Goal: Task Accomplishment & Management: Use online tool/utility

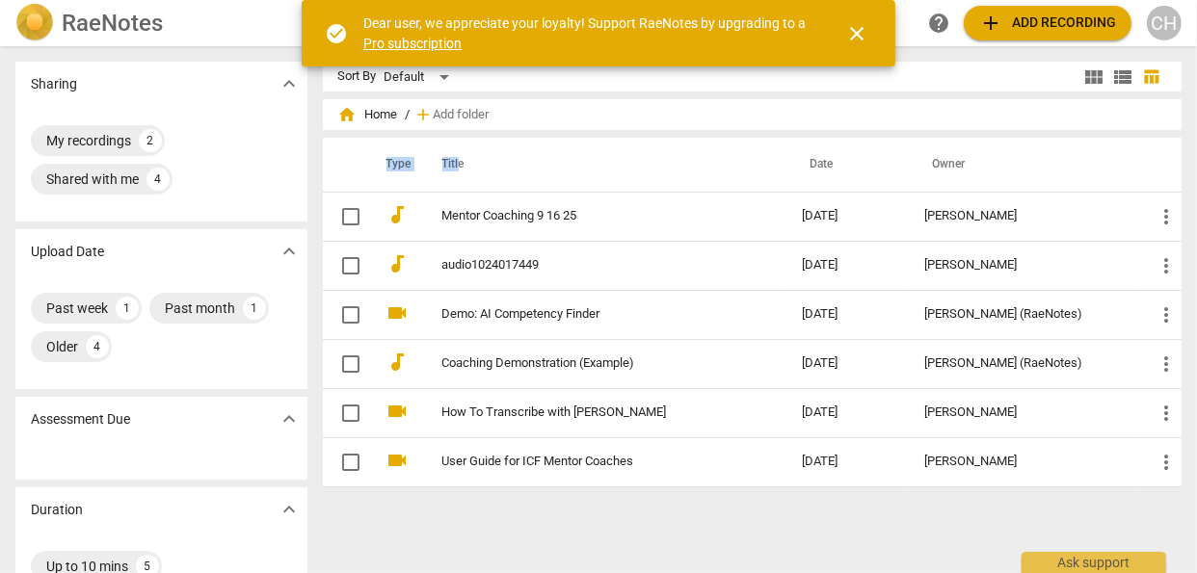
drag, startPoint x: 501, startPoint y: 134, endPoint x: 453, endPoint y: 173, distance: 61.7
click at [453, 173] on div "home Home / add Add folder Type Title Date Owner audiotrack Mentor Coaching 9 1…" at bounding box center [760, 305] width 875 height 396
drag, startPoint x: 453, startPoint y: 173, endPoint x: 468, endPoint y: 216, distance: 46.0
click at [468, 216] on link "Mentor Coaching 9 16 25" at bounding box center [587, 216] width 291 height 14
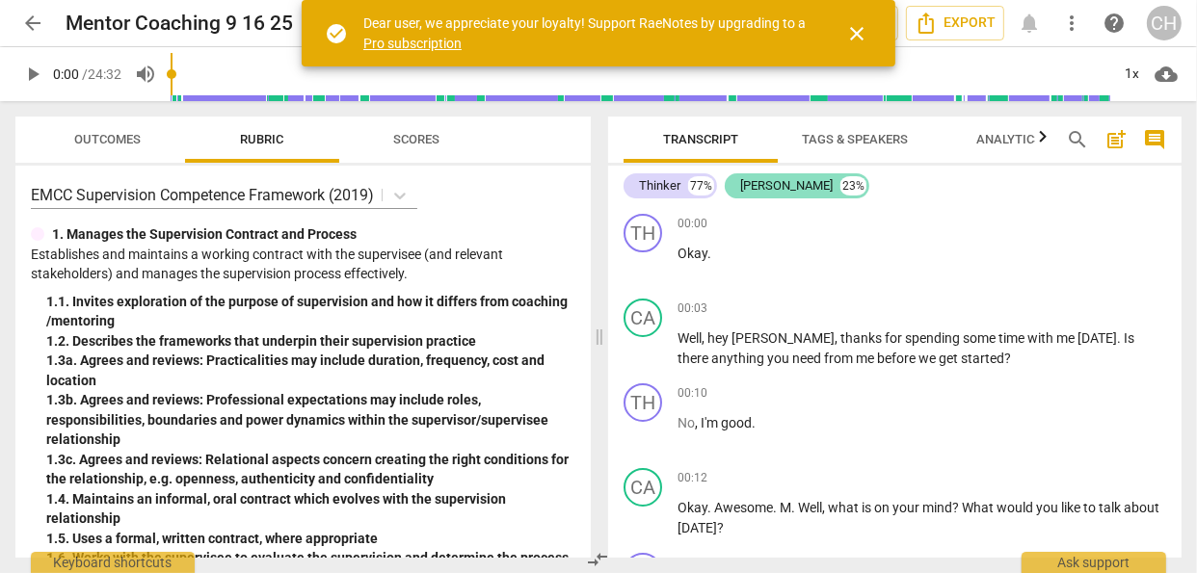
click at [753, 189] on div "[PERSON_NAME]" at bounding box center [786, 185] width 93 height 19
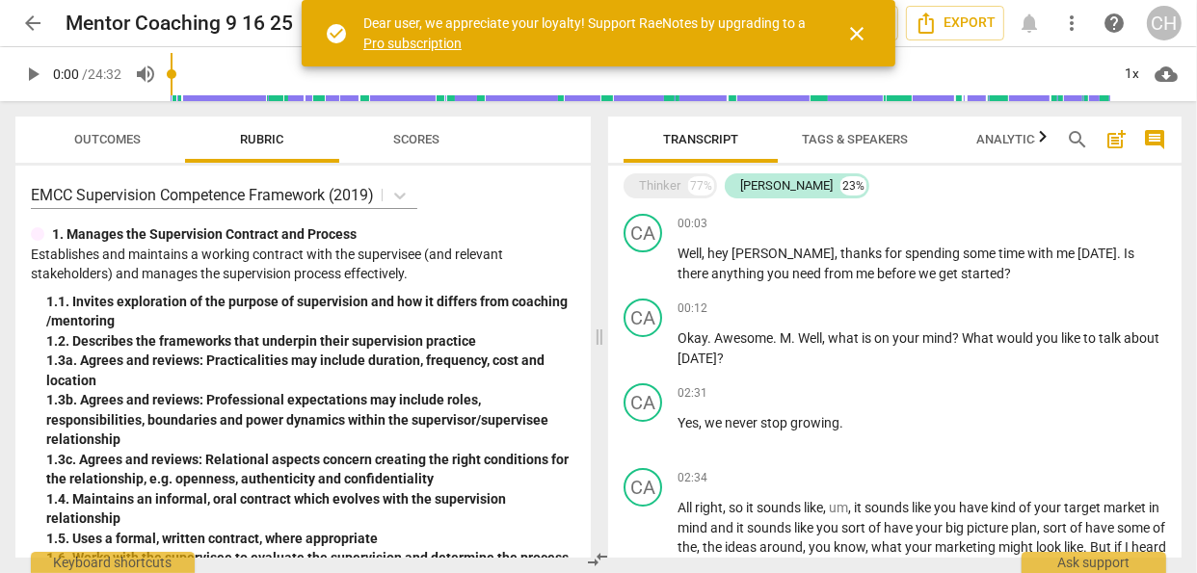
click at [856, 28] on span "close" at bounding box center [856, 33] width 23 height 23
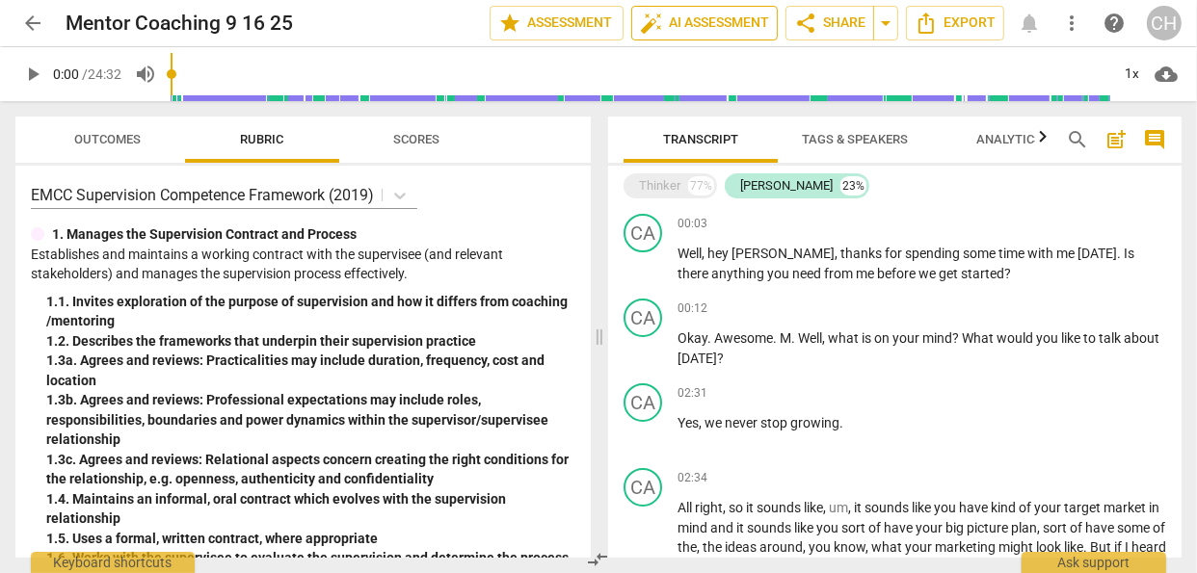
click at [682, 17] on span "auto_fix_high AI Assessment" at bounding box center [704, 23] width 129 height 23
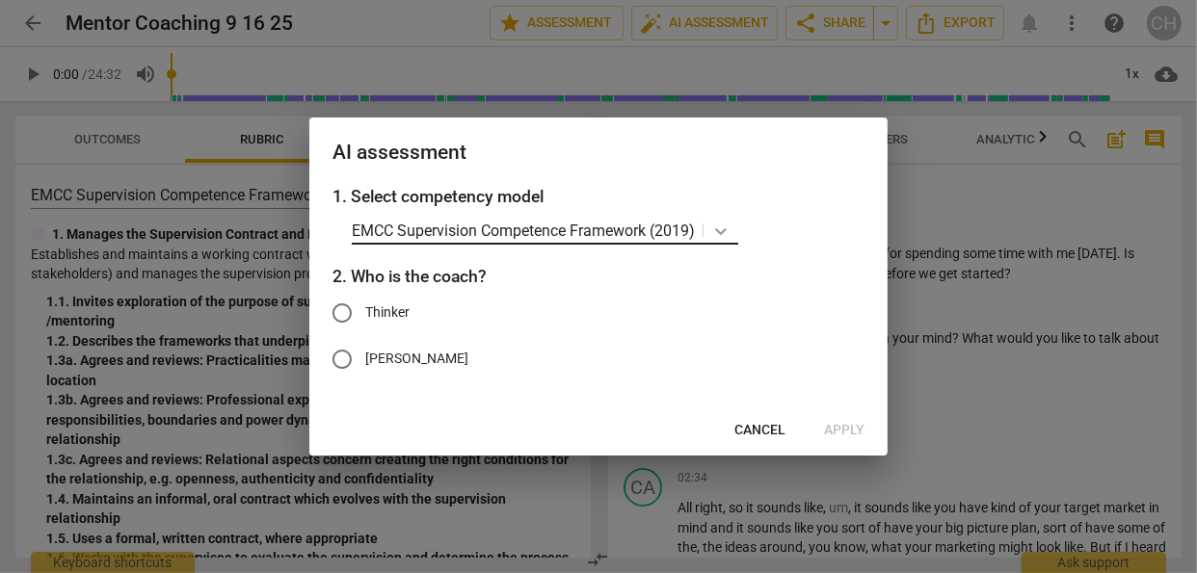
click at [720, 228] on icon at bounding box center [720, 231] width 19 height 19
click at [972, 214] on div at bounding box center [598, 286] width 1197 height 573
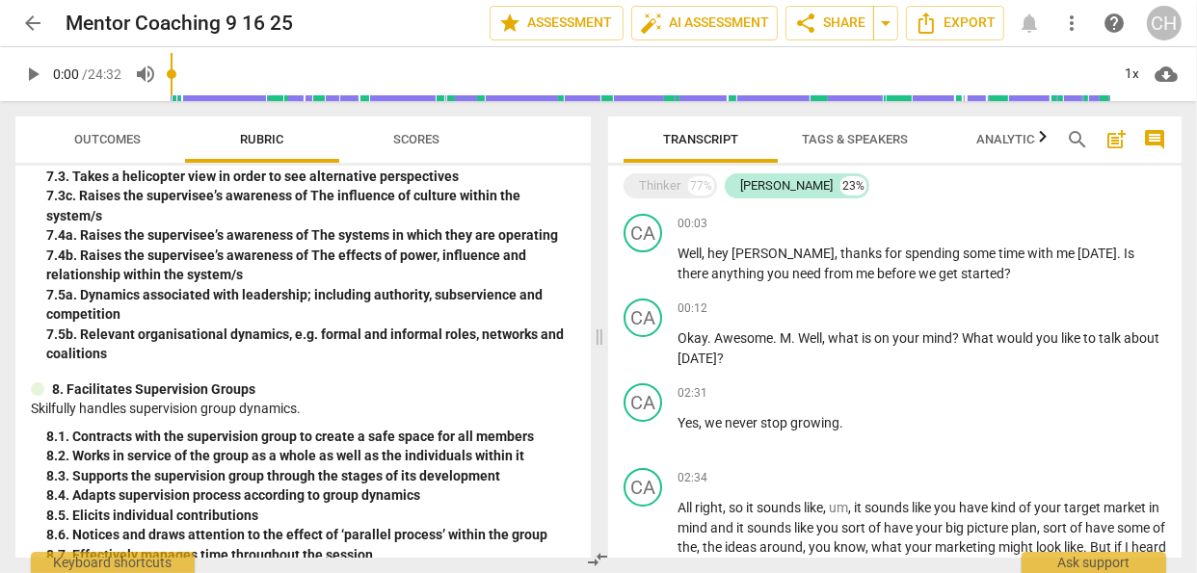
drag, startPoint x: 1116, startPoint y: 219, endPoint x: 1191, endPoint y: 151, distance: 101.0
click at [1191, 151] on div "Transcript Tags & Speakers Analytics search post_add comment Thinker 77% [PERSO…" at bounding box center [898, 337] width 597 height 472
click at [702, 182] on div "77%" at bounding box center [701, 185] width 26 height 19
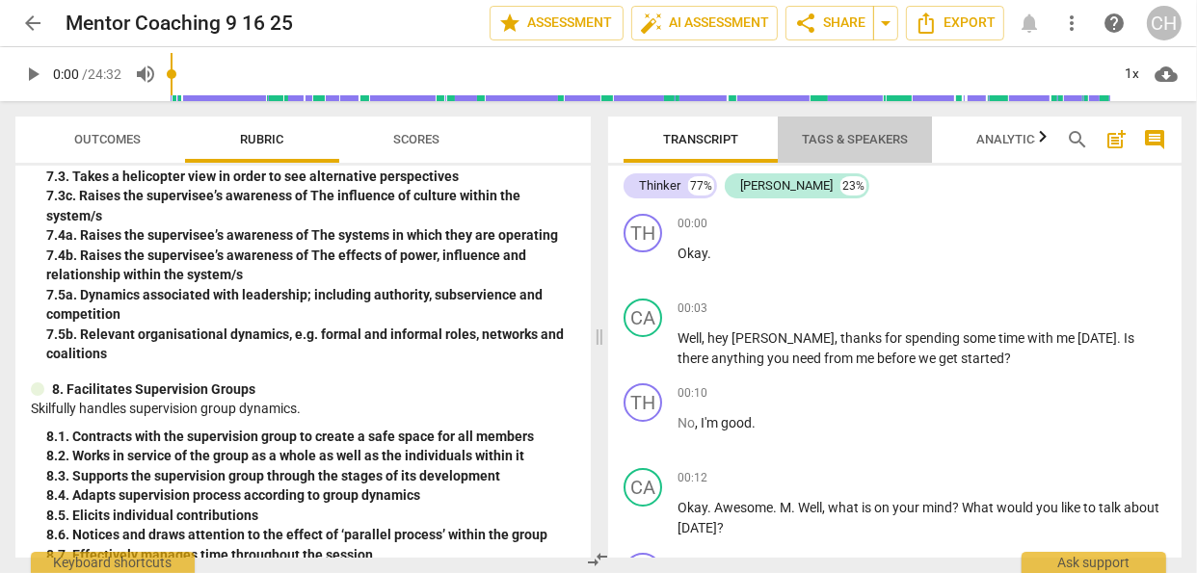
click at [811, 135] on span "Tags & Speakers" at bounding box center [855, 139] width 106 height 14
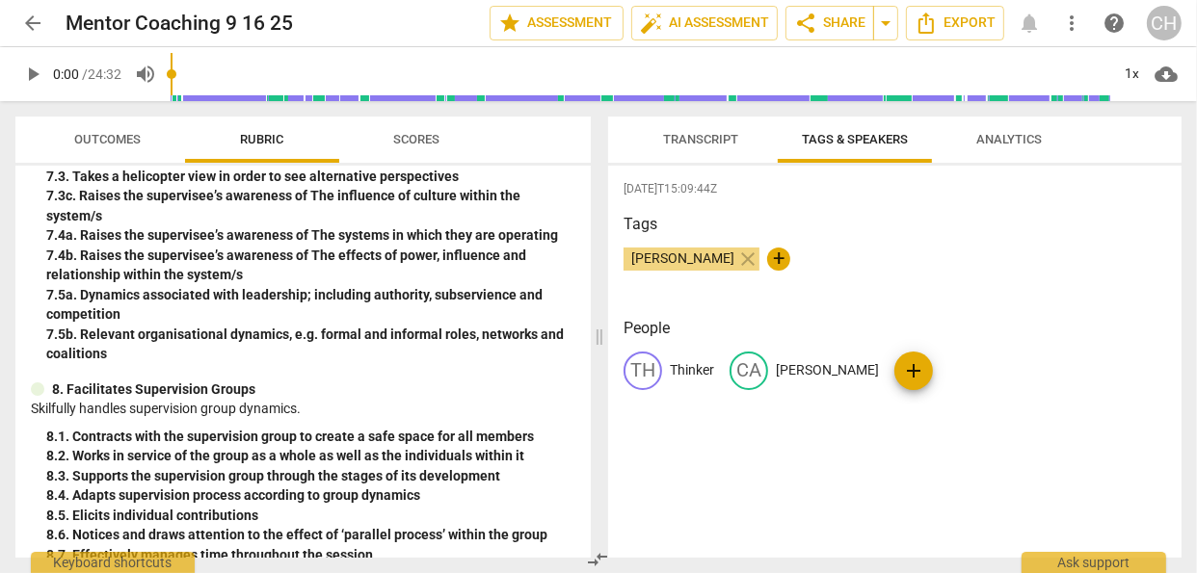
click at [997, 141] on span "Analytics" at bounding box center [1009, 139] width 66 height 14
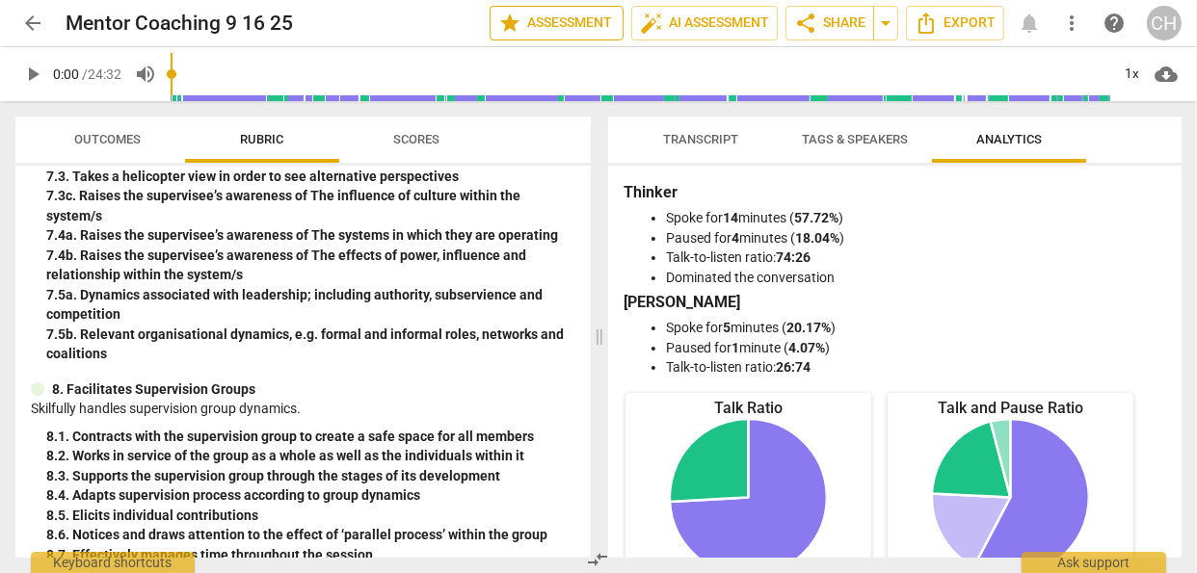
click at [585, 15] on span "star Assessment" at bounding box center [556, 23] width 117 height 23
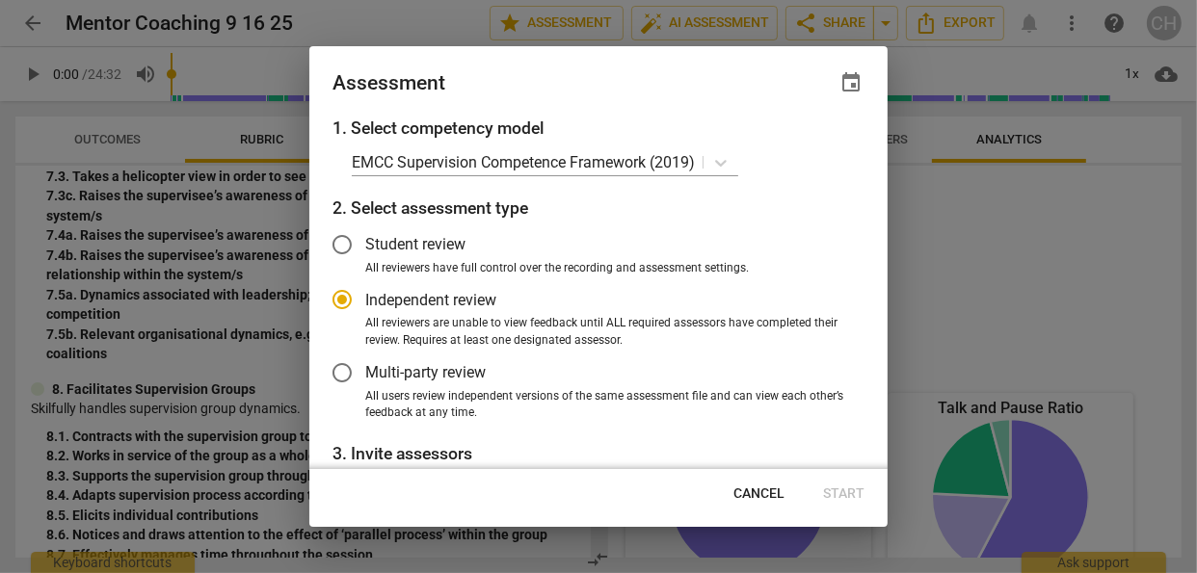
click at [942, 120] on div at bounding box center [598, 286] width 1197 height 573
radio input "false"
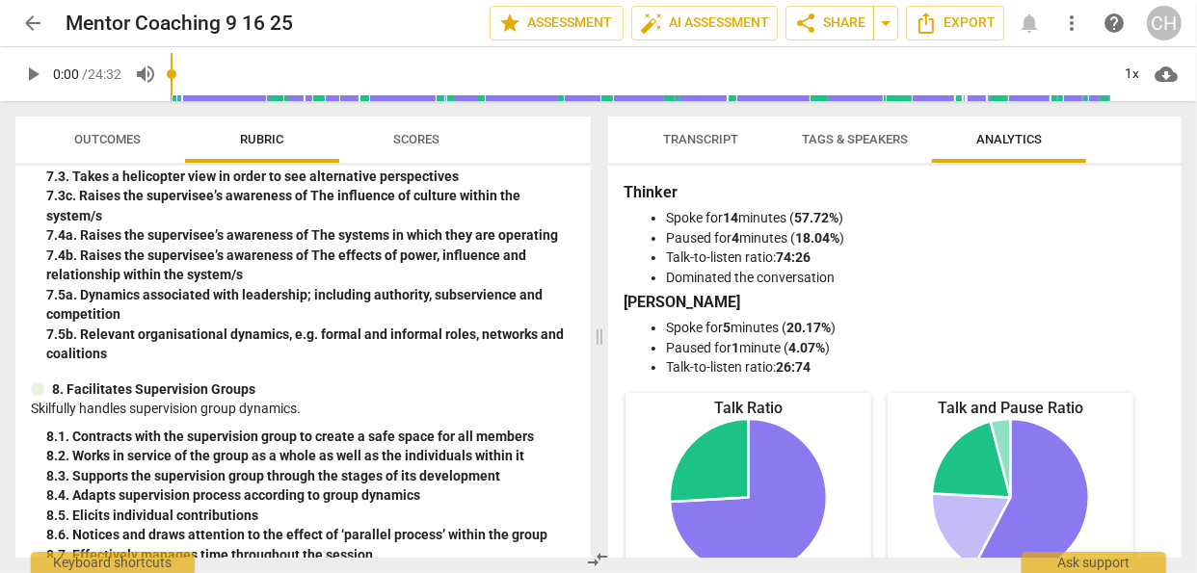
drag, startPoint x: 68, startPoint y: 15, endPoint x: 58, endPoint y: 32, distance: 19.5
click at [58, 32] on div "arrow_back Mentor Coaching 9 16 25 edit star Assessment auto_fix_high AI Assess…" at bounding box center [598, 23] width 1166 height 35
click at [38, 18] on span "arrow_back" at bounding box center [32, 23] width 23 height 23
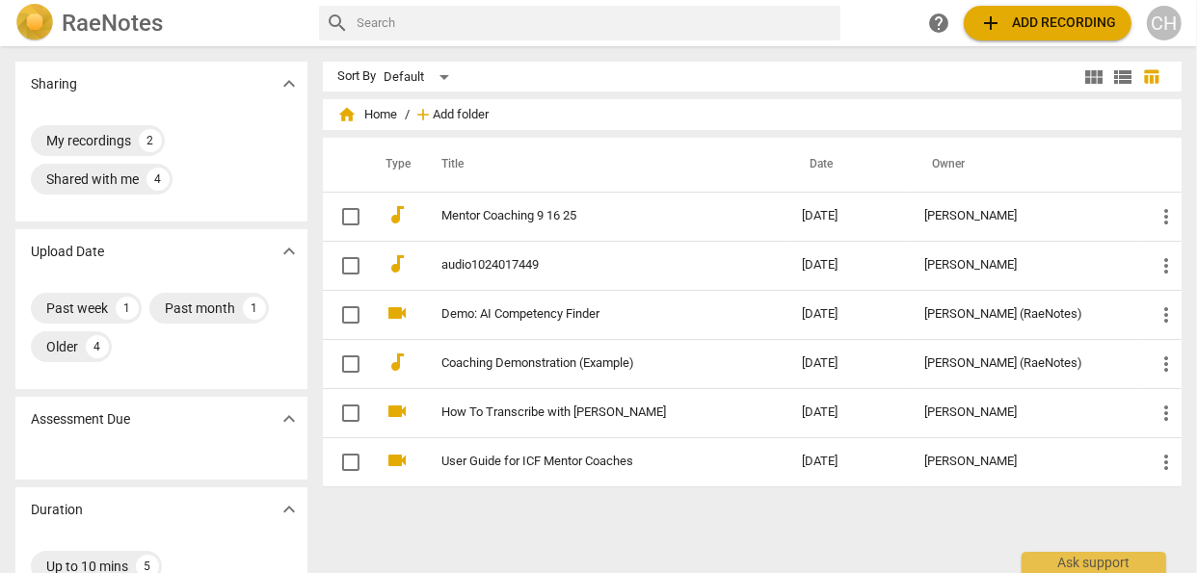
click at [447, 111] on span "Add folder" at bounding box center [462, 115] width 56 height 14
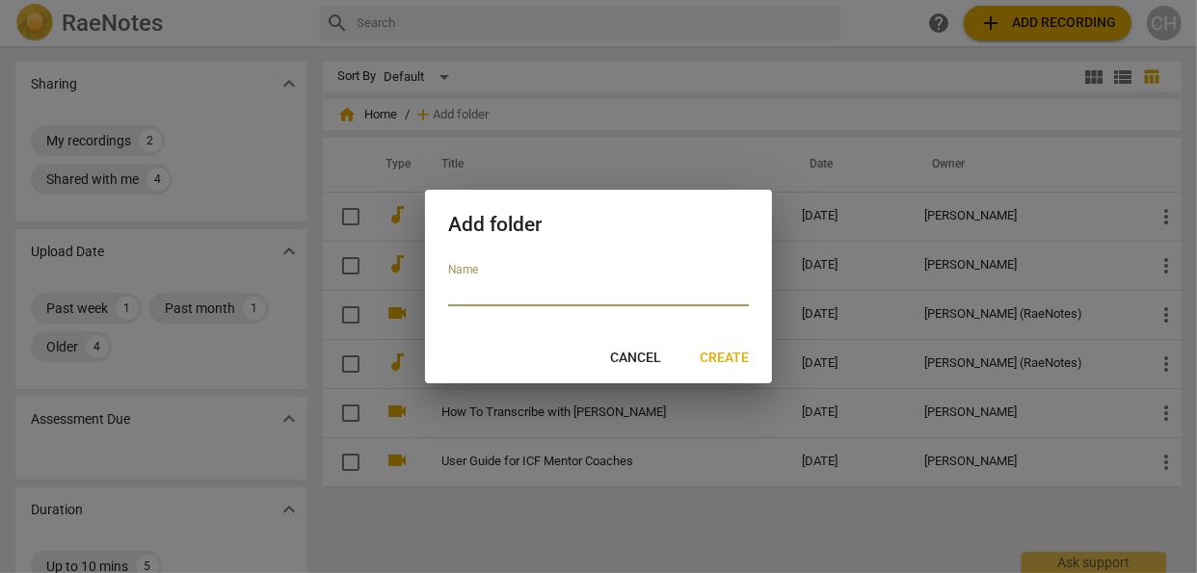
click at [461, 285] on input "text" at bounding box center [598, 293] width 301 height 28
type input "Mentor Coaching"
click at [719, 359] on span "Create" at bounding box center [724, 358] width 49 height 19
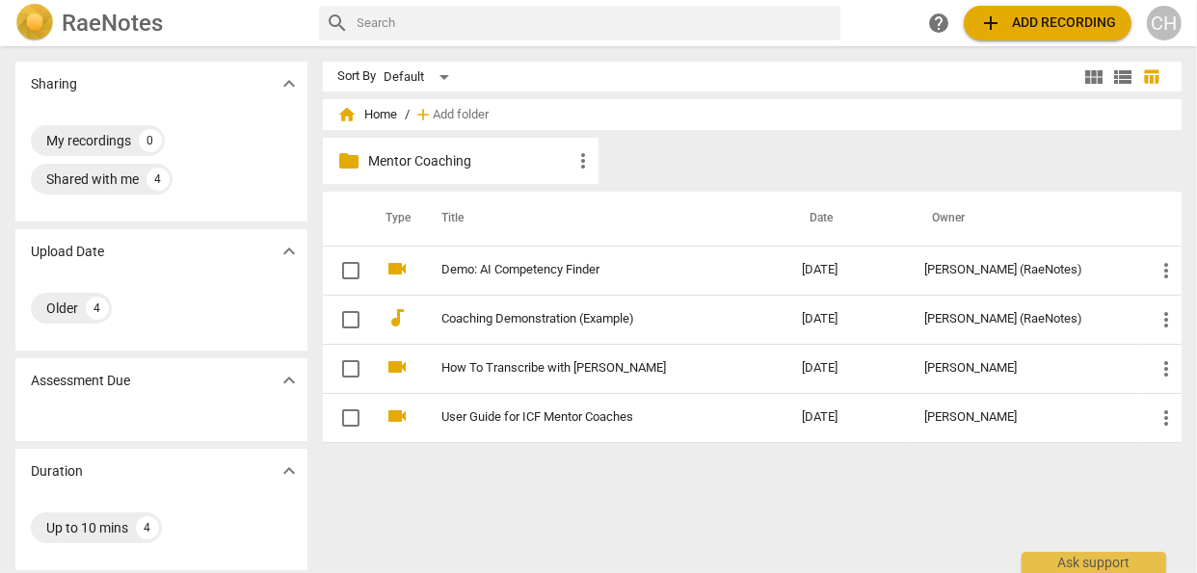
click at [448, 158] on p "Mentor Coaching" at bounding box center [470, 161] width 202 height 20
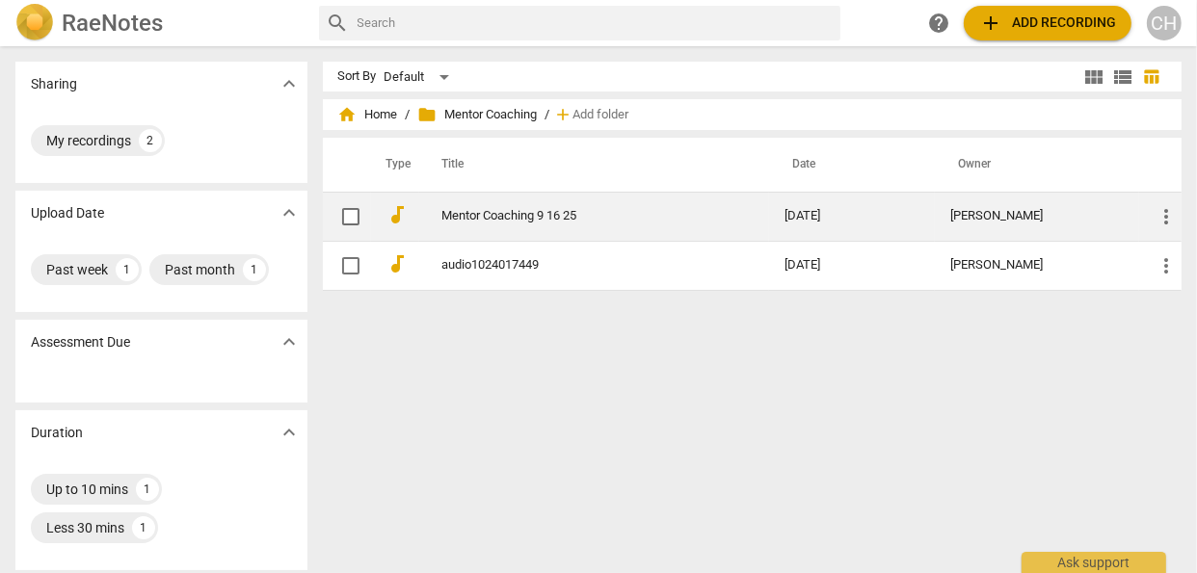
click at [493, 212] on link "Mentor Coaching 9 16 25" at bounding box center [579, 216] width 274 height 14
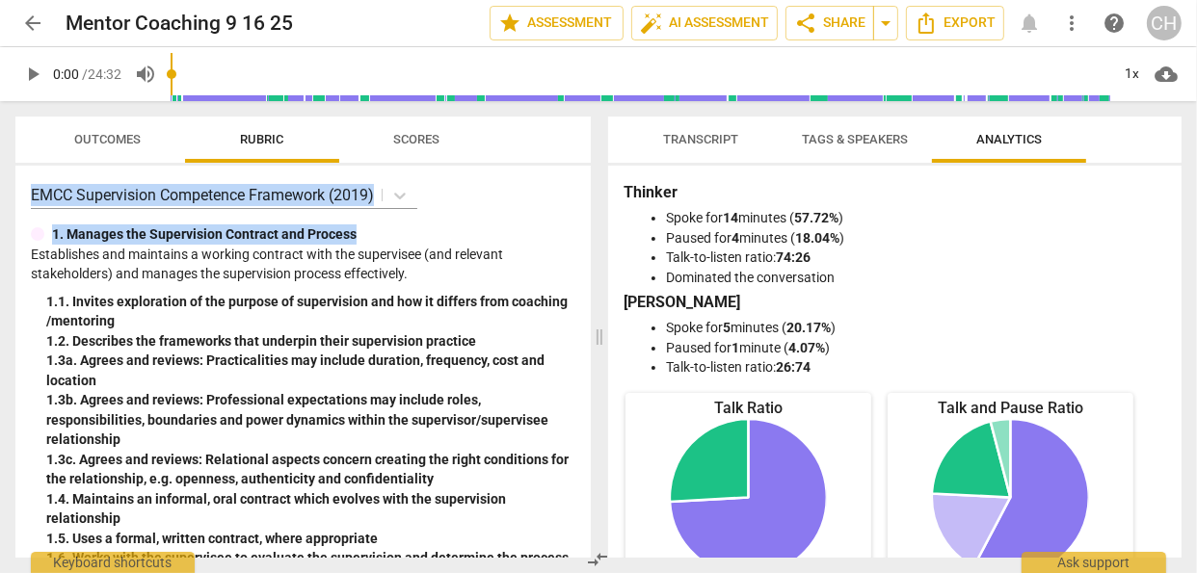
drag, startPoint x: 501, startPoint y: 233, endPoint x: 512, endPoint y: 108, distance: 125.7
click at [512, 108] on div "Outcomes Rubric Scores EMCC Supervision Competence Framework (2019) 1. Manages …" at bounding box center [299, 337] width 598 height 472
click at [1007, 136] on span "Analytics" at bounding box center [1009, 139] width 66 height 14
click at [674, 137] on span "Transcript" at bounding box center [700, 139] width 75 height 14
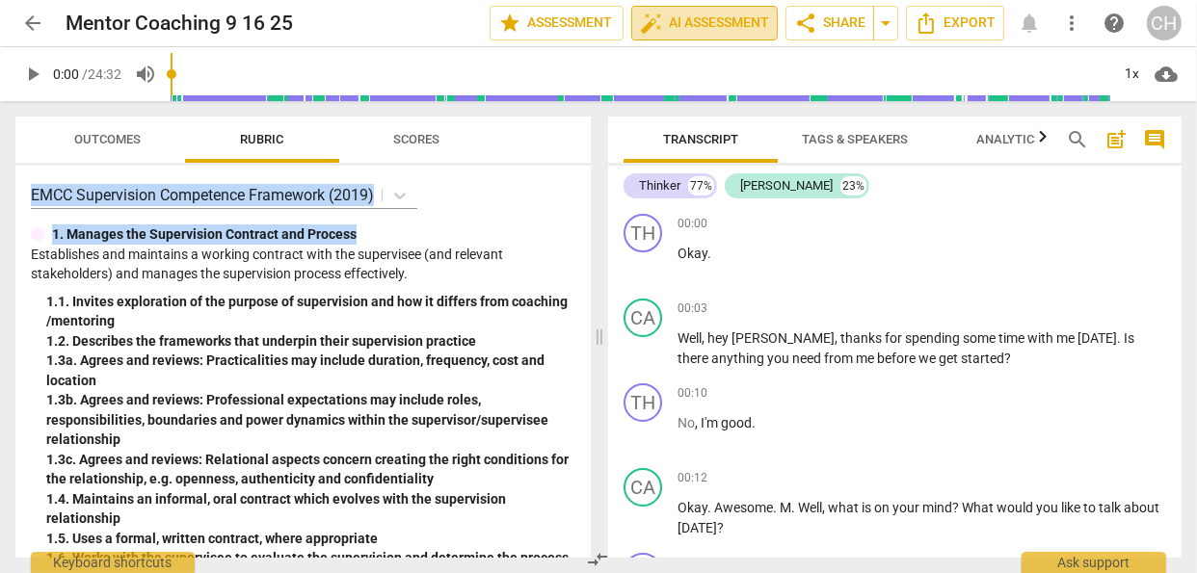
click at [703, 21] on span "auto_fix_high AI Assessment" at bounding box center [704, 23] width 129 height 23
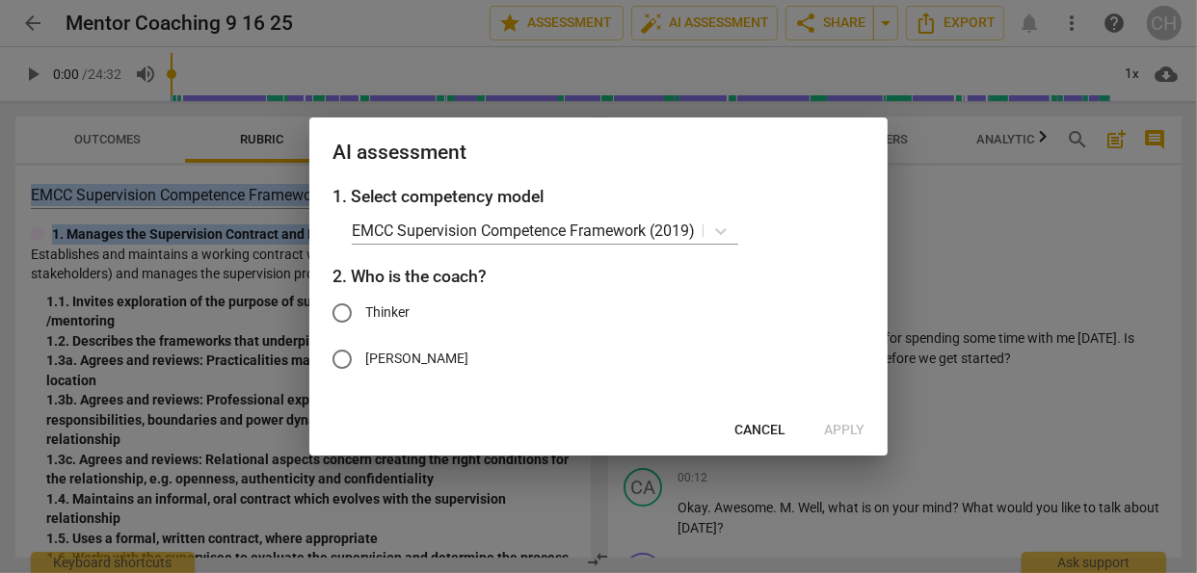
click at [342, 355] on input "[PERSON_NAME]" at bounding box center [342, 359] width 46 height 46
radio input "true"
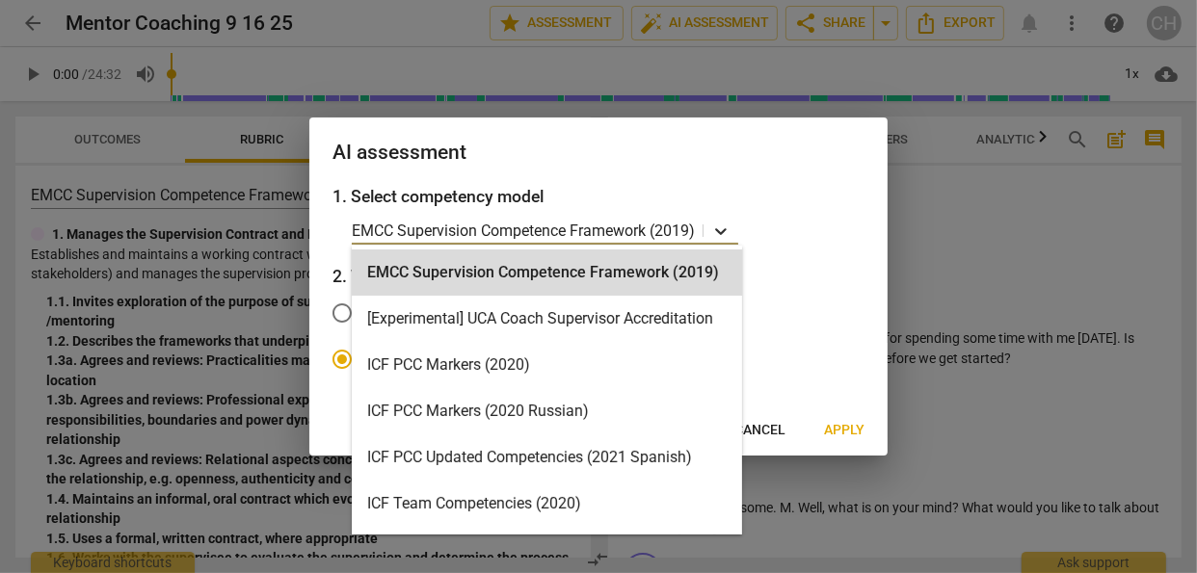
click at [723, 233] on icon at bounding box center [721, 231] width 12 height 7
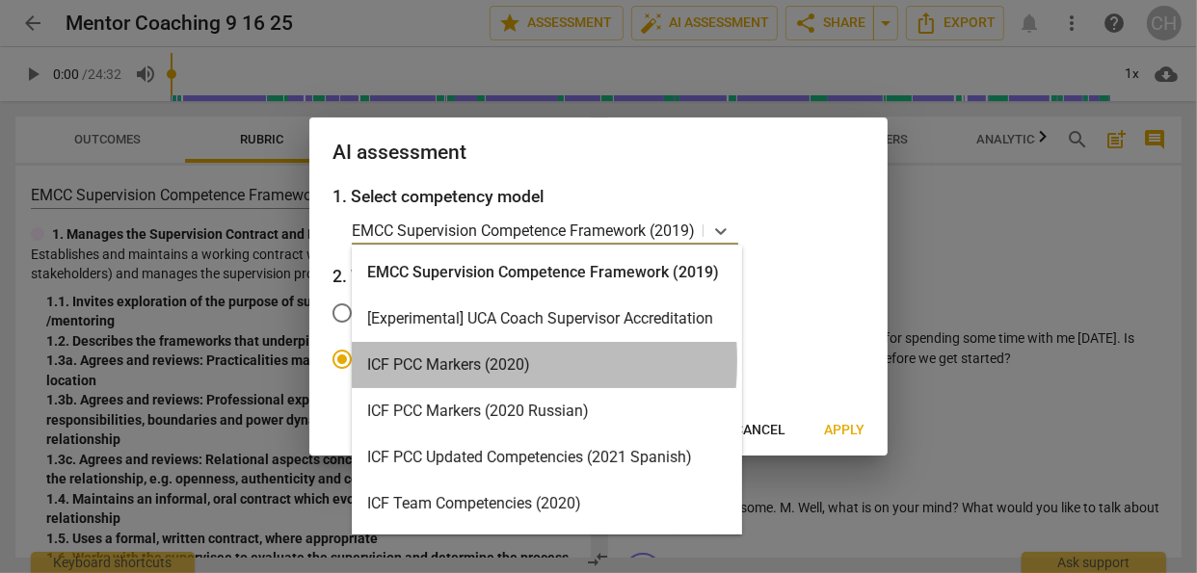
click at [426, 361] on div "ICF PCC Markers (2020)" at bounding box center [547, 365] width 390 height 46
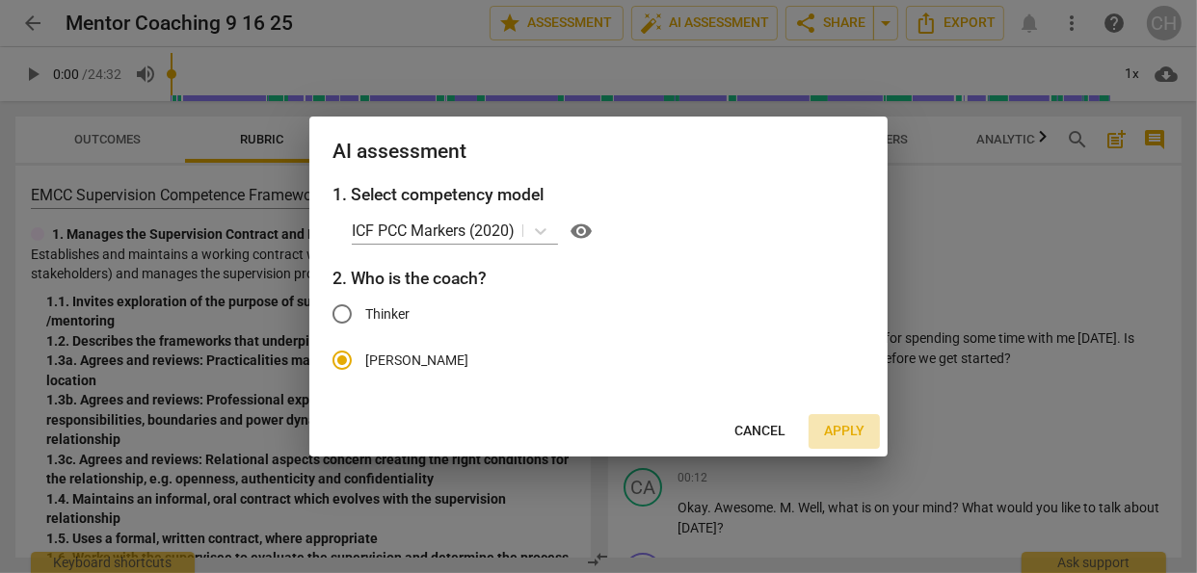
click at [842, 429] on span "Apply" at bounding box center [844, 431] width 40 height 19
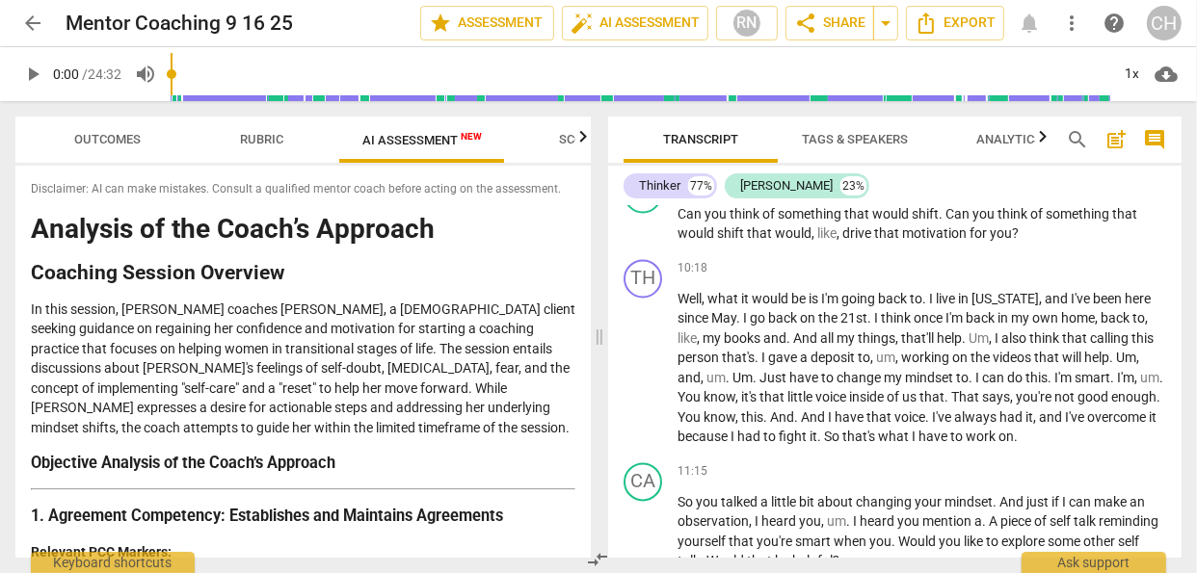
scroll to position [3298, 0]
click at [755, 204] on div "Thinker 77% [PERSON_NAME] 23% TH play_arrow pause 00:00 + Add competency keyboa…" at bounding box center [894, 362] width 573 height 392
click at [755, 186] on div "[PERSON_NAME]" at bounding box center [786, 185] width 93 height 19
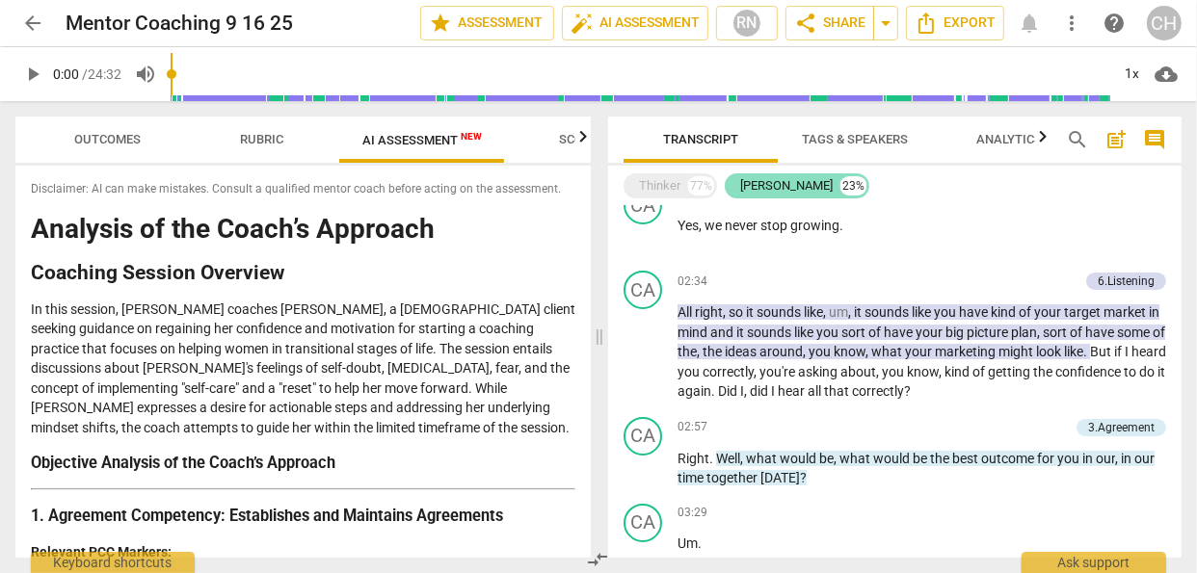
scroll to position [0, 0]
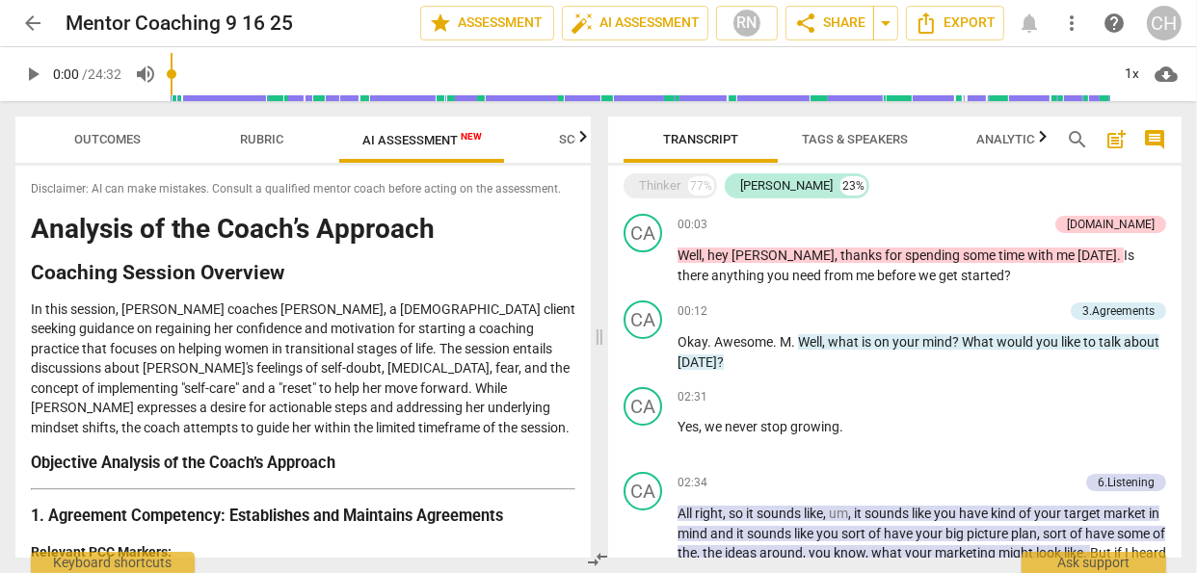
click at [122, 139] on span "Outcomes" at bounding box center [108, 139] width 66 height 14
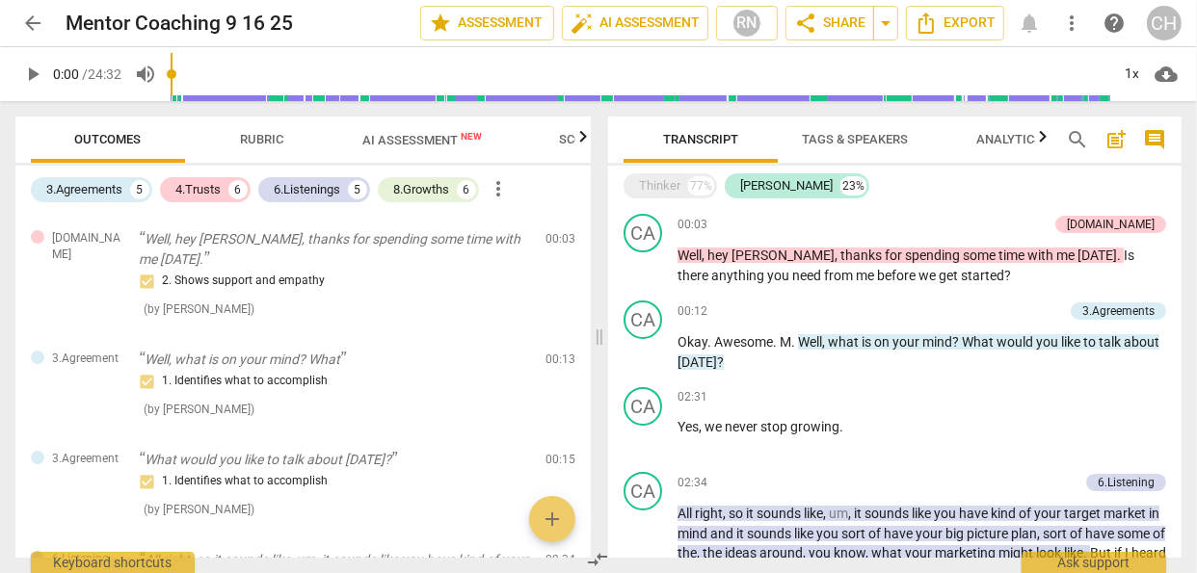
click at [257, 141] on span "Rubric" at bounding box center [262, 139] width 43 height 14
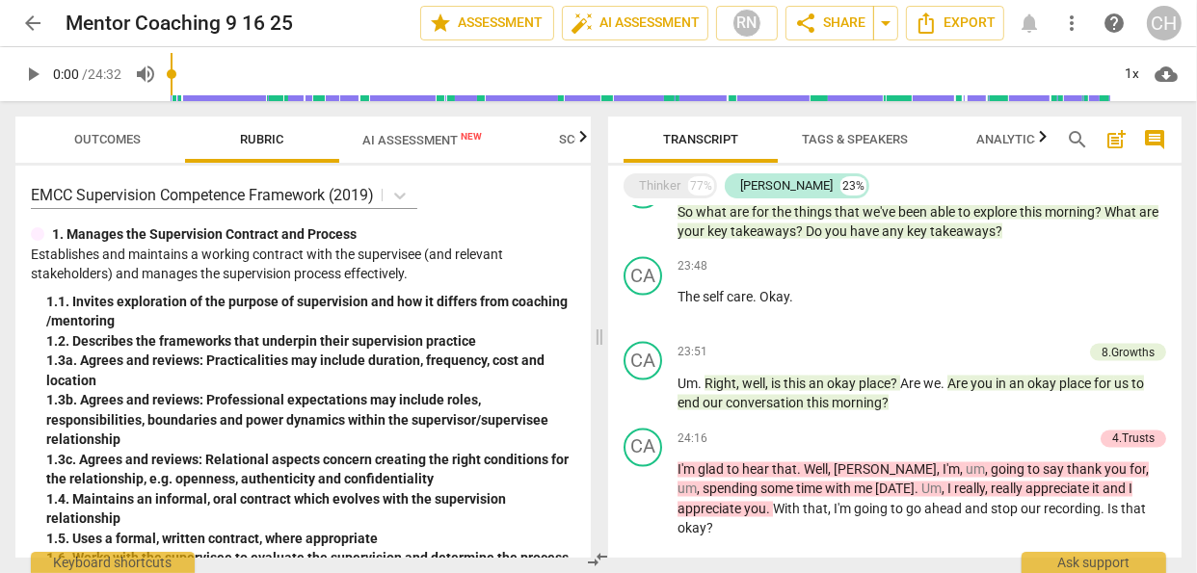
scroll to position [2703, 0]
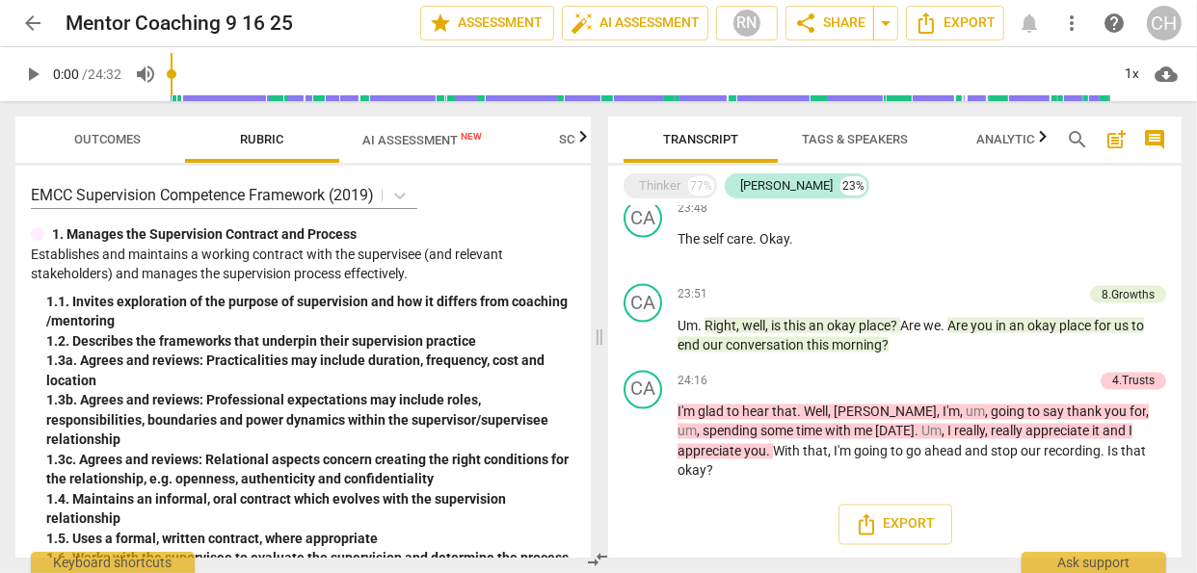
click at [112, 137] on span "Outcomes" at bounding box center [108, 139] width 66 height 14
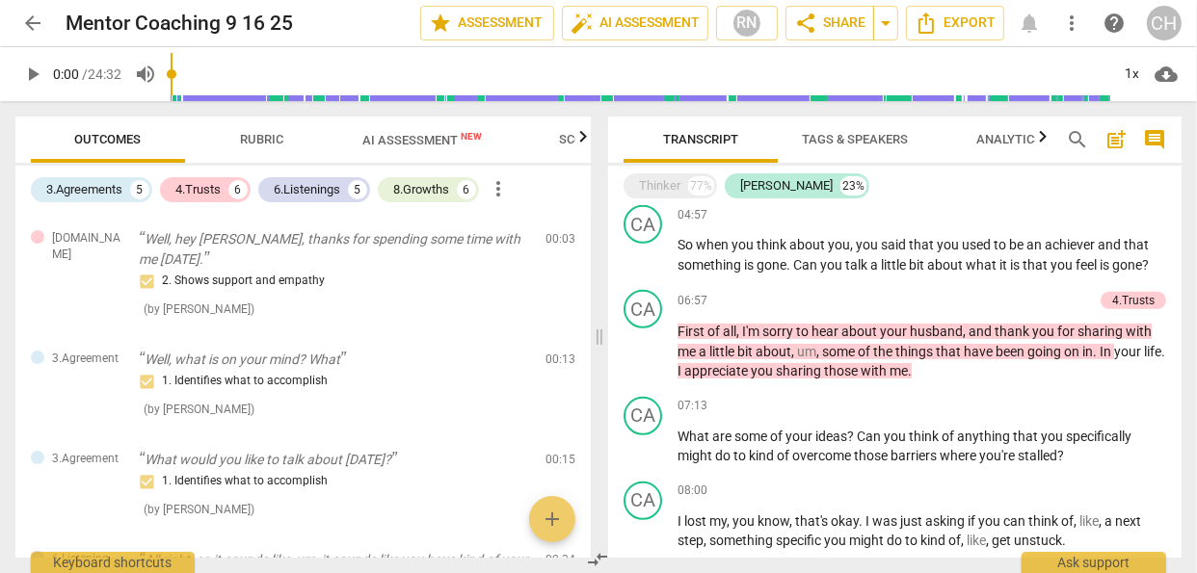
scroll to position [0, 0]
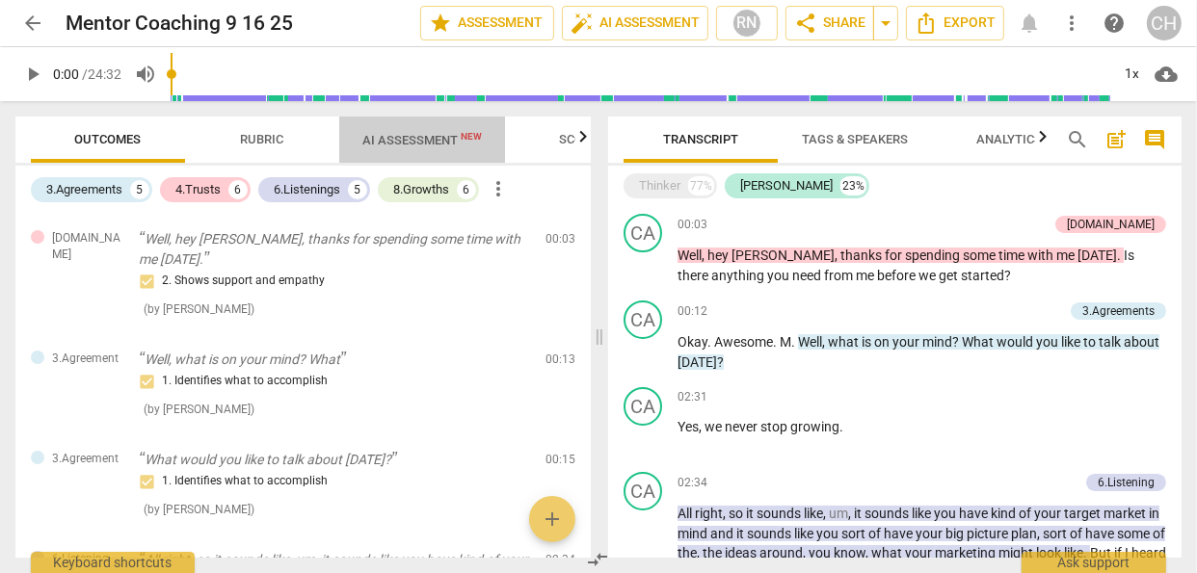
click at [434, 139] on span "AI Assessment New" at bounding box center [422, 140] width 120 height 14
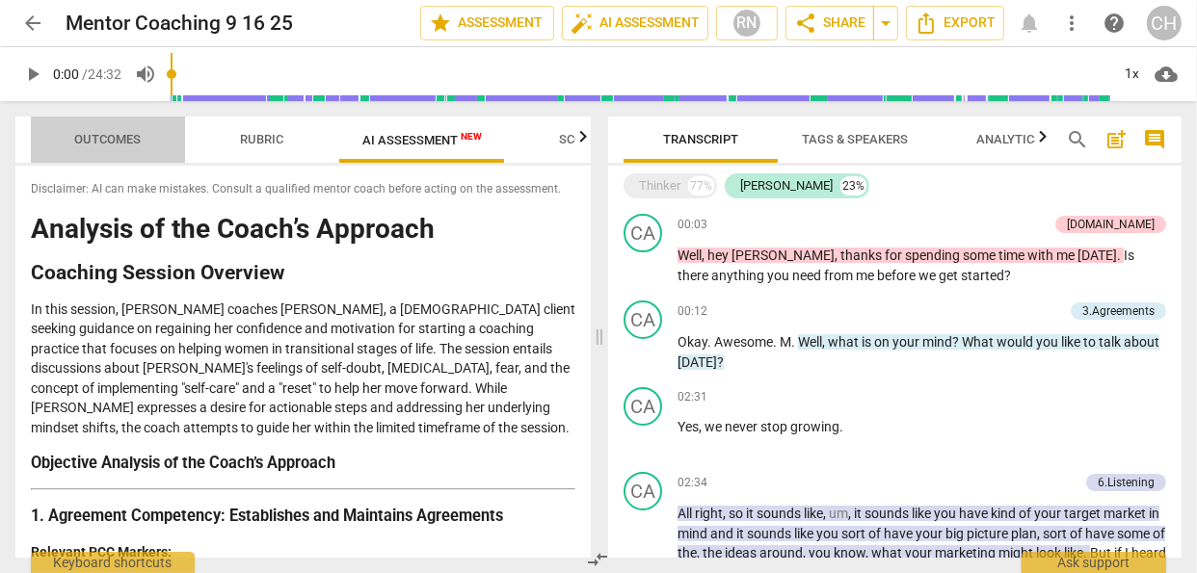
click at [97, 140] on span "Outcomes" at bounding box center [108, 139] width 66 height 14
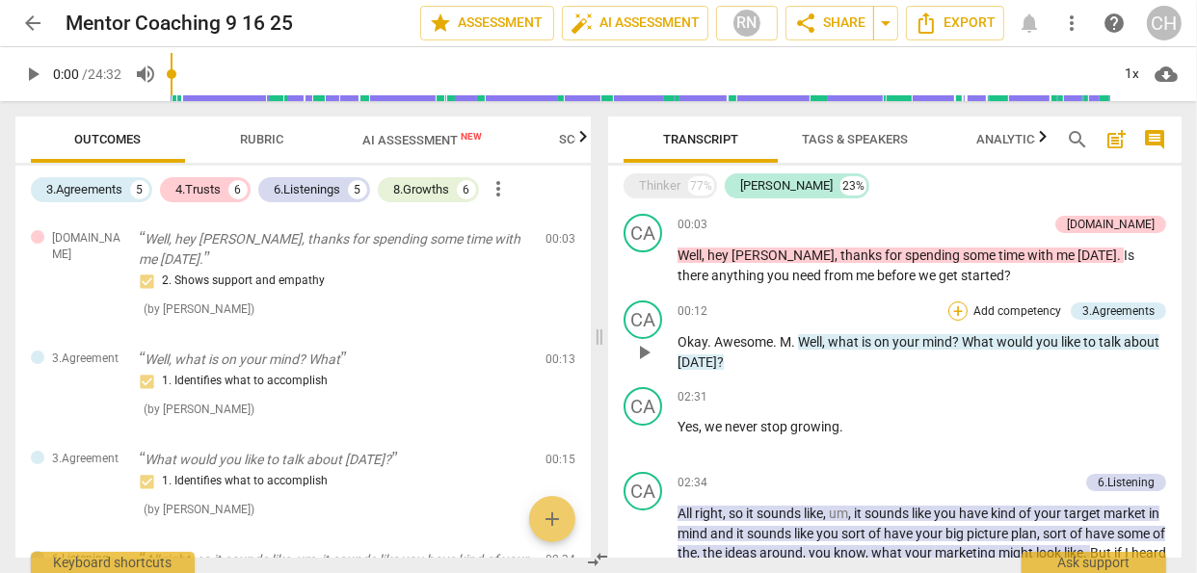
click at [950, 308] on div "+" at bounding box center [957, 311] width 19 height 19
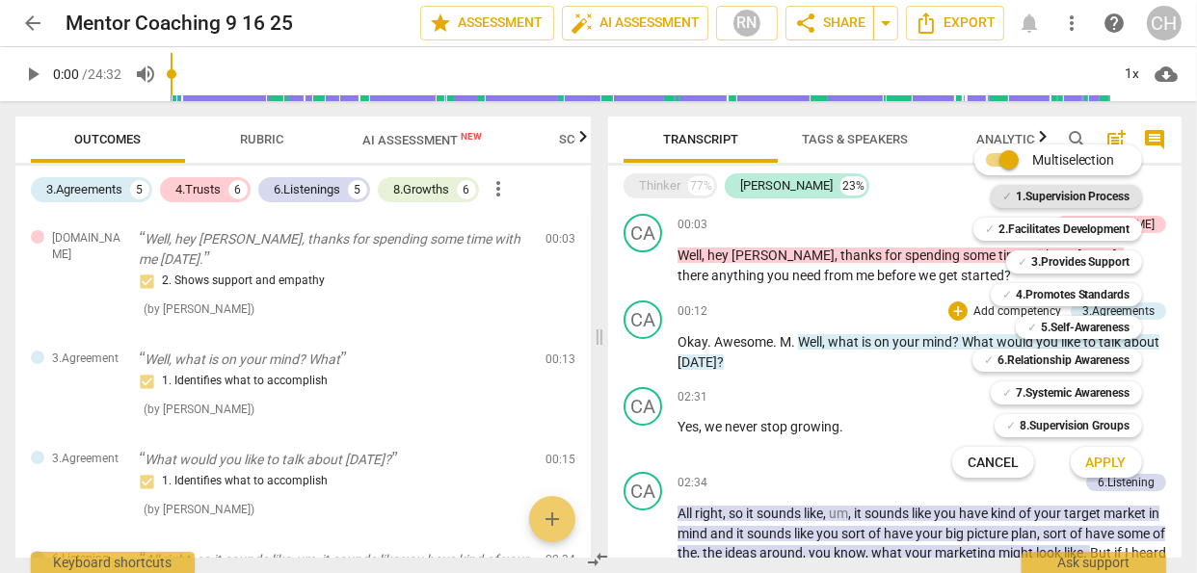
click at [1031, 198] on b "1.Supervision Process" at bounding box center [1073, 196] width 115 height 23
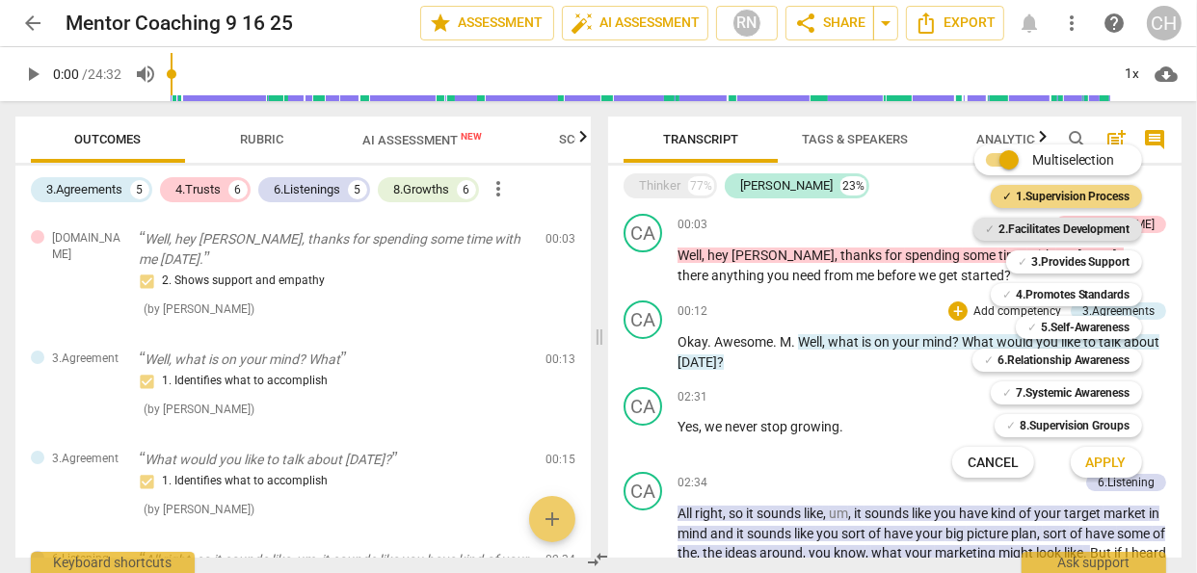
click at [1045, 228] on b "2.Facilitates Development" at bounding box center [1064, 229] width 132 height 23
click at [259, 133] on div at bounding box center [598, 286] width 1197 height 573
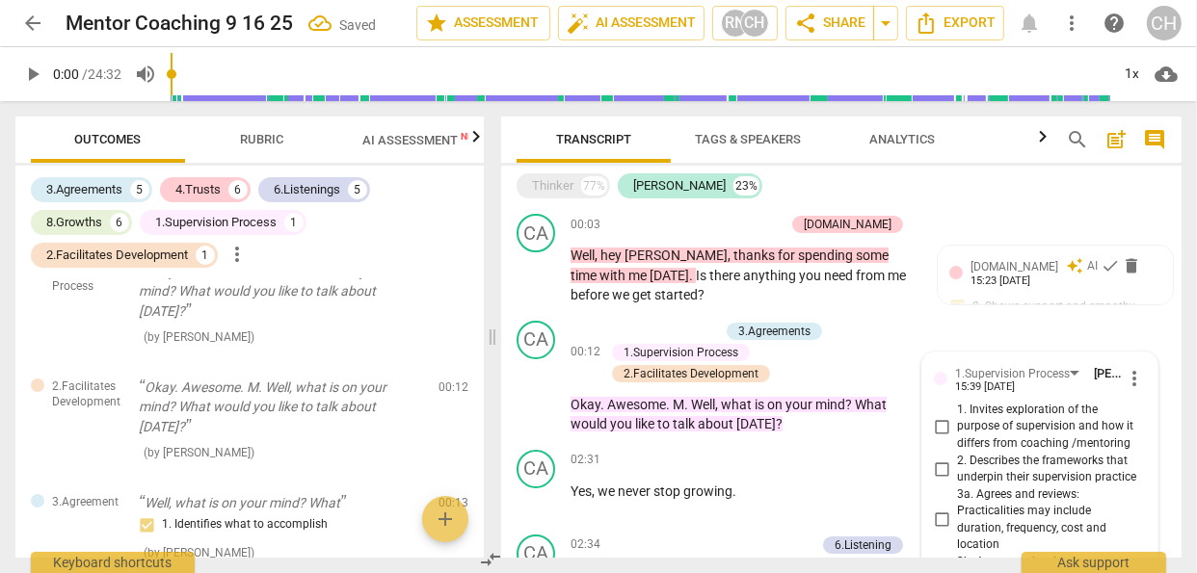
click at [471, 145] on icon "button" at bounding box center [476, 136] width 23 height 23
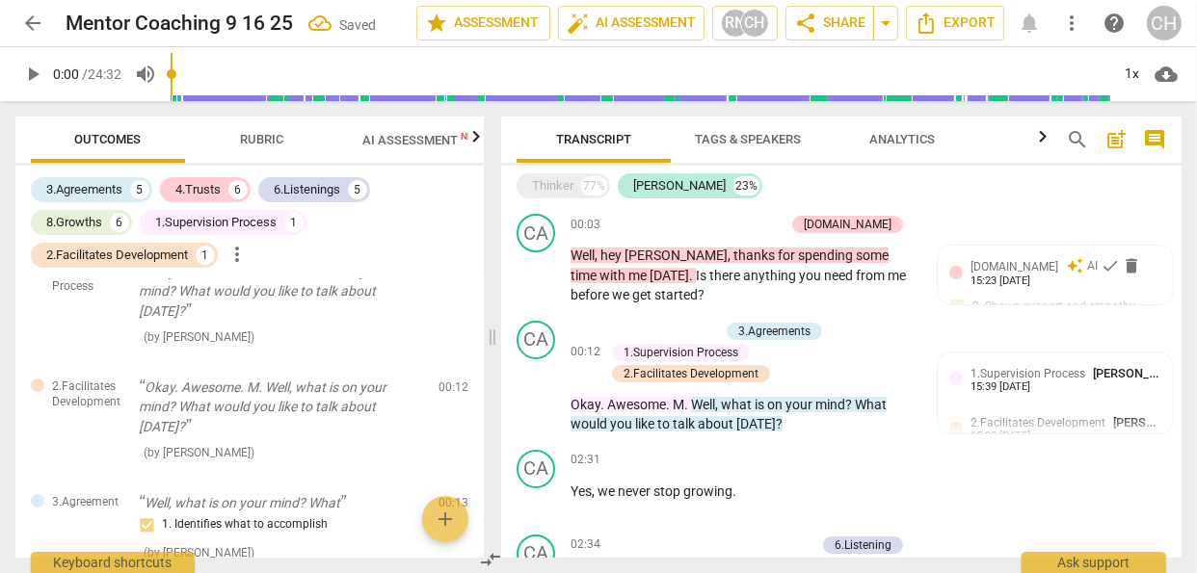
scroll to position [0, 190]
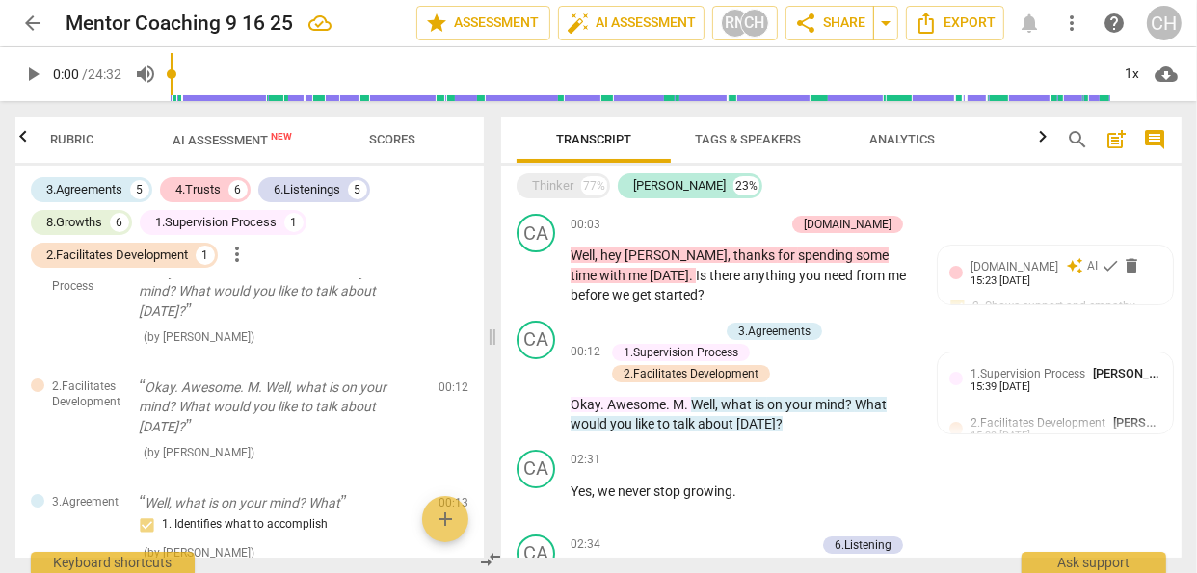
click at [20, 135] on icon "button" at bounding box center [23, 136] width 23 height 23
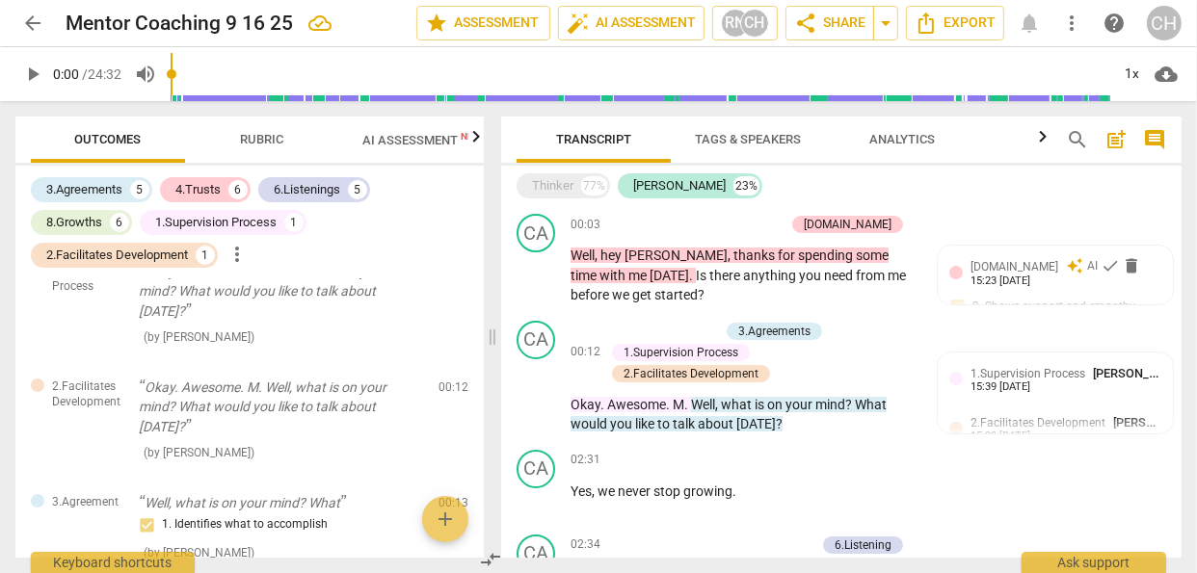
click at [20, 135] on div at bounding box center [22, 137] width 15 height 40
click at [600, 139] on span "Transcript" at bounding box center [593, 139] width 75 height 14
click at [120, 139] on span "Outcomes" at bounding box center [108, 139] width 66 height 14
click at [762, 223] on p "Add competency" at bounding box center [739, 225] width 92 height 17
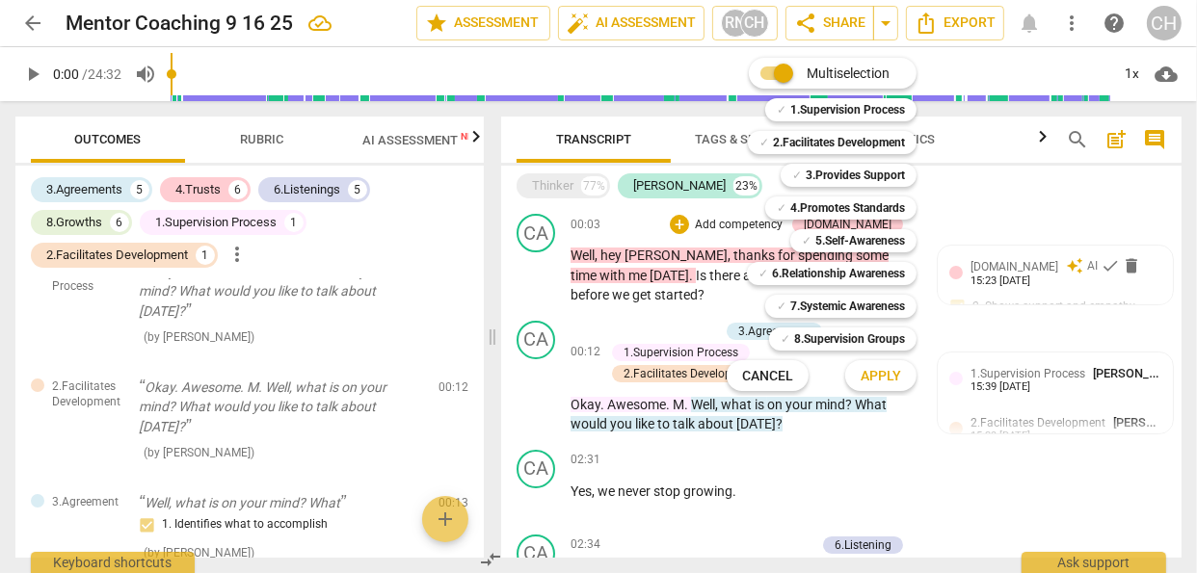
click at [928, 427] on div at bounding box center [598, 286] width 1197 height 573
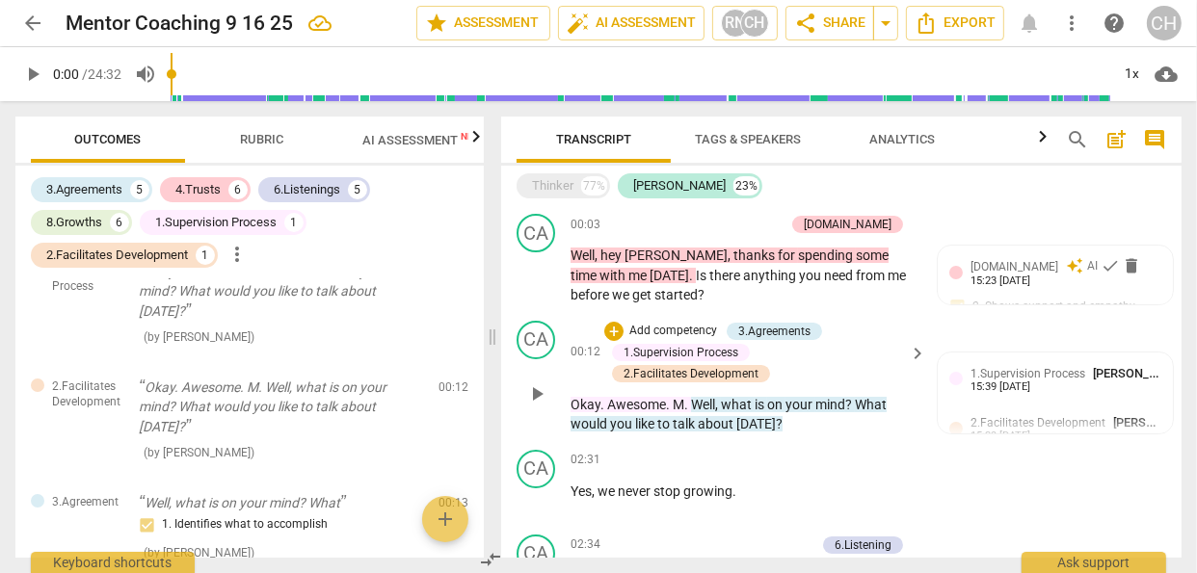
click at [674, 332] on p "Add competency" at bounding box center [673, 331] width 92 height 17
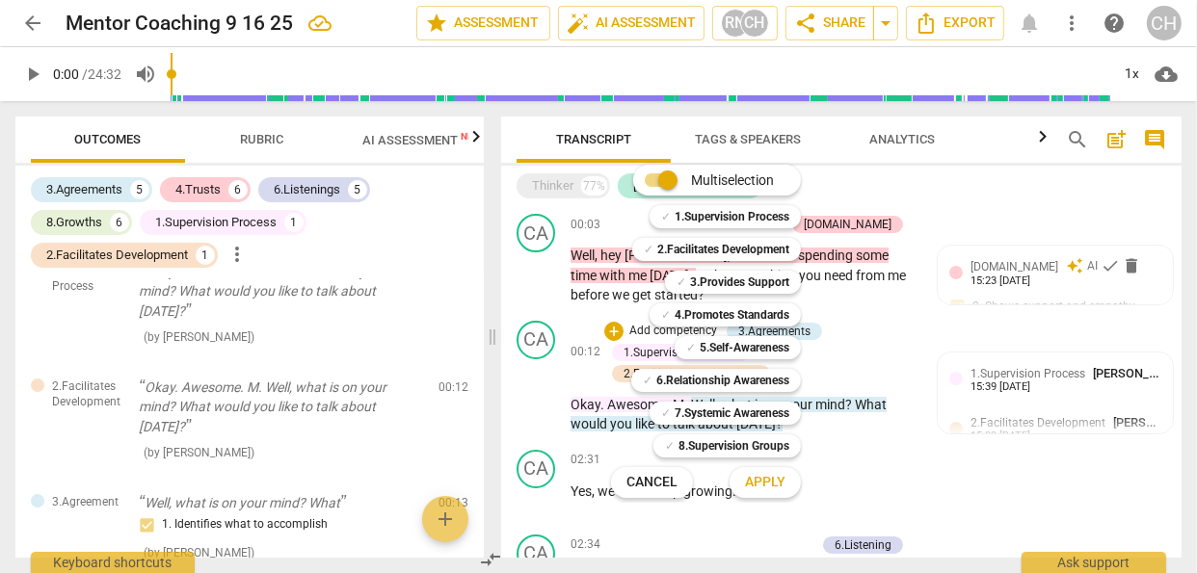
click at [1009, 303] on div at bounding box center [598, 286] width 1197 height 573
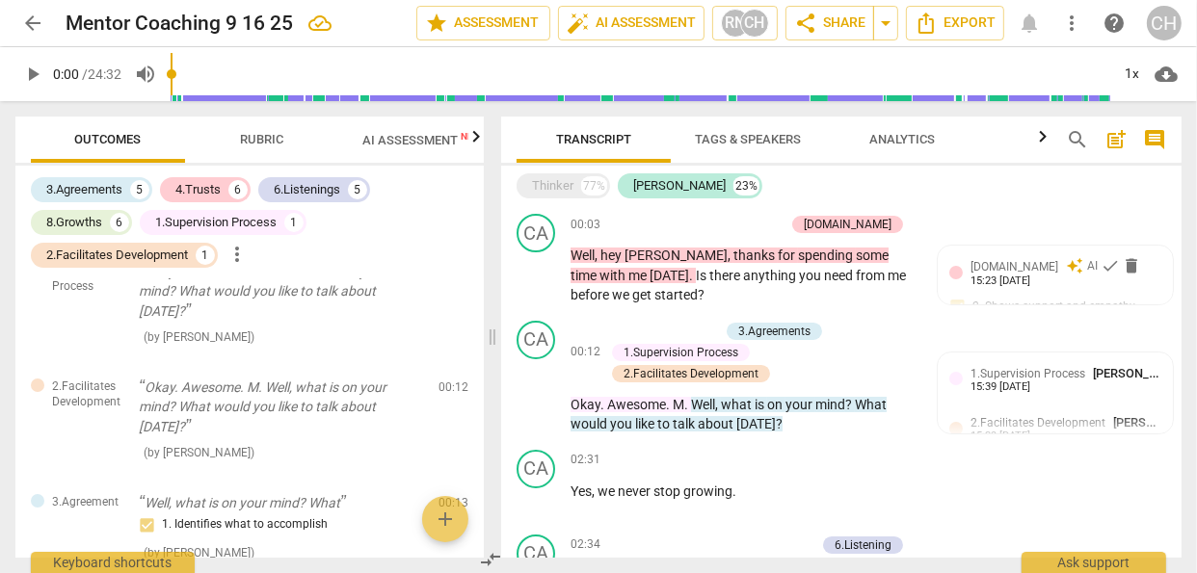
click at [1009, 303] on div "[DOMAIN_NAME] auto_awesome AI check delete 15:23 [DATE] 2. Shows support and em…" at bounding box center [1055, 292] width 212 height 70
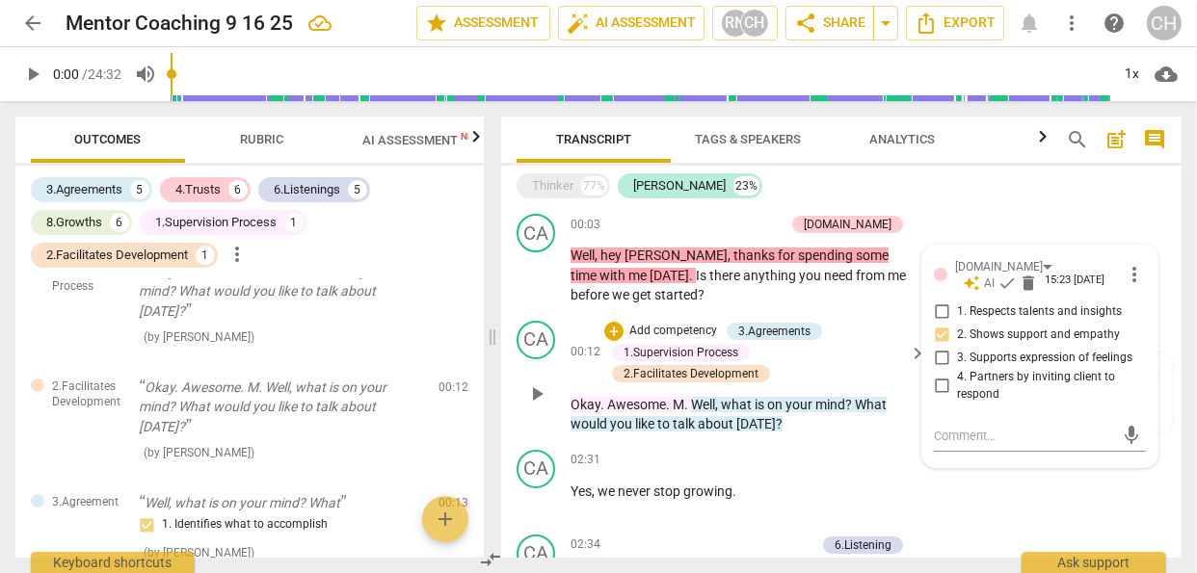
click at [847, 337] on div "+ Add competency 3.Agreements 1.Supervision Process 2.Facilitates Development" at bounding box center [753, 353] width 299 height 64
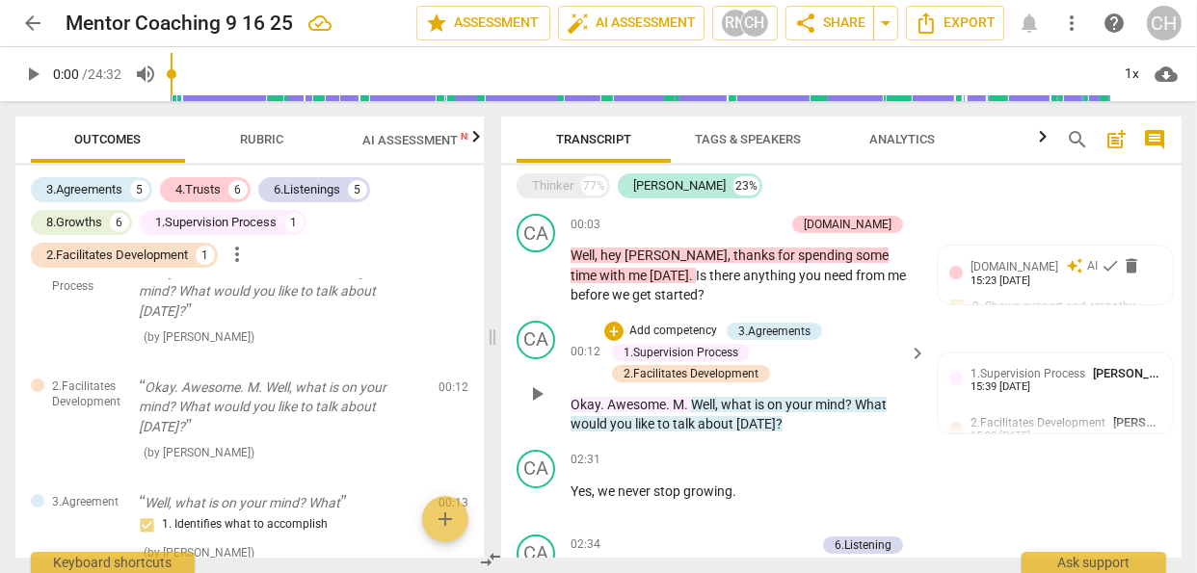
click at [705, 327] on p "Add competency" at bounding box center [673, 331] width 92 height 17
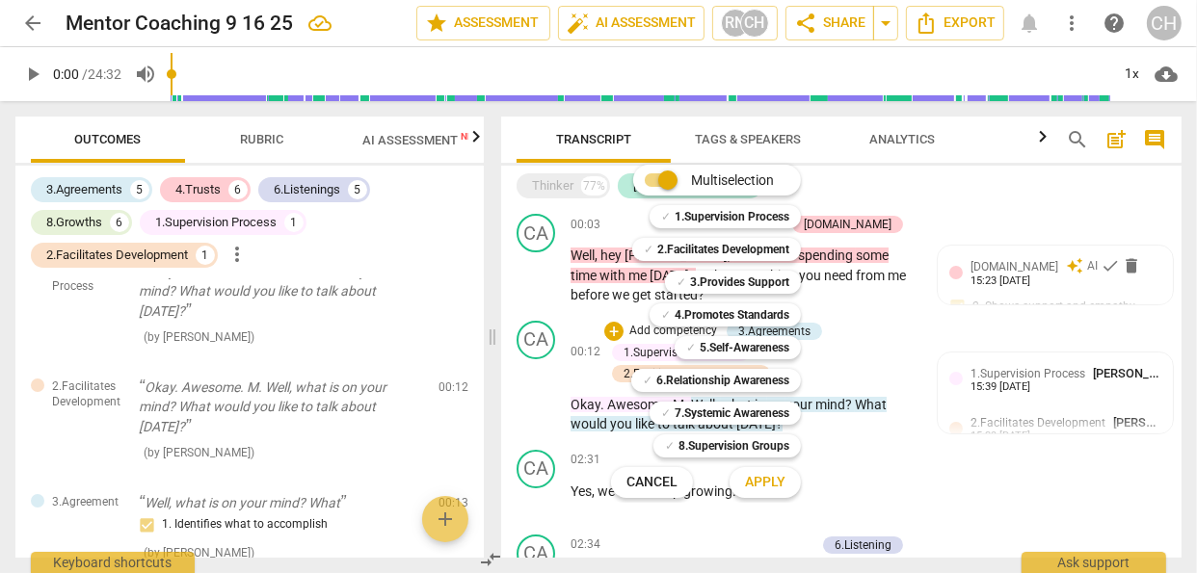
click at [773, 335] on div "✓ 5.Self-Awareness 5" at bounding box center [748, 348] width 163 height 33
click at [583, 360] on div at bounding box center [598, 286] width 1197 height 573
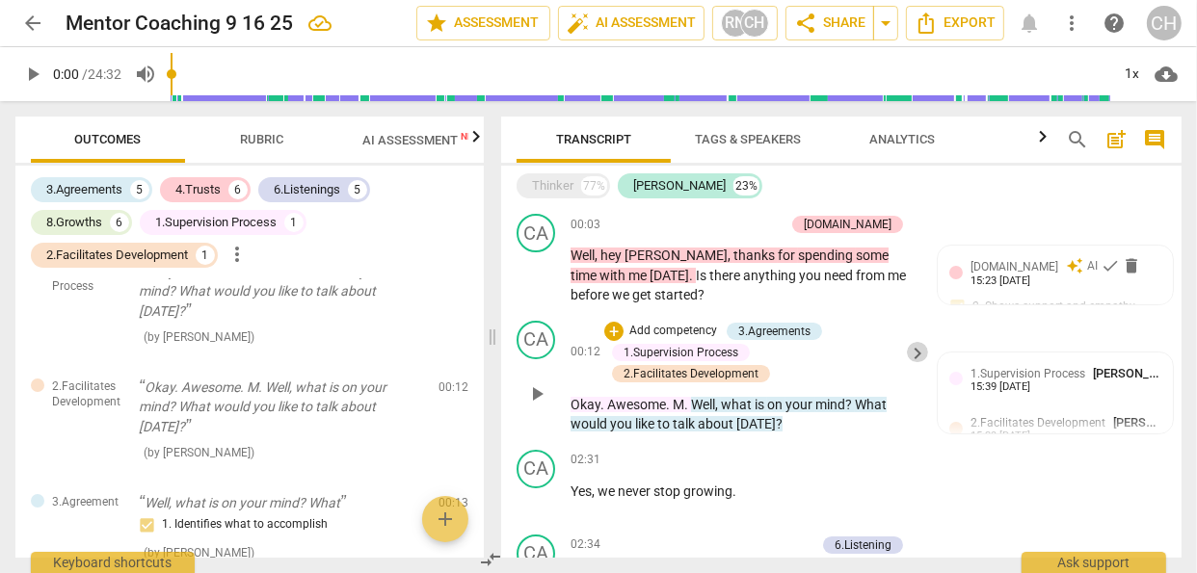
click at [908, 354] on span "keyboard_arrow_right" at bounding box center [917, 353] width 23 height 23
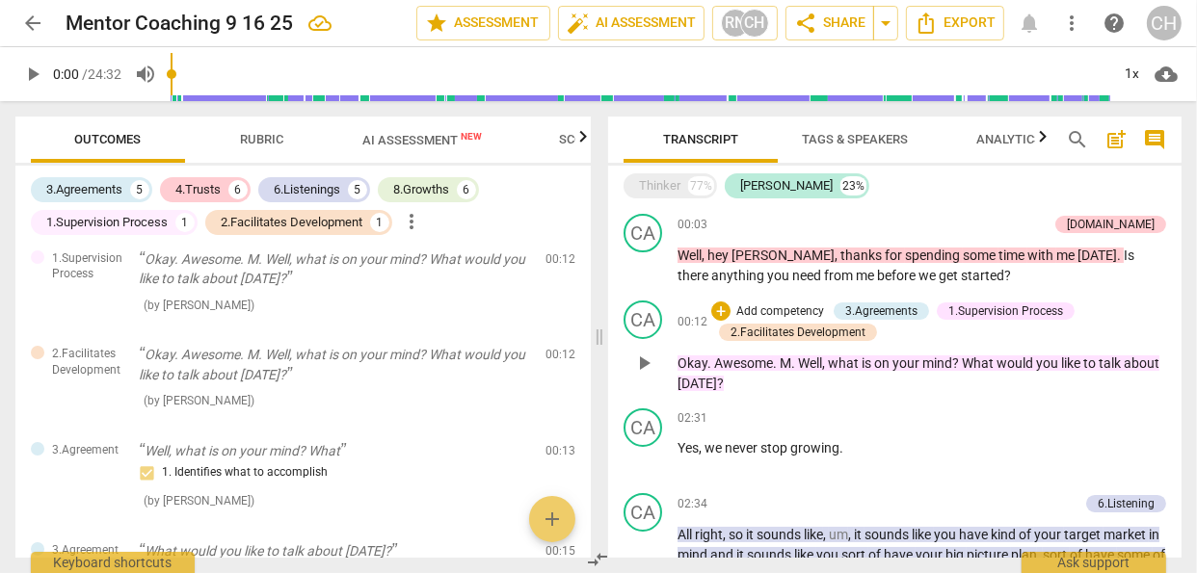
click at [963, 312] on div "1.Supervision Process" at bounding box center [1005, 311] width 115 height 17
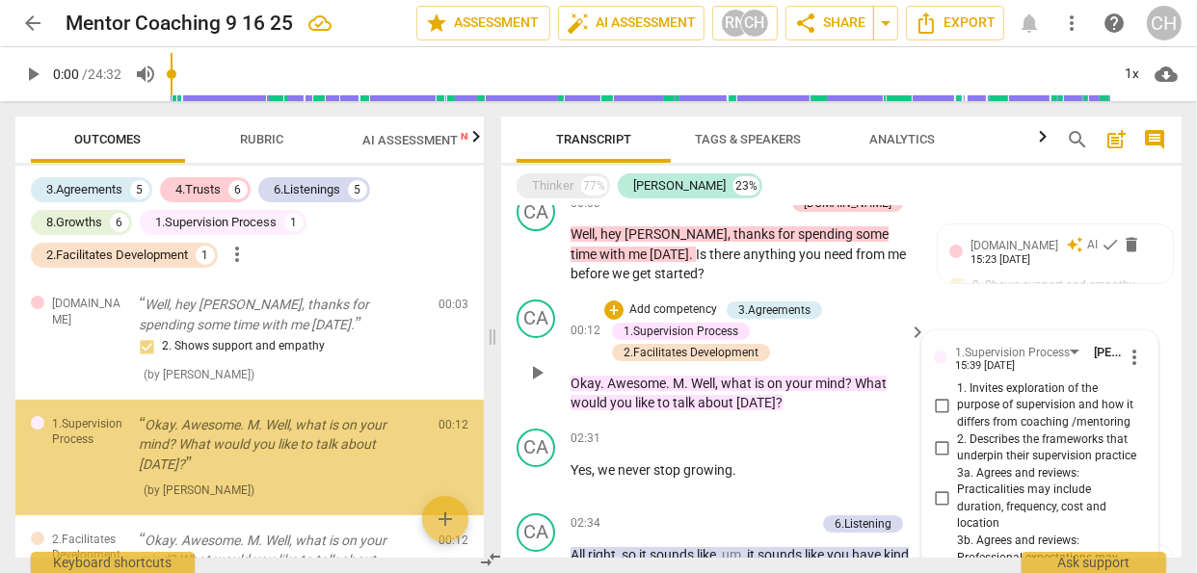
scroll to position [0, 0]
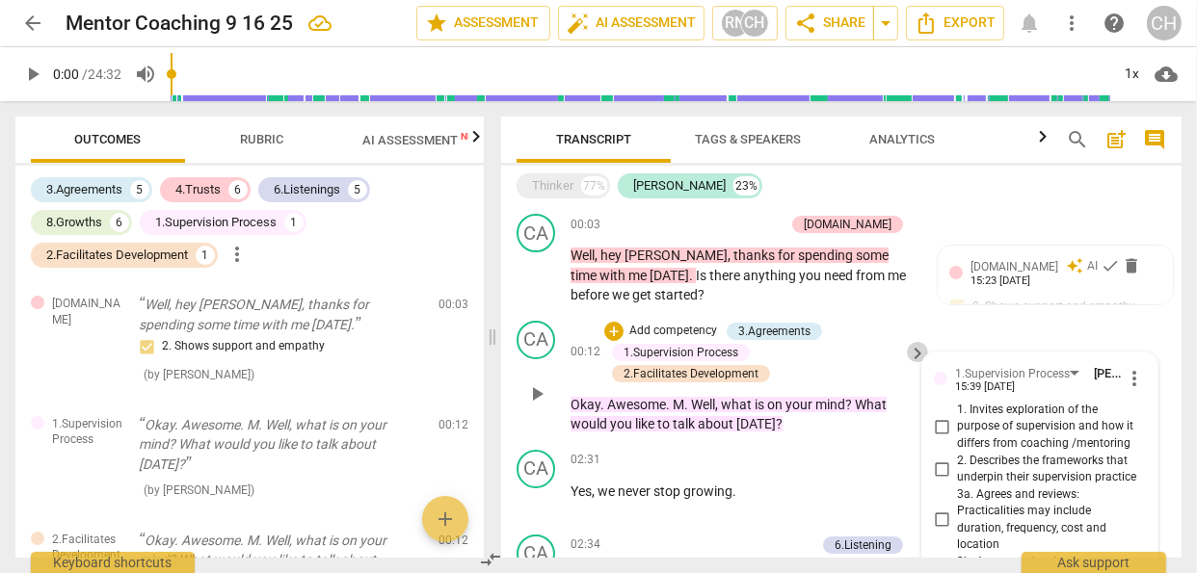
click at [911, 350] on span "keyboard_arrow_right" at bounding box center [917, 353] width 23 height 23
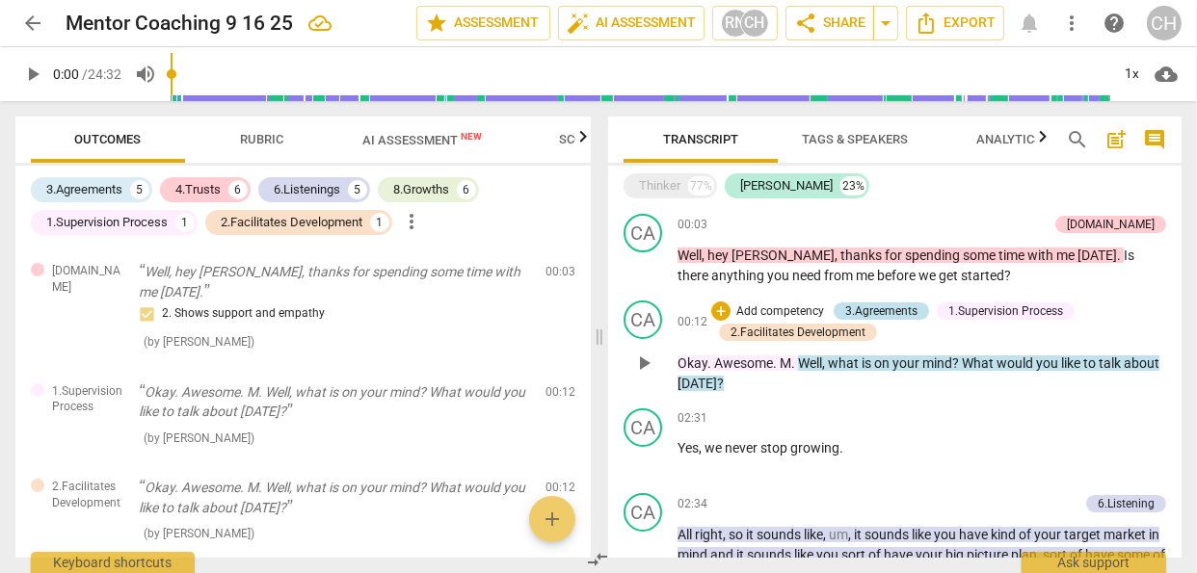
click at [866, 311] on div "3.Agreements" at bounding box center [881, 311] width 72 height 17
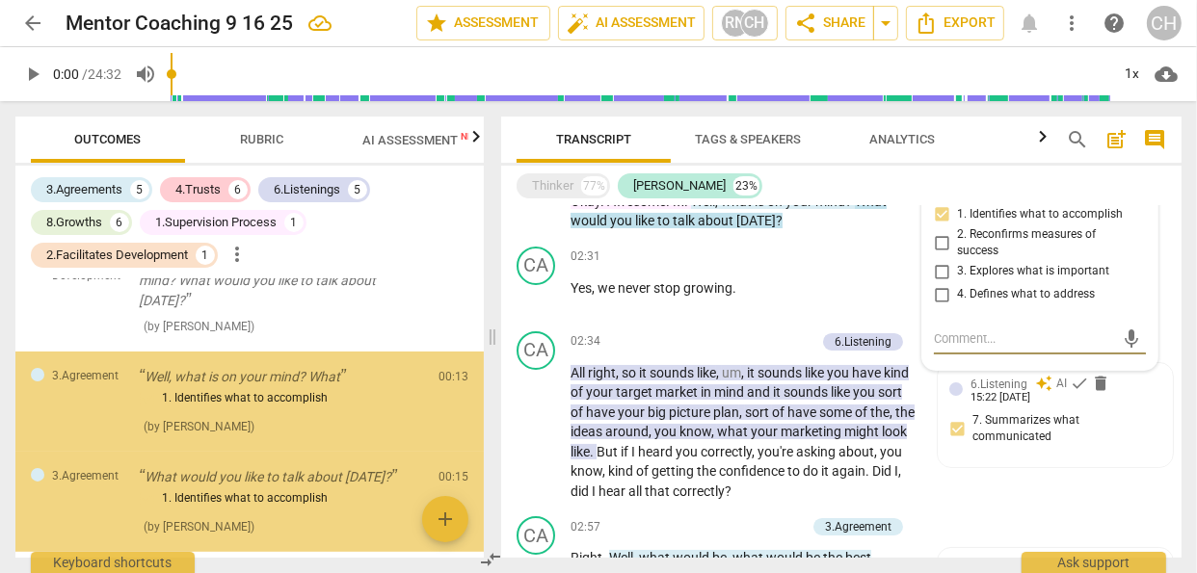
scroll to position [286, 0]
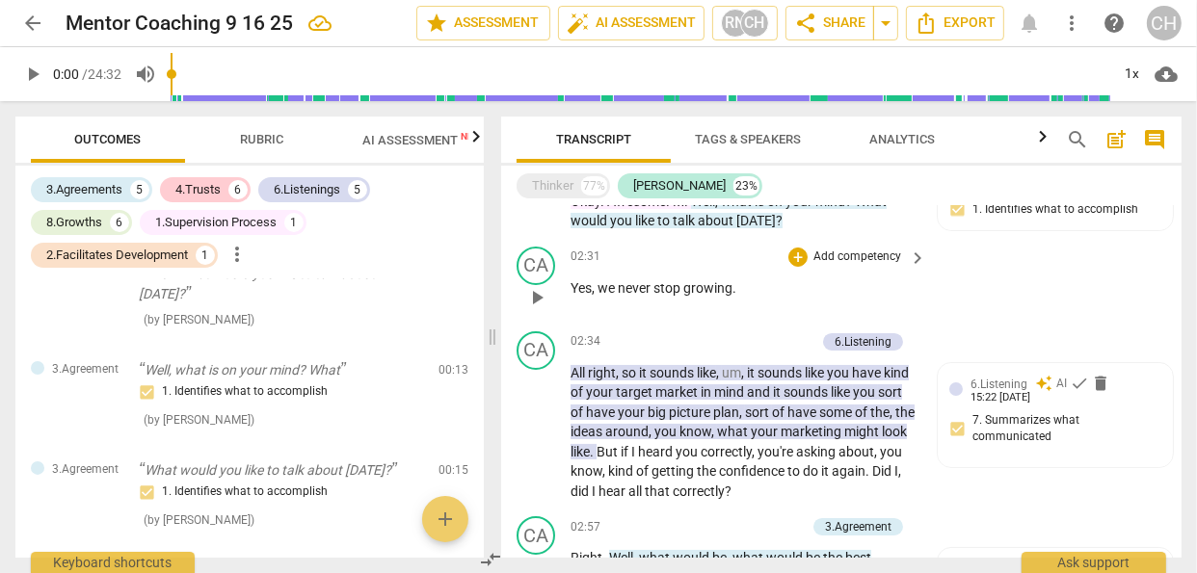
drag, startPoint x: 1068, startPoint y: 459, endPoint x: 808, endPoint y: 273, distance: 319.9
click at [808, 273] on div "02:31 + Add competency keyboard_arrow_right Yes , we never stop growing ." at bounding box center [750, 281] width 358 height 69
drag, startPoint x: 1181, startPoint y: 235, endPoint x: 1185, endPoint y: 120, distance: 115.7
drag, startPoint x: 1185, startPoint y: 120, endPoint x: 811, endPoint y: 259, distance: 400.1
click at [811, 259] on div "+ Add competency" at bounding box center [845, 257] width 115 height 19
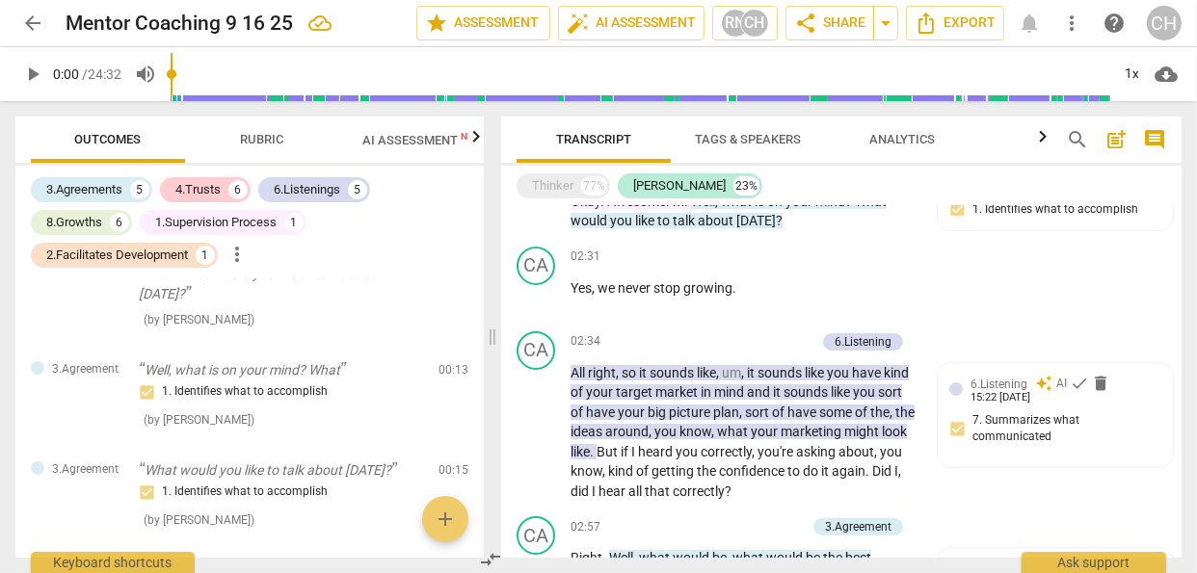
scroll to position [0, 0]
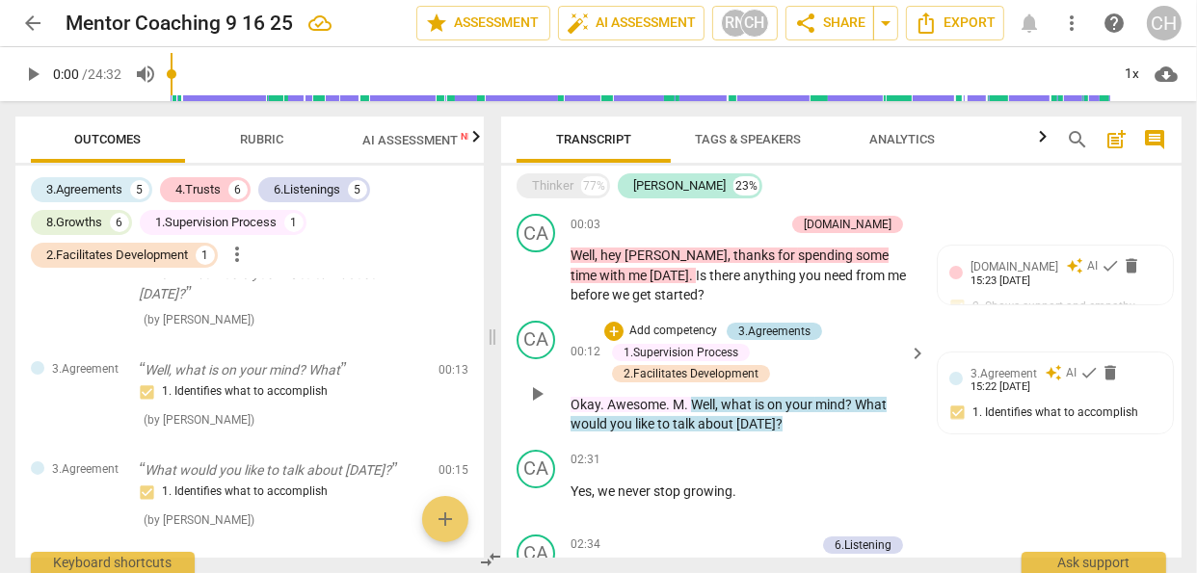
click at [775, 333] on div "3.Agreements" at bounding box center [774, 331] width 72 height 17
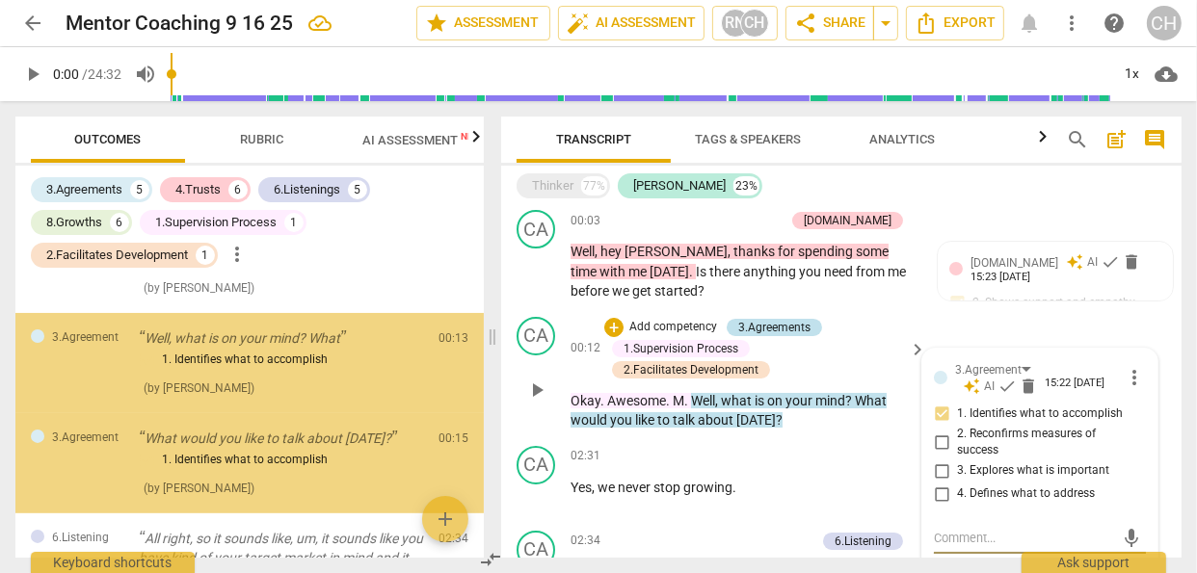
scroll to position [361, 0]
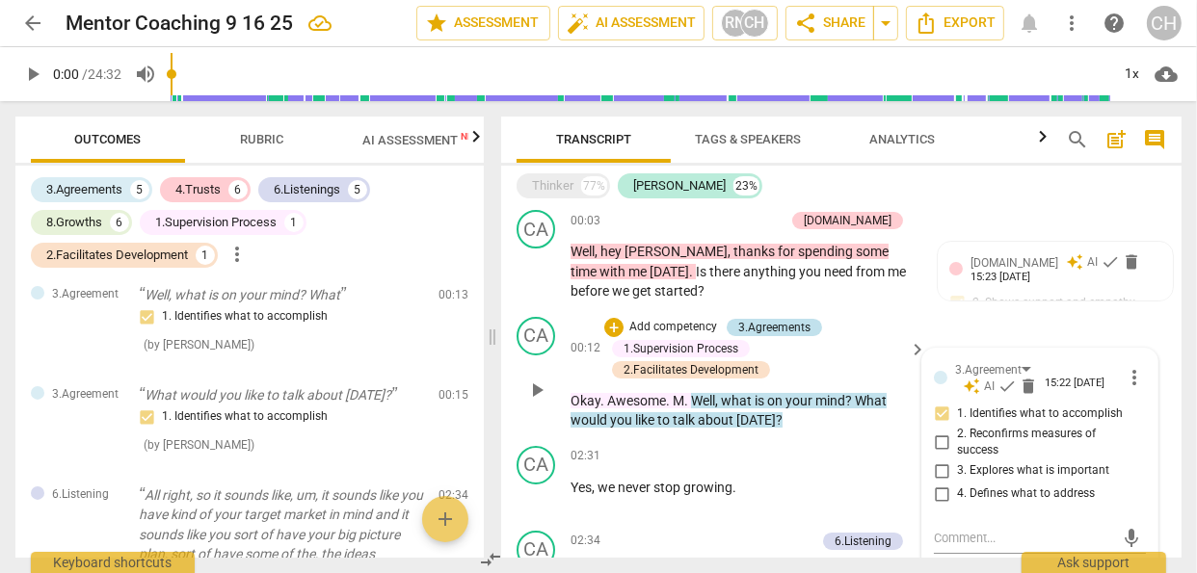
click at [775, 333] on div "3.Agreements" at bounding box center [774, 327] width 72 height 17
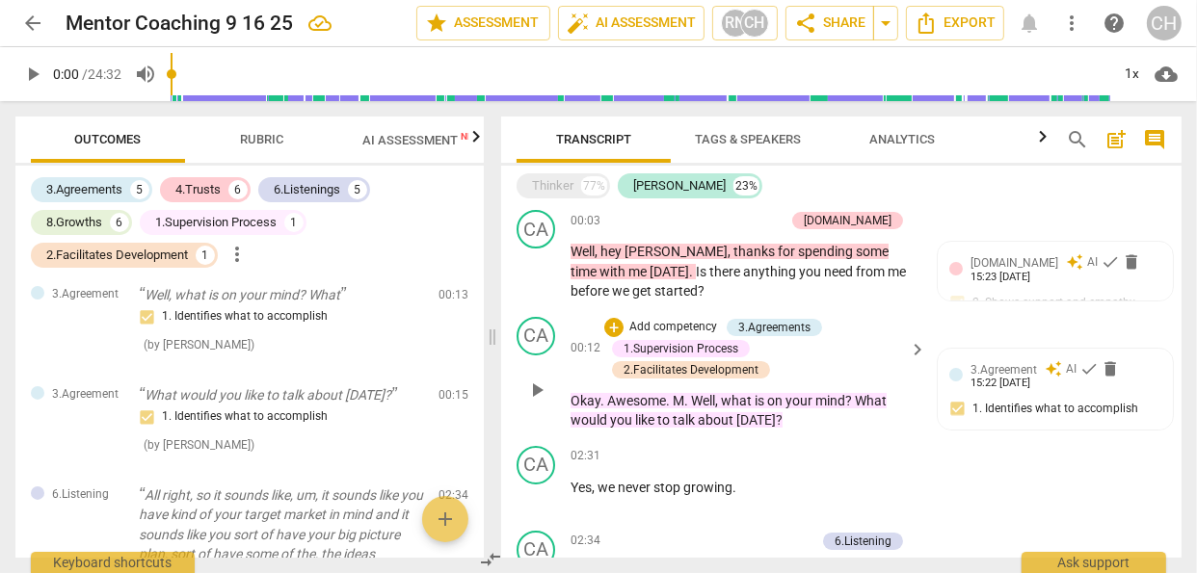
click at [700, 349] on div "1.Supervision Process" at bounding box center [681, 348] width 115 height 17
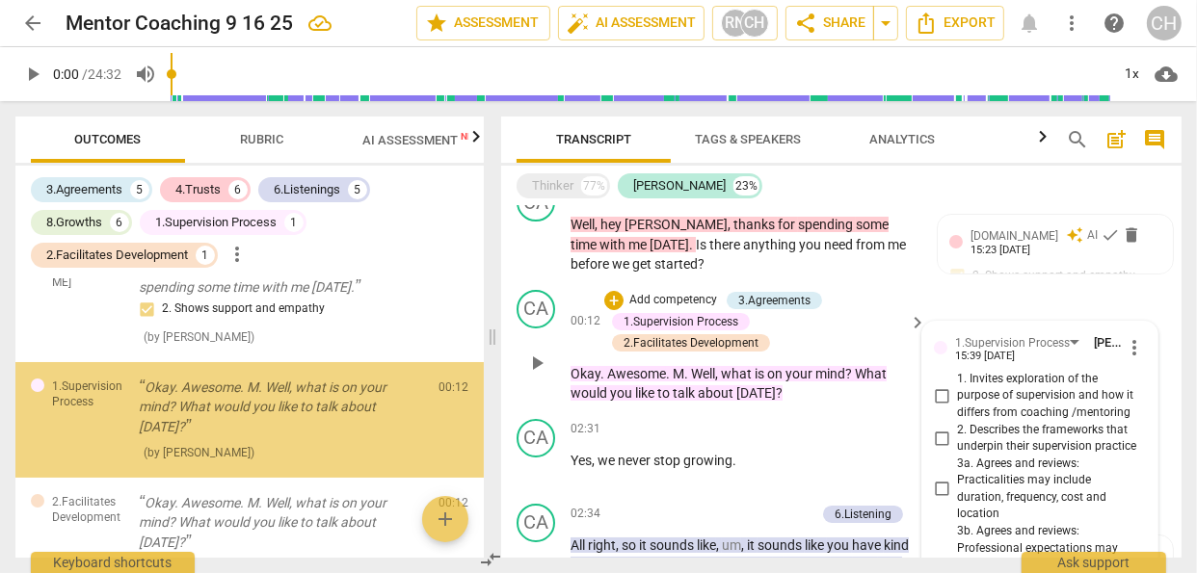
scroll to position [0, 0]
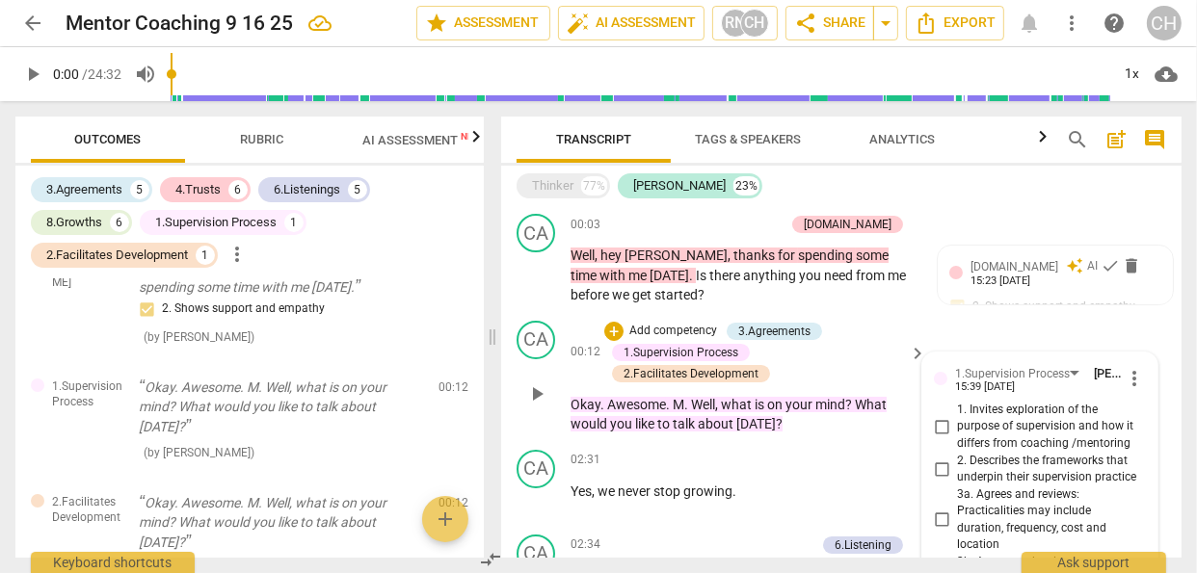
click at [700, 349] on div "1.Supervision Process" at bounding box center [681, 352] width 115 height 17
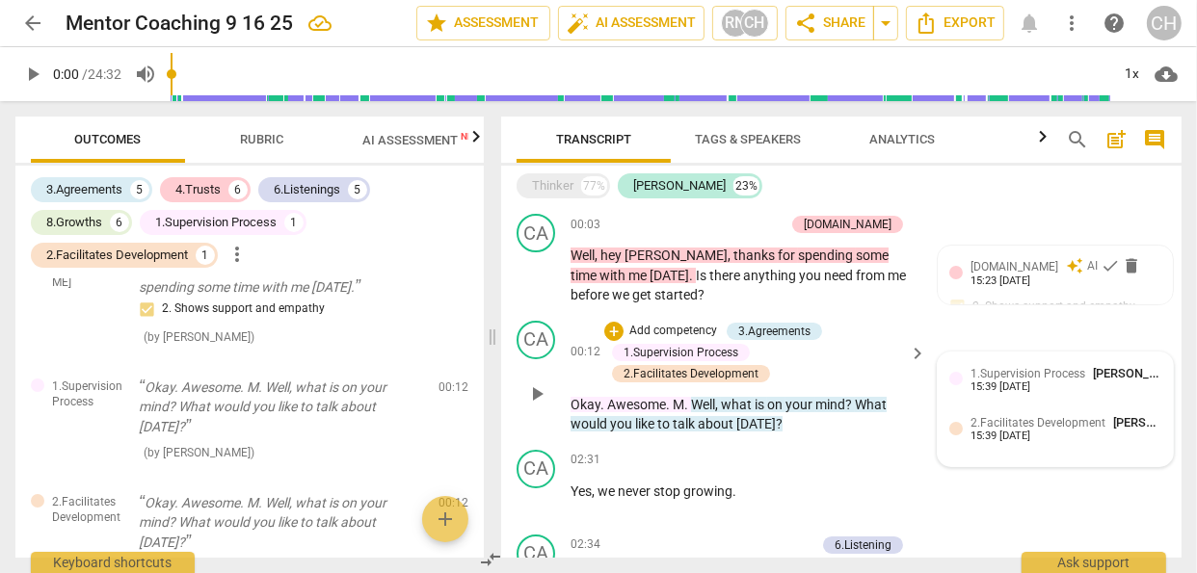
click at [959, 384] on div "1.Supervision Process [PERSON_NAME] 15:39 [DATE]" at bounding box center [1055, 379] width 212 height 30
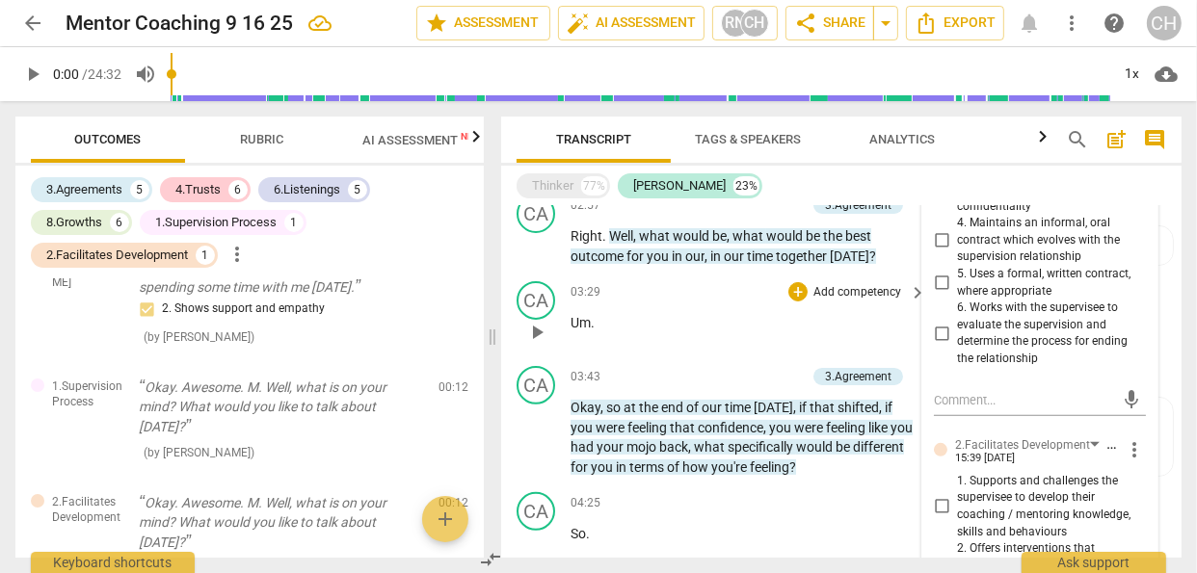
click at [888, 346] on div "03:29 + Add competency keyboard_arrow_right Um ." at bounding box center [750, 315] width 358 height 69
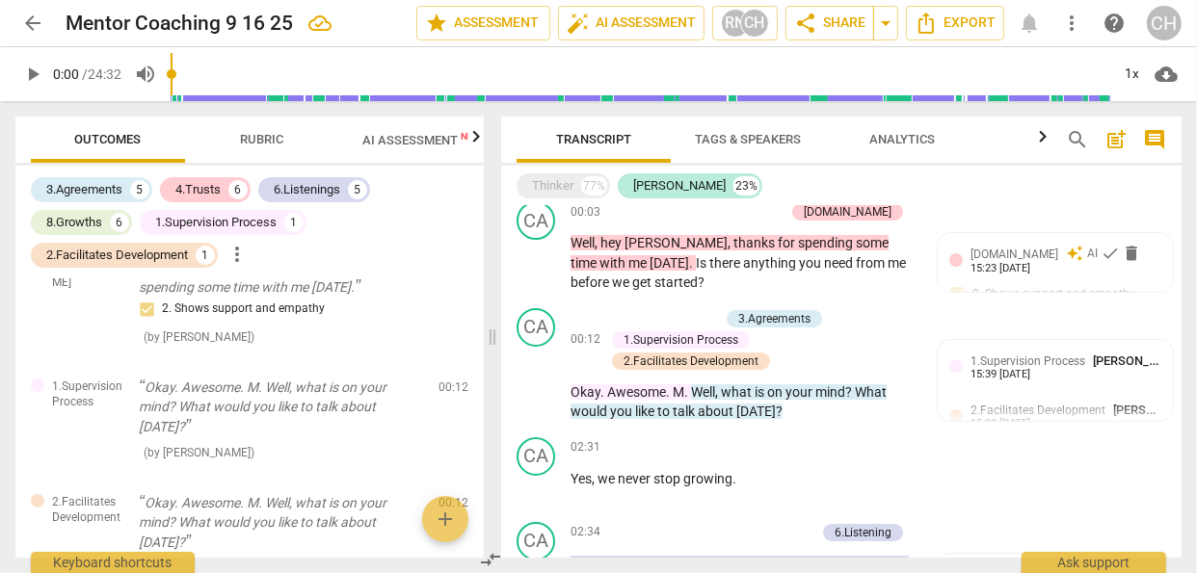
scroll to position [0, 0]
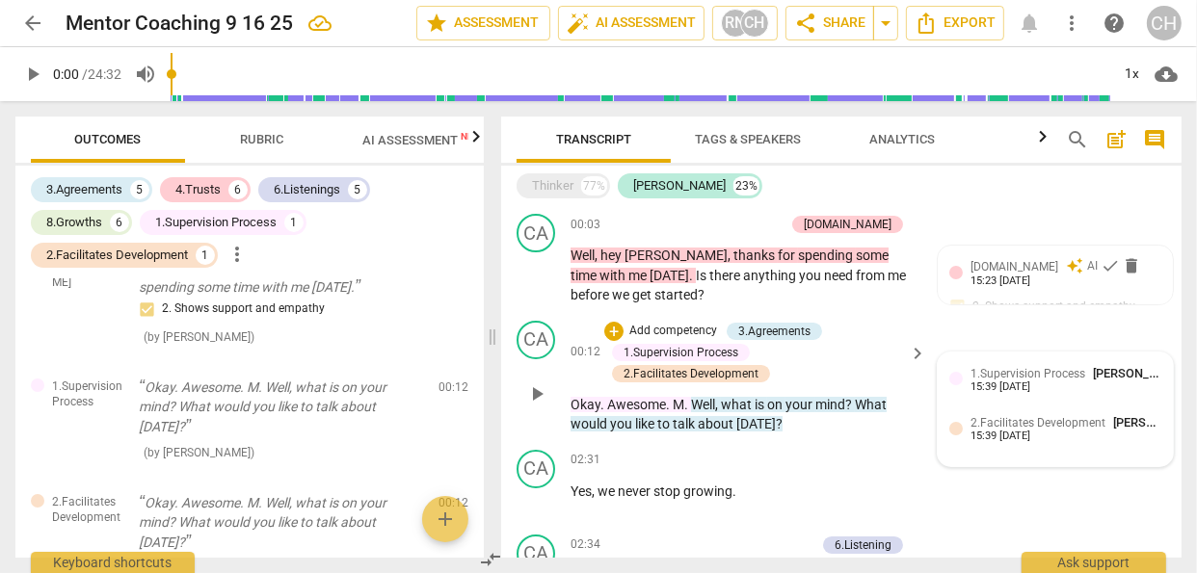
click at [1031, 373] on span "1.Supervision Process" at bounding box center [1027, 373] width 115 height 13
click at [957, 304] on div "[DOMAIN_NAME] auto_awesome AI check delete 15:23 [DATE] 2. Shows support and em…" at bounding box center [1055, 292] width 212 height 70
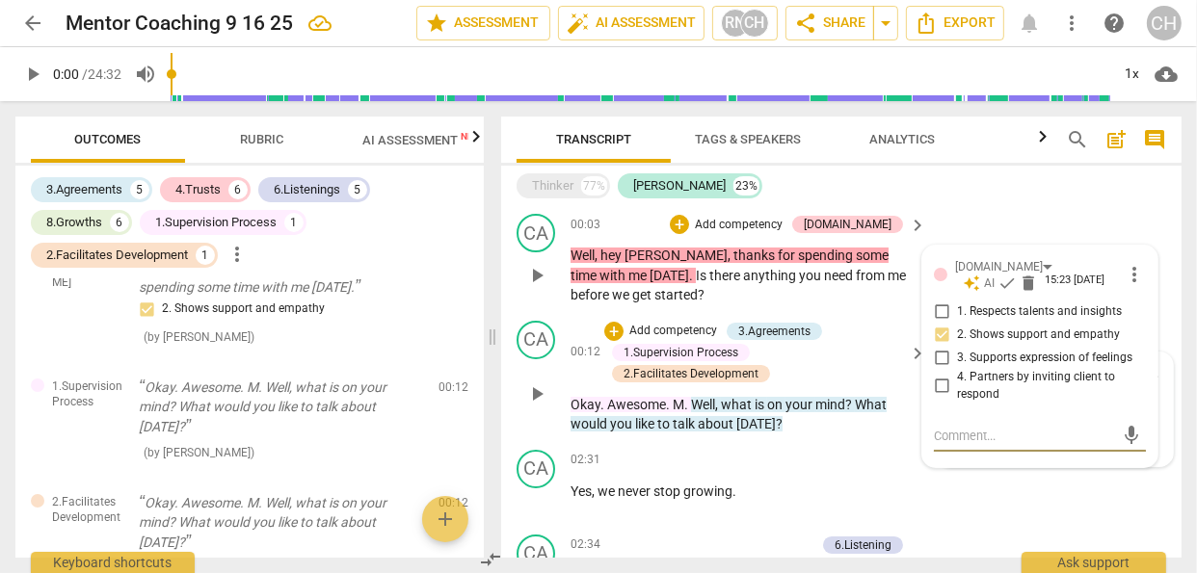
click at [938, 332] on input "2. Shows support and empathy" at bounding box center [941, 334] width 31 height 23
click at [864, 225] on div "[DOMAIN_NAME]" at bounding box center [848, 224] width 88 height 17
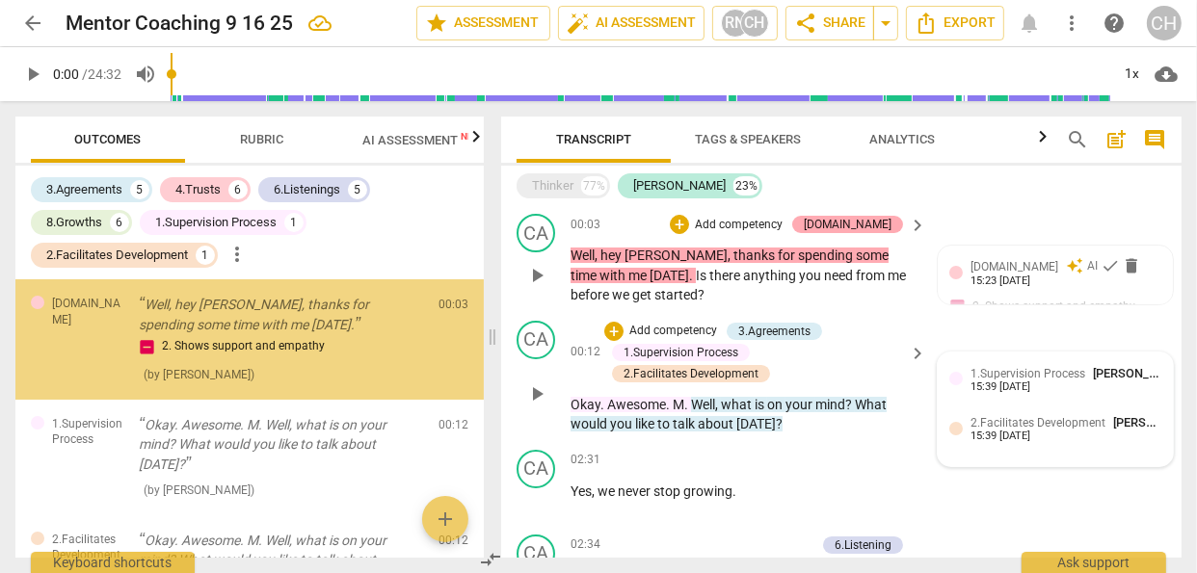
click at [864, 225] on div "[DOMAIN_NAME]" at bounding box center [848, 224] width 88 height 17
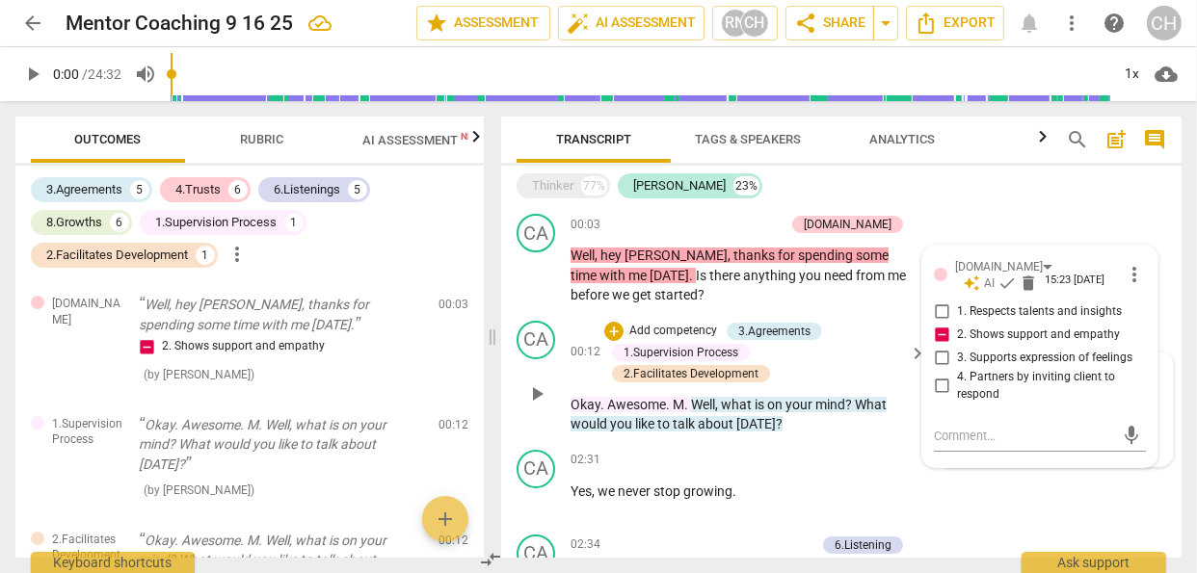
click at [839, 348] on div "+ Add competency 3.Agreements 1.Supervision Process 2.Facilitates Development" at bounding box center [753, 353] width 299 height 64
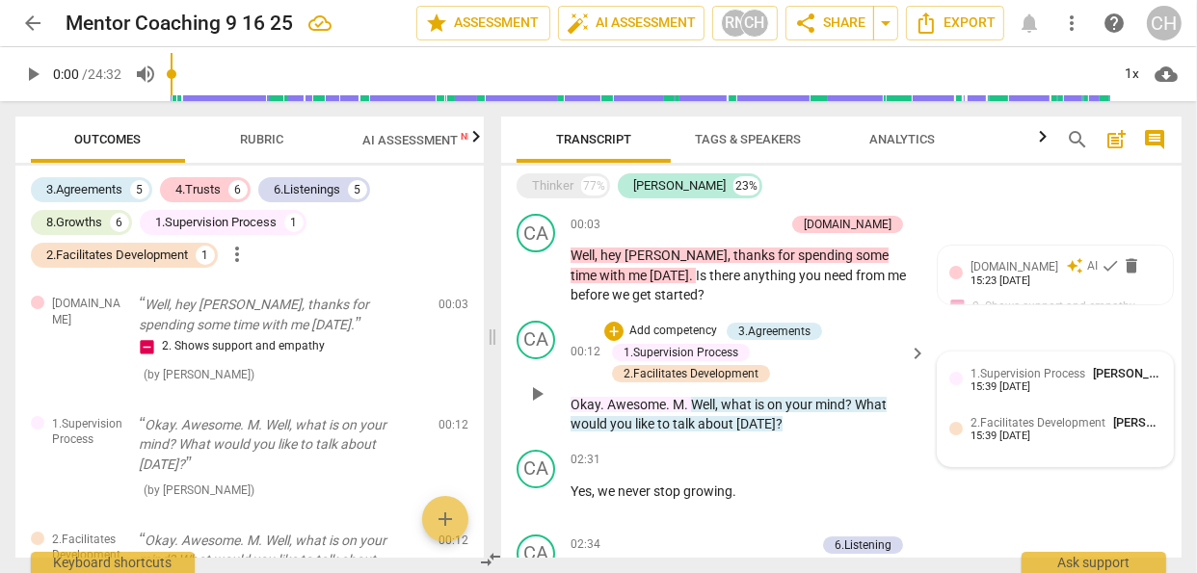
drag, startPoint x: 839, startPoint y: 348, endPoint x: 862, endPoint y: 362, distance: 26.5
click at [862, 362] on div "+ Add competency 3.Agreements 1.Supervision Process 2.Facilitates Development" at bounding box center [753, 353] width 299 height 64
click at [912, 357] on span "keyboard_arrow_right" at bounding box center [917, 353] width 23 height 23
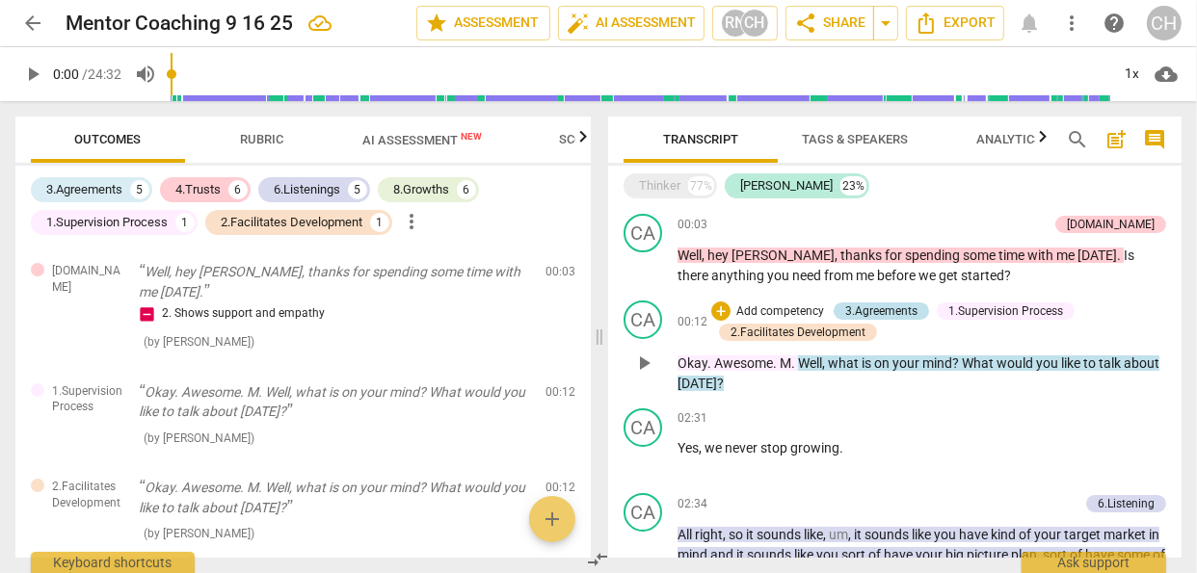
click at [888, 311] on div "3.Agreements" at bounding box center [881, 311] width 72 height 17
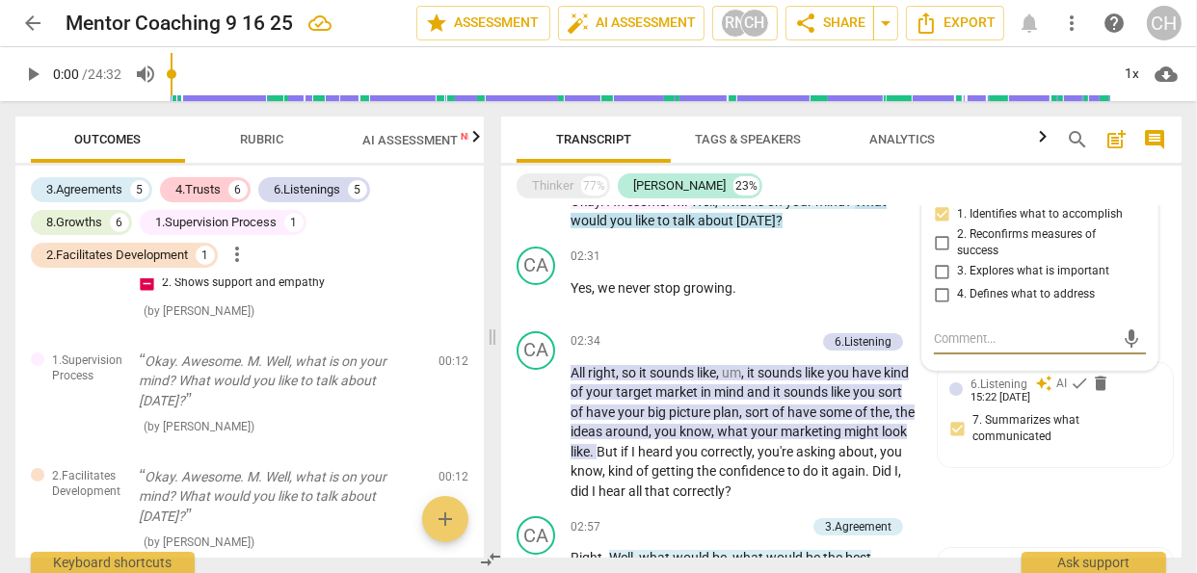
scroll to position [286, 0]
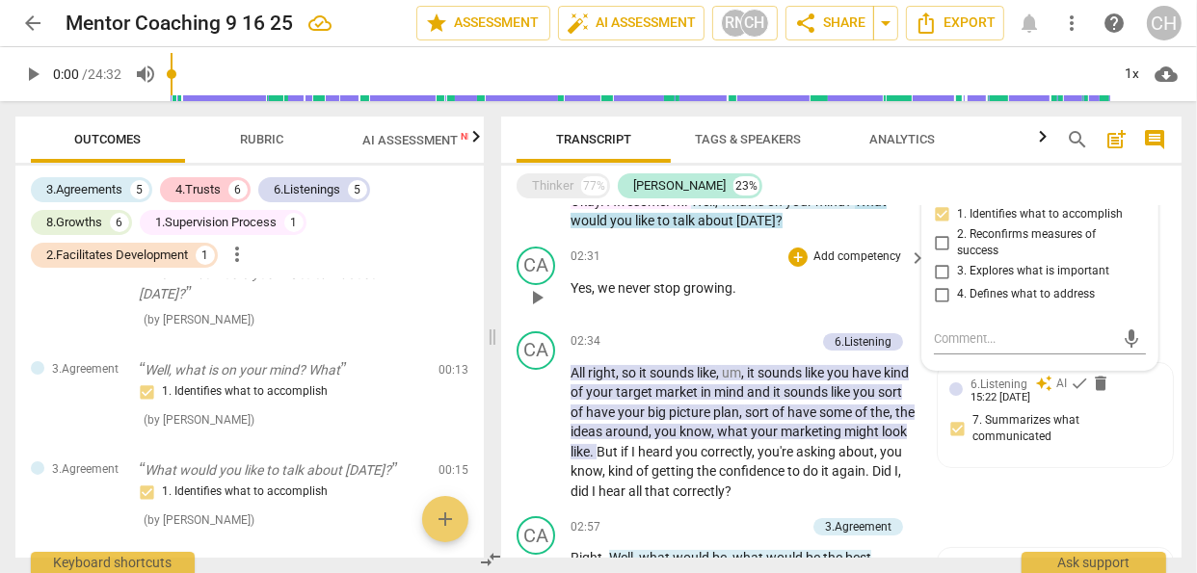
click at [739, 292] on p "Yes , we never stop growing ." at bounding box center [744, 289] width 346 height 20
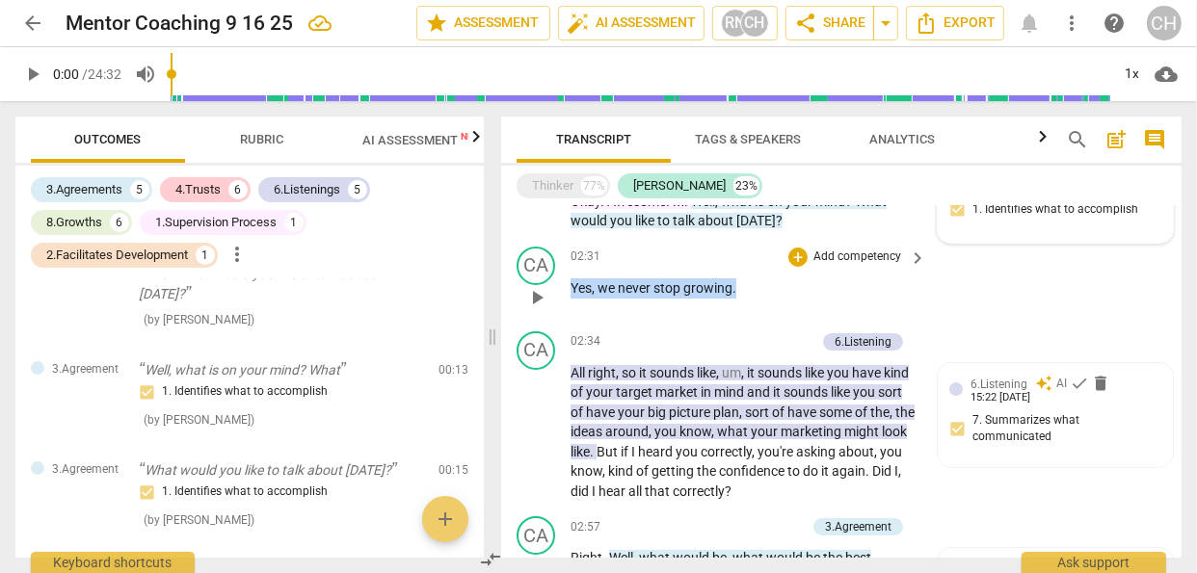
drag, startPoint x: 571, startPoint y: 285, endPoint x: 752, endPoint y: 296, distance: 180.5
click at [752, 296] on p "Yes , we never stop growing ." at bounding box center [744, 289] width 346 height 20
click at [755, 261] on div "+" at bounding box center [753, 261] width 19 height 19
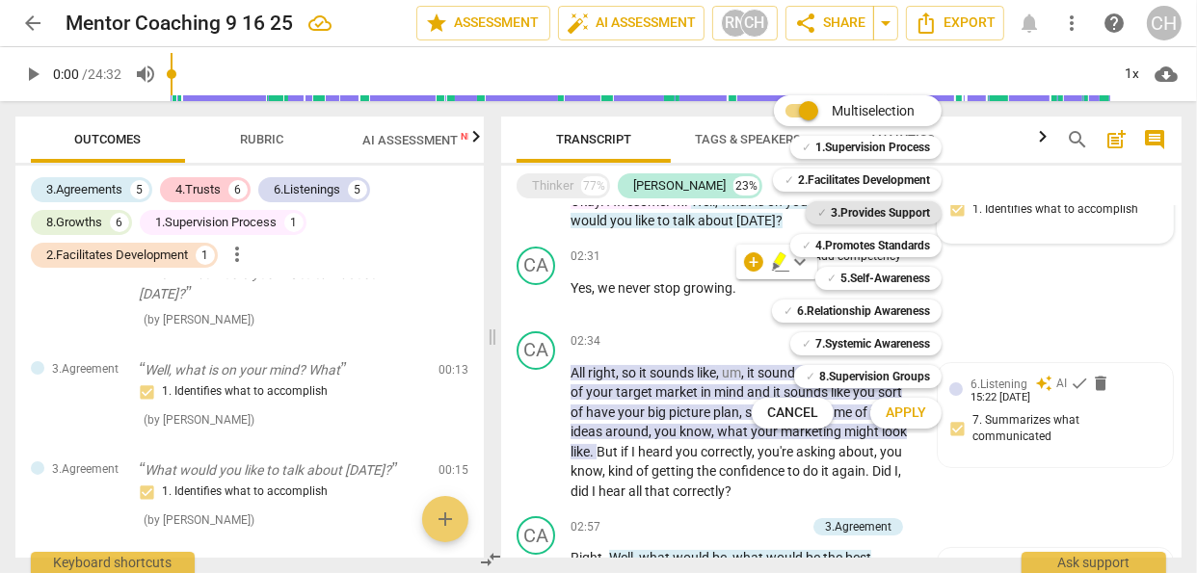
click at [854, 212] on b "3.Provides Support" at bounding box center [880, 212] width 99 height 23
click at [875, 203] on b "3.Provides Support" at bounding box center [880, 212] width 99 height 23
click at [875, 205] on b "3.Provides Support" at bounding box center [880, 212] width 99 height 23
click at [847, 306] on b "6.Relationship Awareness" at bounding box center [863, 311] width 133 height 23
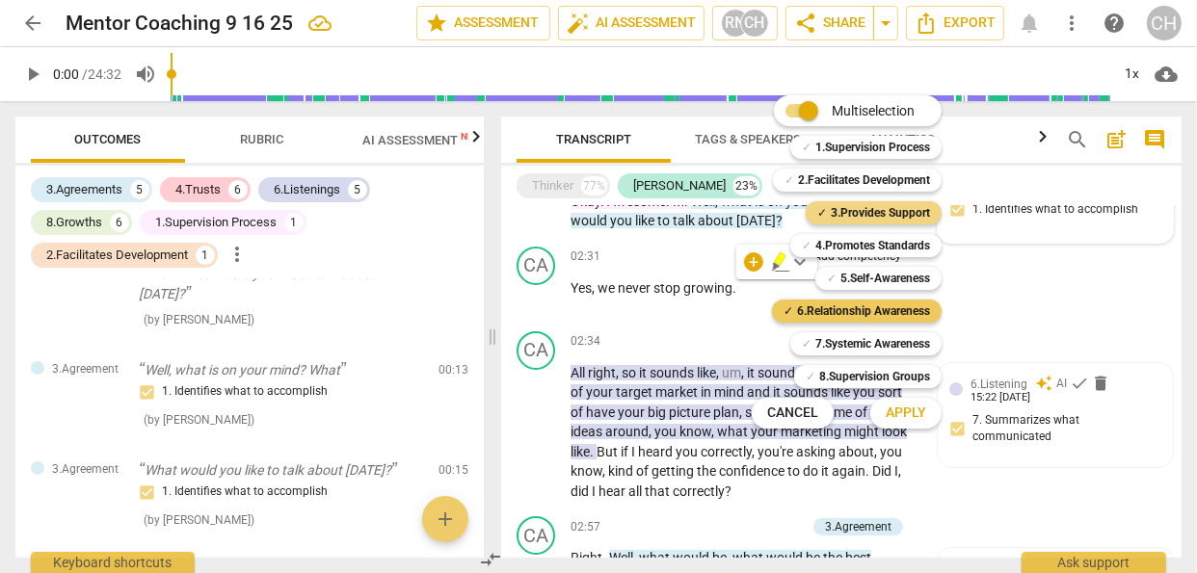
click at [847, 308] on b "6.Relationship Awareness" at bounding box center [863, 311] width 133 height 23
click at [128, 138] on div at bounding box center [598, 286] width 1197 height 573
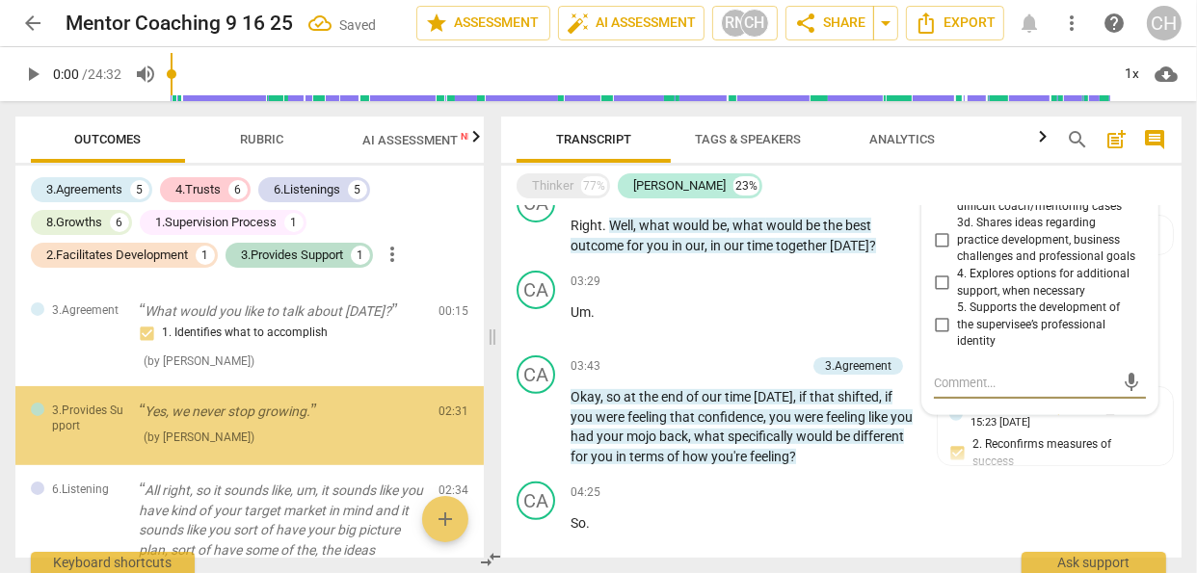
scroll to position [451, 0]
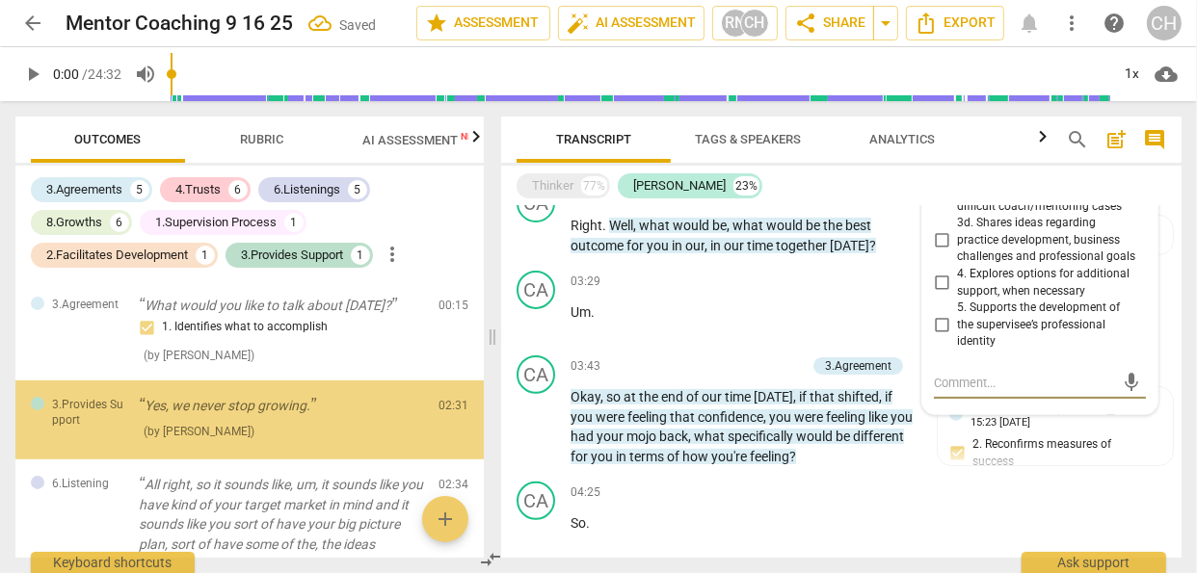
click at [252, 136] on span "Rubric" at bounding box center [262, 139] width 43 height 14
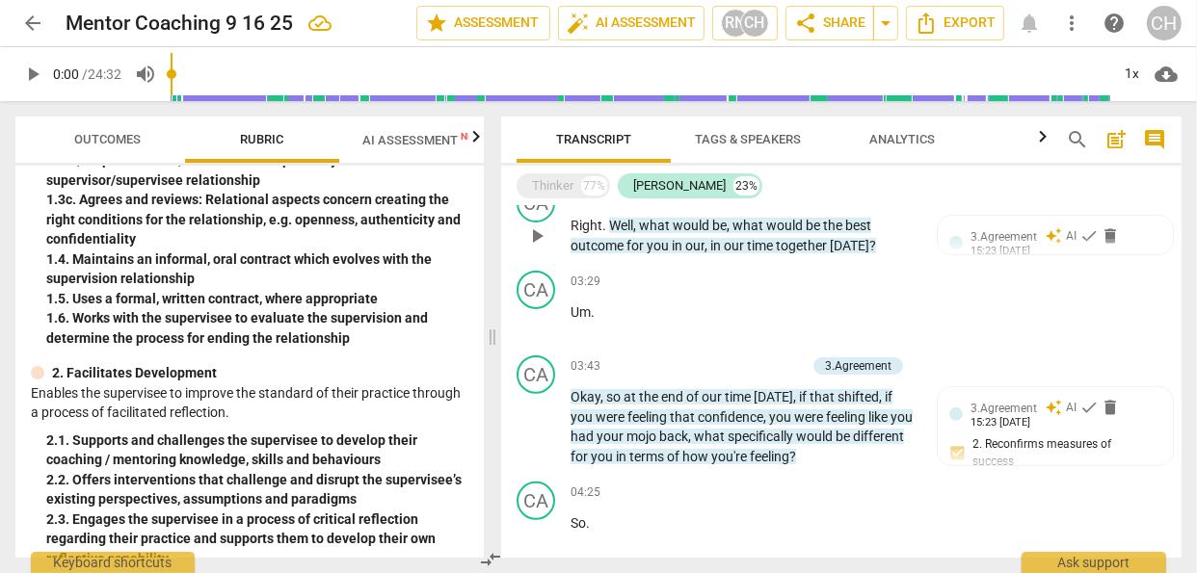
scroll to position [0, 0]
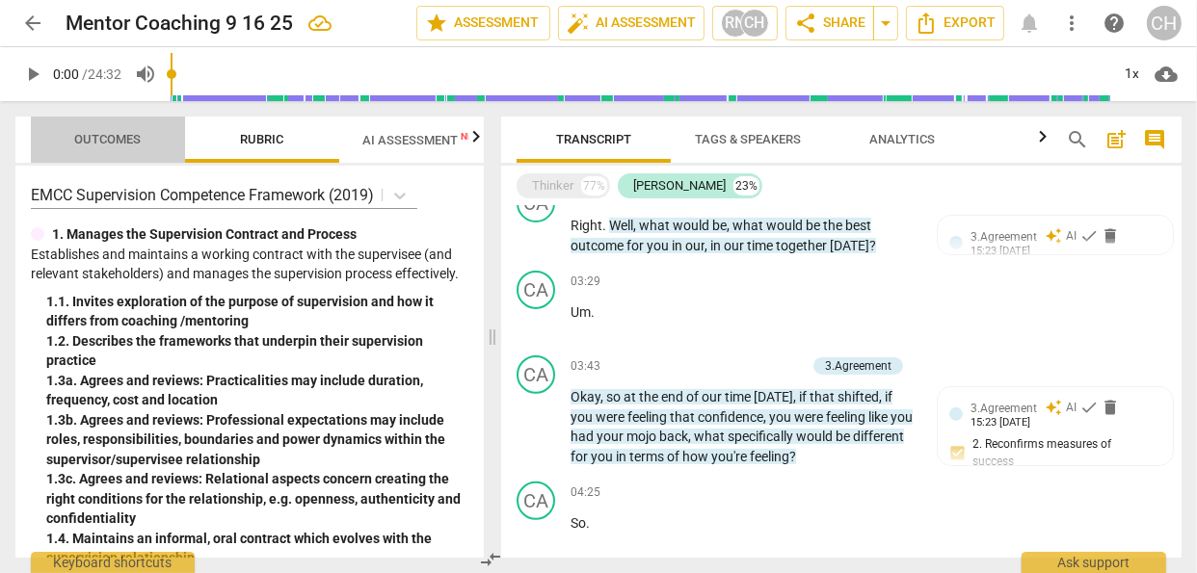
click at [102, 139] on span "Outcomes" at bounding box center [108, 139] width 66 height 14
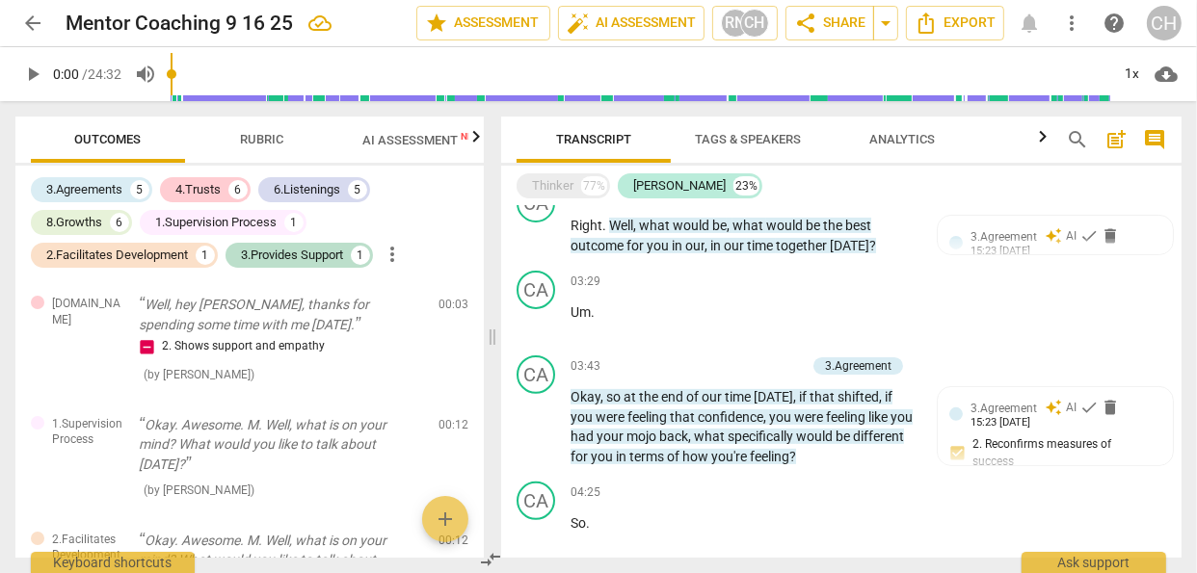
click at [472, 139] on icon "button" at bounding box center [476, 136] width 23 height 23
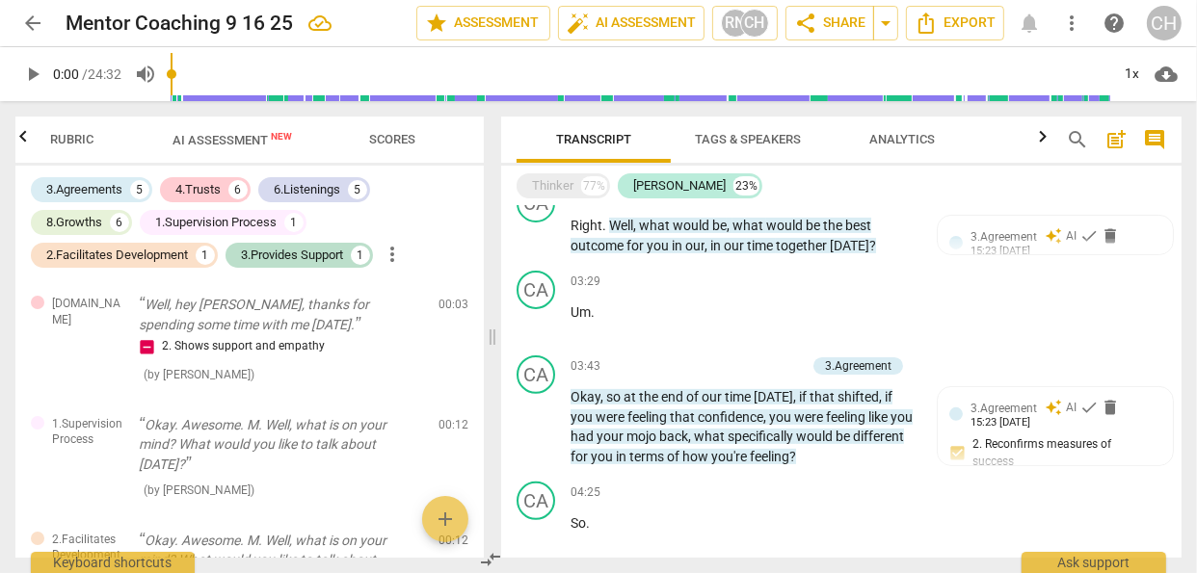
click at [408, 137] on span "Scores" at bounding box center [392, 139] width 46 height 14
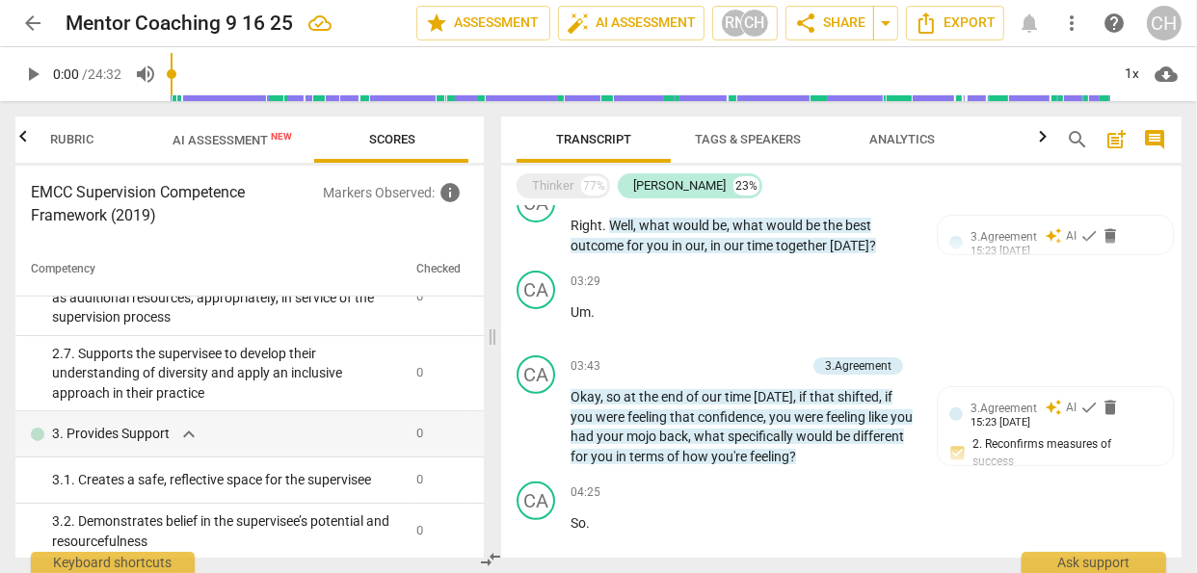
scroll to position [0, 0]
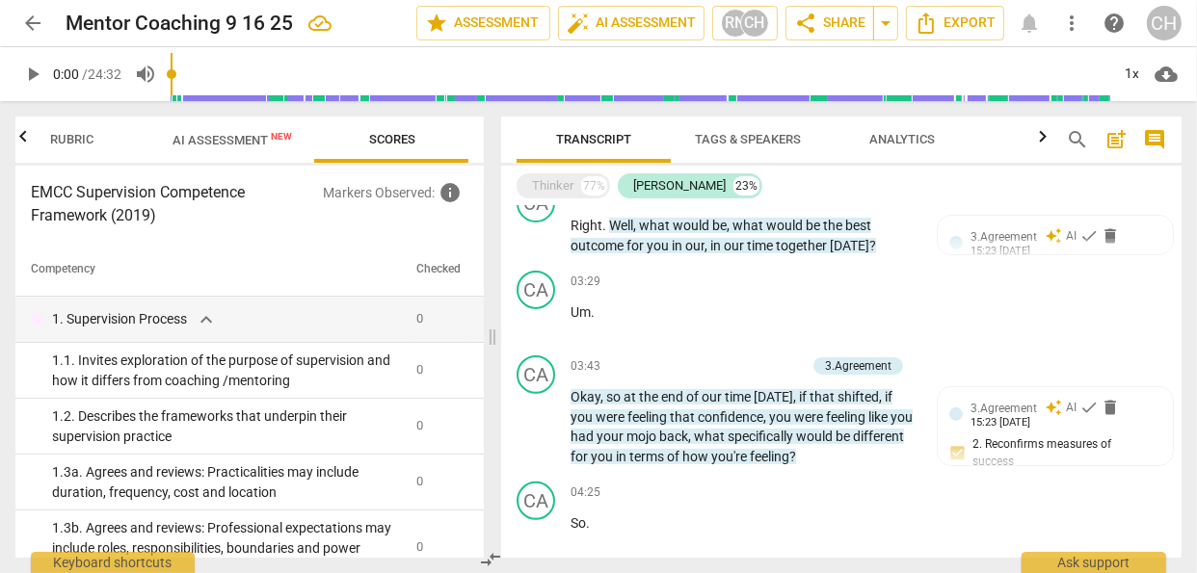
click at [79, 137] on span "Rubric" at bounding box center [72, 139] width 43 height 14
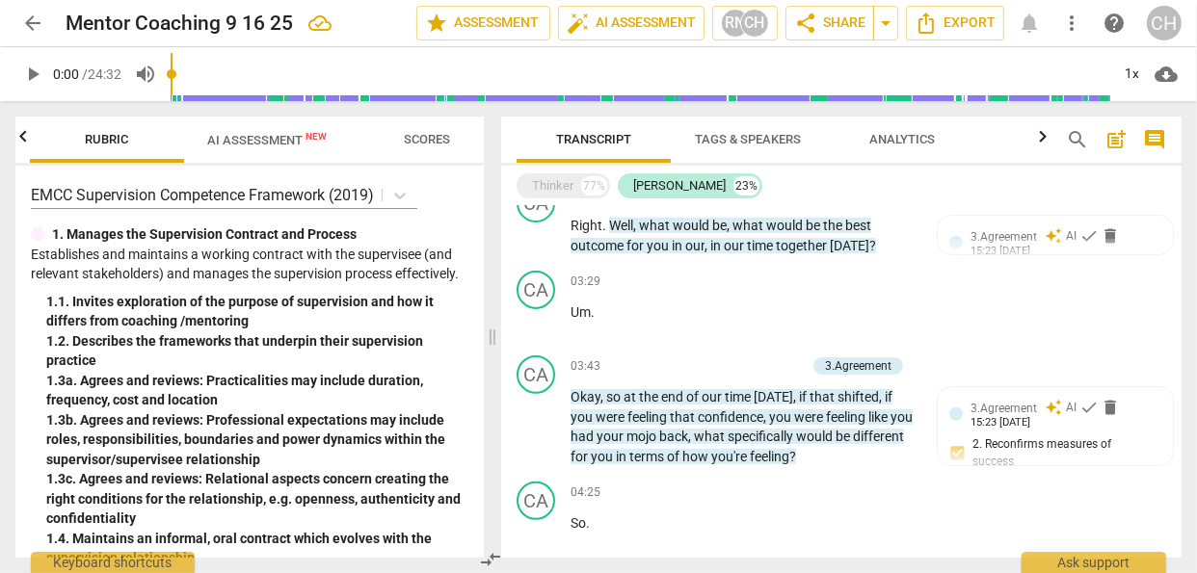
scroll to position [0, 153]
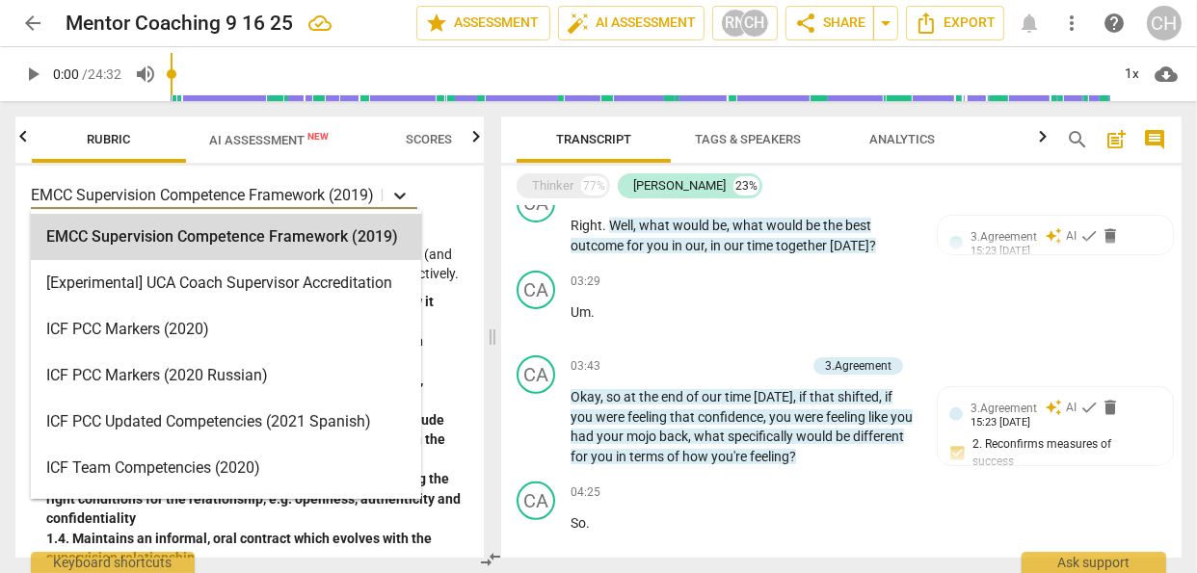
click at [401, 194] on icon at bounding box center [399, 195] width 19 height 19
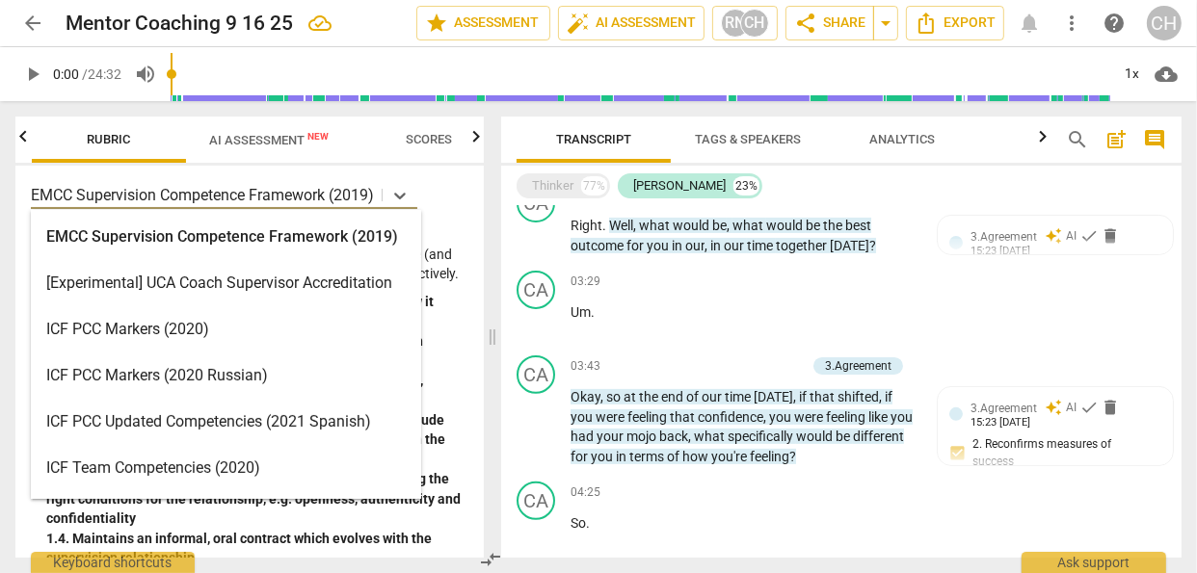
click at [161, 325] on div "ICF PCC Markers (2020)" at bounding box center [226, 329] width 390 height 46
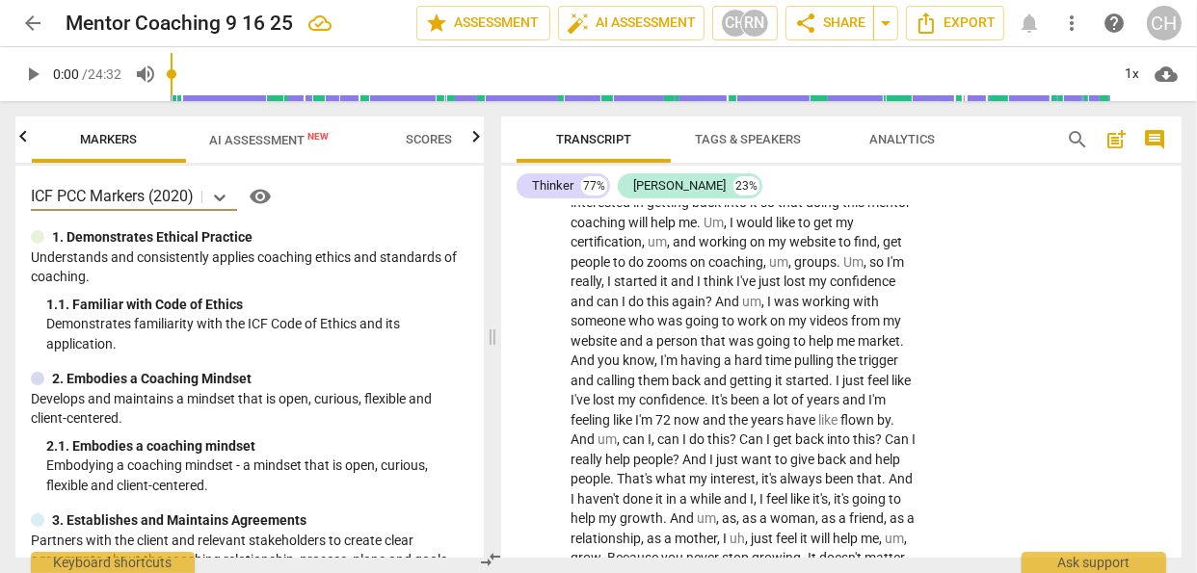
click at [658, 200] on div "Thinker 77% [PERSON_NAME] 23%" at bounding box center [842, 186] width 650 height 33
click at [646, 185] on div "[PERSON_NAME]" at bounding box center [679, 185] width 93 height 19
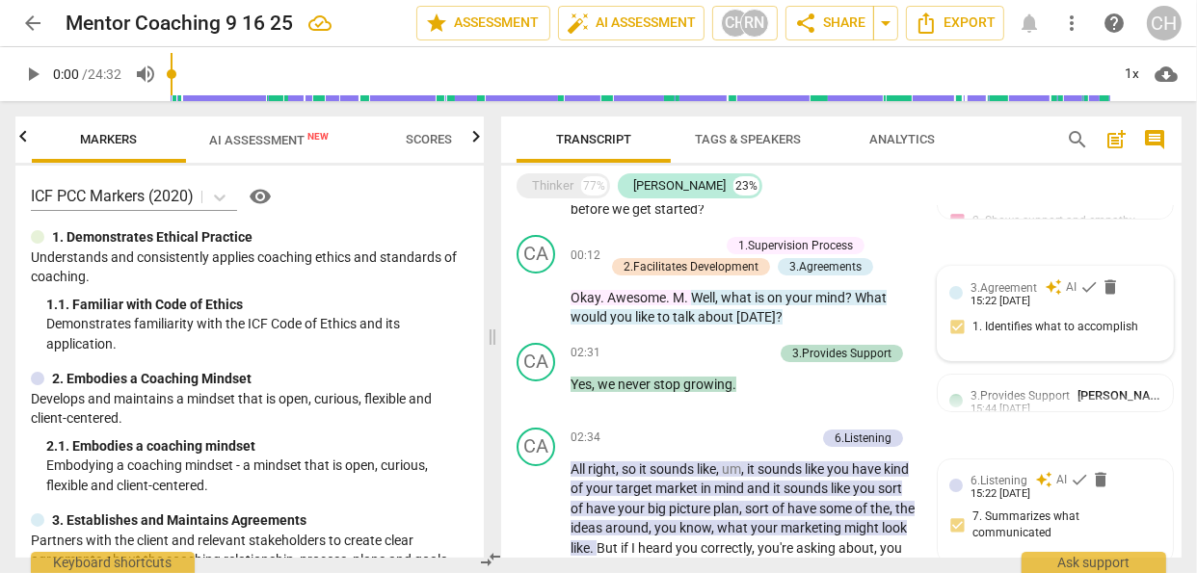
scroll to position [89, 0]
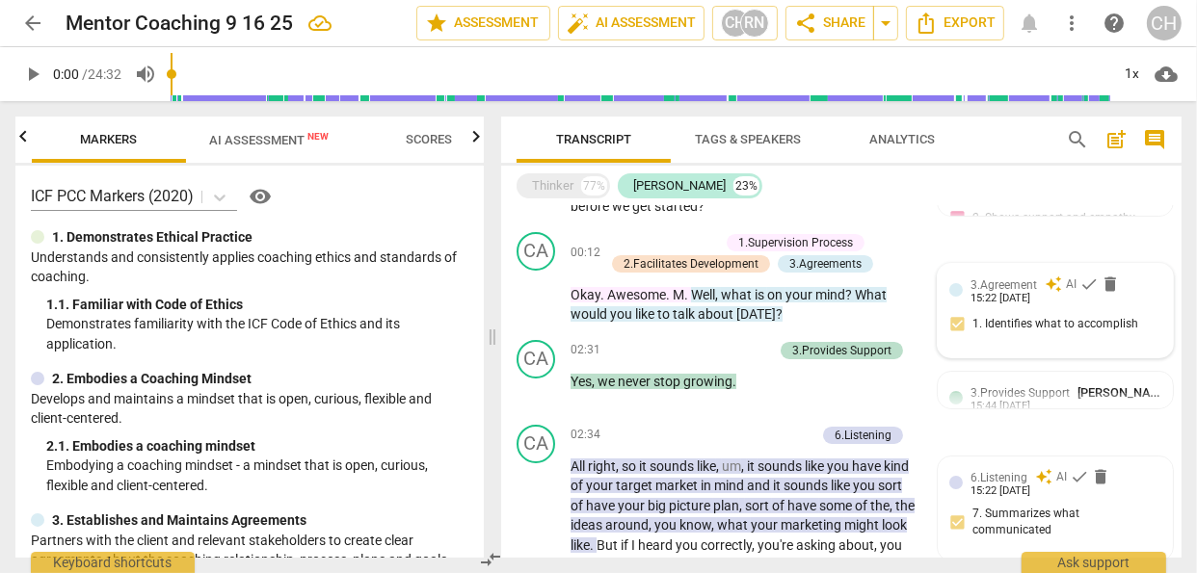
click at [417, 141] on span "Scores" at bounding box center [429, 139] width 46 height 14
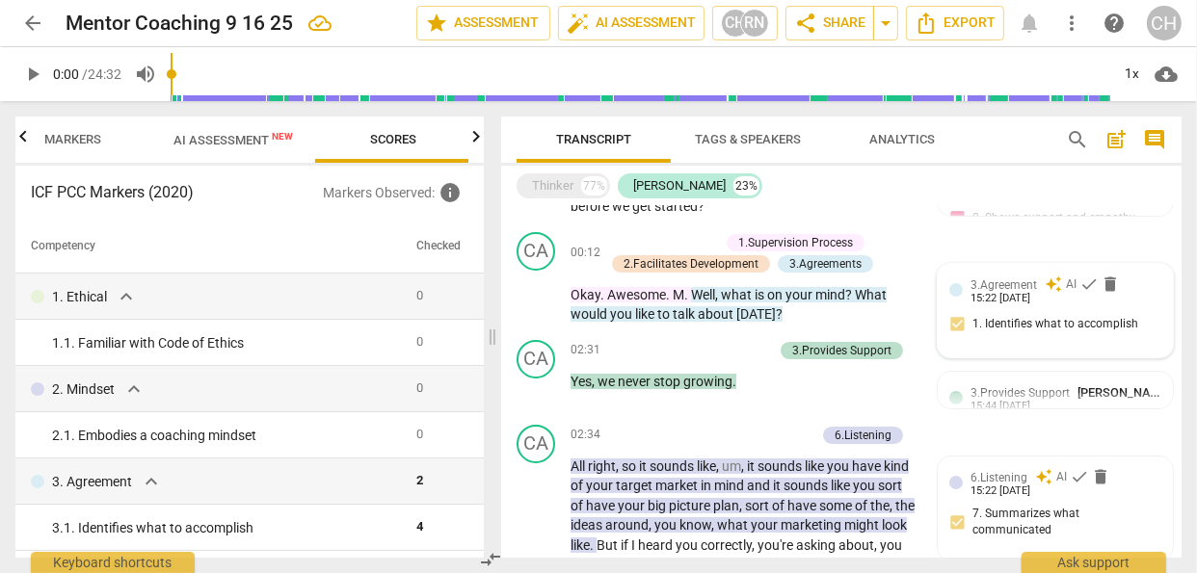
scroll to position [0, 0]
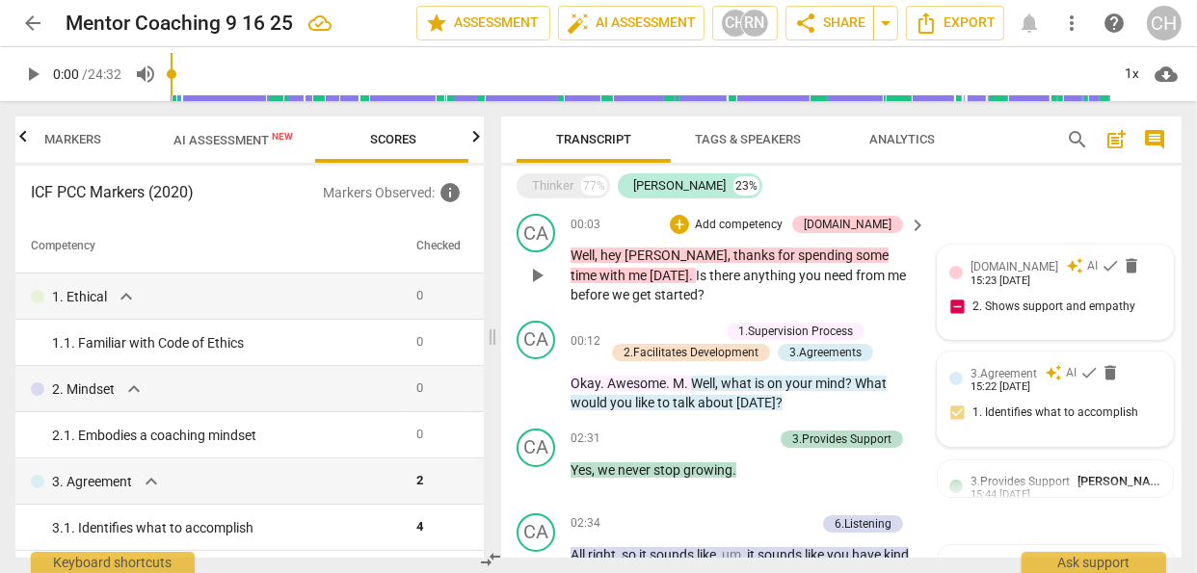
click at [955, 308] on div "[DOMAIN_NAME] auto_awesome AI check delete 15:23 [DATE] 2. Shows support and em…" at bounding box center [1055, 292] width 212 height 70
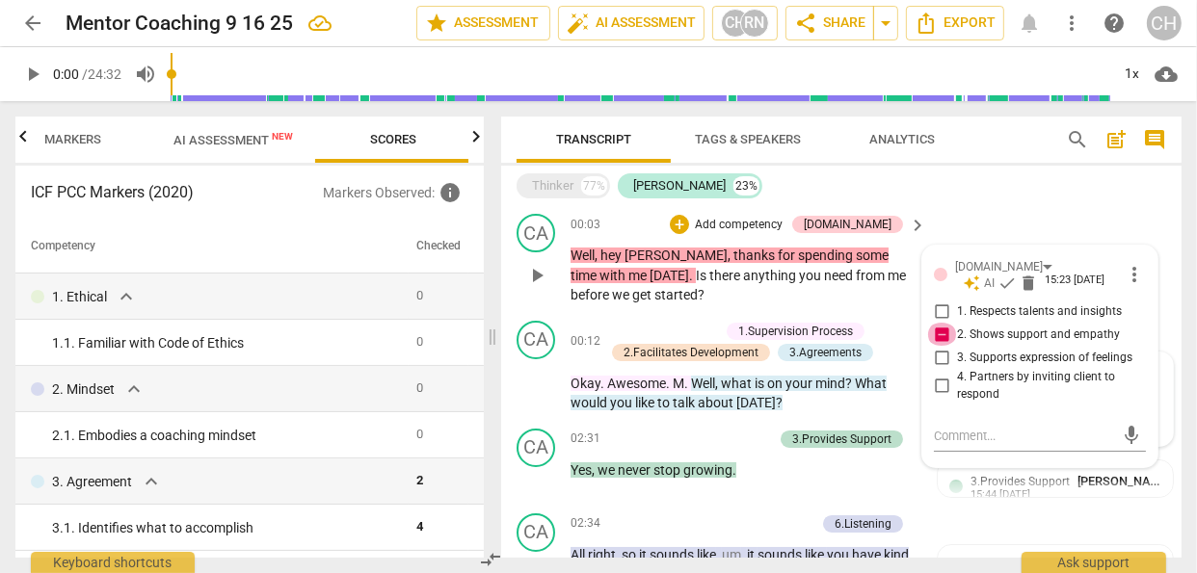
click at [936, 330] on input "2. Shows support and empathy" at bounding box center [941, 334] width 31 height 23
checkbox input "false"
click at [88, 137] on span "Markers" at bounding box center [73, 139] width 57 height 14
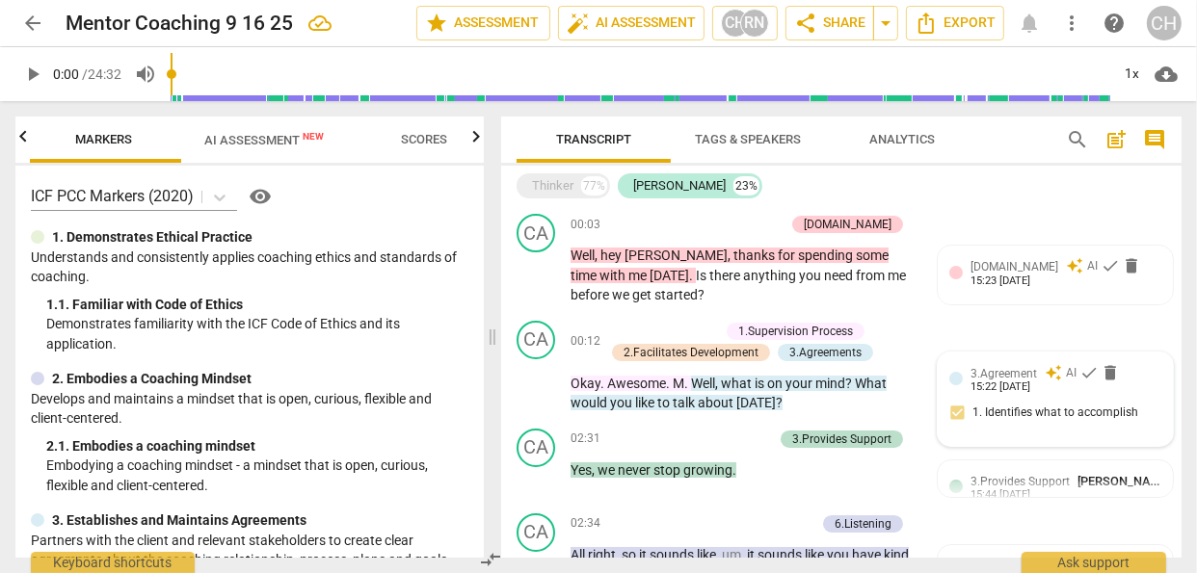
scroll to position [0, 153]
click at [260, 194] on span "visibility" at bounding box center [260, 196] width 23 height 23
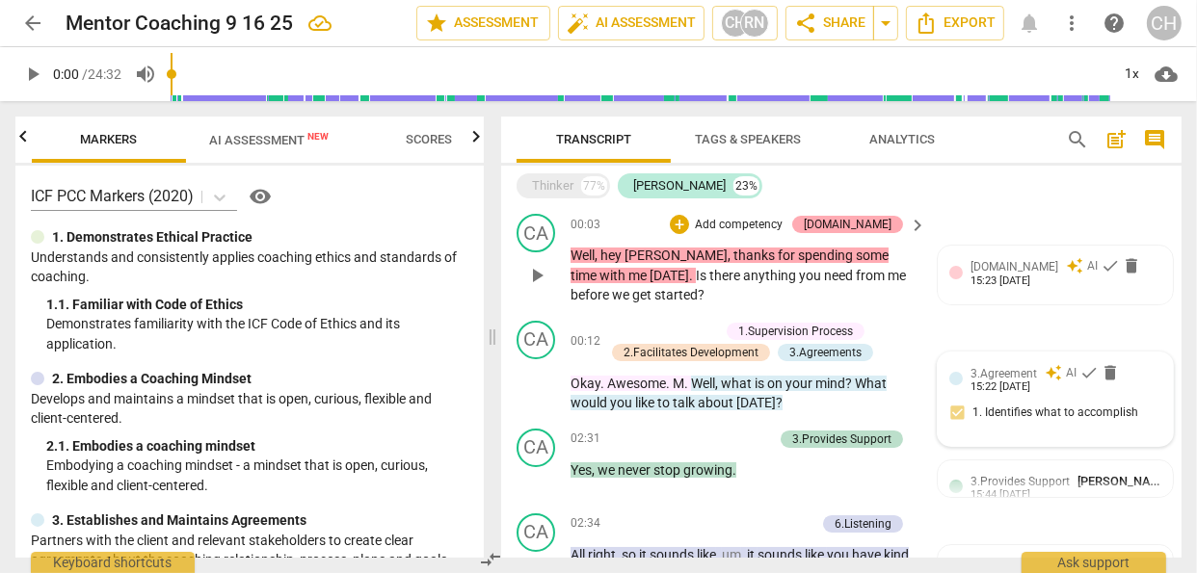
click at [877, 224] on div "[DOMAIN_NAME]" at bounding box center [848, 224] width 88 height 17
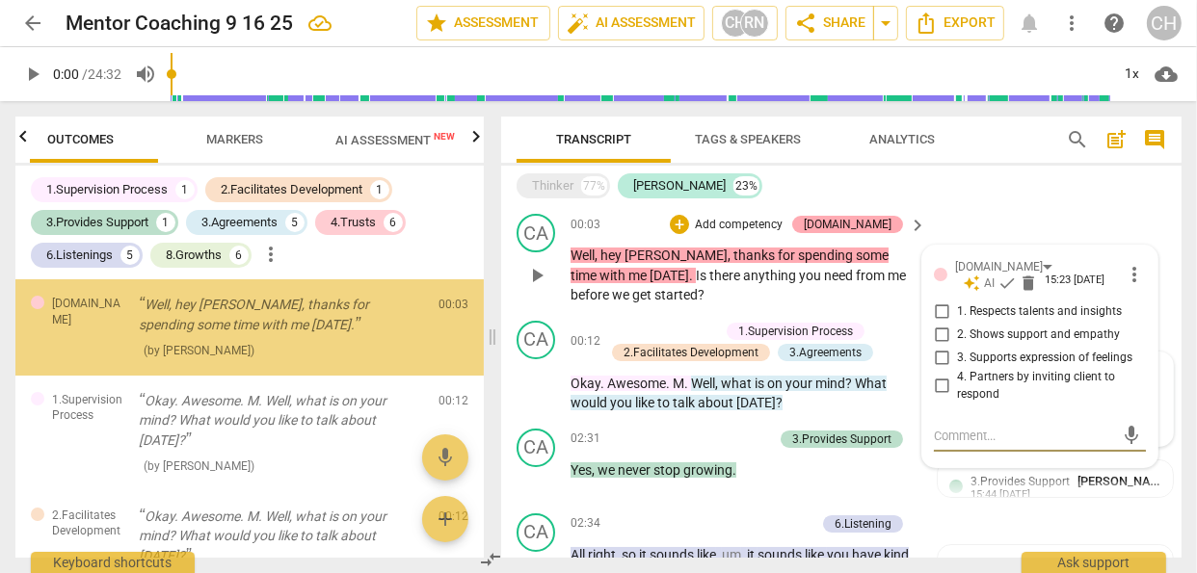
scroll to position [0, 0]
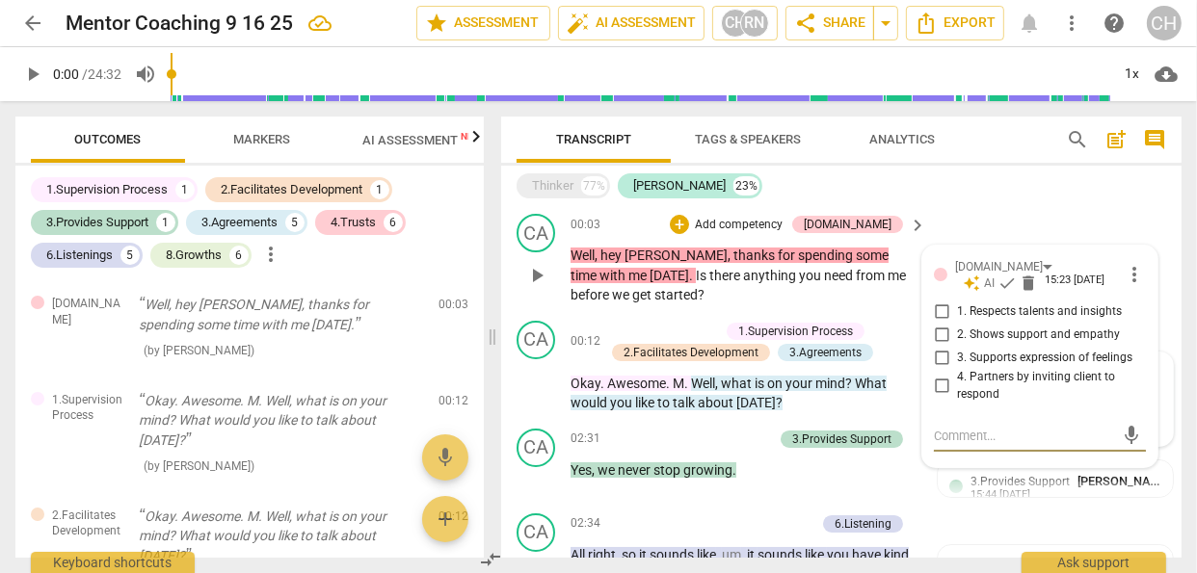
click at [942, 330] on input "2. Shows support and empathy" at bounding box center [941, 334] width 31 height 23
checkbox input "true"
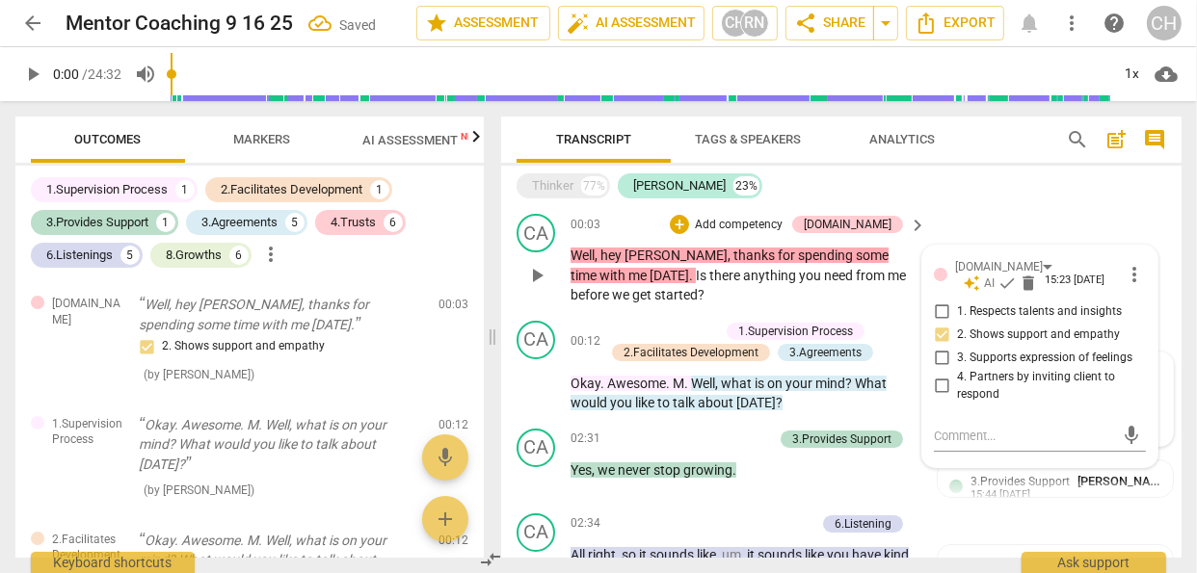
click at [911, 275] on p "Well , hey [PERSON_NAME] , thanks for spending some time with me [DATE] . Is th…" at bounding box center [744, 276] width 346 height 60
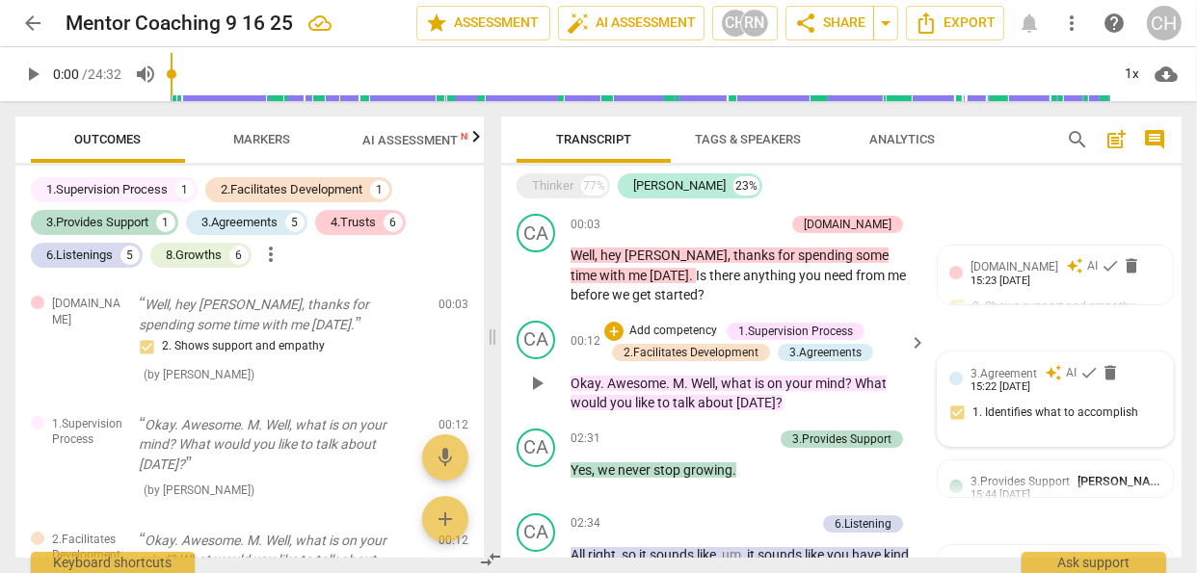
click at [772, 328] on div "1.Supervision Process" at bounding box center [795, 331] width 115 height 17
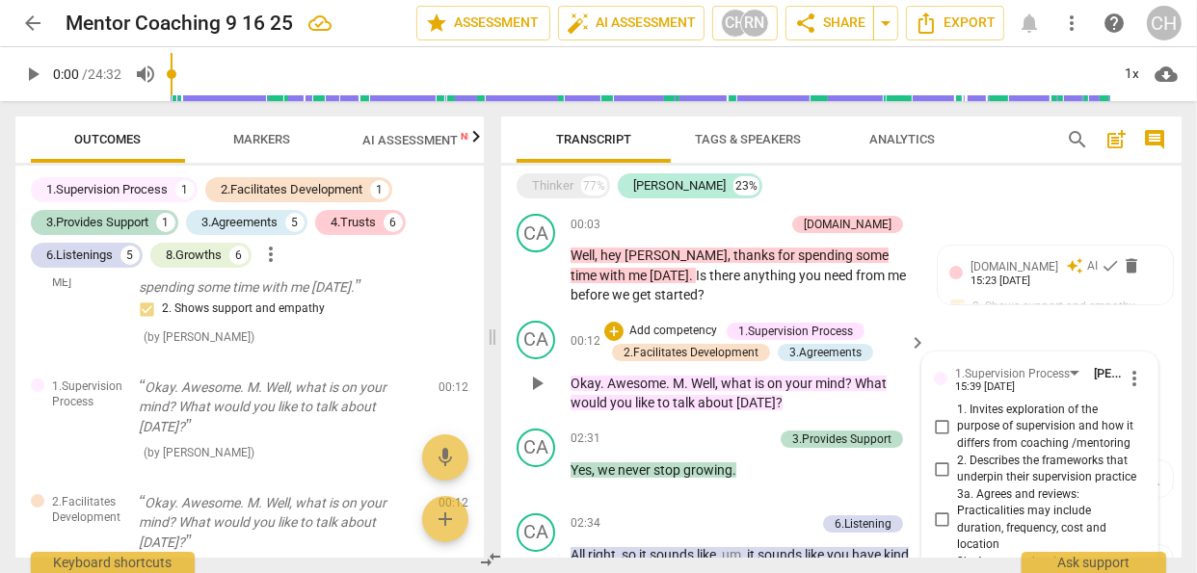
click at [772, 328] on div "1.Supervision Process" at bounding box center [795, 331] width 115 height 17
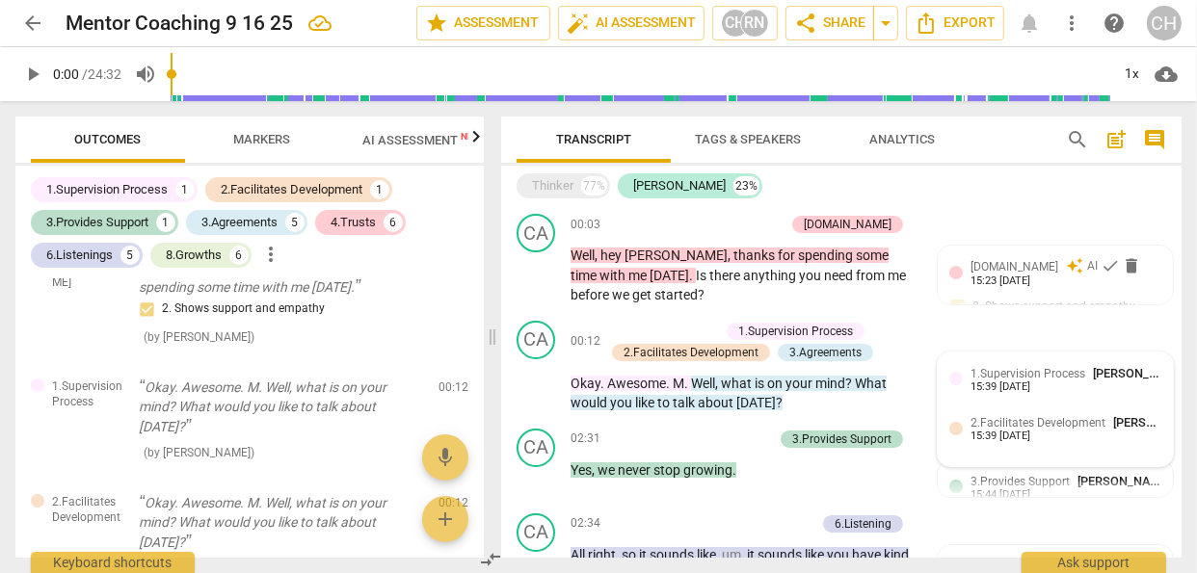
click at [956, 385] on div "1.Supervision Process [PERSON_NAME] 15:39 [DATE]" at bounding box center [1055, 379] width 212 height 30
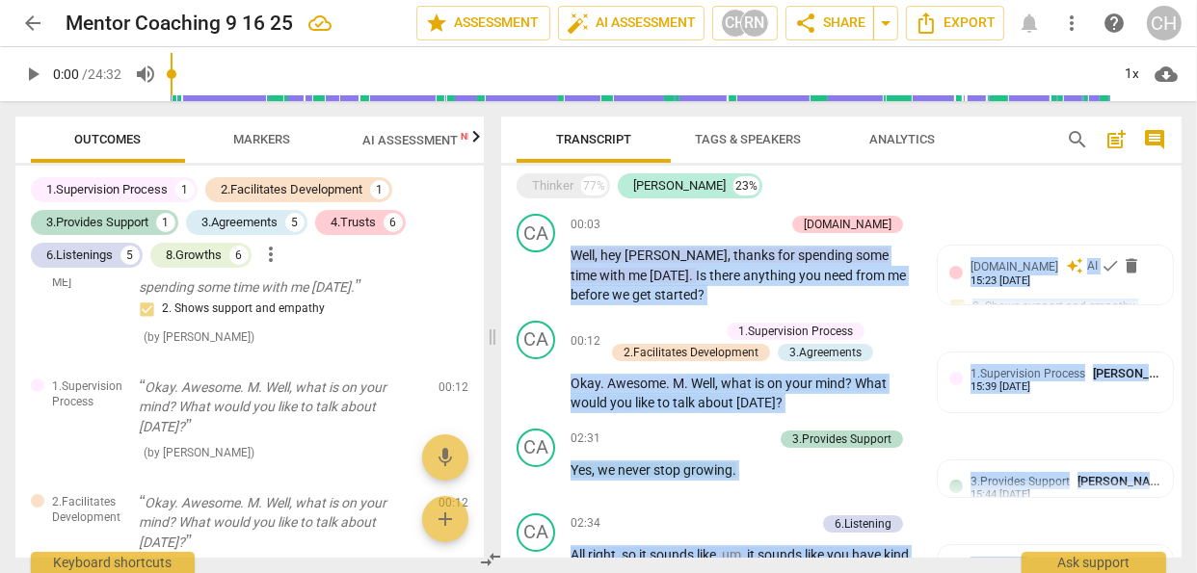
drag, startPoint x: 1183, startPoint y: 267, endPoint x: 1182, endPoint y: 149, distance: 117.6
click at [1182, 149] on div "Transcript Tags & Speakers Analytics search post_add comment Thinker 77% [PERSO…" at bounding box center [845, 337] width 704 height 472
click at [979, 208] on div "CA play_arrow pause 00:03 + Add competency [DOMAIN_NAME] keyboard_arrow_right W…" at bounding box center [841, 259] width 680 height 107
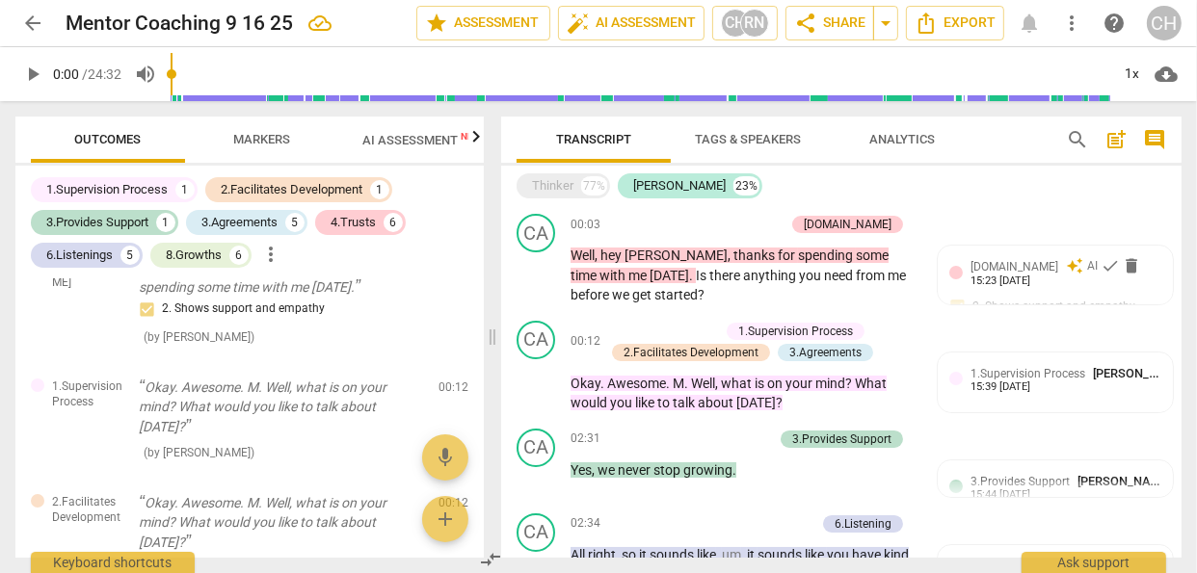
drag, startPoint x: 848, startPoint y: 330, endPoint x: 815, endPoint y: 328, distance: 32.8
click at [815, 328] on div "1.Supervision Process" at bounding box center [795, 331] width 115 height 17
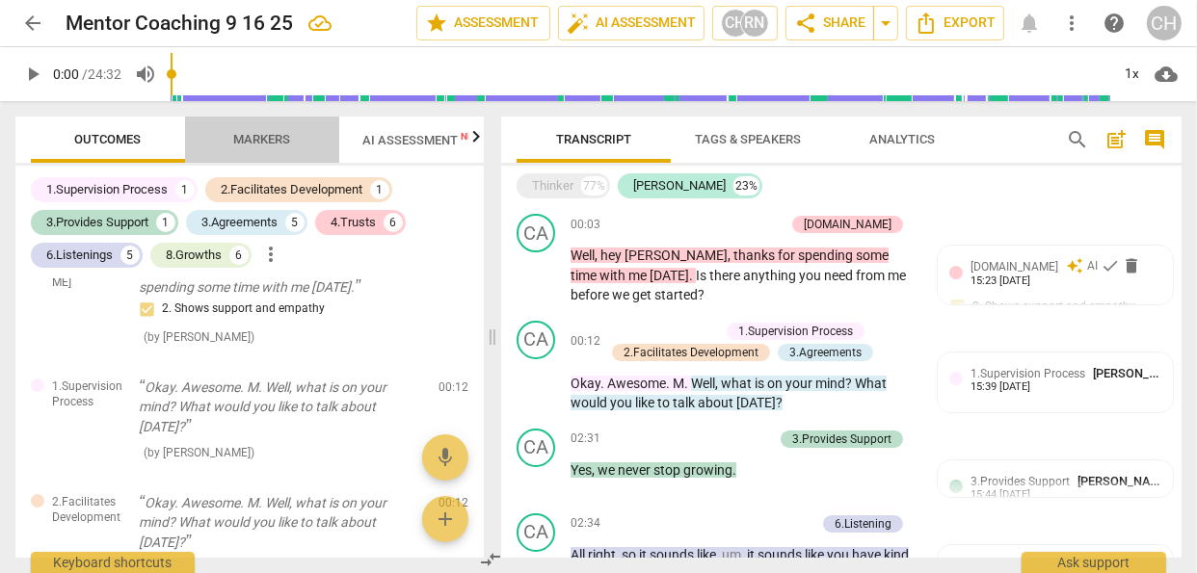
drag, startPoint x: 190, startPoint y: 118, endPoint x: 208, endPoint y: 158, distance: 44.4
click at [208, 158] on button "Markers" at bounding box center [262, 140] width 154 height 46
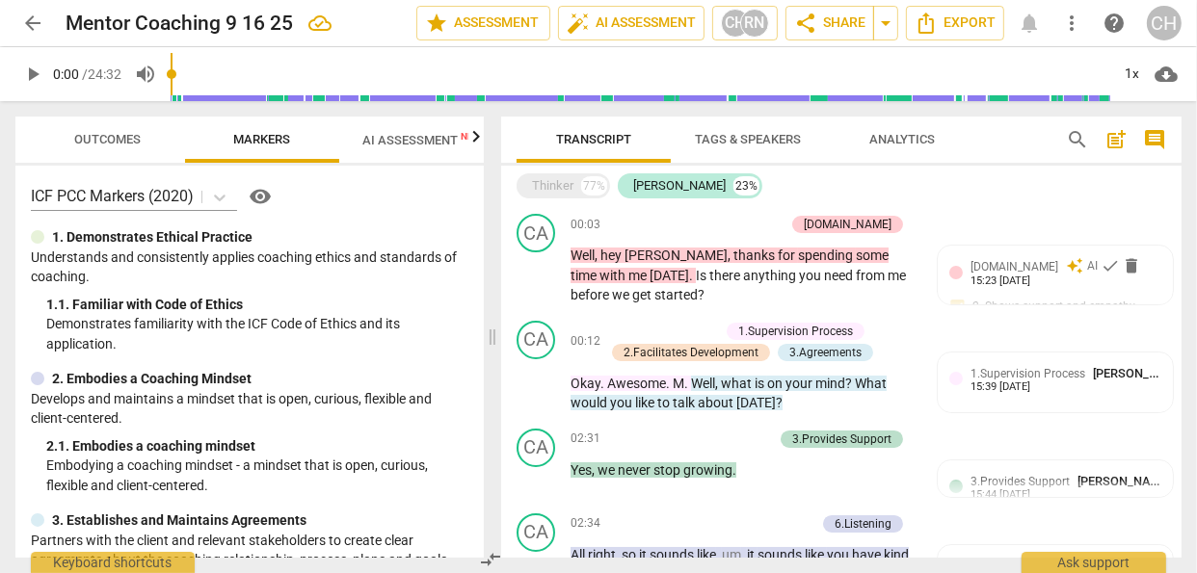
click at [249, 145] on span "Markers" at bounding box center [262, 139] width 57 height 14
click at [142, 135] on span "Outcomes" at bounding box center [108, 140] width 113 height 26
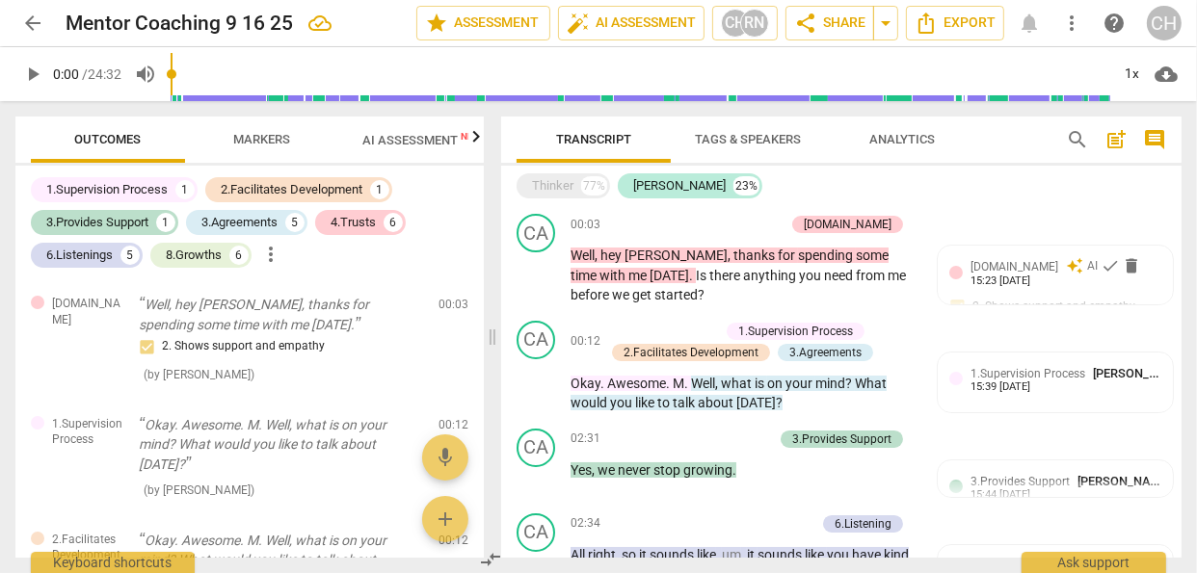
click at [263, 139] on span "Markers" at bounding box center [262, 139] width 57 height 14
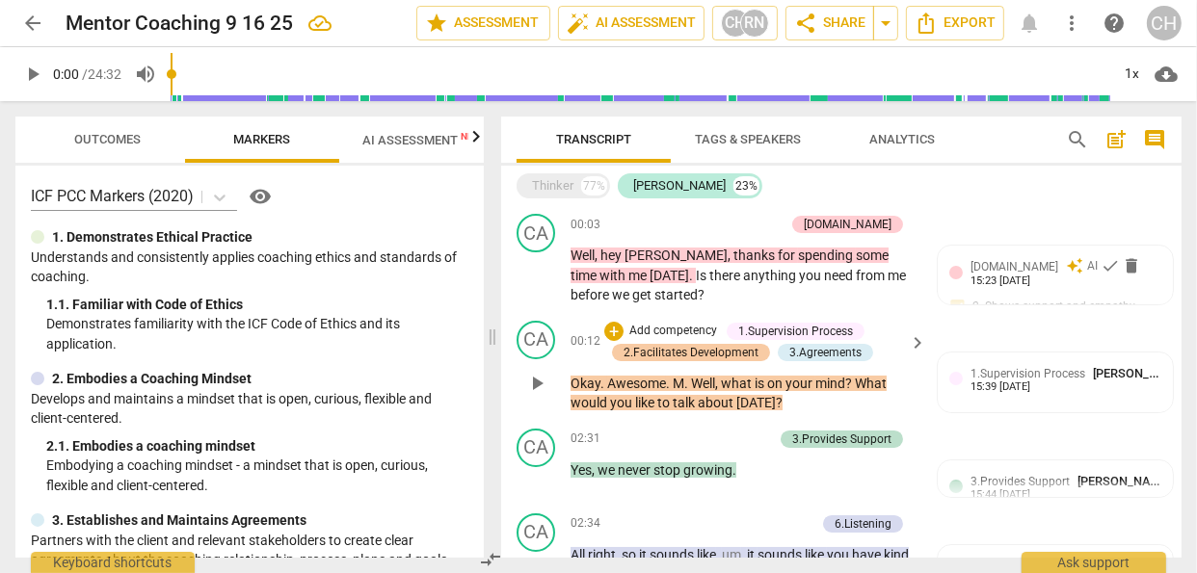
click at [720, 348] on div "2.Facilitates Development" at bounding box center [691, 352] width 135 height 17
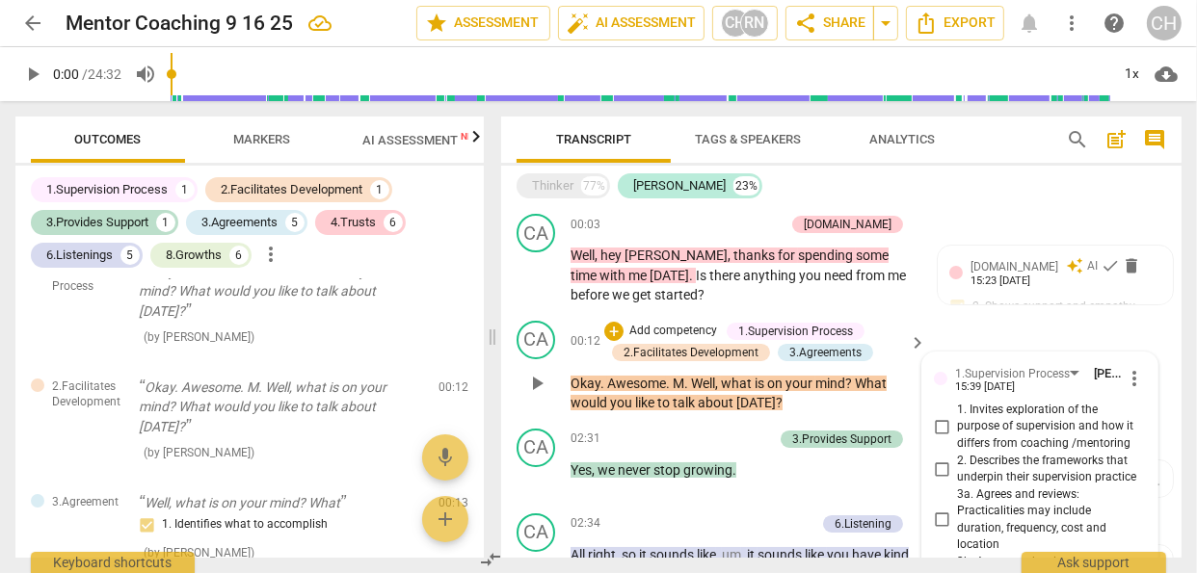
click at [1128, 375] on span "more_vert" at bounding box center [1134, 378] width 23 height 23
click at [1138, 411] on li "Delete" at bounding box center [1147, 415] width 66 height 37
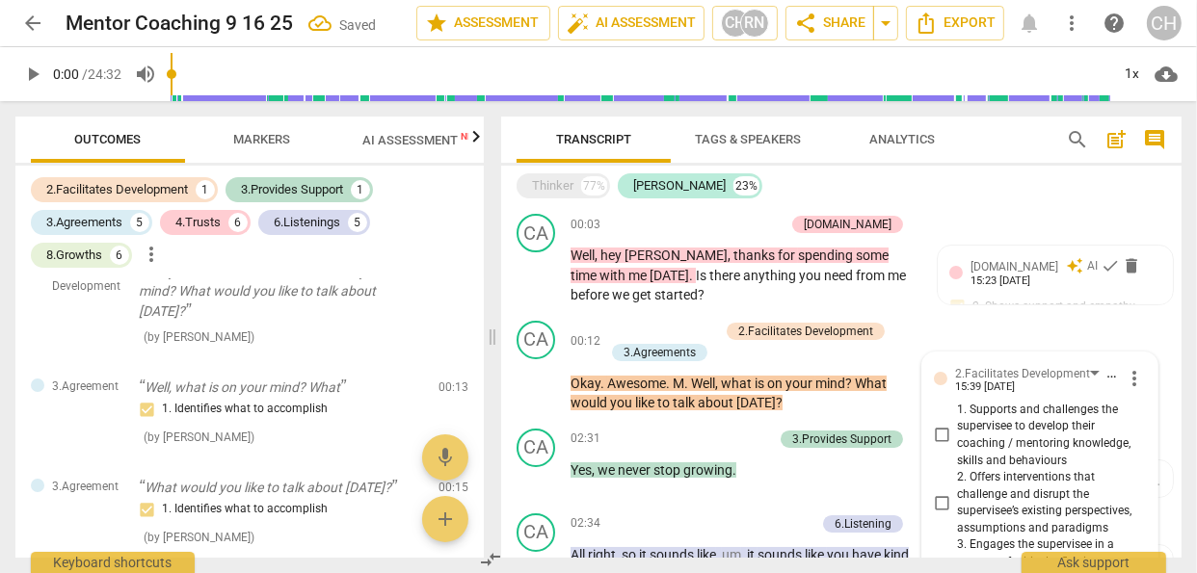
scroll to position [39, 0]
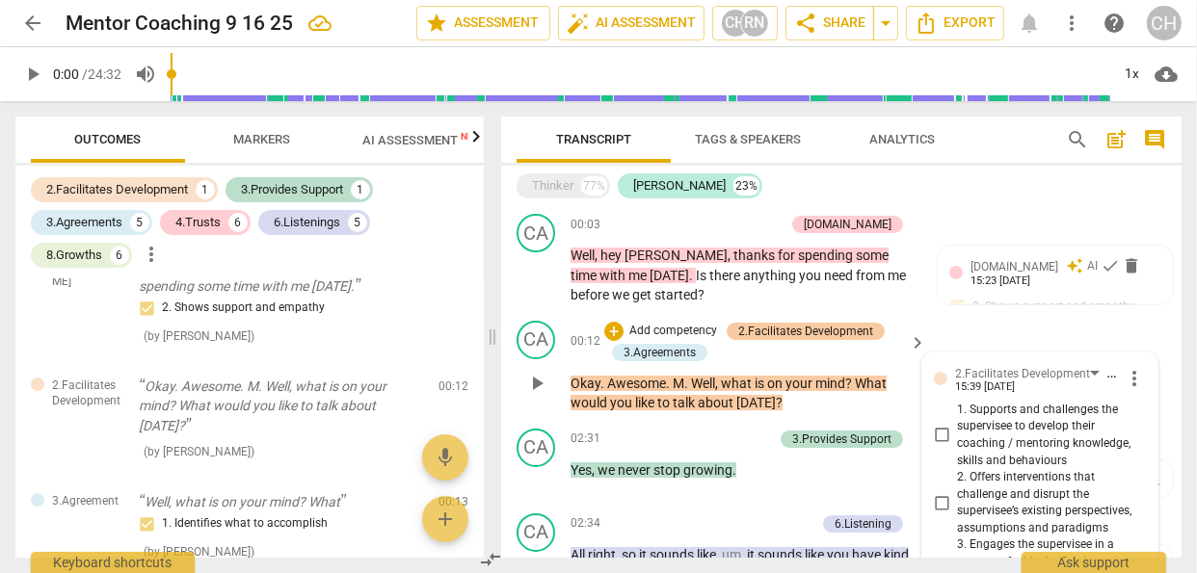
click at [817, 324] on div "2.Facilitates Development" at bounding box center [805, 331] width 135 height 17
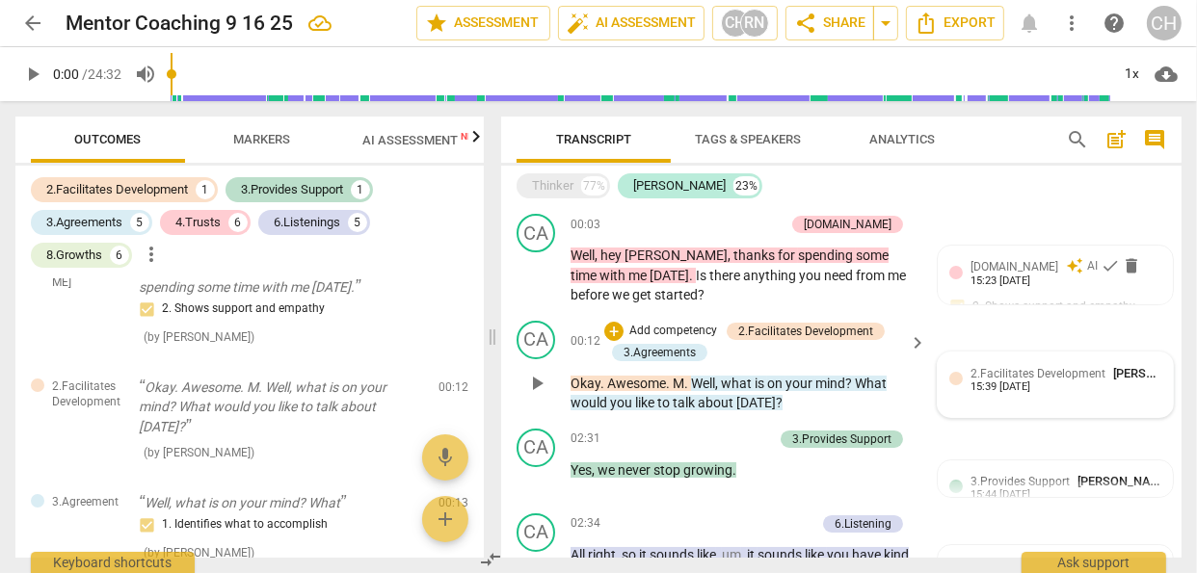
click at [1060, 377] on span "2.Facilitates Development" at bounding box center [1037, 373] width 135 height 13
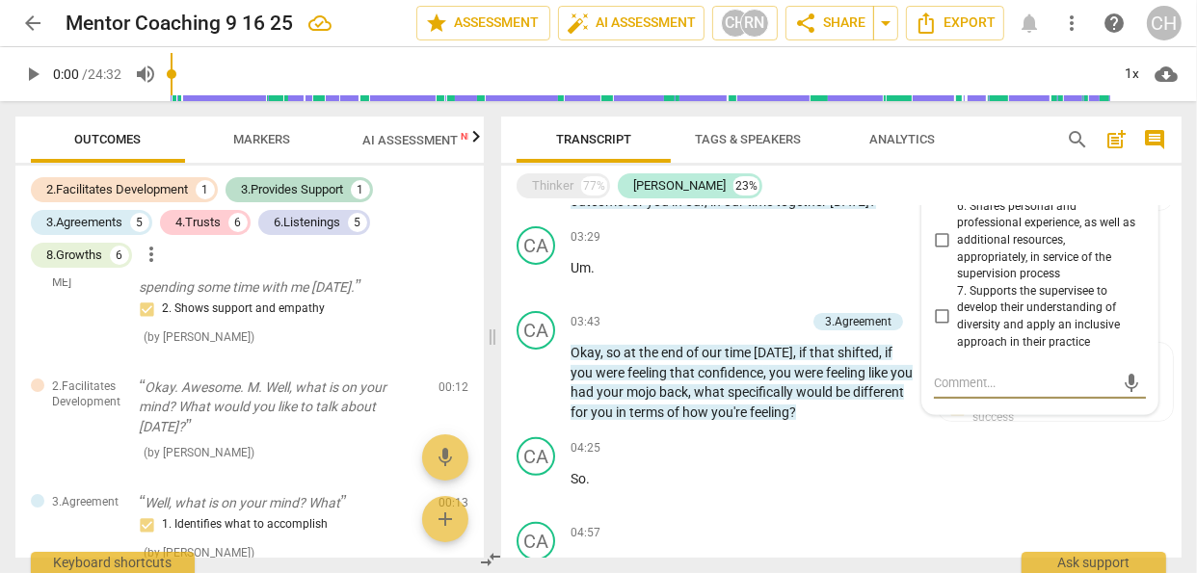
scroll to position [109, 0]
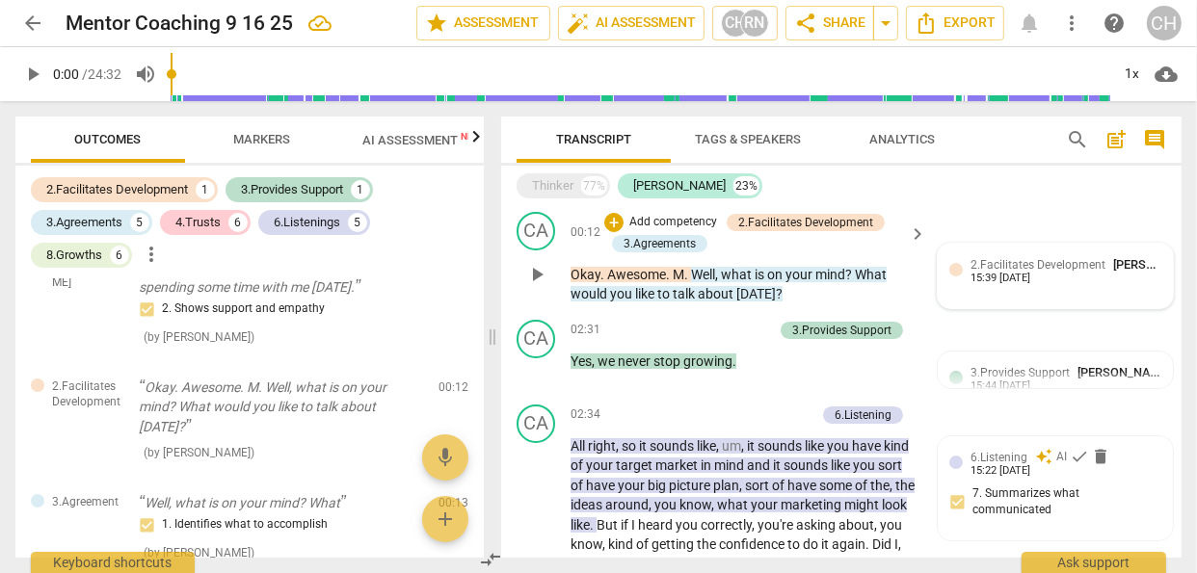
click at [1124, 262] on span "[PERSON_NAME]" at bounding box center [1159, 264] width 93 height 14
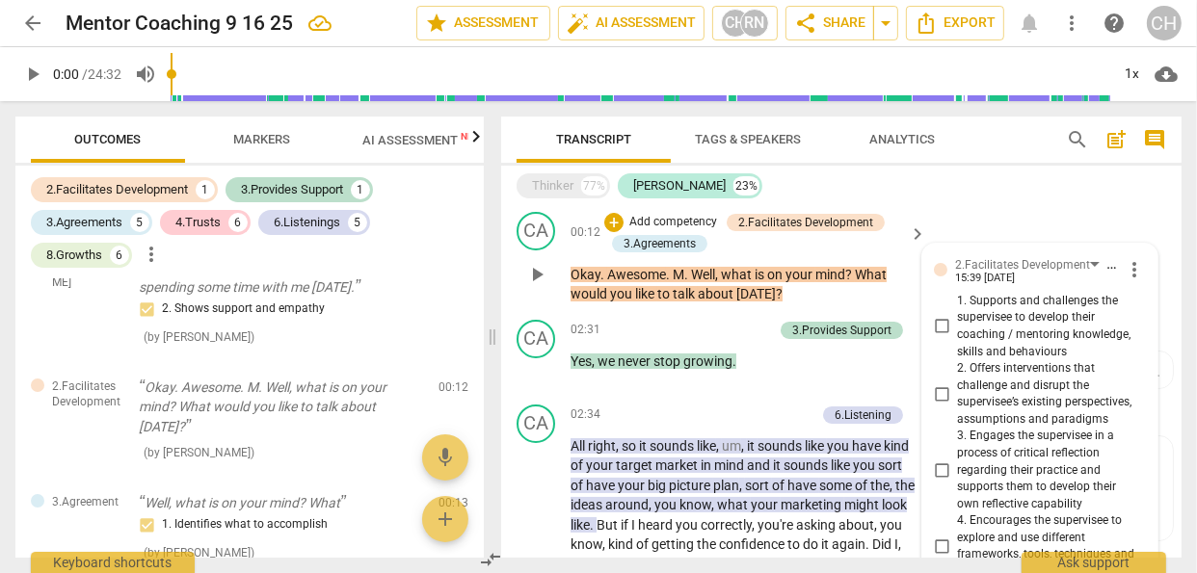
scroll to position [559, 0]
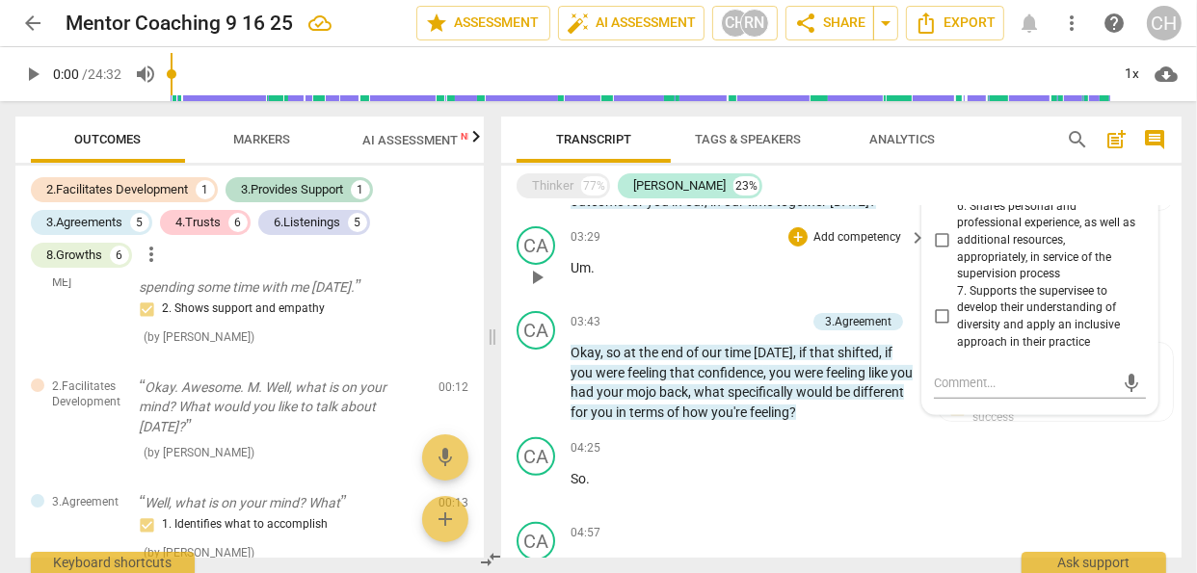
click at [1174, 279] on div "CA play_arrow pause 03:29 + Add competency keyboard_arrow_right Um ." at bounding box center [841, 261] width 680 height 85
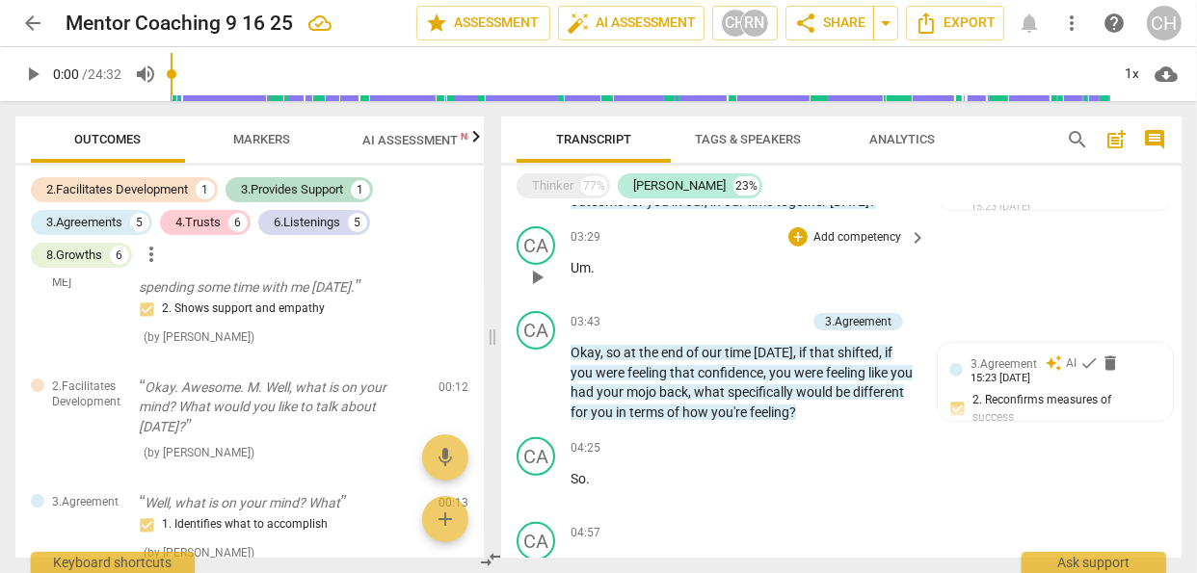
click at [940, 277] on div "CA play_arrow pause 03:29 + Add competency keyboard_arrow_right Um ." at bounding box center [841, 261] width 680 height 85
drag, startPoint x: 1173, startPoint y: 271, endPoint x: 1184, endPoint y: 229, distance: 43.0
click at [1184, 229] on div "Transcript Tags & Speakers Analytics search post_add comment Thinker 77% [PERSO…" at bounding box center [845, 337] width 704 height 472
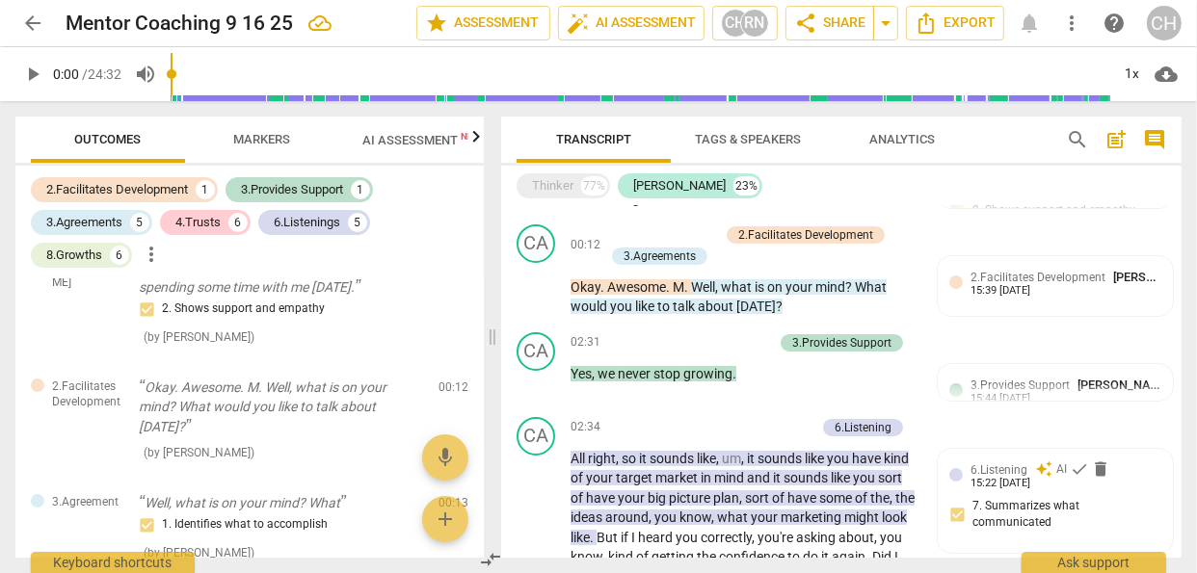
scroll to position [0, 0]
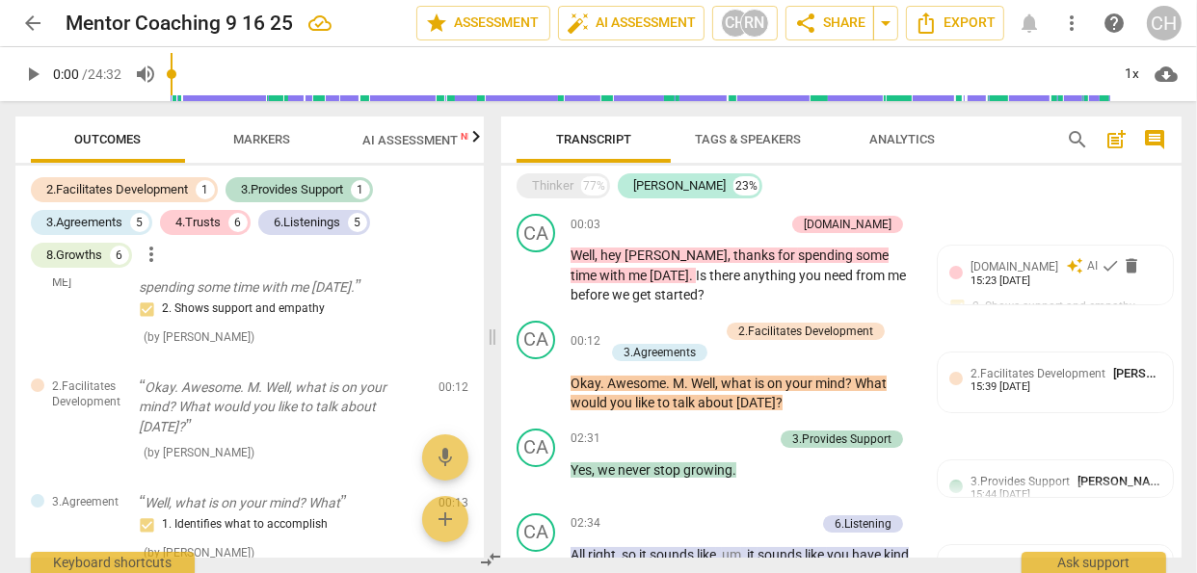
click at [831, 328] on div "2.Facilitates Development" at bounding box center [805, 331] width 135 height 17
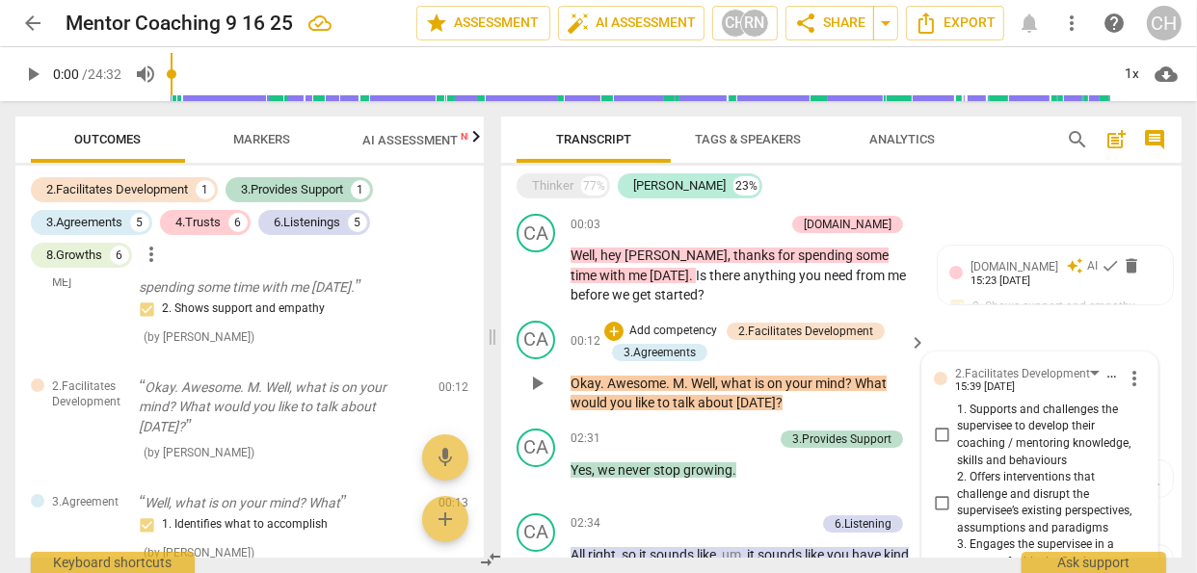
click at [1127, 375] on span "more_vert" at bounding box center [1134, 378] width 23 height 23
click at [1138, 411] on li "Delete" at bounding box center [1147, 415] width 66 height 37
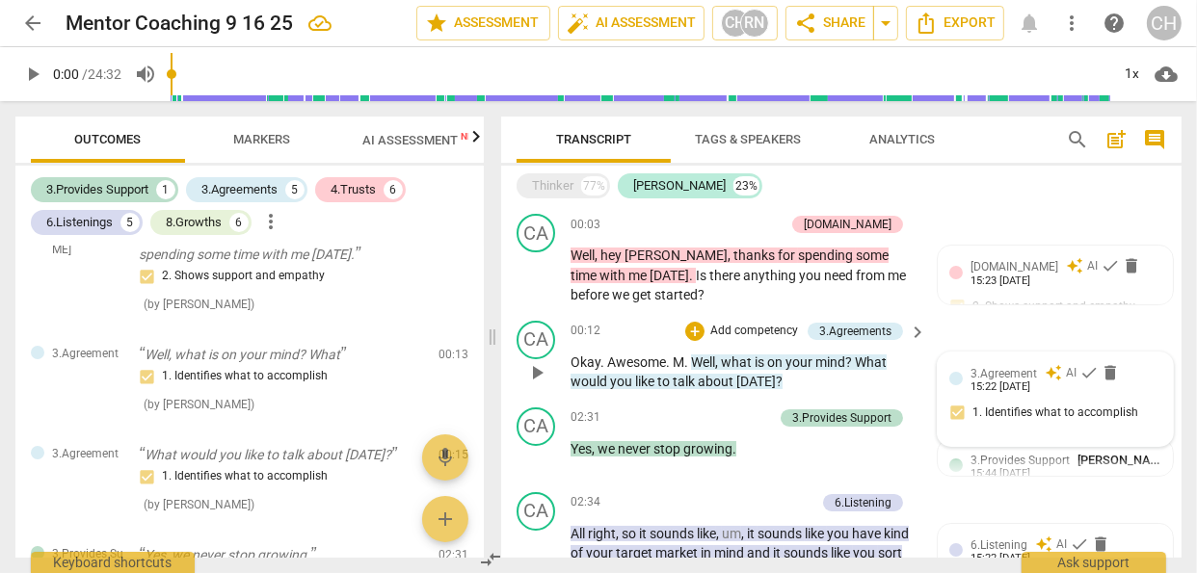
click at [995, 375] on span "3.Agreement" at bounding box center [1003, 373] width 66 height 13
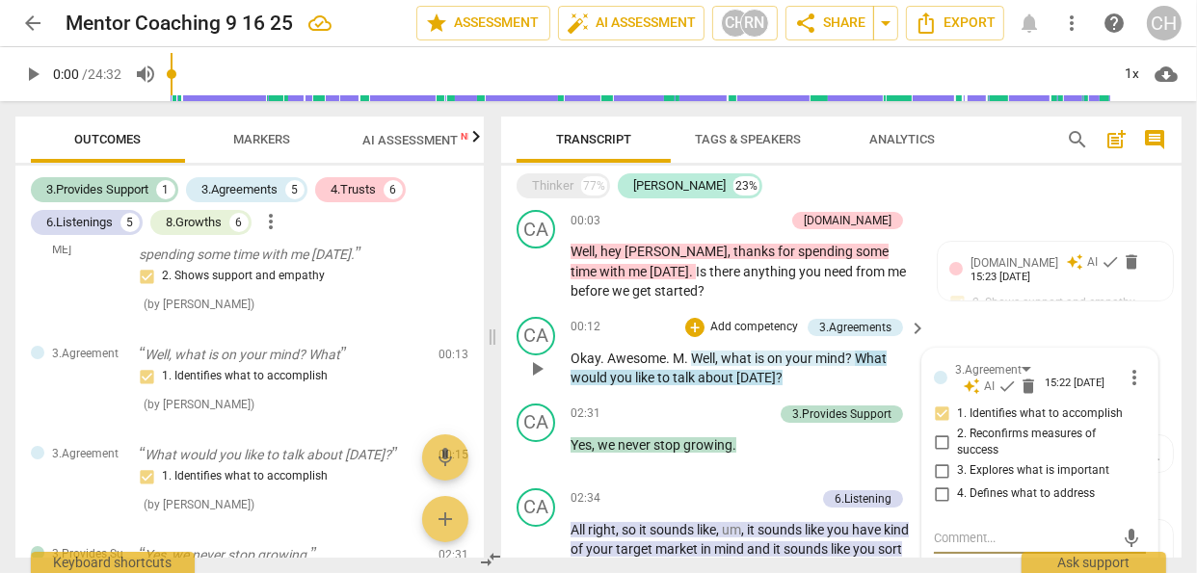
click at [768, 327] on p "Add competency" at bounding box center [754, 327] width 92 height 17
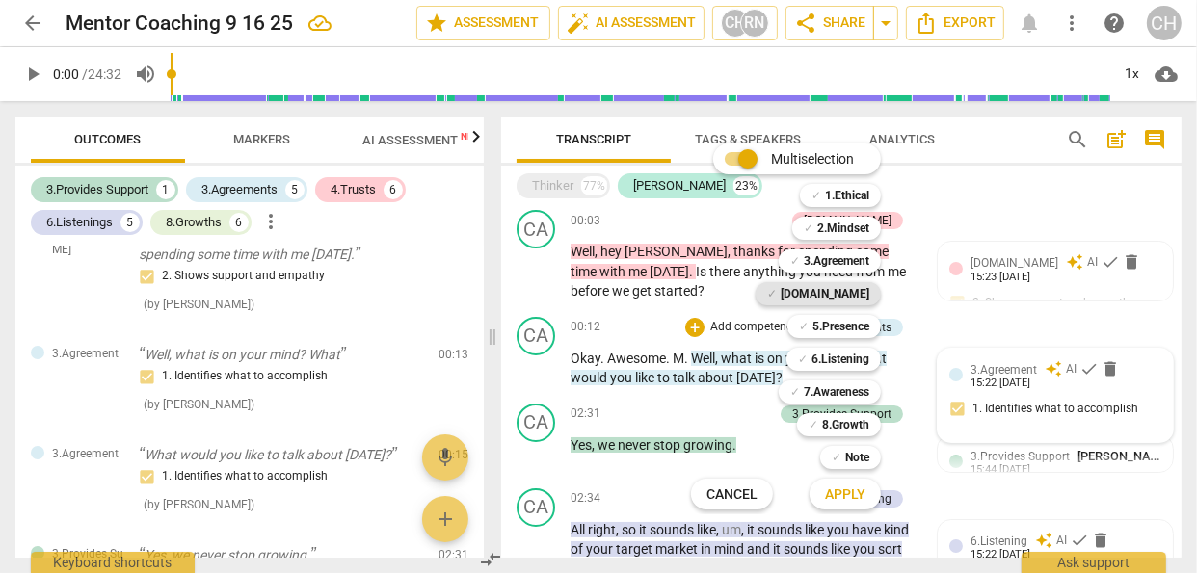
click at [850, 292] on b "[DOMAIN_NAME]" at bounding box center [825, 293] width 89 height 23
click at [846, 296] on b "[DOMAIN_NAME]" at bounding box center [825, 293] width 89 height 23
click at [838, 294] on b "[DOMAIN_NAME]" at bounding box center [825, 293] width 89 height 23
click at [979, 339] on div at bounding box center [598, 286] width 1197 height 573
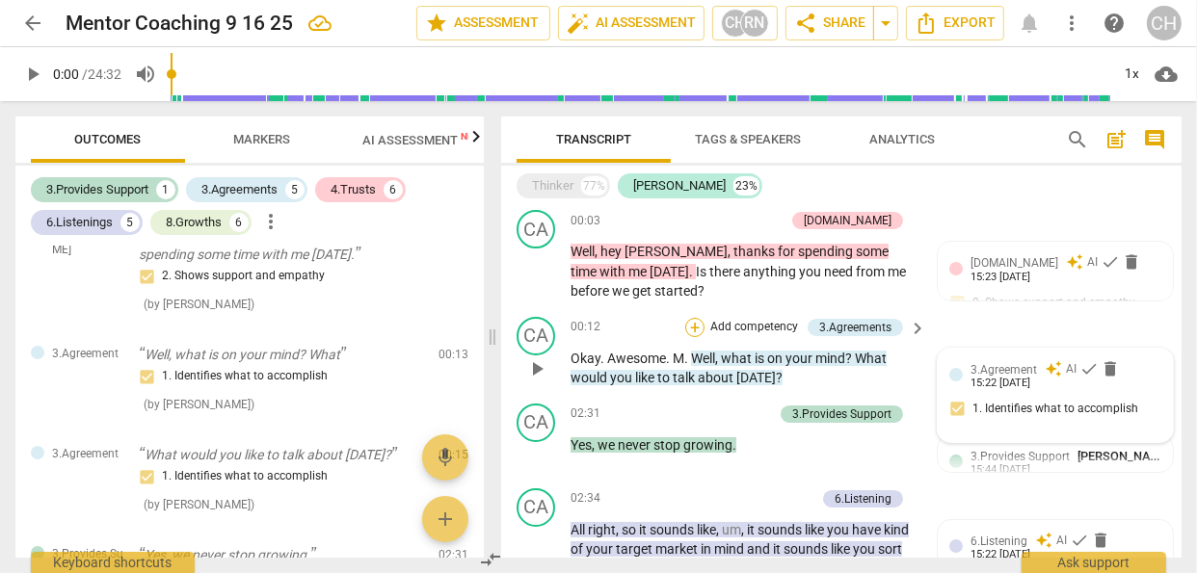
click at [695, 321] on div "+" at bounding box center [694, 327] width 19 height 19
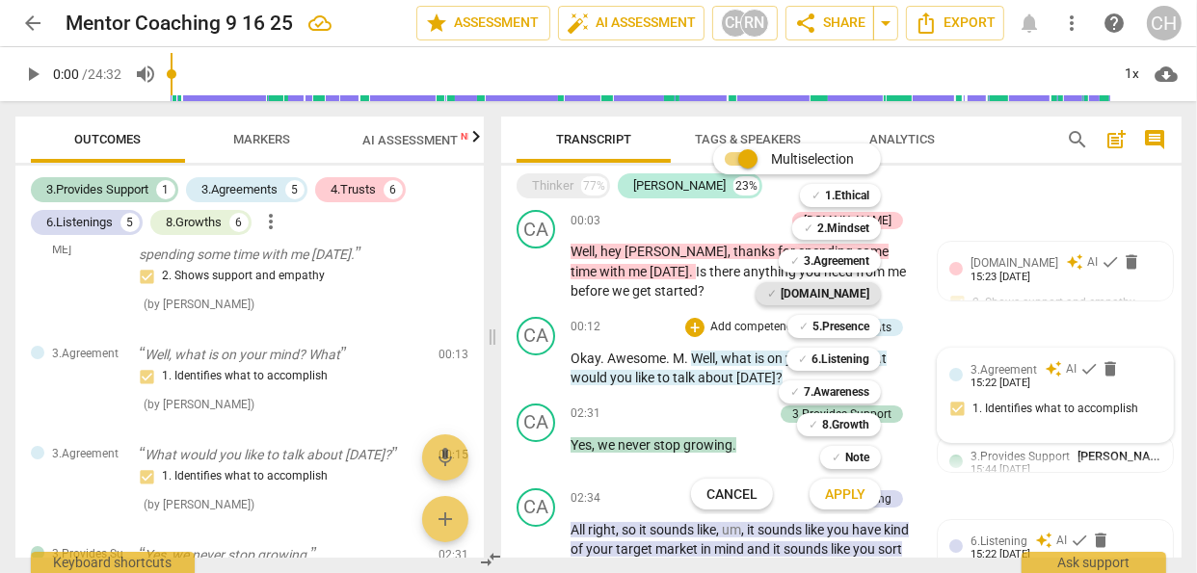
click at [854, 292] on b "[DOMAIN_NAME]" at bounding box center [825, 293] width 89 height 23
click at [847, 499] on span "Apply" at bounding box center [845, 495] width 40 height 19
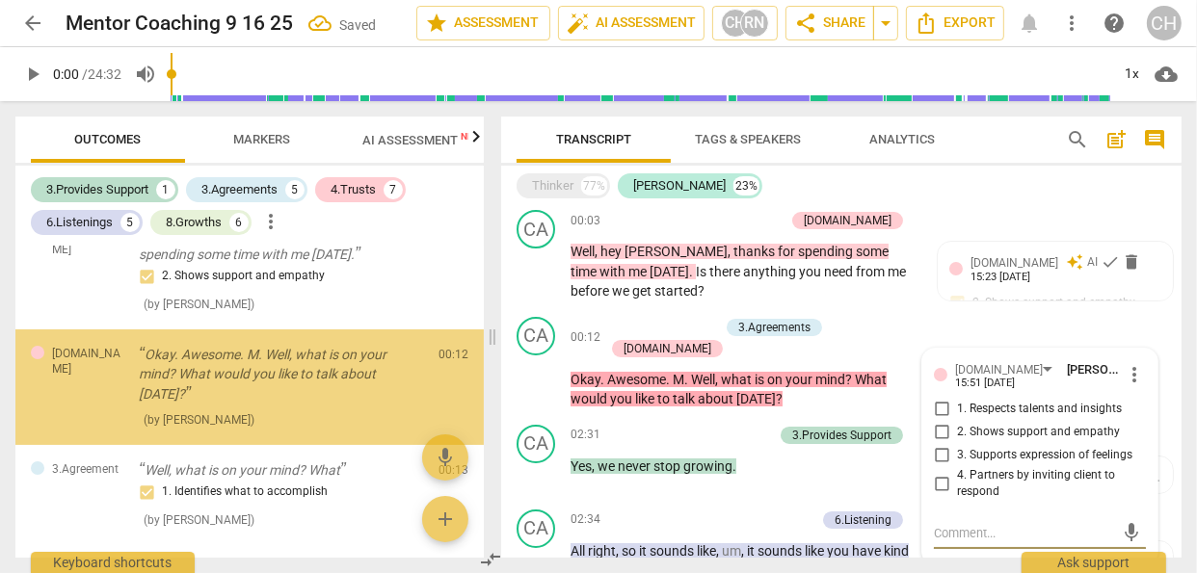
scroll to position [21, 0]
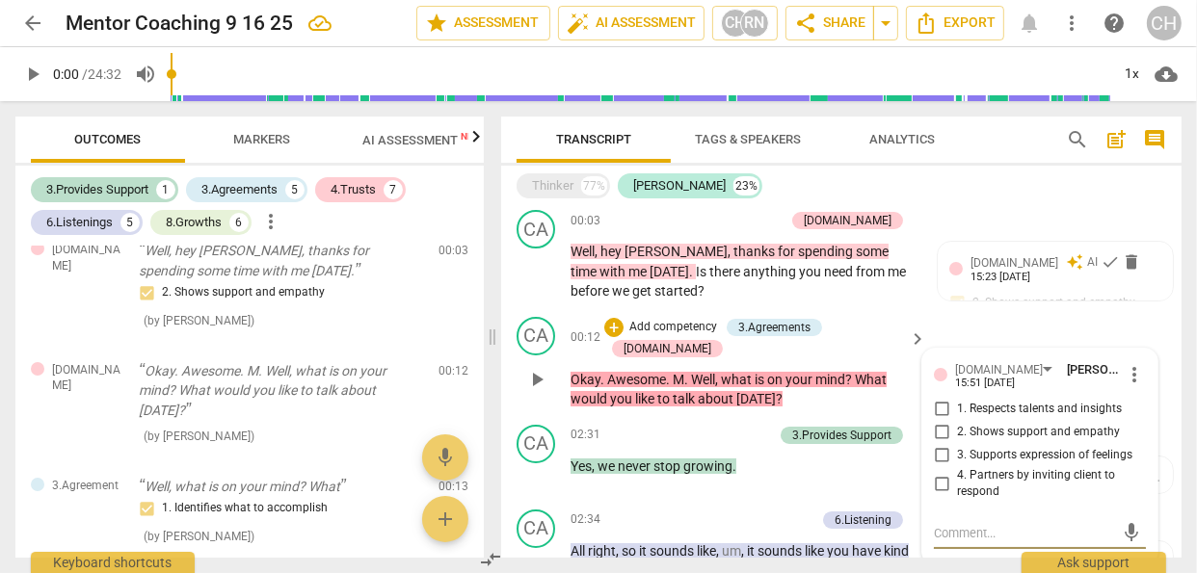
click at [914, 328] on span "keyboard_arrow_right" at bounding box center [917, 339] width 23 height 23
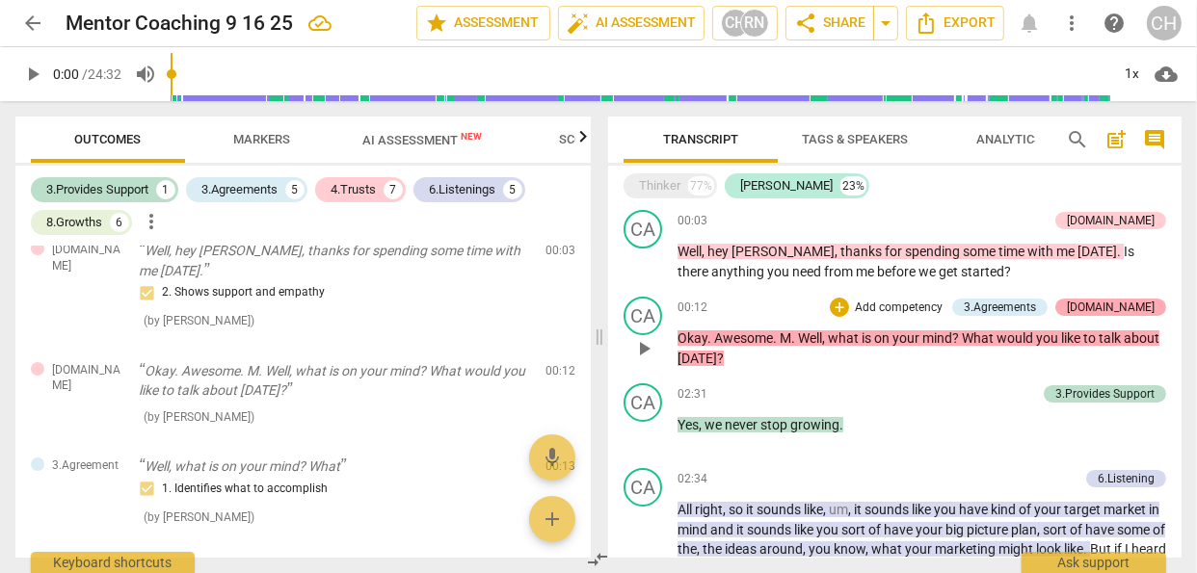
click at [1127, 306] on div "[DOMAIN_NAME]" at bounding box center [1111, 307] width 88 height 17
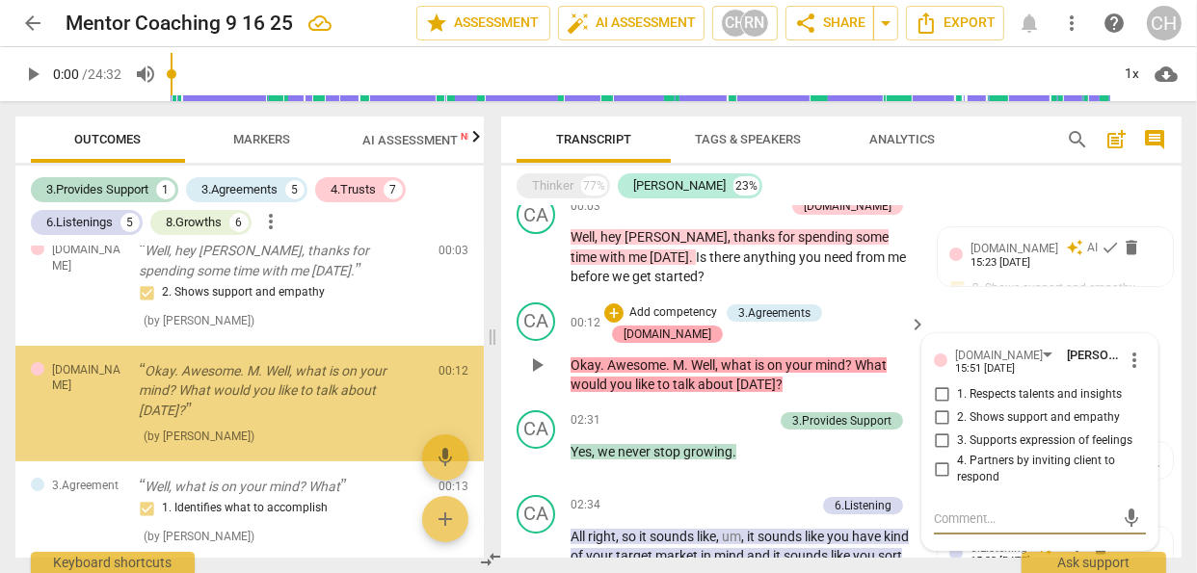
scroll to position [0, 0]
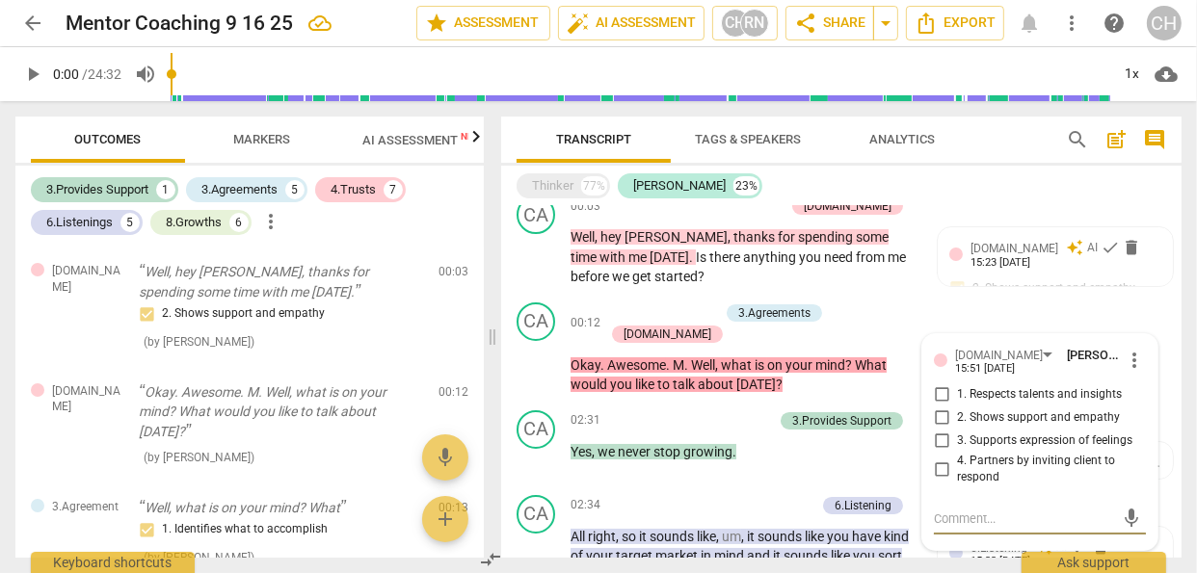
click at [940, 470] on input "4. Partners by inviting client to respond" at bounding box center [941, 469] width 31 height 23
checkbox input "true"
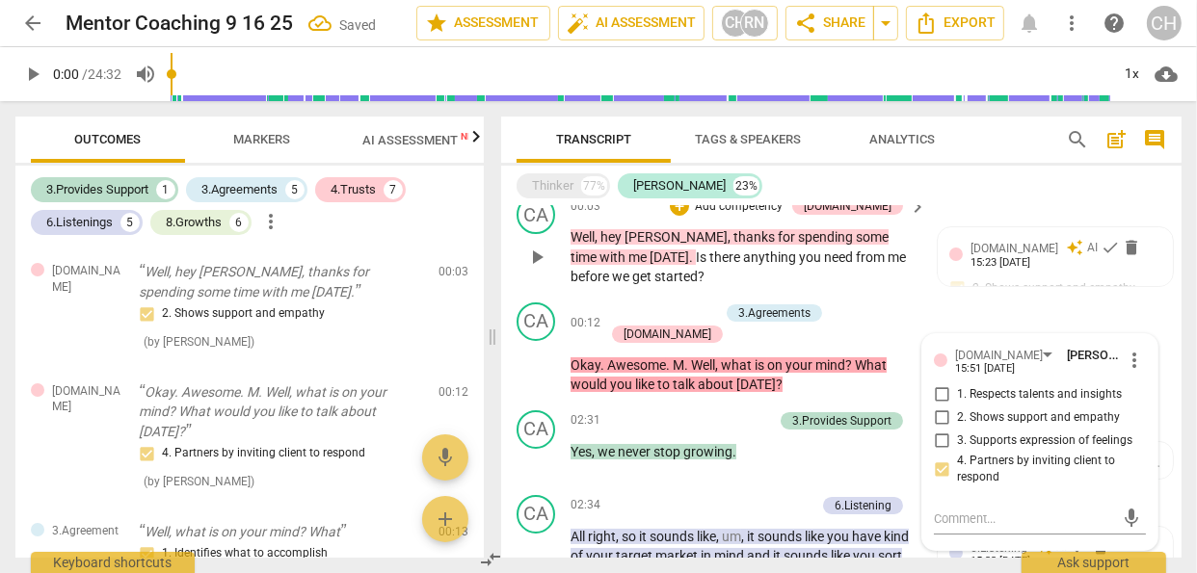
click at [908, 285] on p "Well , hey [PERSON_NAME] , thanks for spending some time with me [DATE] . Is th…" at bounding box center [744, 257] width 346 height 60
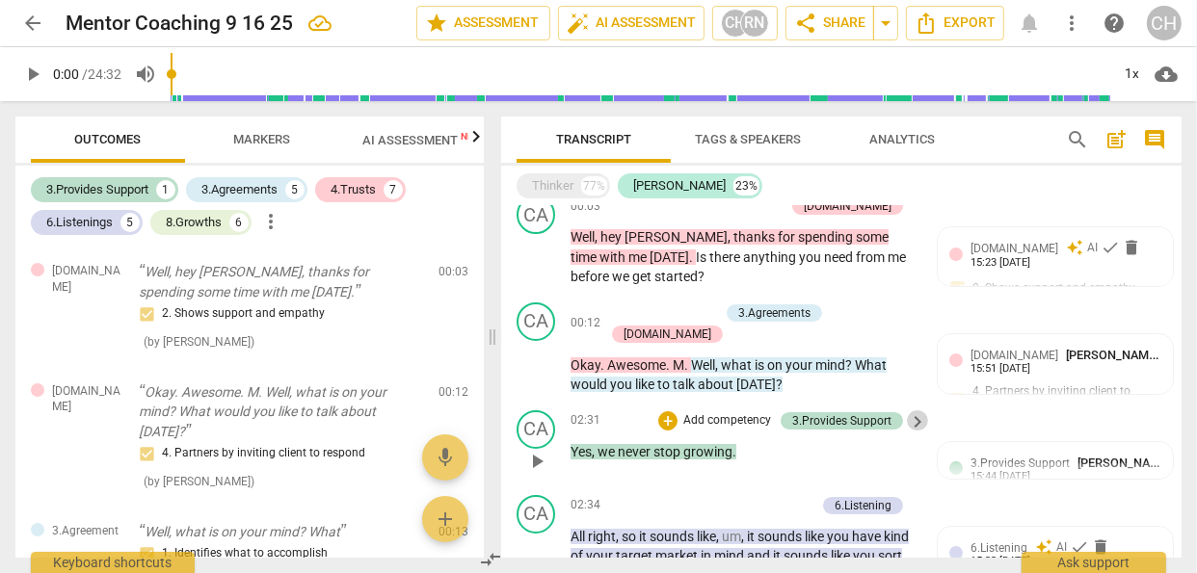
click at [911, 411] on span "keyboard_arrow_right" at bounding box center [917, 422] width 23 height 23
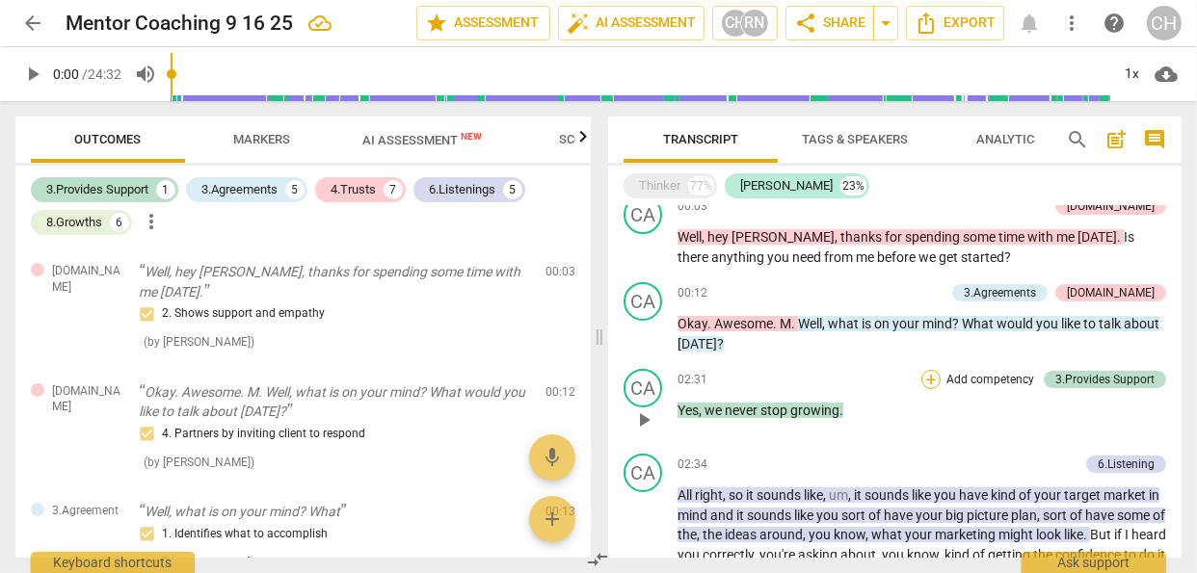
click at [931, 380] on div "+" at bounding box center [930, 379] width 19 height 19
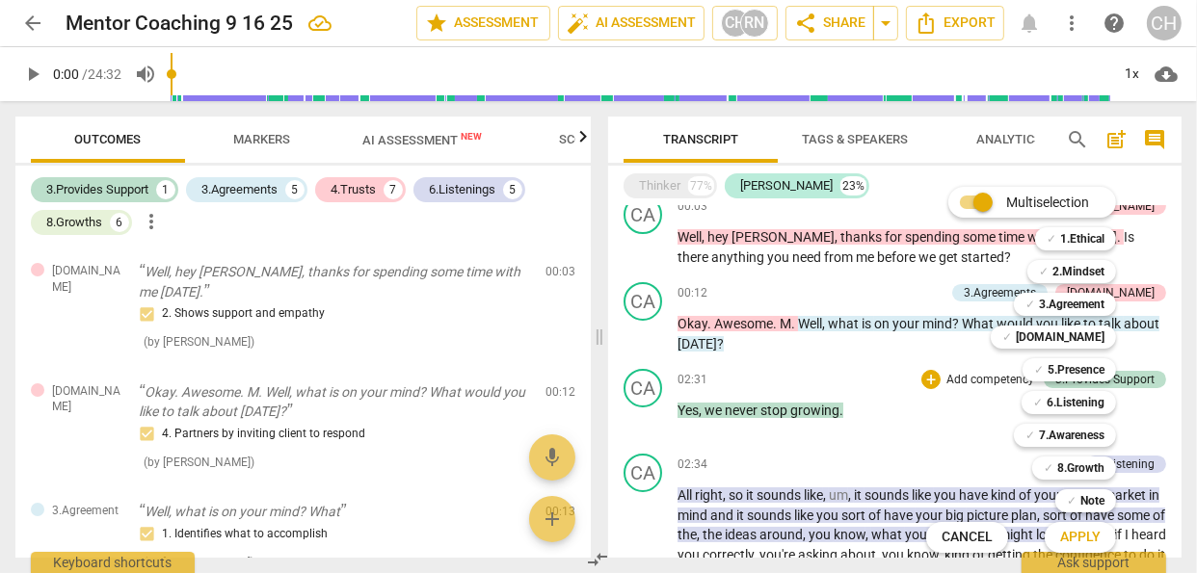
click at [255, 138] on div at bounding box center [598, 286] width 1197 height 573
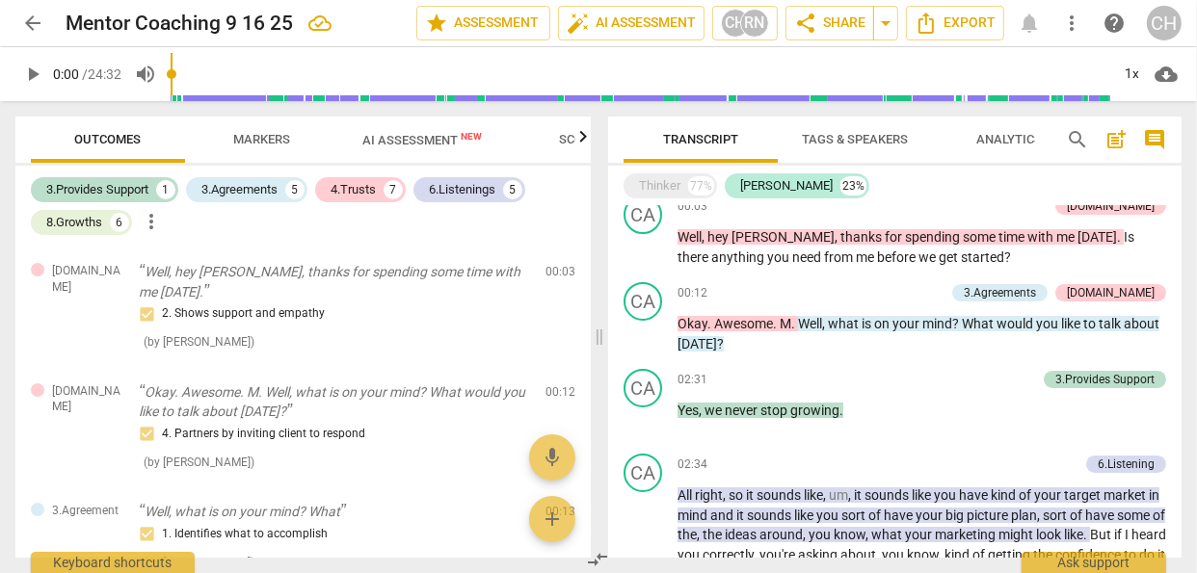
click at [255, 138] on span "Markers" at bounding box center [262, 139] width 57 height 14
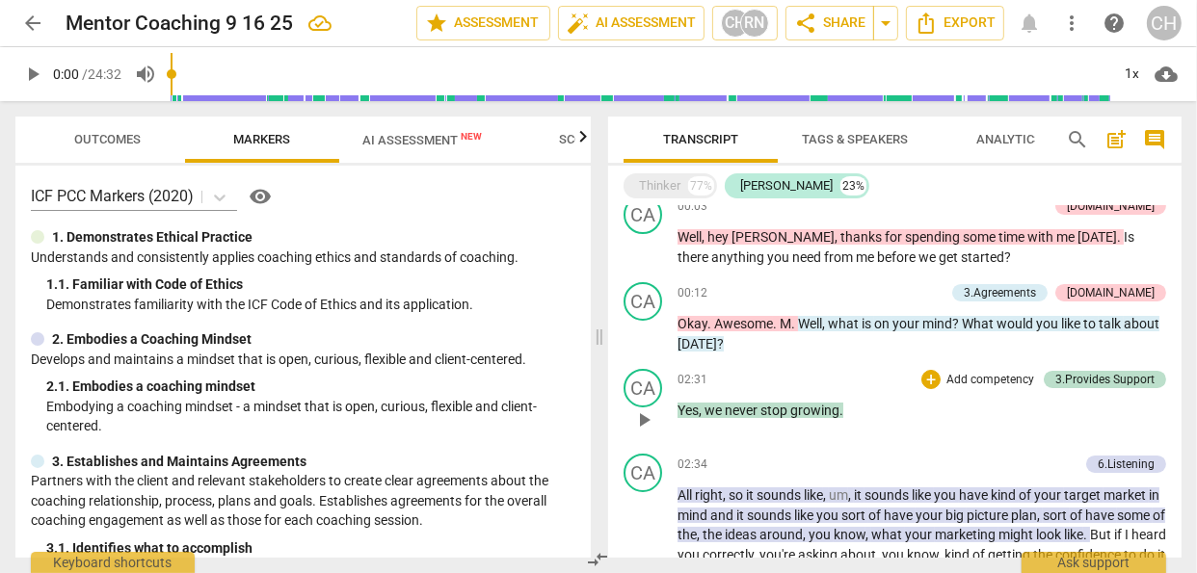
click at [952, 408] on p "Yes , we never stop growing ." at bounding box center [922, 411] width 489 height 20
click at [822, 376] on div "02:31 + Add competency 3.Provides Support keyboard_arrow_right" at bounding box center [922, 379] width 489 height 21
click at [642, 414] on span "play_arrow" at bounding box center [643, 420] width 23 height 23
click at [647, 421] on span "pause" at bounding box center [643, 420] width 23 height 23
type input "155"
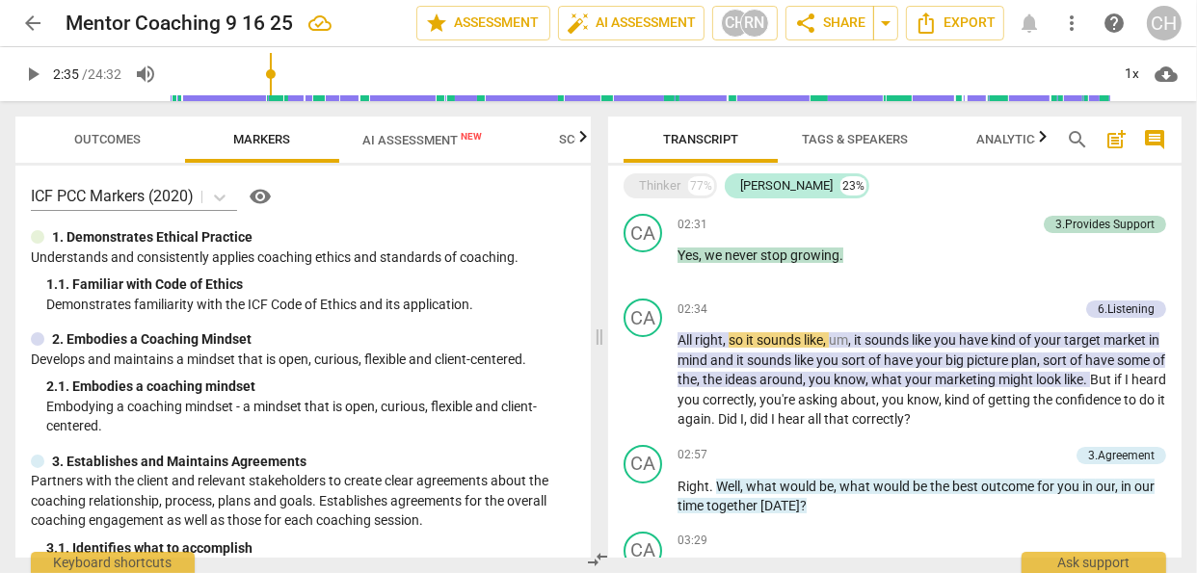
scroll to position [179, 0]
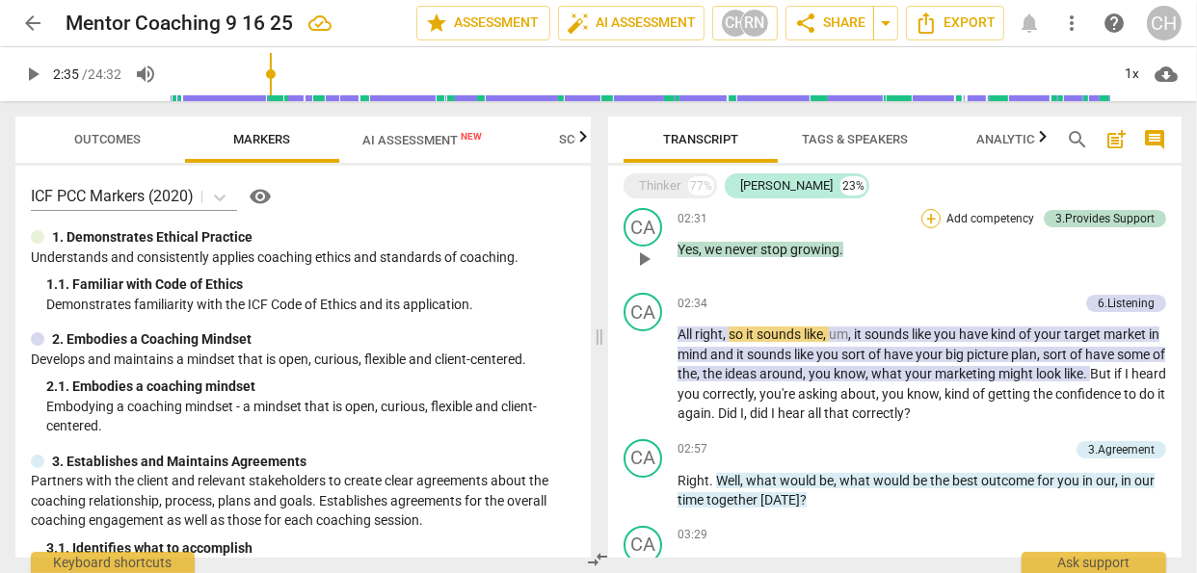
click at [931, 219] on div "+" at bounding box center [930, 218] width 19 height 19
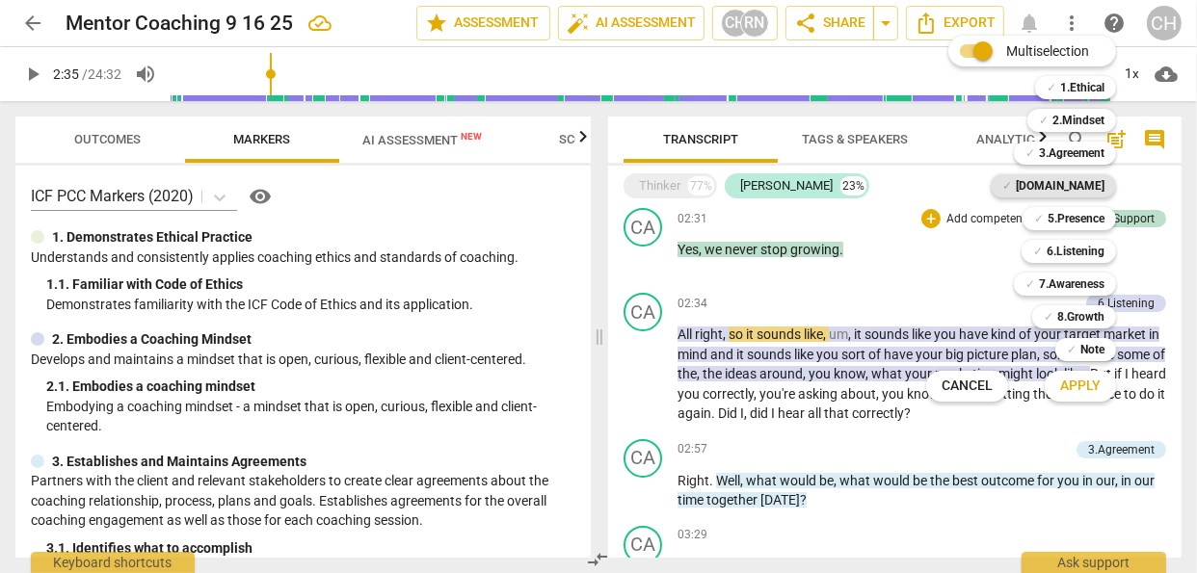
click at [1076, 176] on b "[DOMAIN_NAME]" at bounding box center [1060, 185] width 89 height 23
click at [1065, 217] on b "5.Presence" at bounding box center [1076, 218] width 57 height 23
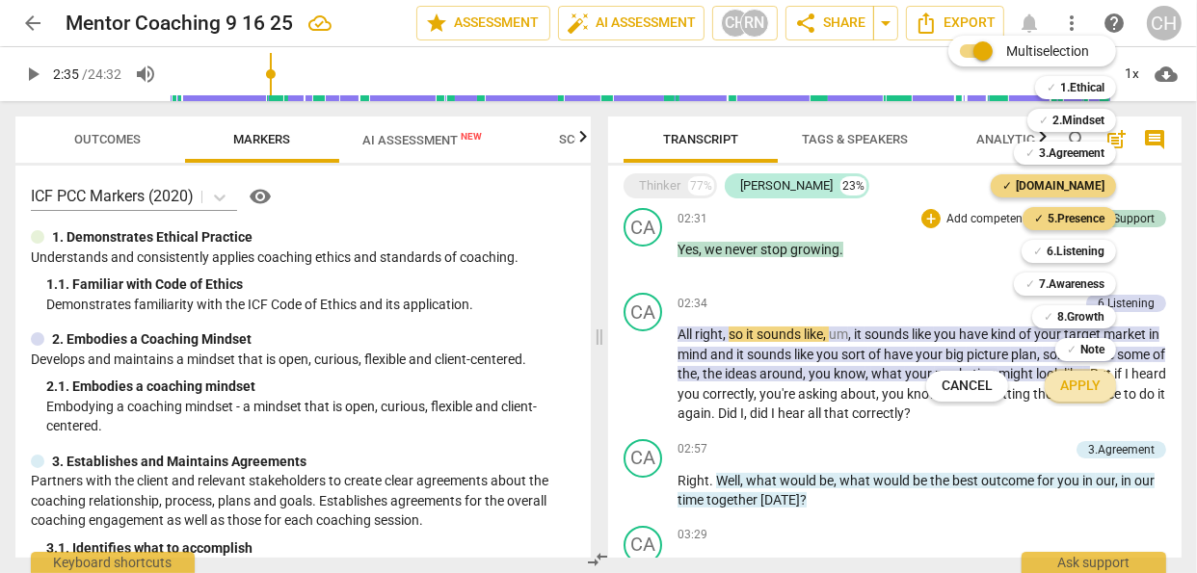
click at [1093, 382] on span "Apply" at bounding box center [1080, 386] width 40 height 19
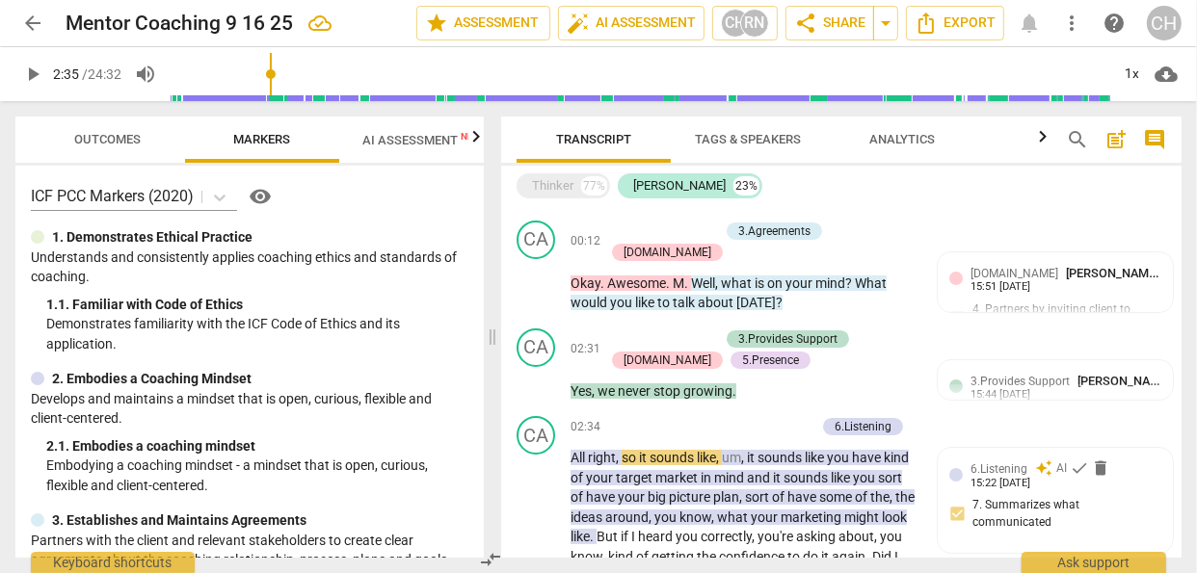
scroll to position [107, 0]
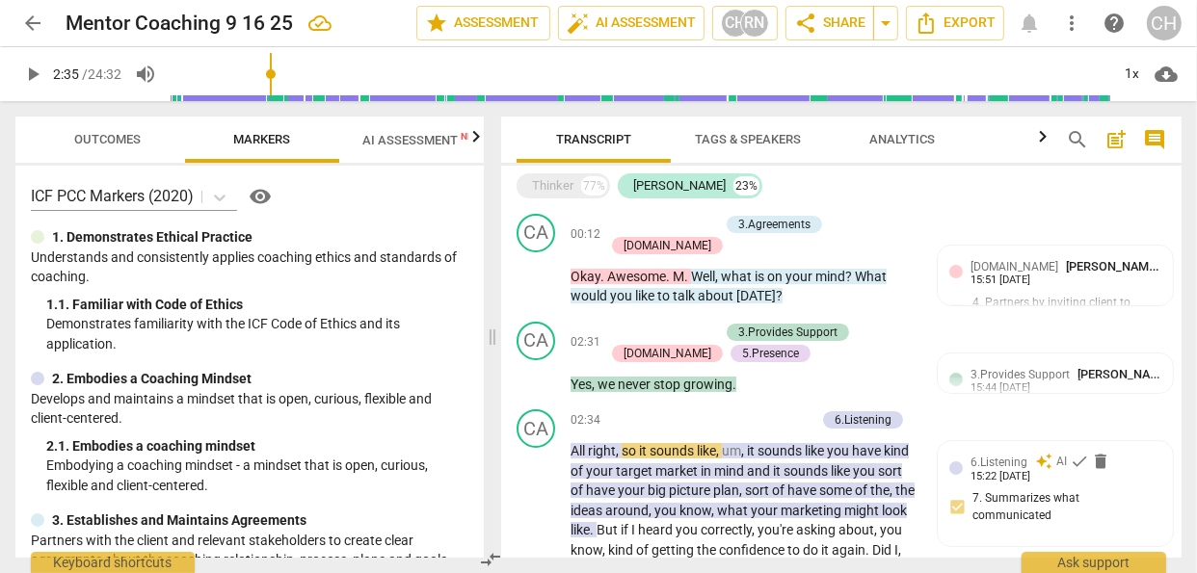
click at [611, 141] on span "Transcript" at bounding box center [593, 139] width 75 height 14
click at [911, 332] on span "keyboard_arrow_right" at bounding box center [917, 343] width 23 height 23
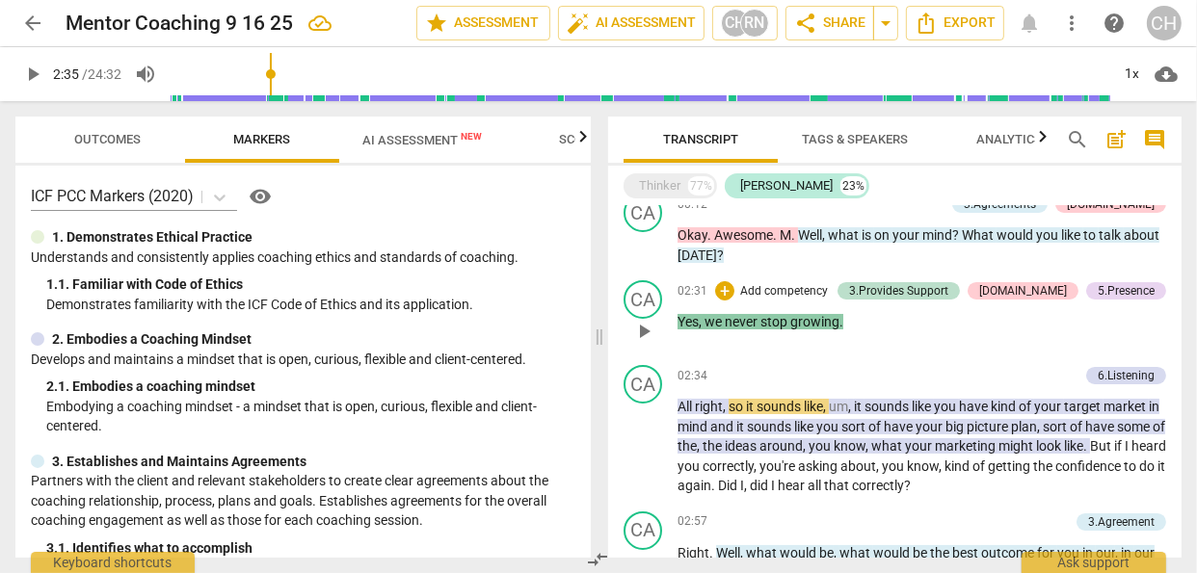
scroll to position [87, 0]
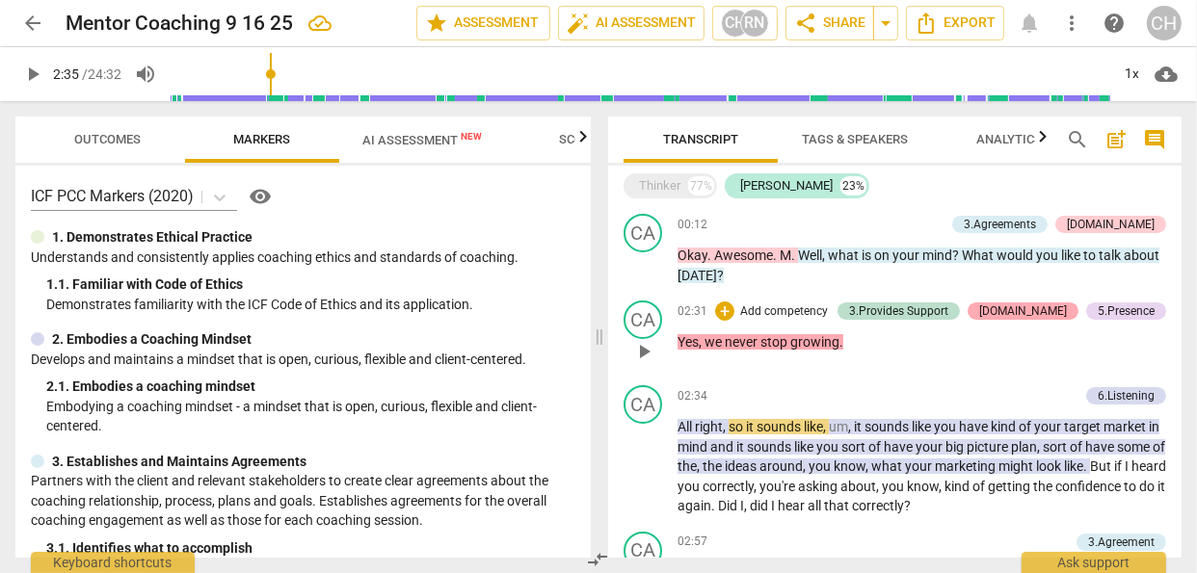
click at [1038, 310] on div "[DOMAIN_NAME]" at bounding box center [1023, 311] width 88 height 17
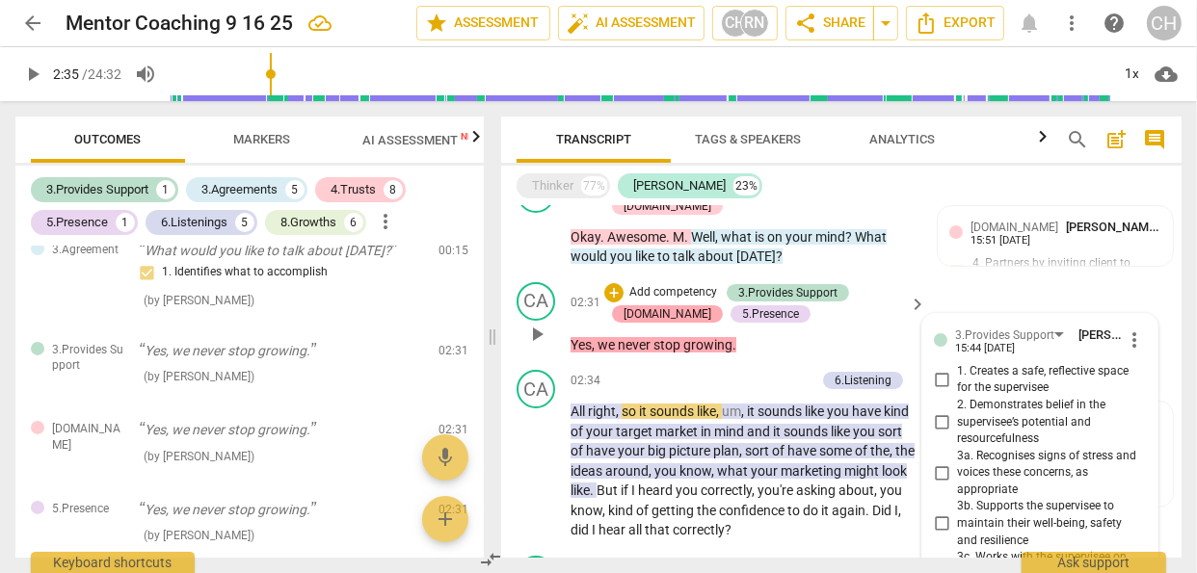
scroll to position [147, 0]
click at [1130, 417] on span "2. Demonstrates belief in the supervisee’s potential and resourcefulness" at bounding box center [1047, 421] width 181 height 51
click at [957, 417] on input "2. Demonstrates belief in the supervisee’s potential and resourcefulness" at bounding box center [941, 421] width 31 height 23
checkbox input "true"
click at [1128, 328] on span "more_vert" at bounding box center [1134, 339] width 23 height 23
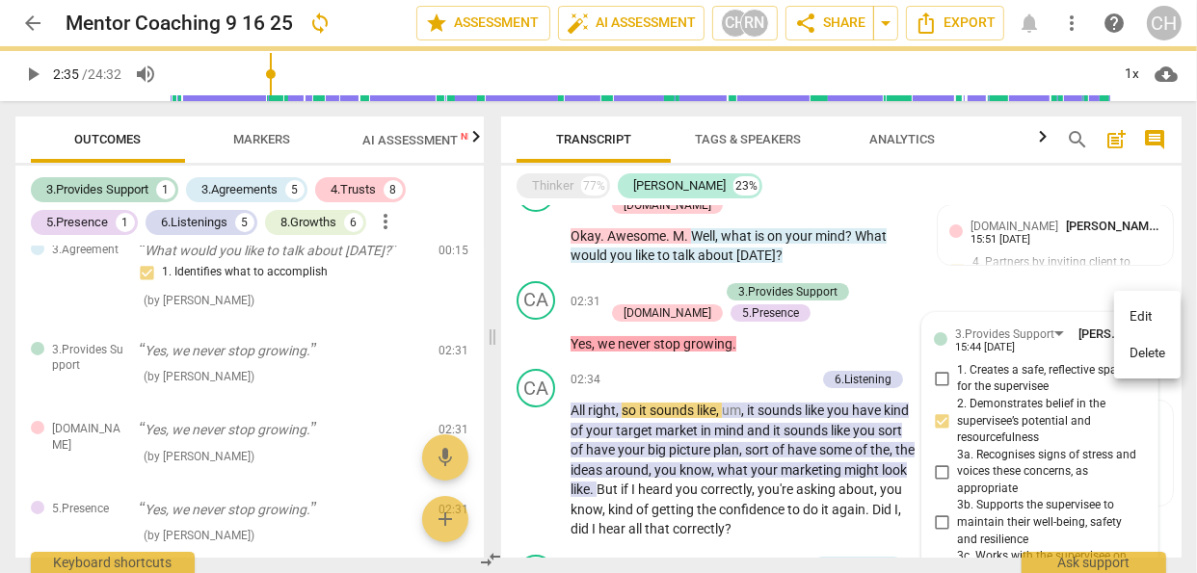
click at [1151, 357] on li "Delete" at bounding box center [1147, 353] width 66 height 37
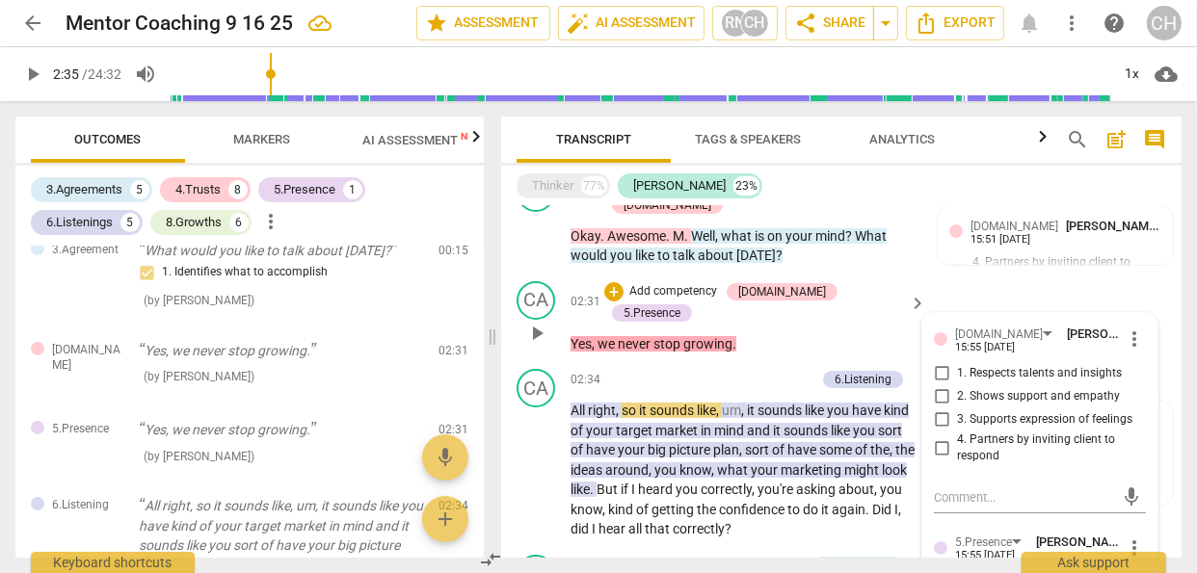
click at [939, 385] on input "2. Shows support and empathy" at bounding box center [941, 396] width 31 height 23
checkbox input "true"
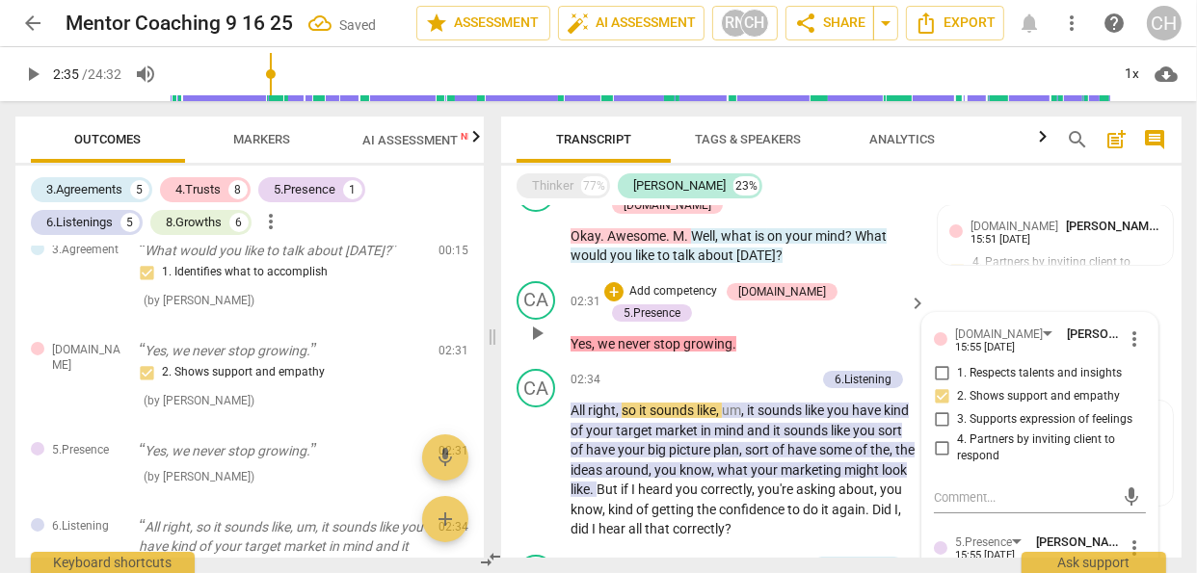
click at [940, 409] on input "3. Supports expression of feelings" at bounding box center [941, 420] width 31 height 23
checkbox input "true"
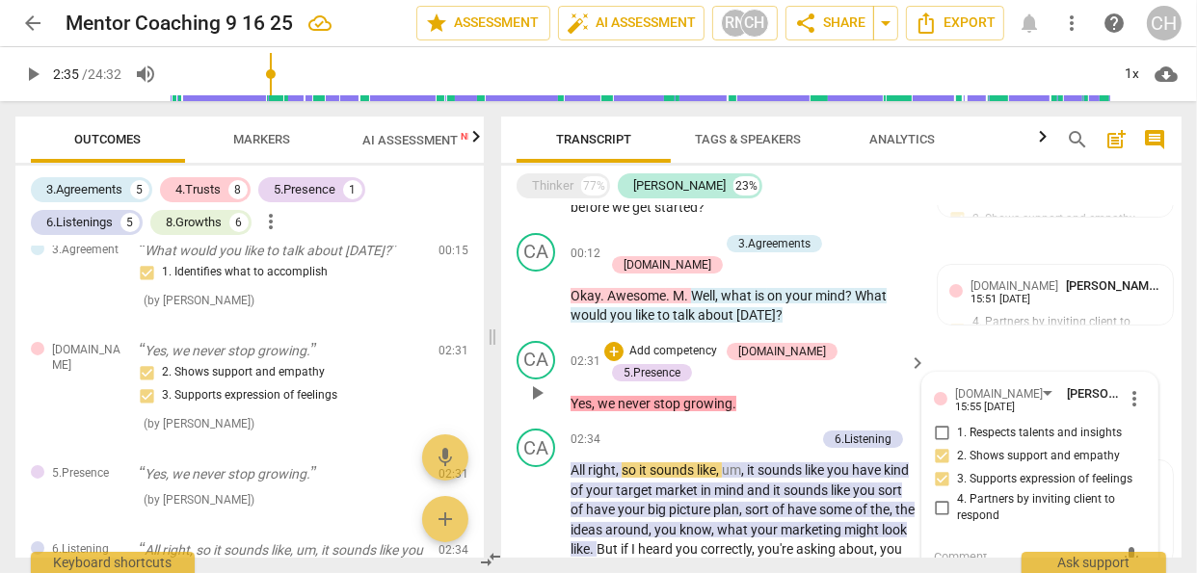
scroll to position [87, 0]
click at [680, 365] on div "5.Presence" at bounding box center [652, 373] width 57 height 17
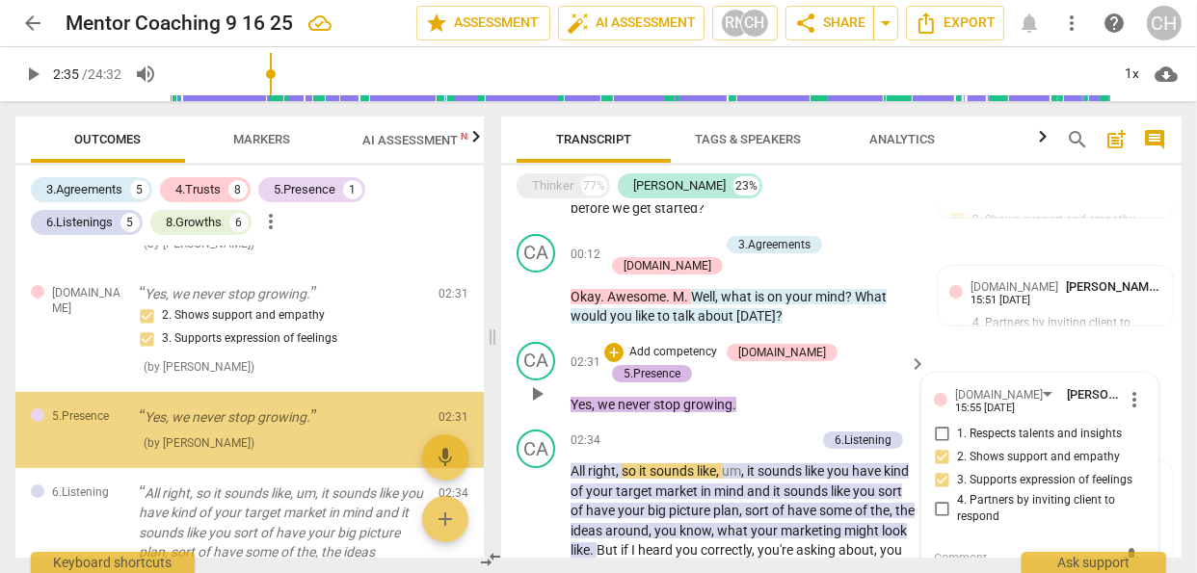
scroll to position [465, 0]
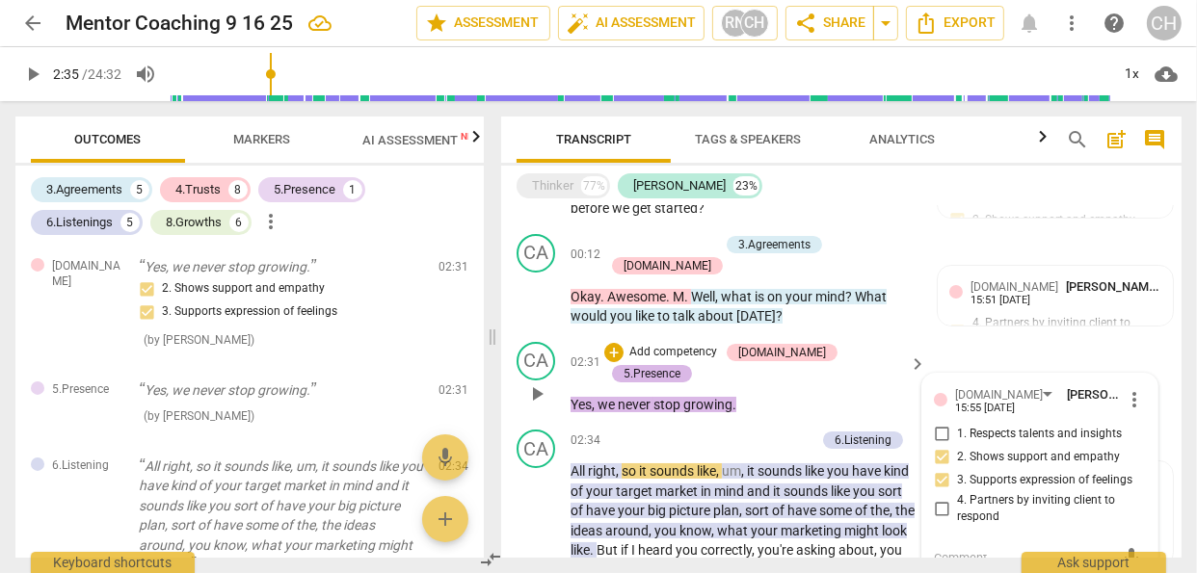
click at [680, 365] on div "5.Presence" at bounding box center [652, 373] width 57 height 17
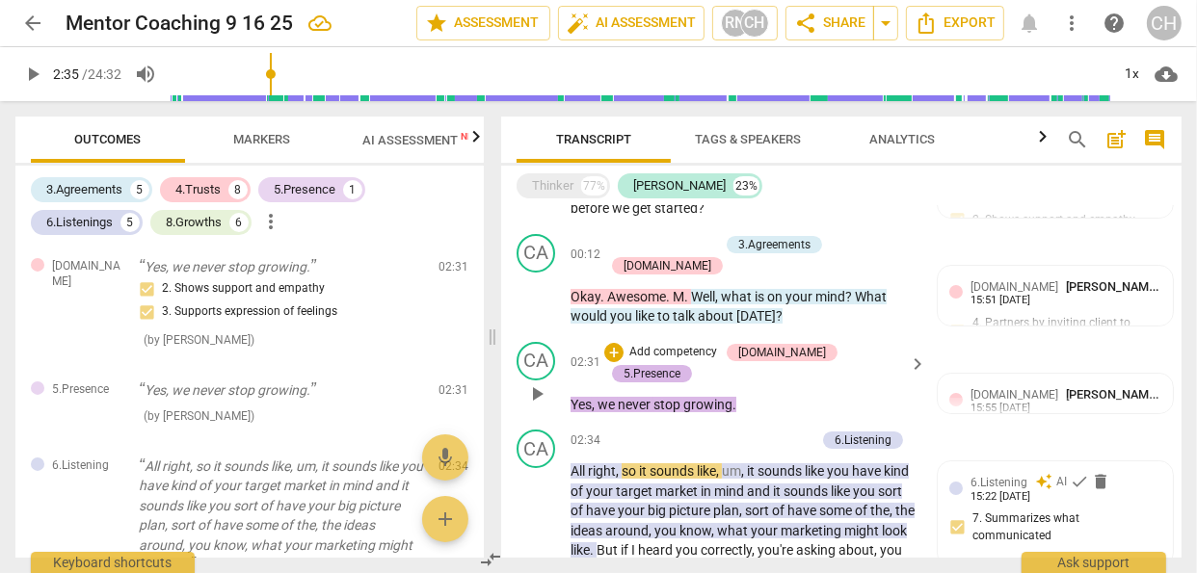
click at [680, 365] on div "5.Presence" at bounding box center [652, 373] width 57 height 17
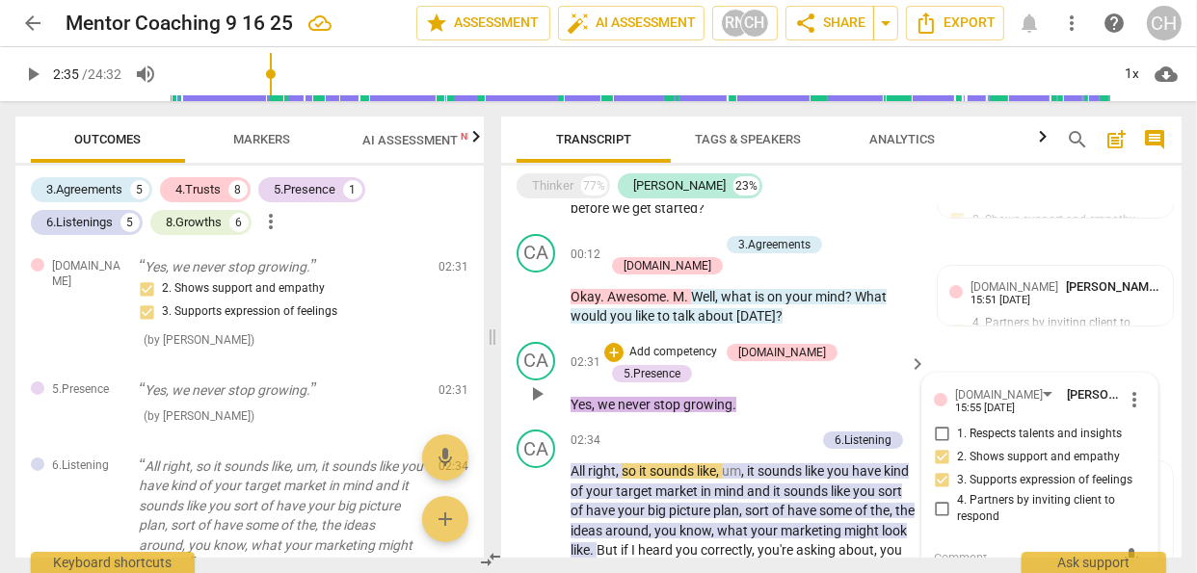
click at [921, 344] on div "02:31 + Add competency [DOMAIN_NAME] 5.Presence keyboard_arrow_right Yes , we n…" at bounding box center [750, 378] width 358 height 73
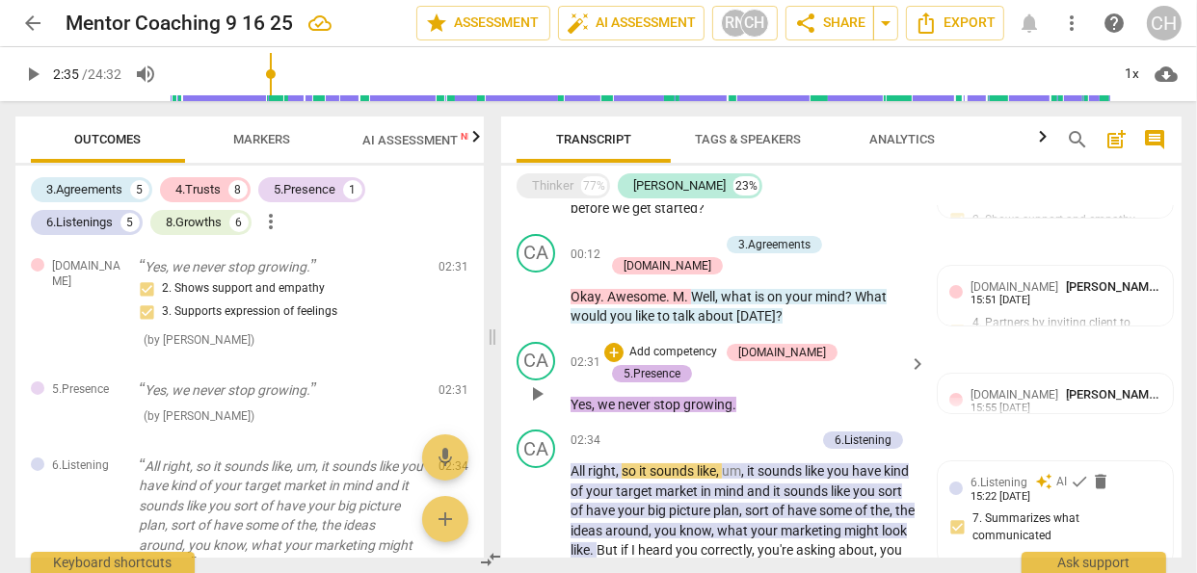
click at [692, 365] on div "5.Presence" at bounding box center [652, 373] width 80 height 17
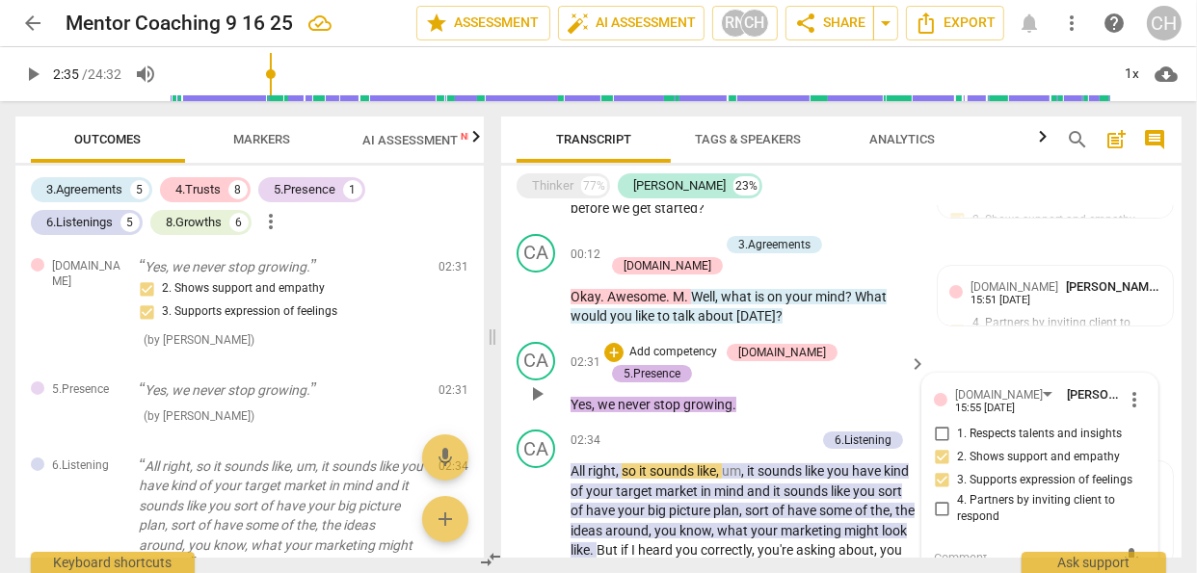
click at [692, 365] on div "5.Presence" at bounding box center [652, 373] width 80 height 17
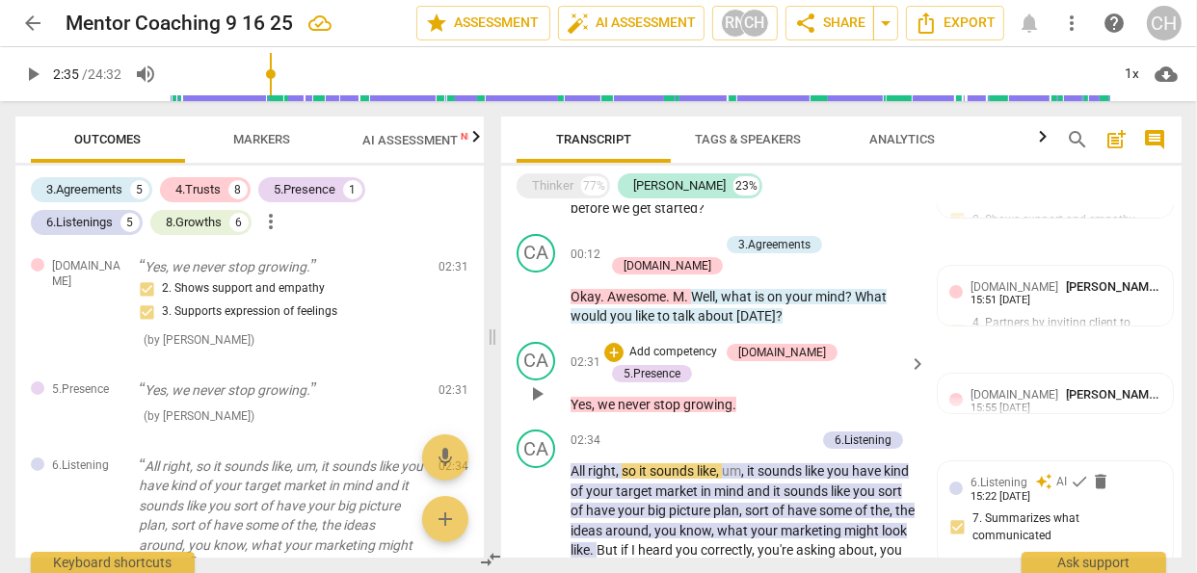
click at [911, 353] on span "keyboard_arrow_right" at bounding box center [917, 364] width 23 height 23
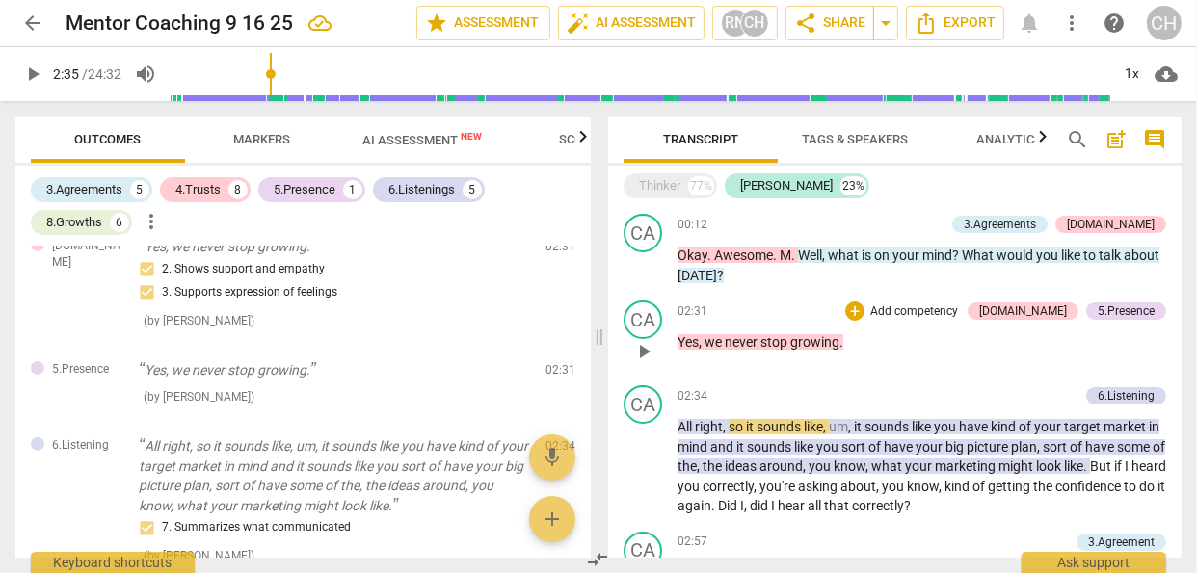
scroll to position [426, 0]
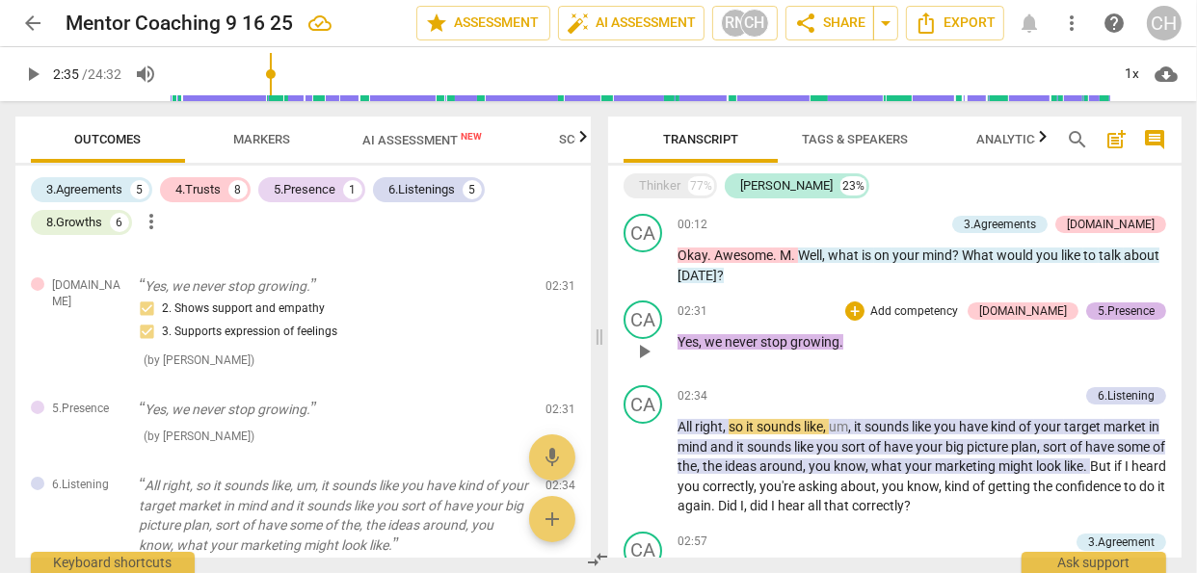
click at [1109, 309] on div "5.Presence" at bounding box center [1126, 311] width 57 height 17
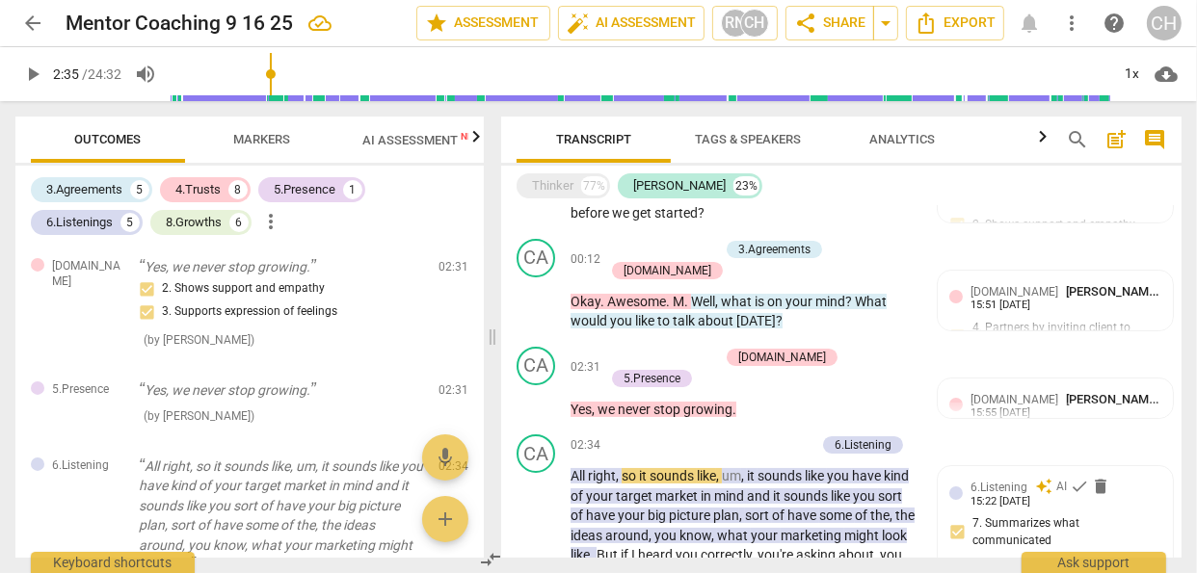
scroll to position [101, 0]
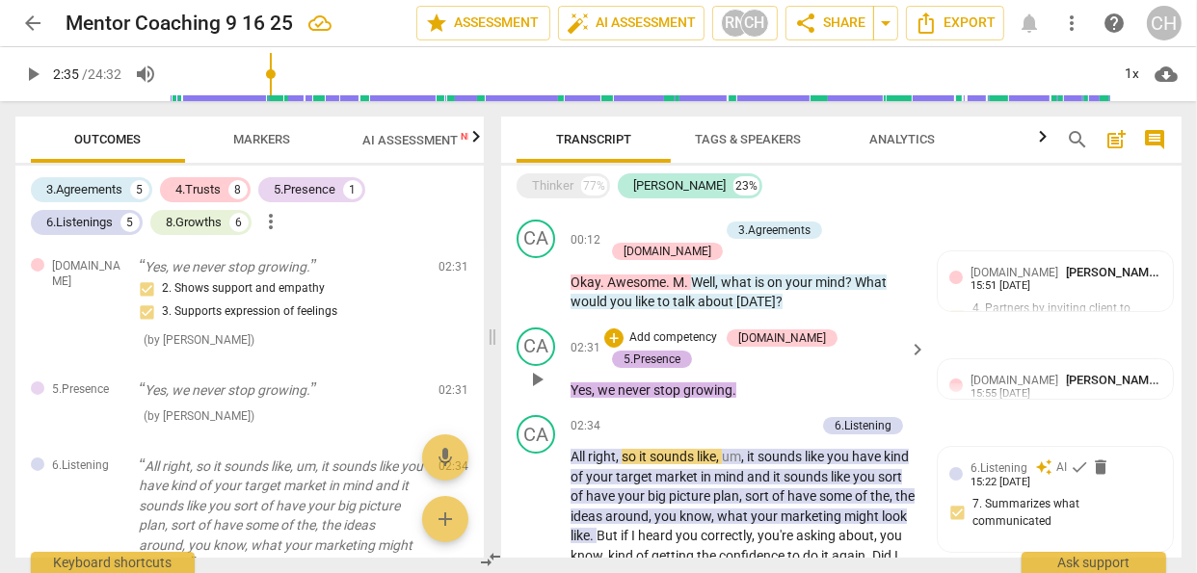
click at [680, 351] on div "5.Presence" at bounding box center [652, 359] width 57 height 17
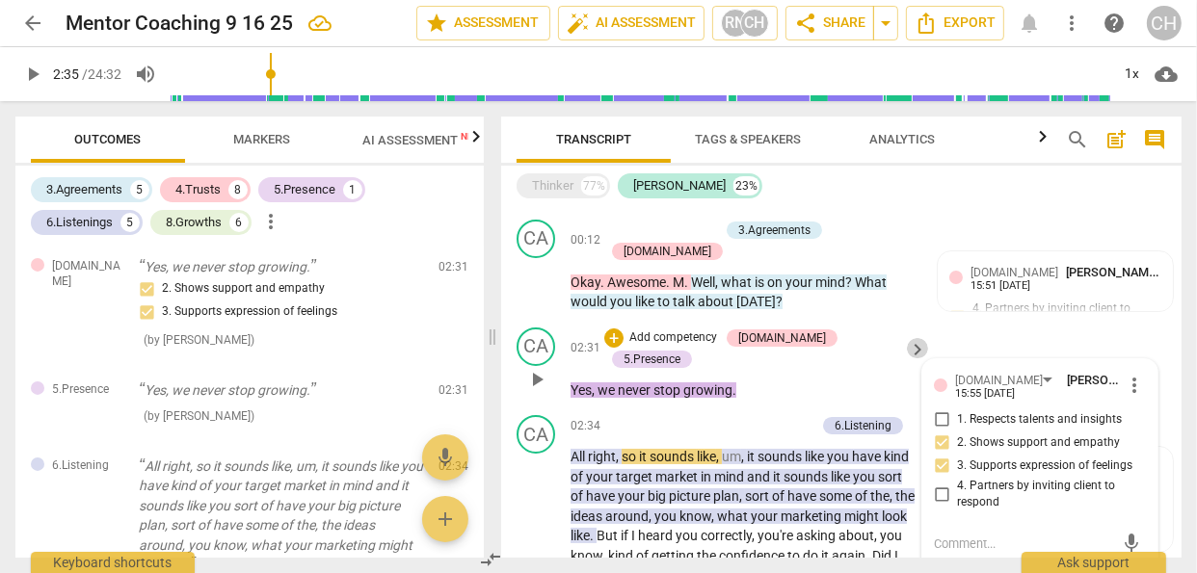
click at [910, 338] on span "keyboard_arrow_right" at bounding box center [917, 349] width 23 height 23
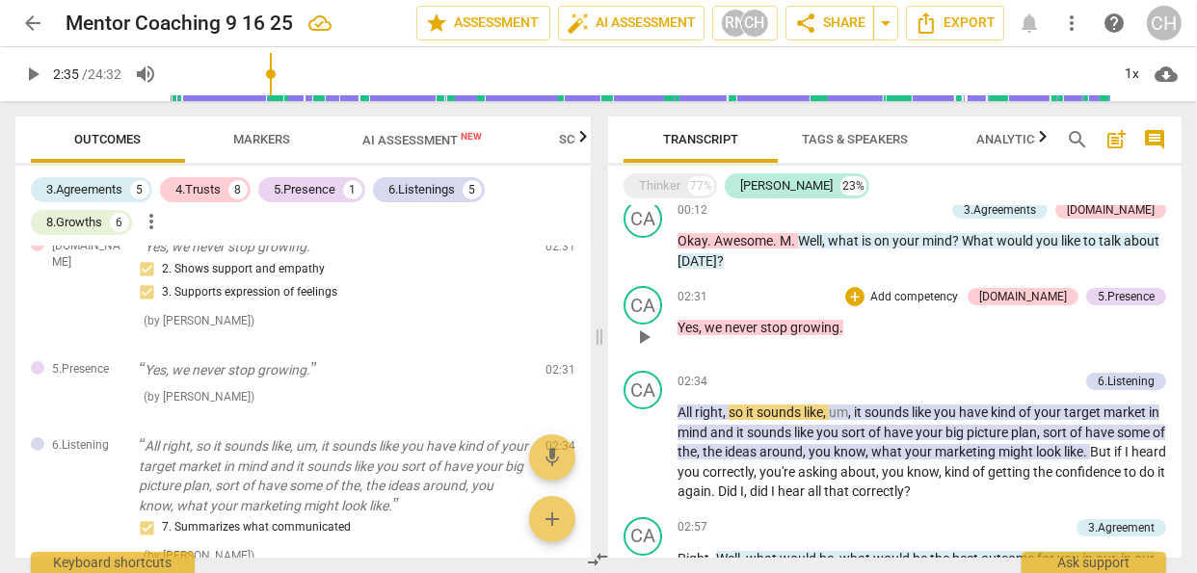
scroll to position [426, 0]
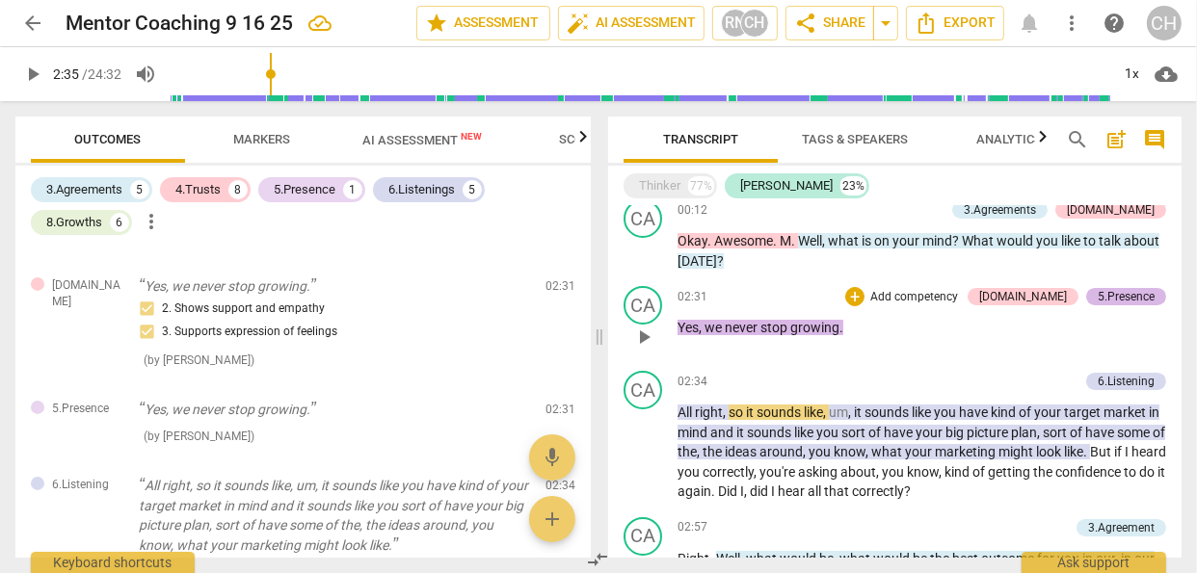
click at [1129, 296] on div "5.Presence" at bounding box center [1126, 296] width 57 height 17
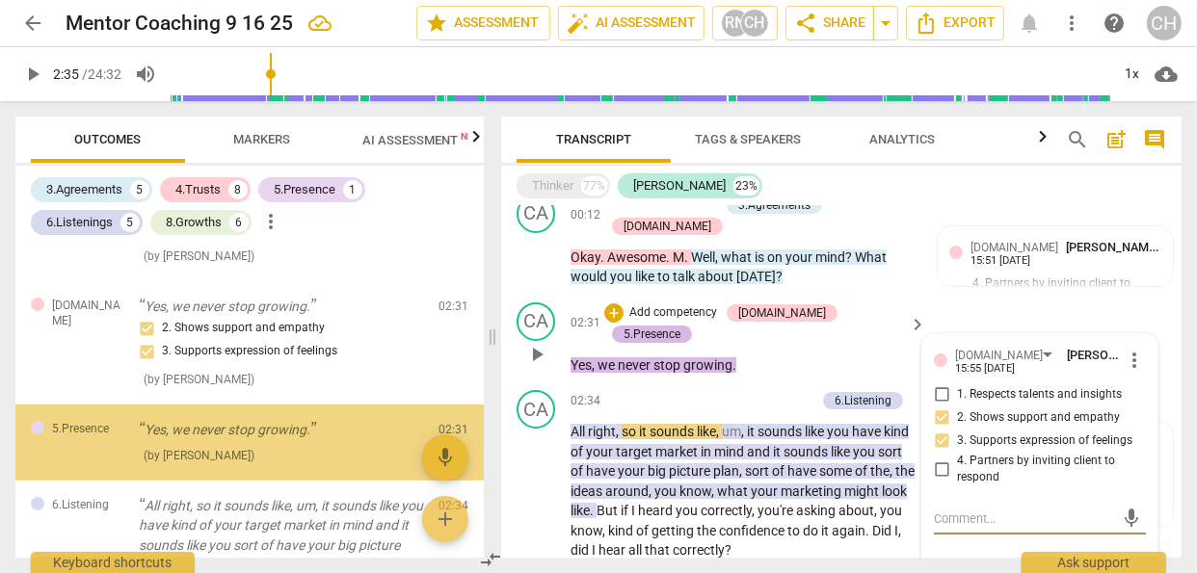
scroll to position [465, 0]
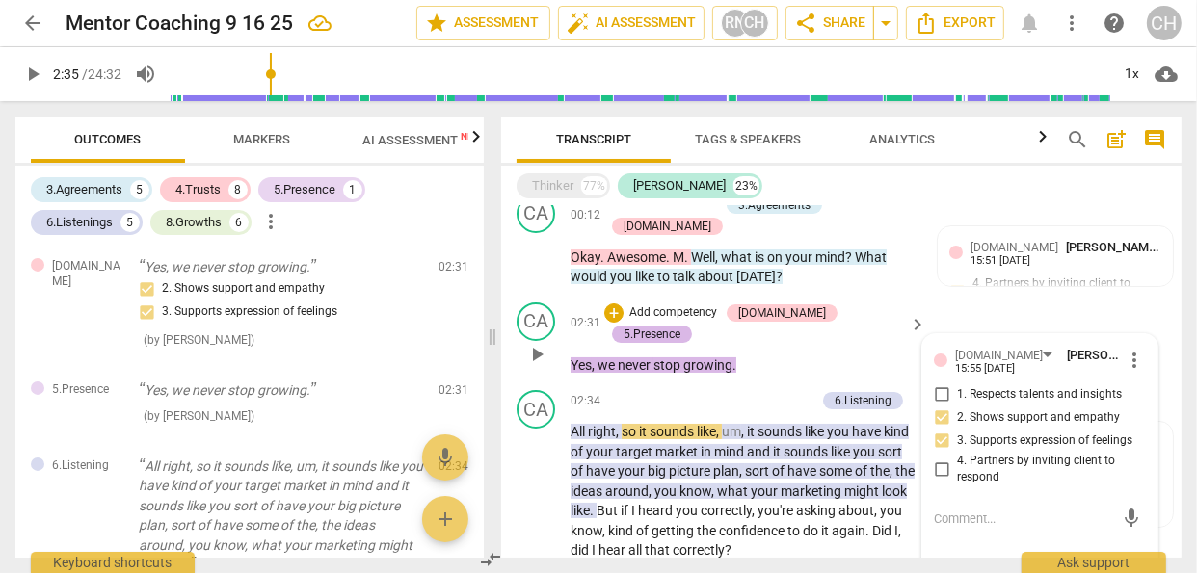
click at [680, 326] on div "5.Presence" at bounding box center [652, 334] width 57 height 17
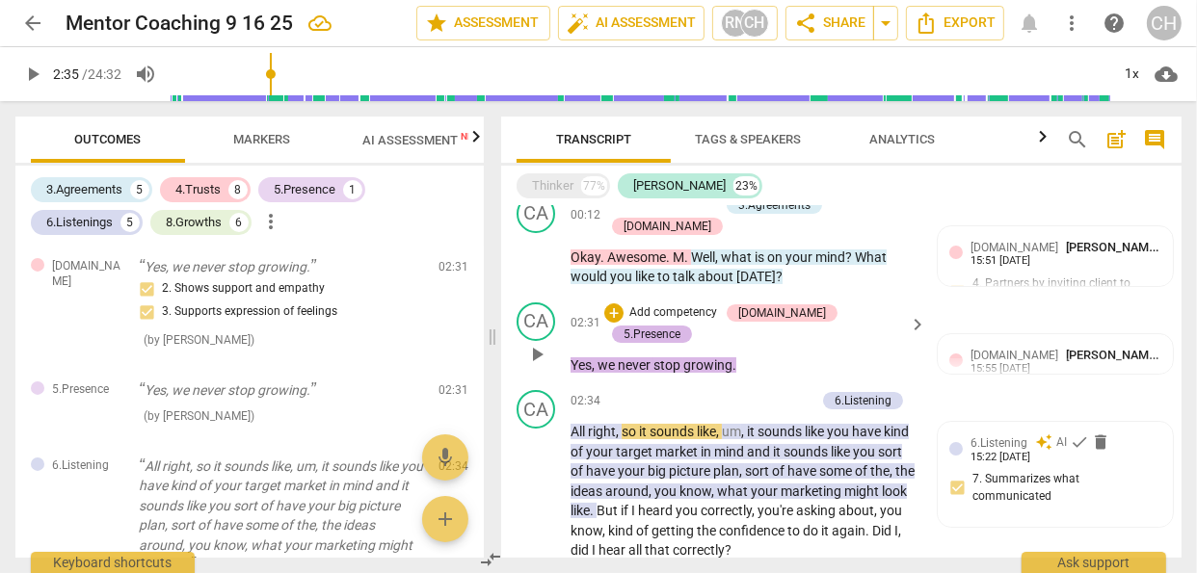
click at [692, 326] on div "5.Presence" at bounding box center [652, 334] width 80 height 17
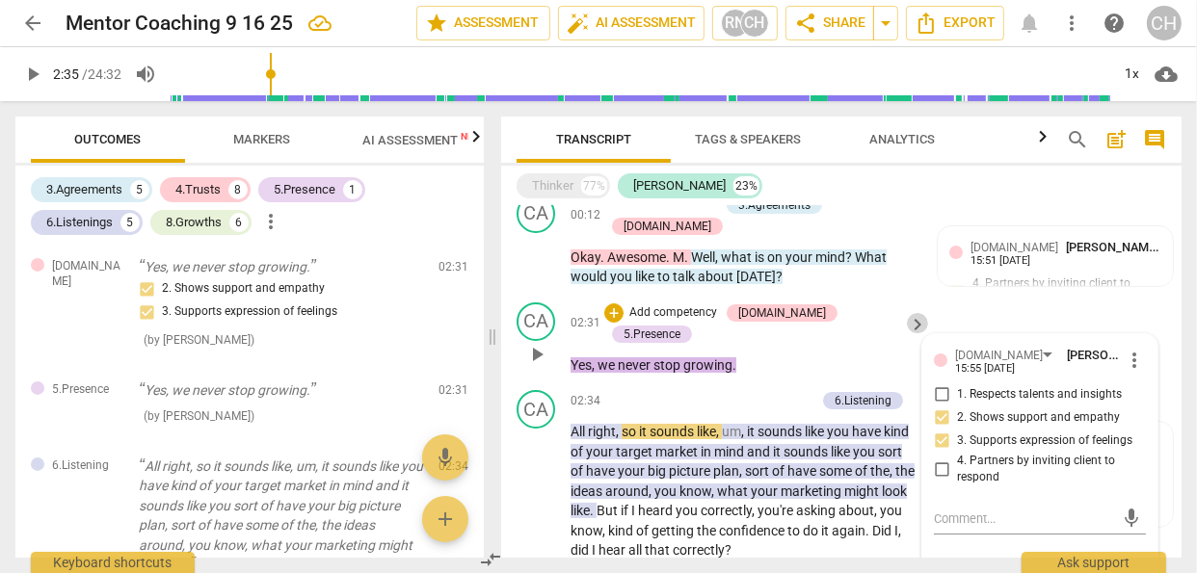
click at [915, 313] on span "keyboard_arrow_right" at bounding box center [917, 324] width 23 height 23
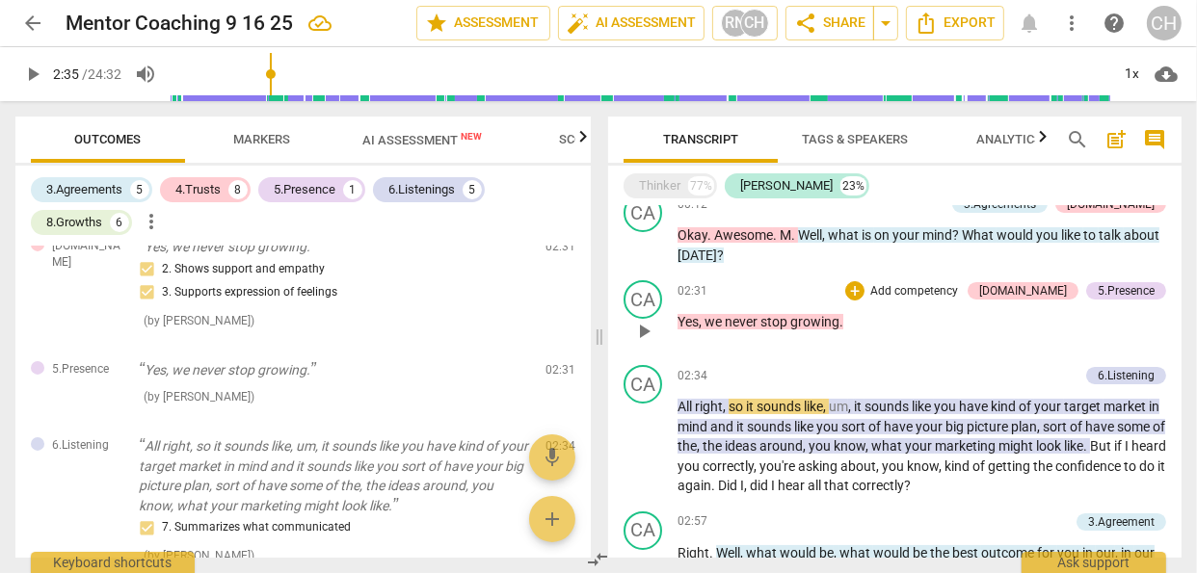
scroll to position [426, 0]
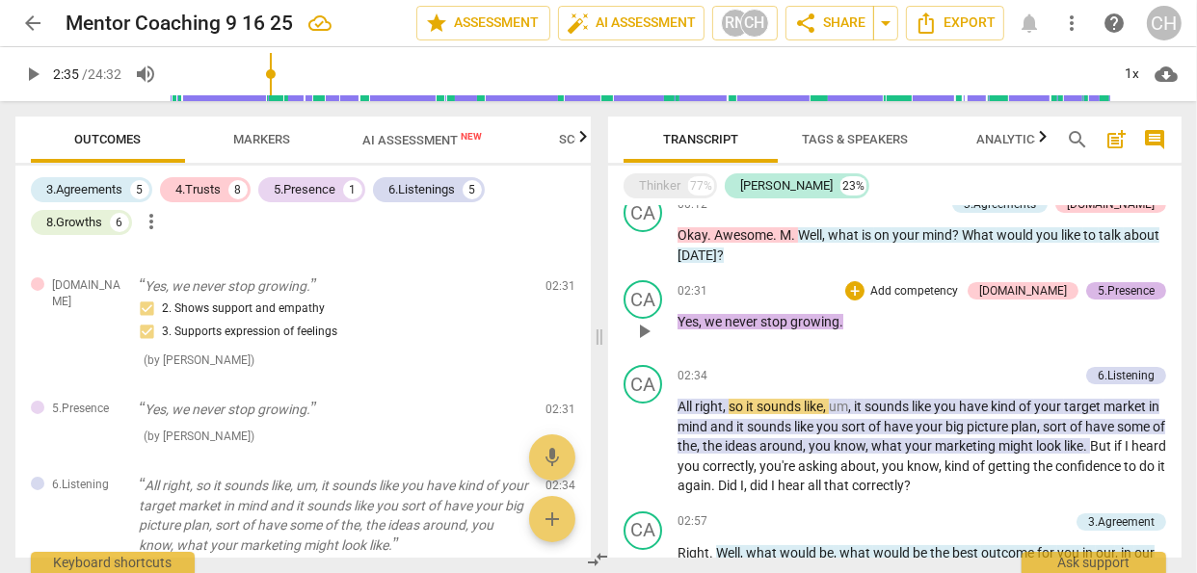
click at [1124, 287] on div "5.Presence" at bounding box center [1126, 290] width 57 height 17
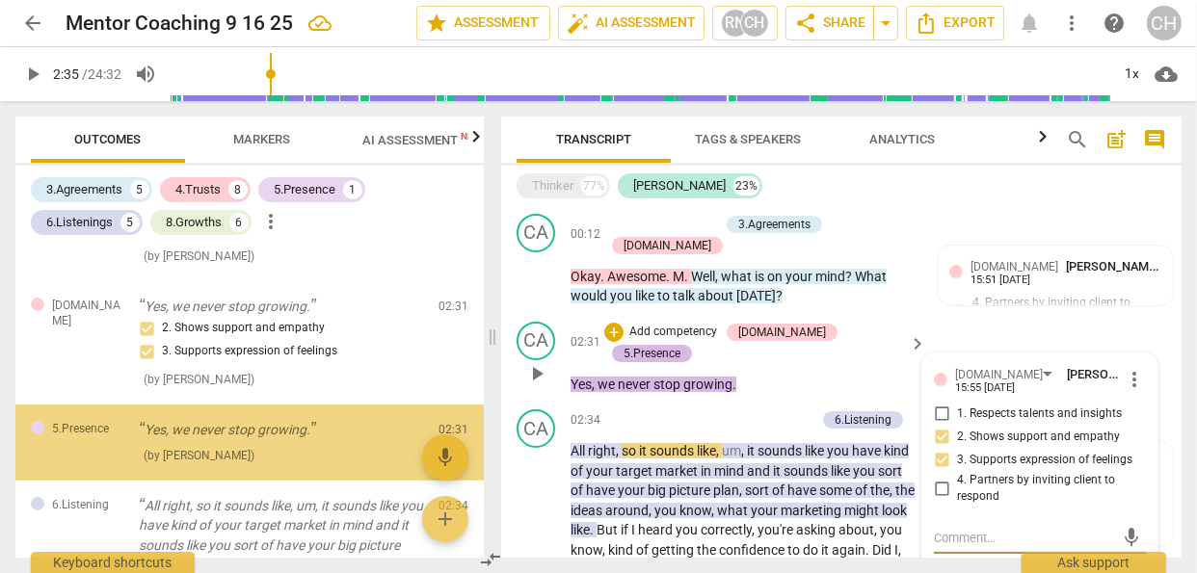
scroll to position [465, 0]
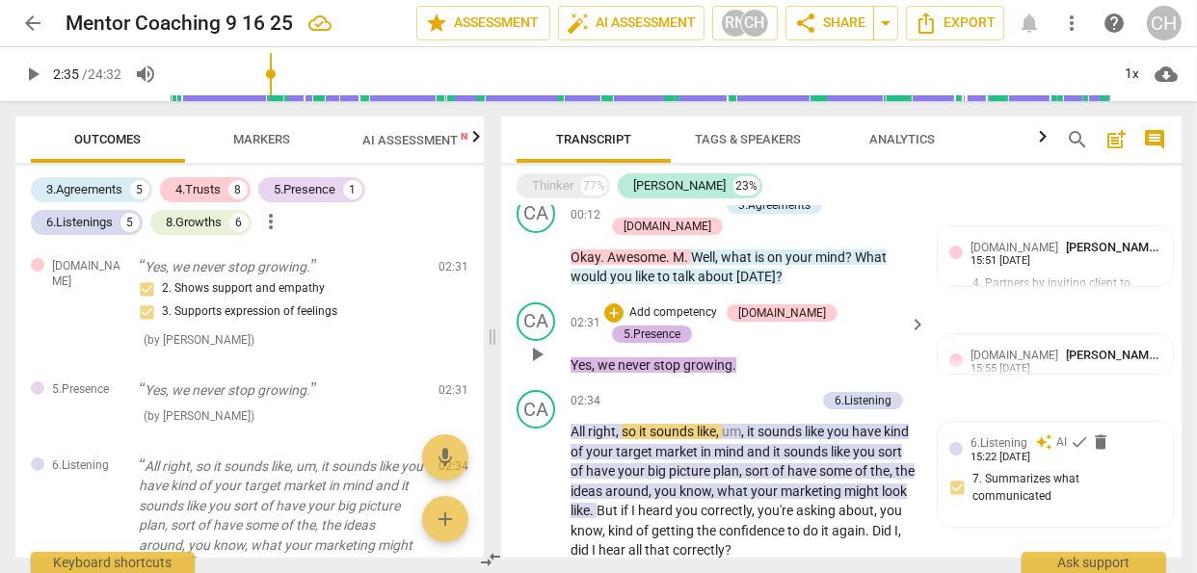
click at [680, 326] on div "5.Presence" at bounding box center [652, 334] width 57 height 17
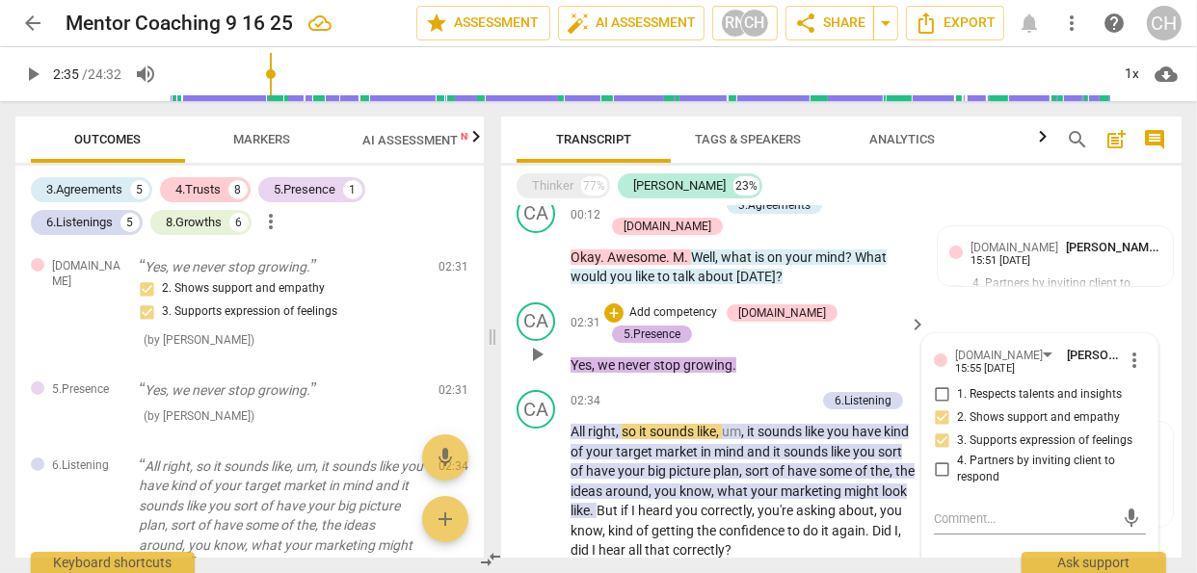
click at [680, 326] on div "5.Presence" at bounding box center [652, 334] width 57 height 17
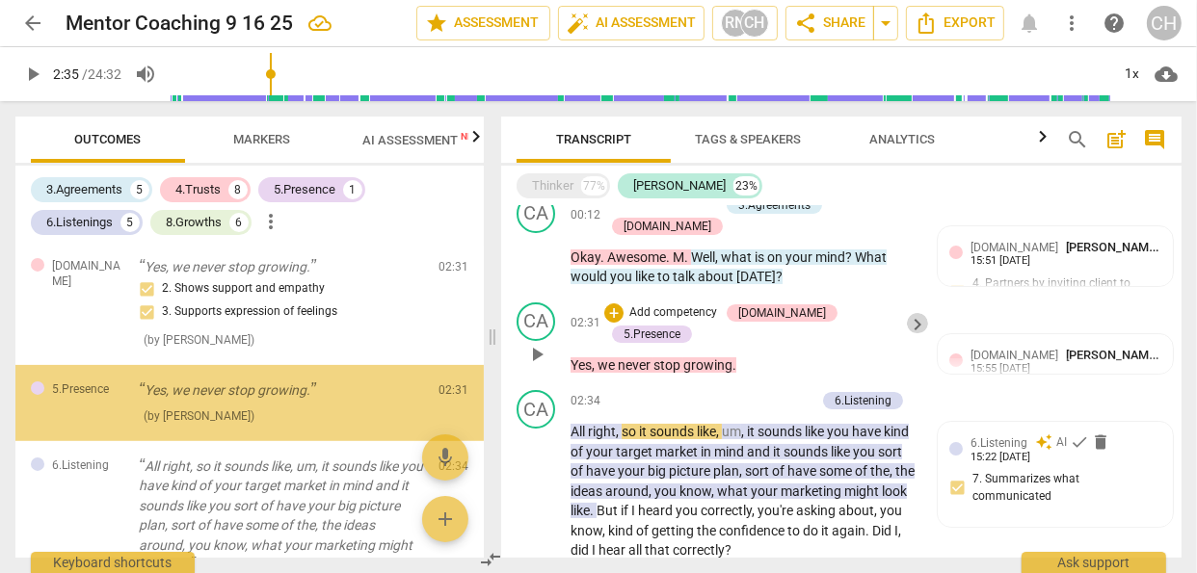
click at [913, 313] on span "keyboard_arrow_right" at bounding box center [917, 324] width 23 height 23
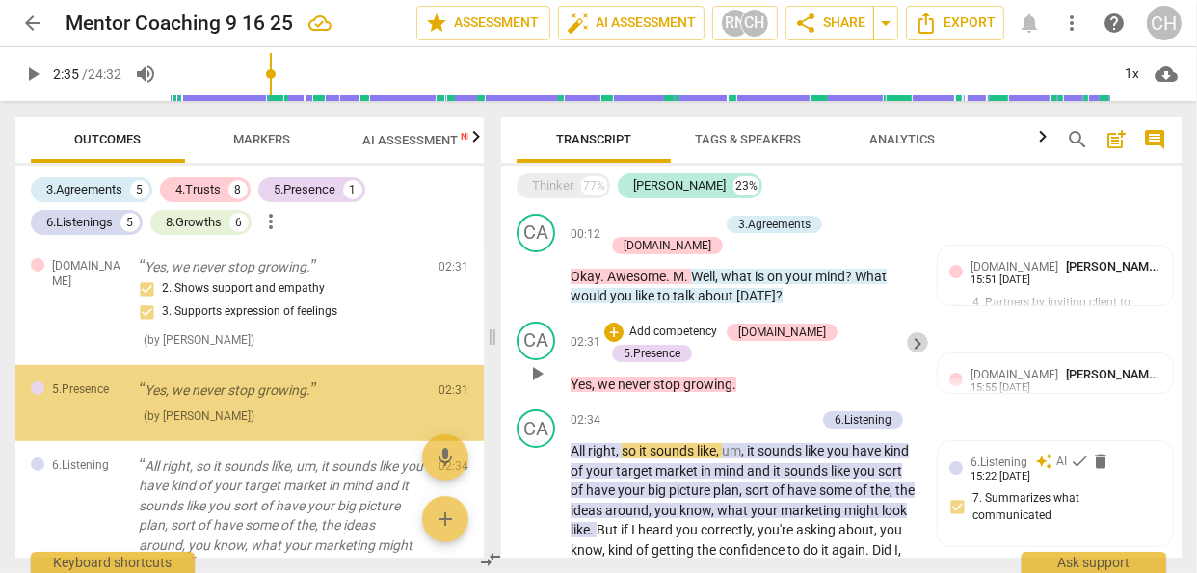
scroll to position [426, 0]
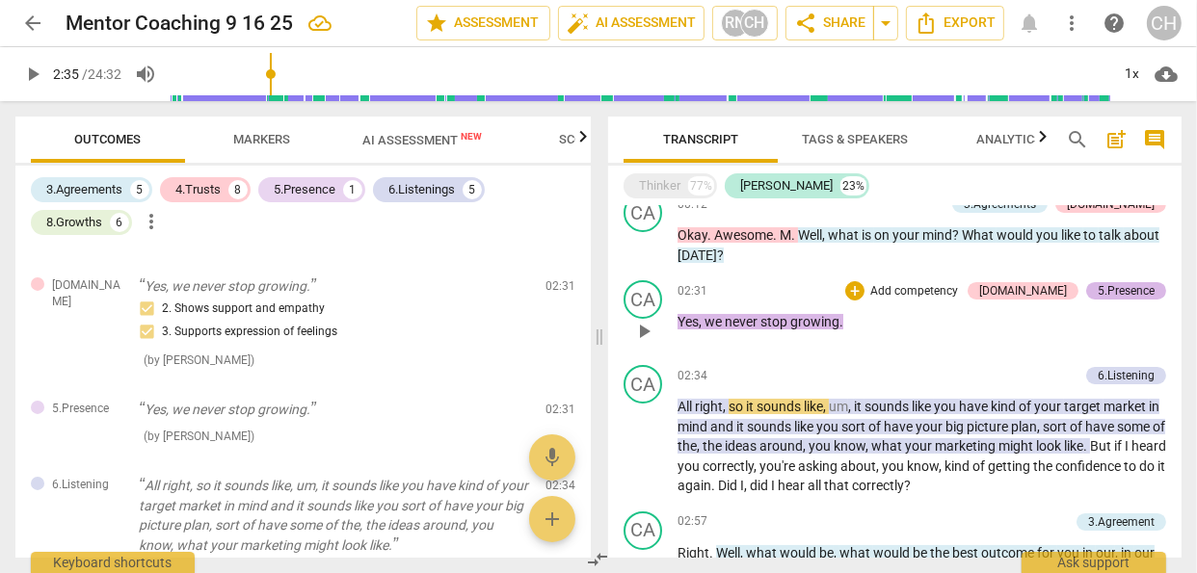
click at [1113, 294] on div "5.Presence" at bounding box center [1126, 290] width 57 height 17
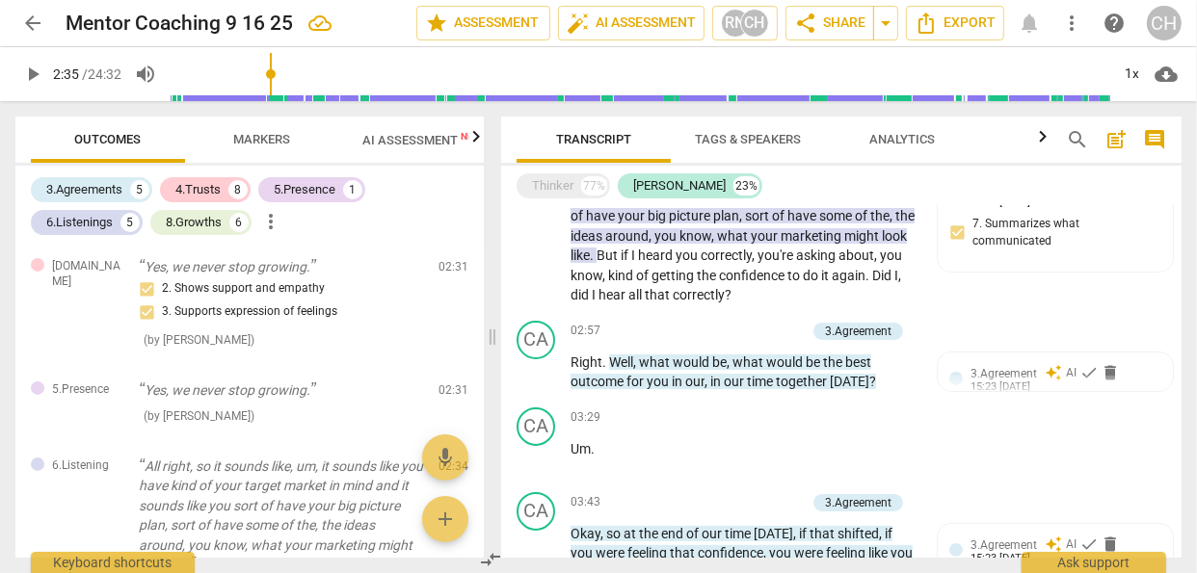
scroll to position [89, 0]
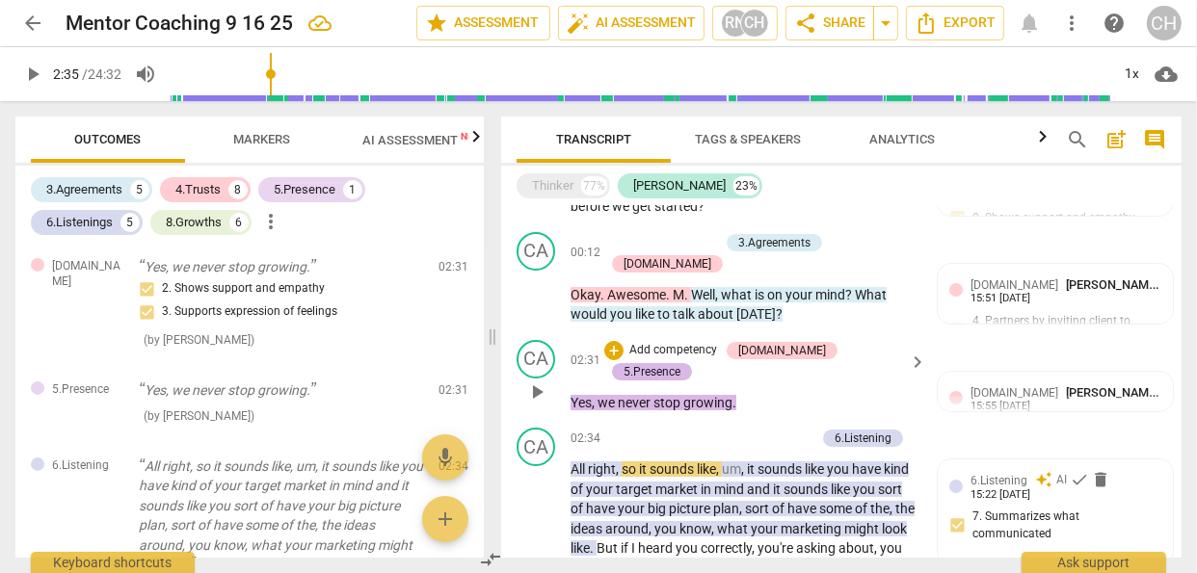
click at [680, 363] on div "5.Presence" at bounding box center [652, 371] width 57 height 17
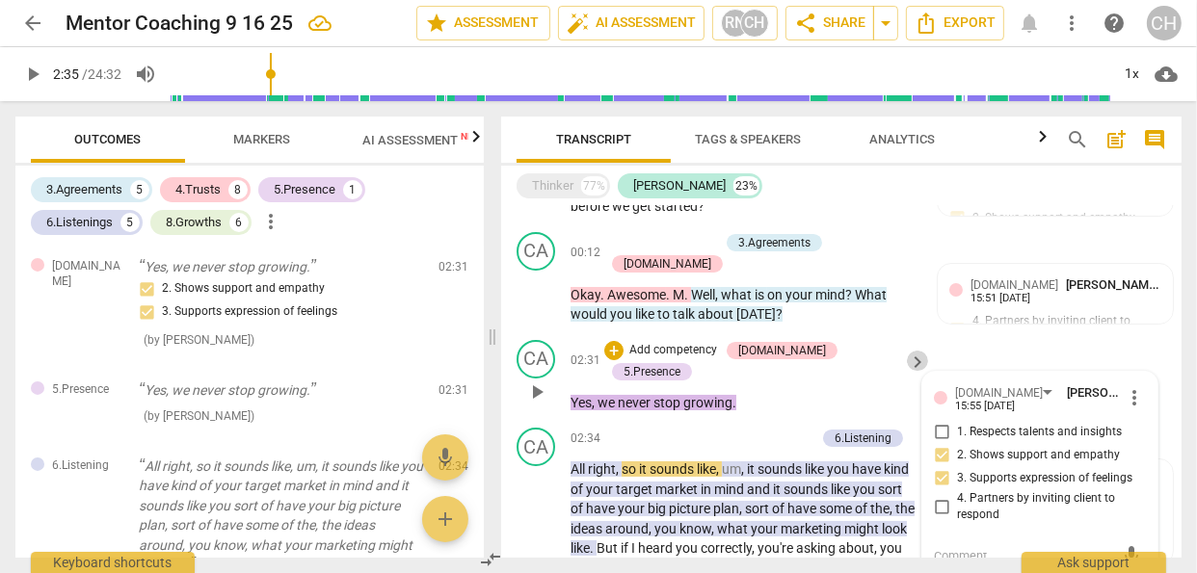
click at [917, 351] on span "keyboard_arrow_right" at bounding box center [917, 362] width 23 height 23
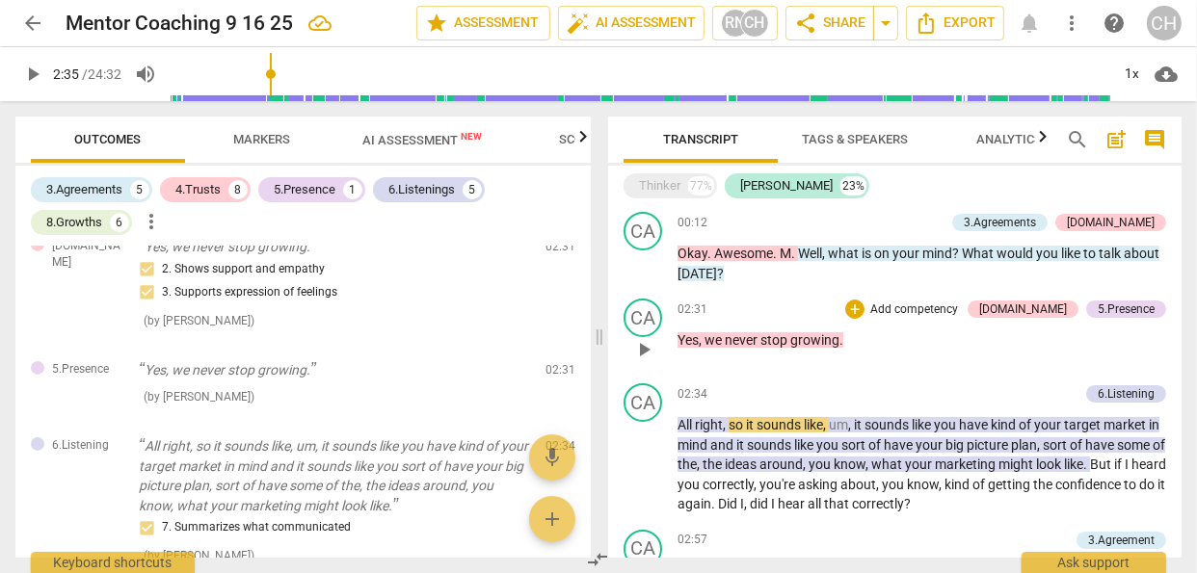
scroll to position [426, 0]
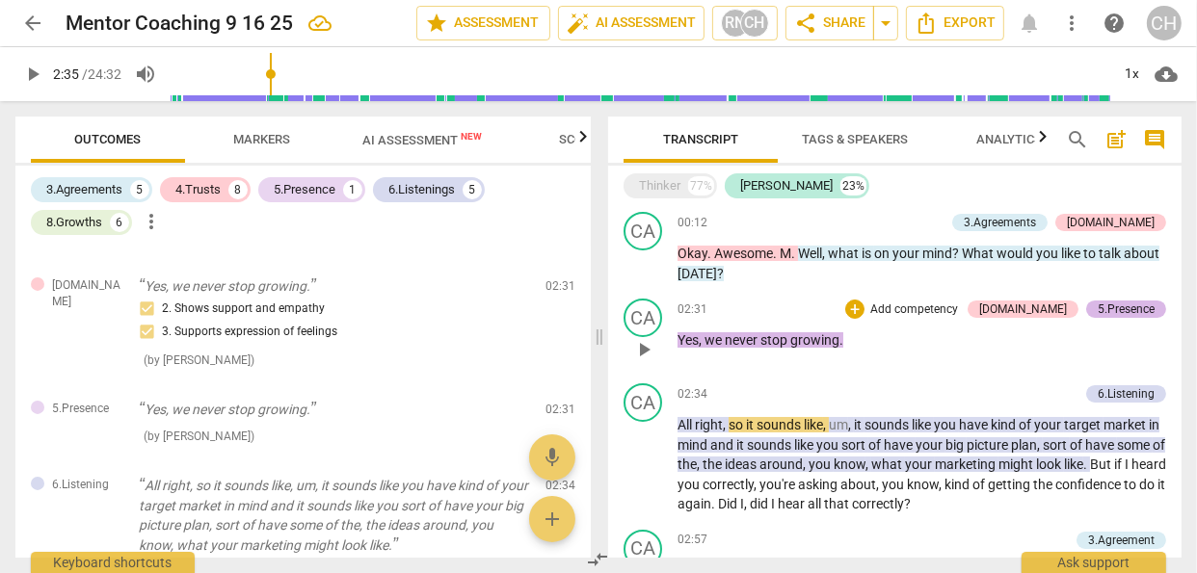
click at [1107, 309] on div "5.Presence" at bounding box center [1126, 309] width 57 height 17
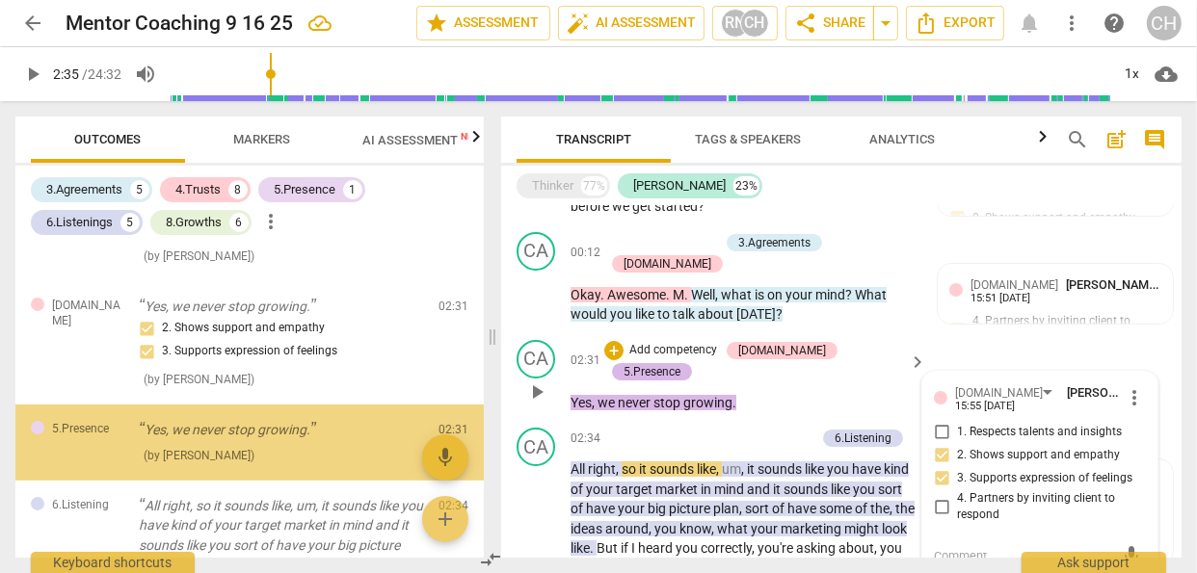
scroll to position [465, 0]
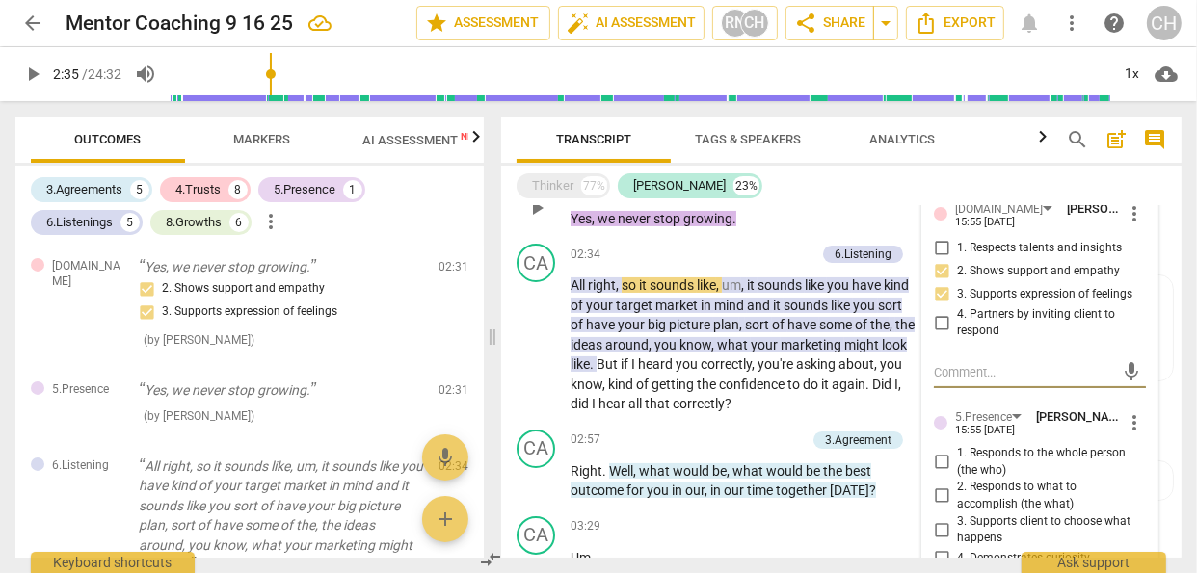
click at [939, 451] on input "1. Responds to the whole person (the who)" at bounding box center [941, 462] width 31 height 23
checkbox input "true"
click at [916, 389] on div "CA play_arrow pause 02:34 + Add competency 6.Listening keyboard_arrow_right All…" at bounding box center [841, 329] width 680 height 186
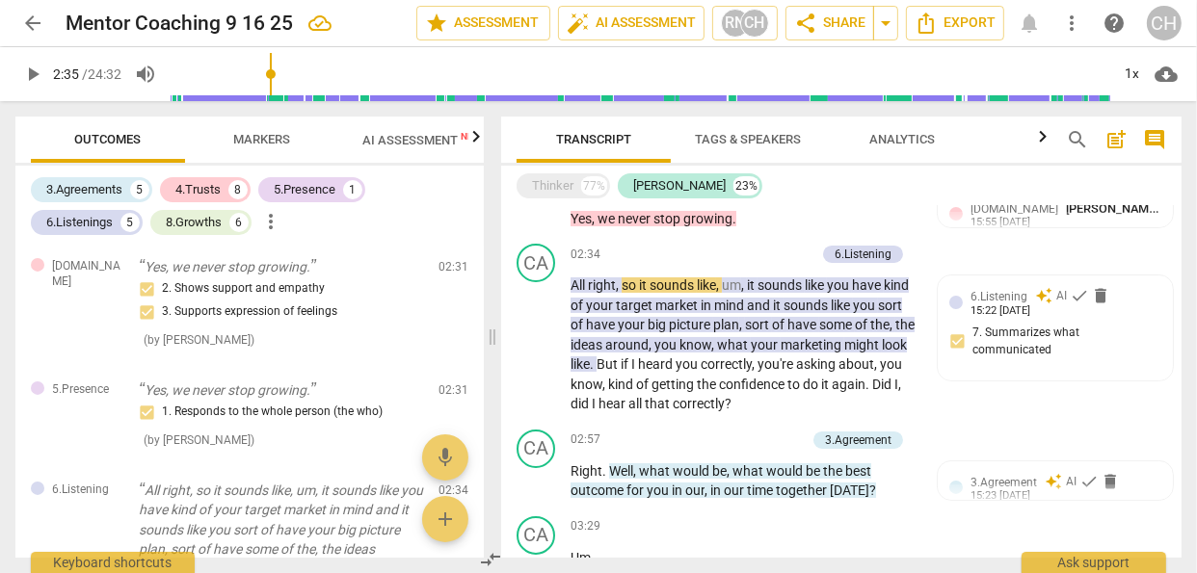
click at [474, 139] on icon "button" at bounding box center [476, 136] width 23 height 23
click at [412, 138] on span "Scores" at bounding box center [392, 139] width 46 height 14
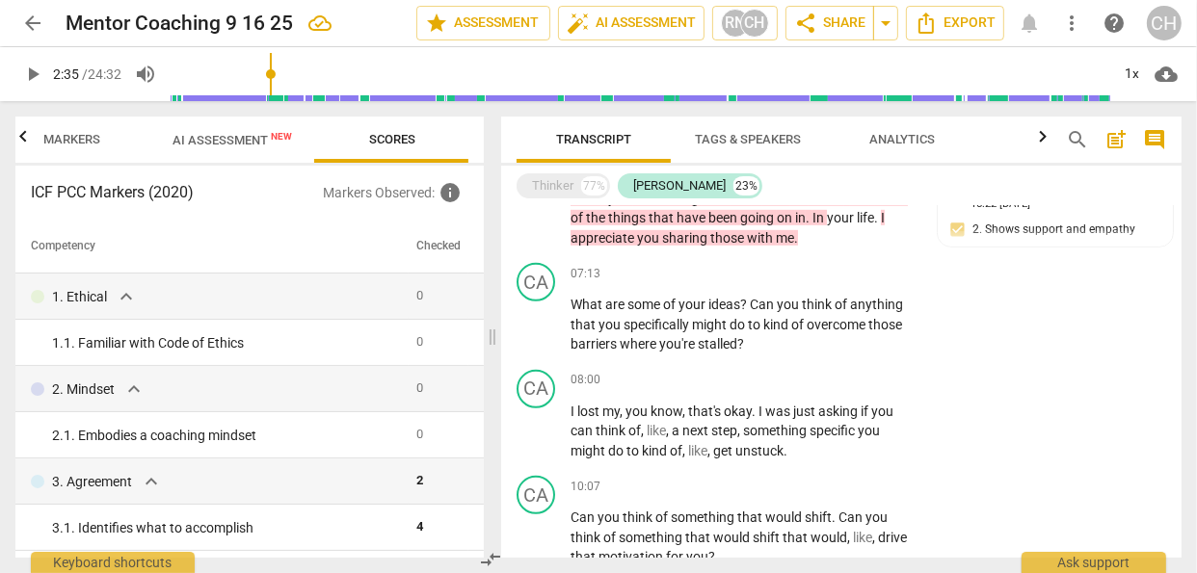
scroll to position [1055, 0]
drag, startPoint x: 412, startPoint y: 138, endPoint x: 305, endPoint y: 90, distance: 118.2
click at [305, 90] on div "arrow_back Mentor Coaching 9 16 25 edit star Assessment auto_fix_high AI Assess…" at bounding box center [598, 286] width 1197 height 573
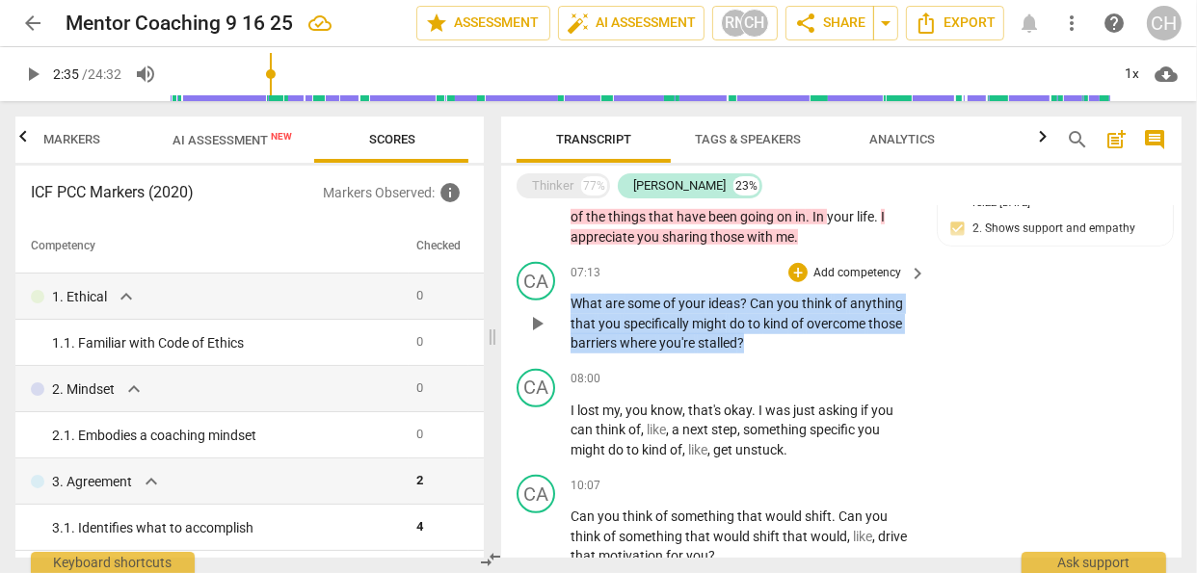
drag, startPoint x: 570, startPoint y: 271, endPoint x: 751, endPoint y: 314, distance: 186.3
click at [751, 314] on p "What are some of your ideas ? Can you think of anything that you specifically m…" at bounding box center [744, 324] width 346 height 60
click at [862, 265] on p "Add competency" at bounding box center [857, 273] width 92 height 17
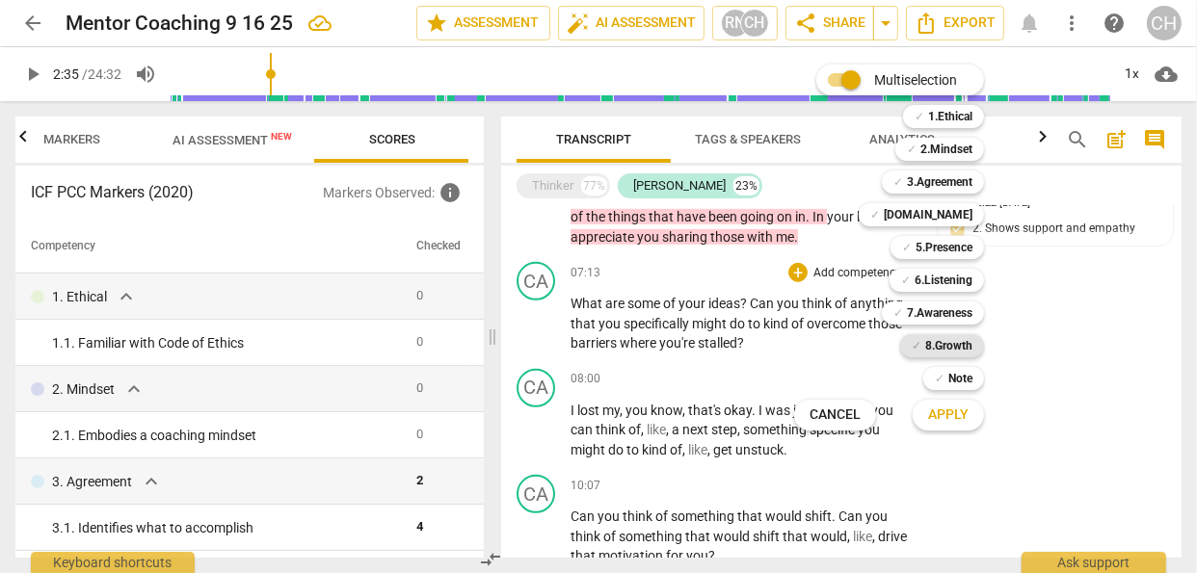
click at [940, 345] on b "8.Growth" at bounding box center [948, 345] width 47 height 23
click at [954, 412] on span "Apply" at bounding box center [948, 415] width 40 height 19
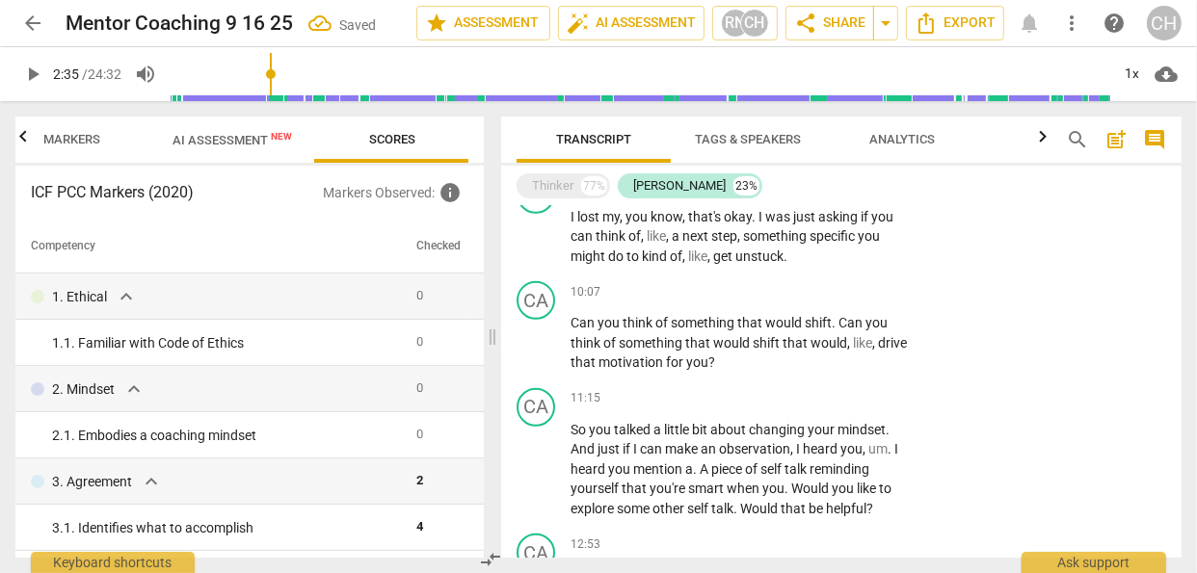
scroll to position [1236, 0]
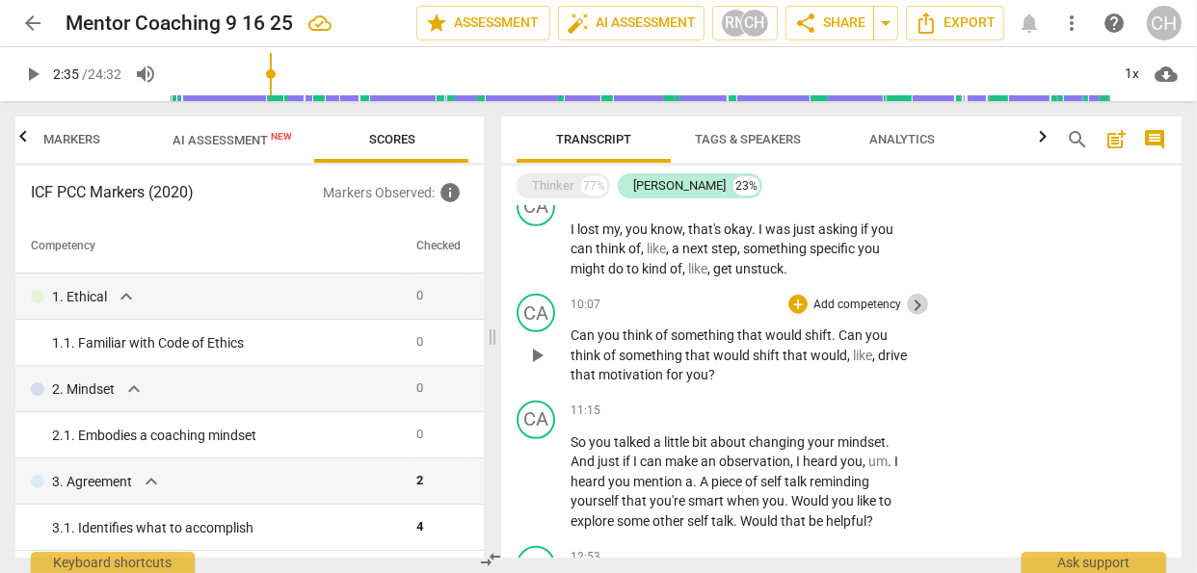
click at [923, 294] on span "keyboard_arrow_right" at bounding box center [917, 305] width 23 height 23
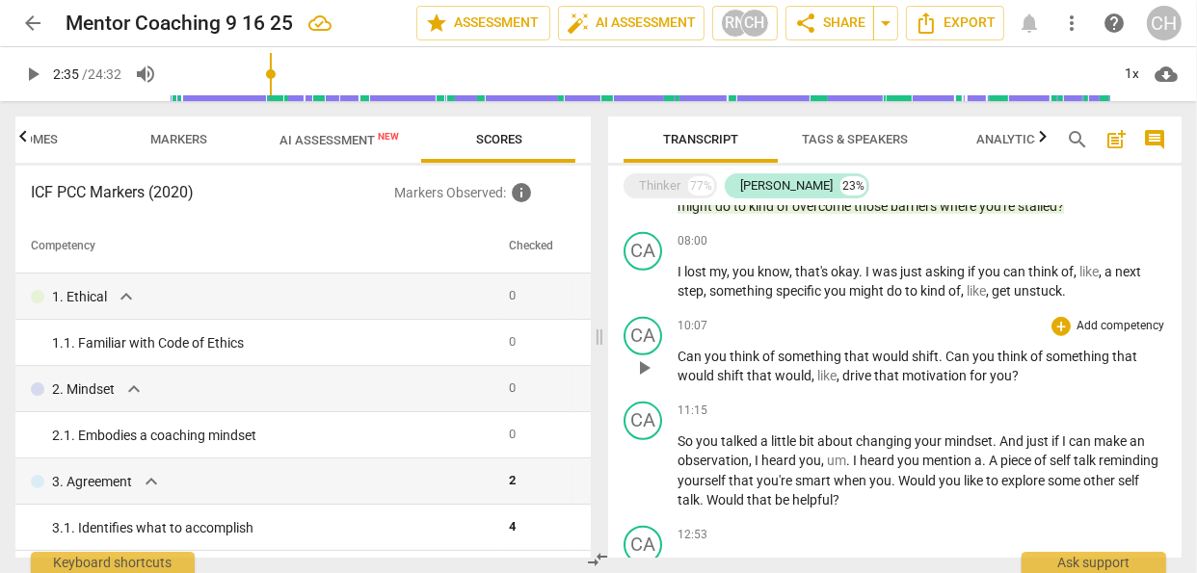
scroll to position [939, 0]
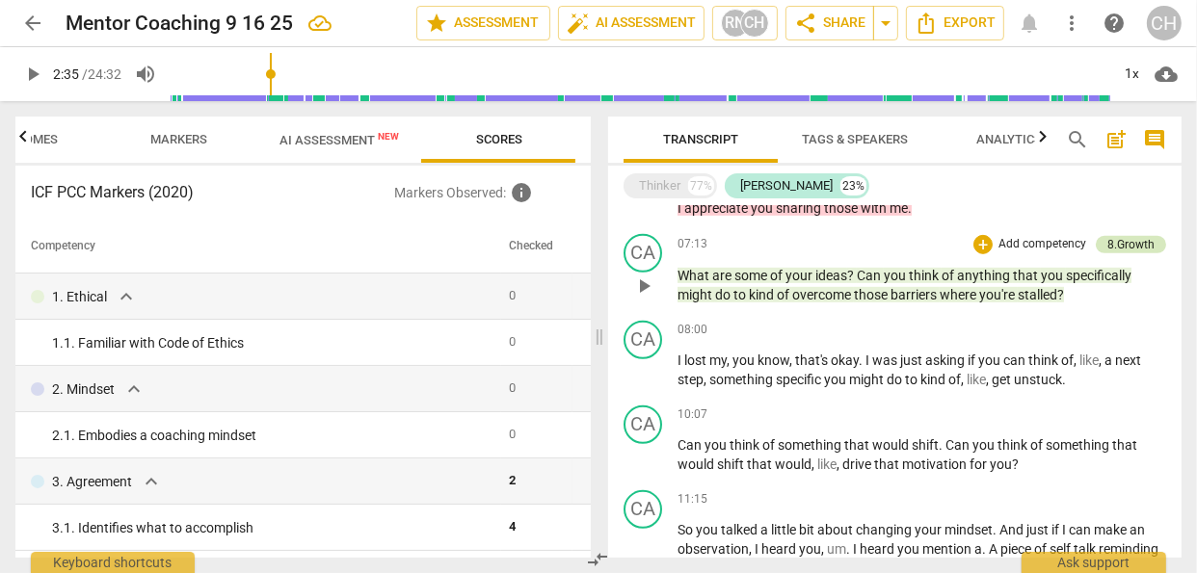
click at [1129, 251] on div "8.Growth" at bounding box center [1130, 244] width 47 height 17
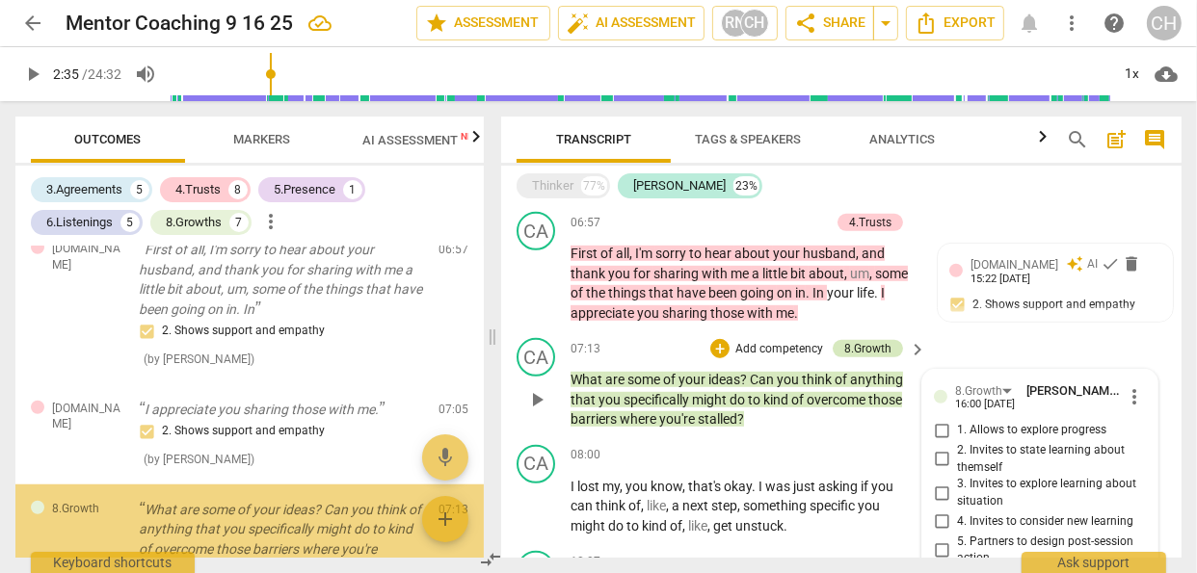
scroll to position [955, 0]
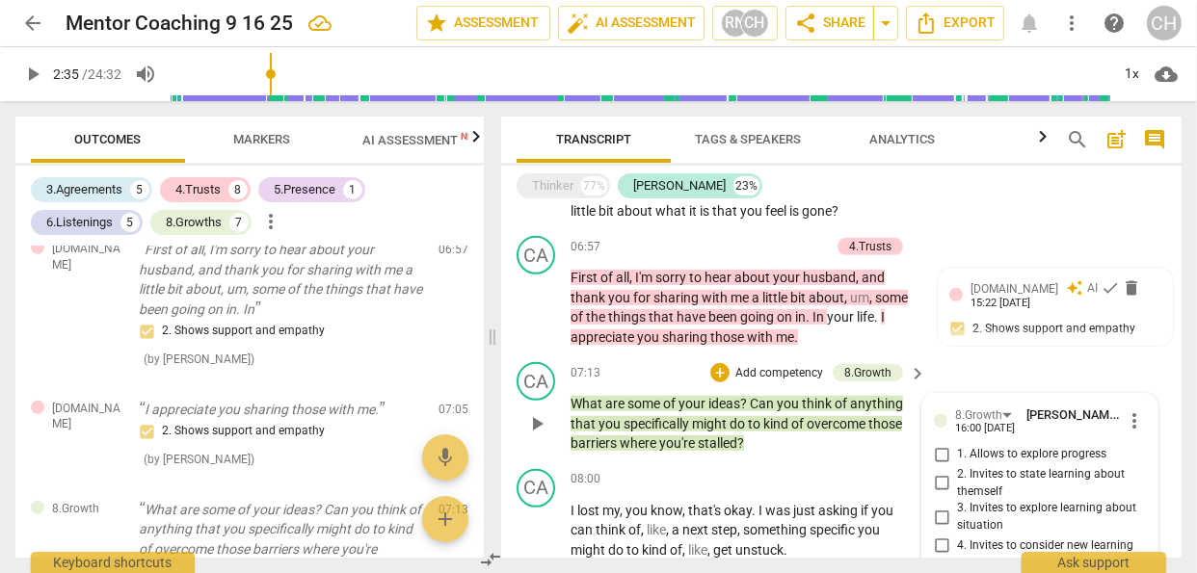
click at [938, 506] on input "3. Invites to explore learning about situation" at bounding box center [941, 517] width 31 height 23
checkbox input "true"
click at [936, 535] on input "4. Invites to consider new learning" at bounding box center [941, 546] width 31 height 23
checkbox input "true"
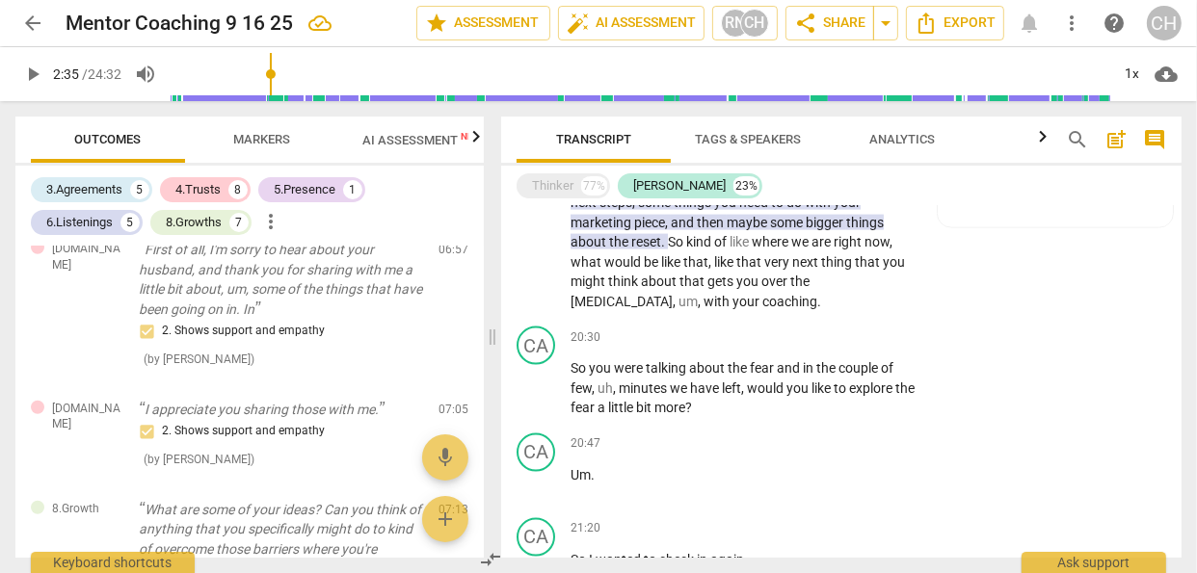
scroll to position [2398, 0]
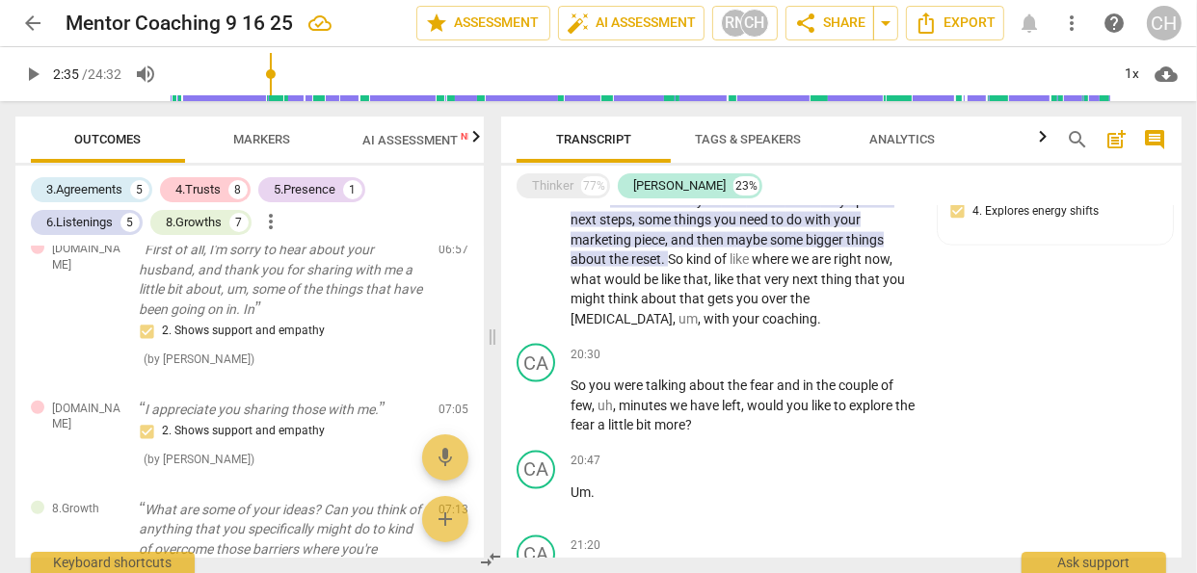
type input "155"
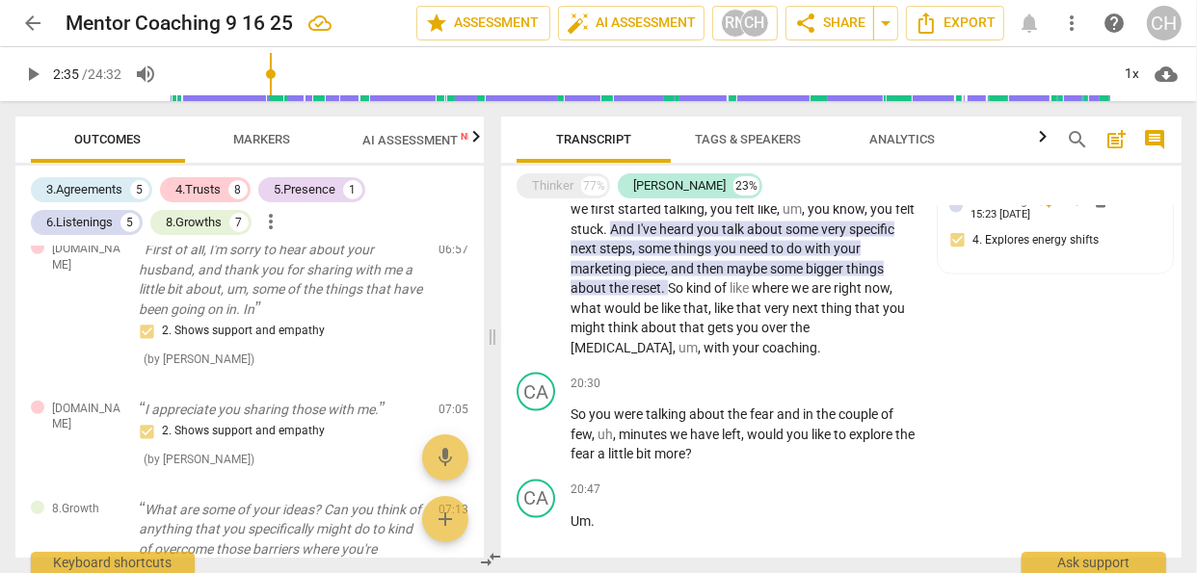
scroll to position [2361, 0]
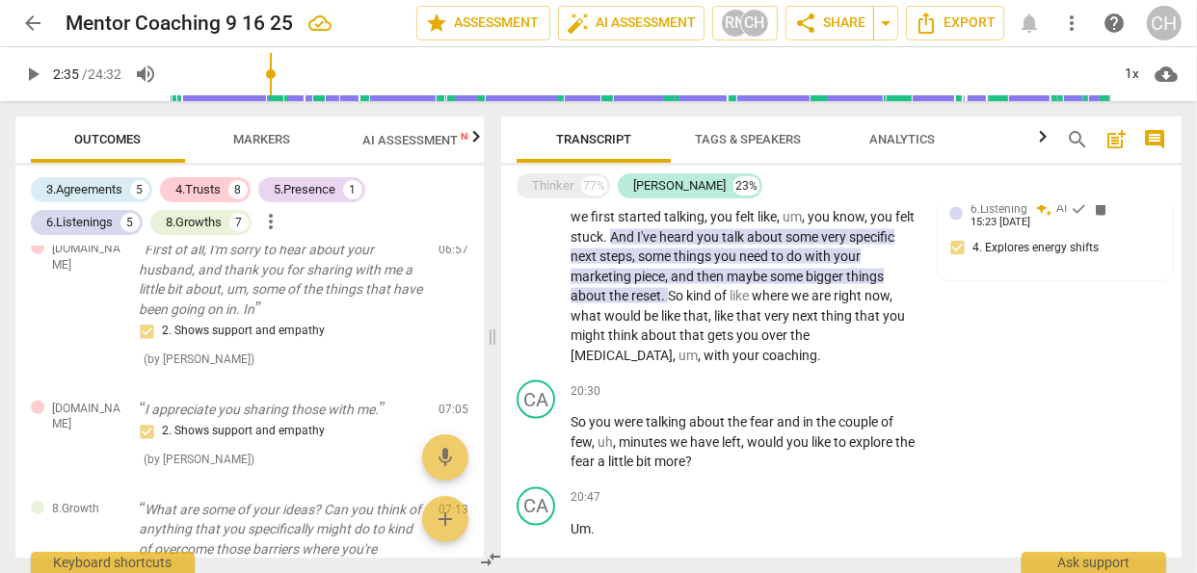
click at [1097, 436] on div "CA play_arrow pause 20:30 + Add competency keyboard_arrow_right So you were tal…" at bounding box center [841, 426] width 680 height 107
click at [852, 414] on span "couple" at bounding box center [859, 421] width 42 height 15
click at [944, 375] on div "CA play_arrow pause 20:30 + Add competency keyboard_arrow_right So you were tal…" at bounding box center [841, 426] width 680 height 107
click at [912, 381] on span "keyboard_arrow_right" at bounding box center [917, 392] width 23 height 23
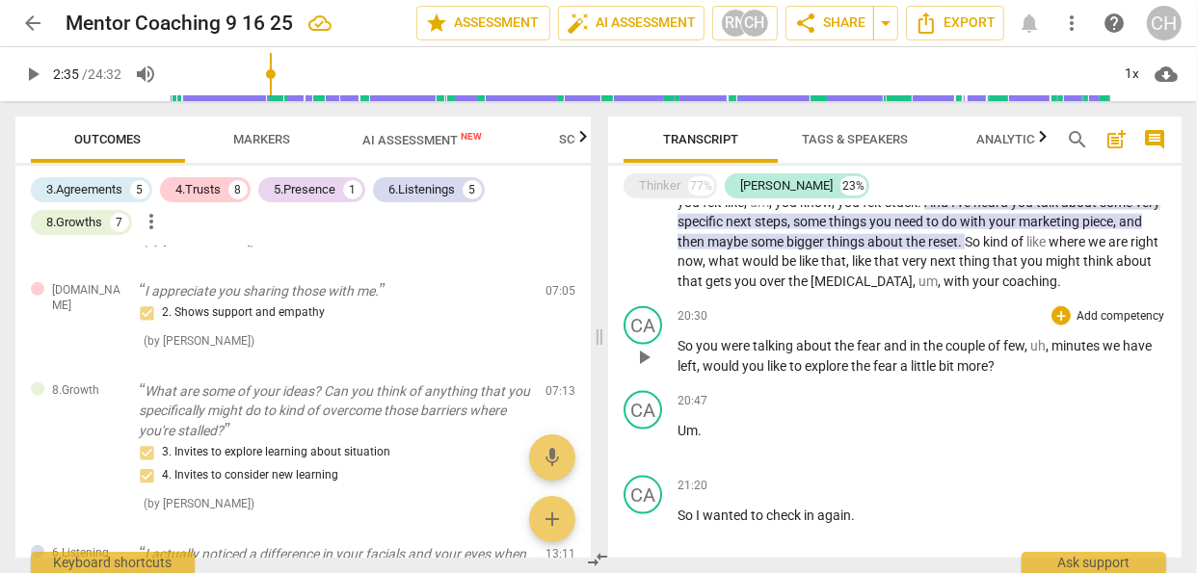
scroll to position [1105, 0]
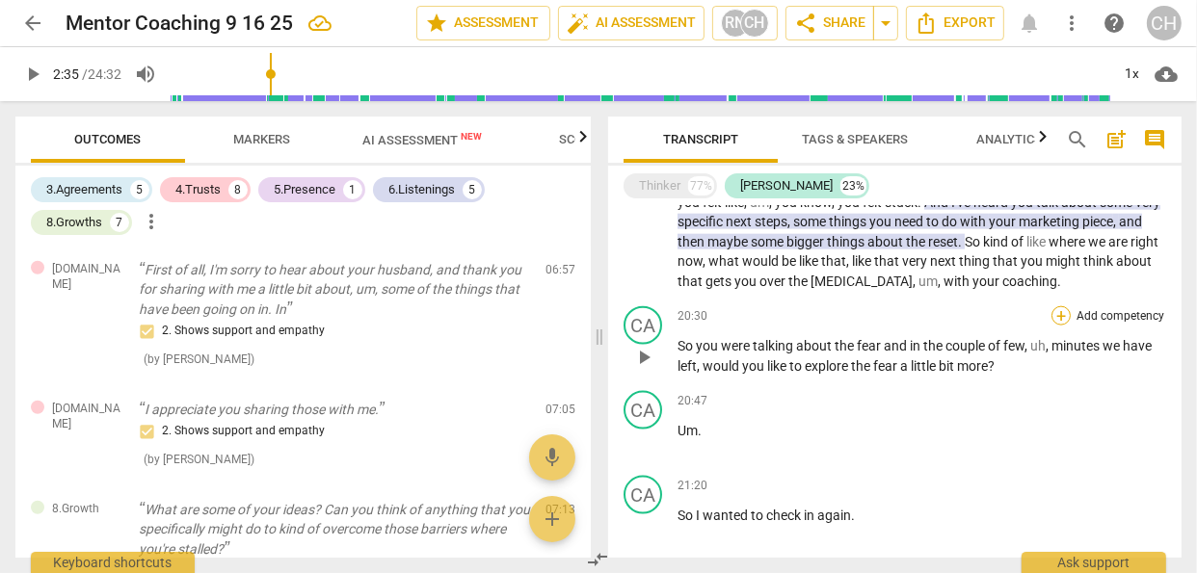
click at [1054, 326] on div "+" at bounding box center [1060, 315] width 19 height 19
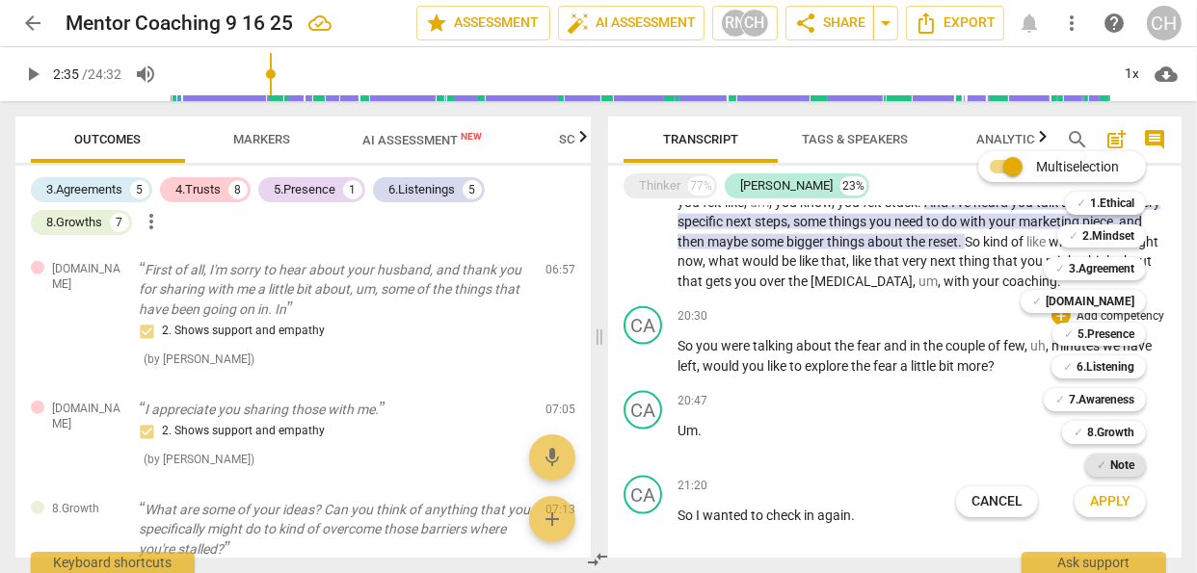
click at [1107, 469] on div "✓ Note" at bounding box center [1115, 465] width 61 height 23
click at [1099, 497] on span "Apply" at bounding box center [1110, 501] width 40 height 19
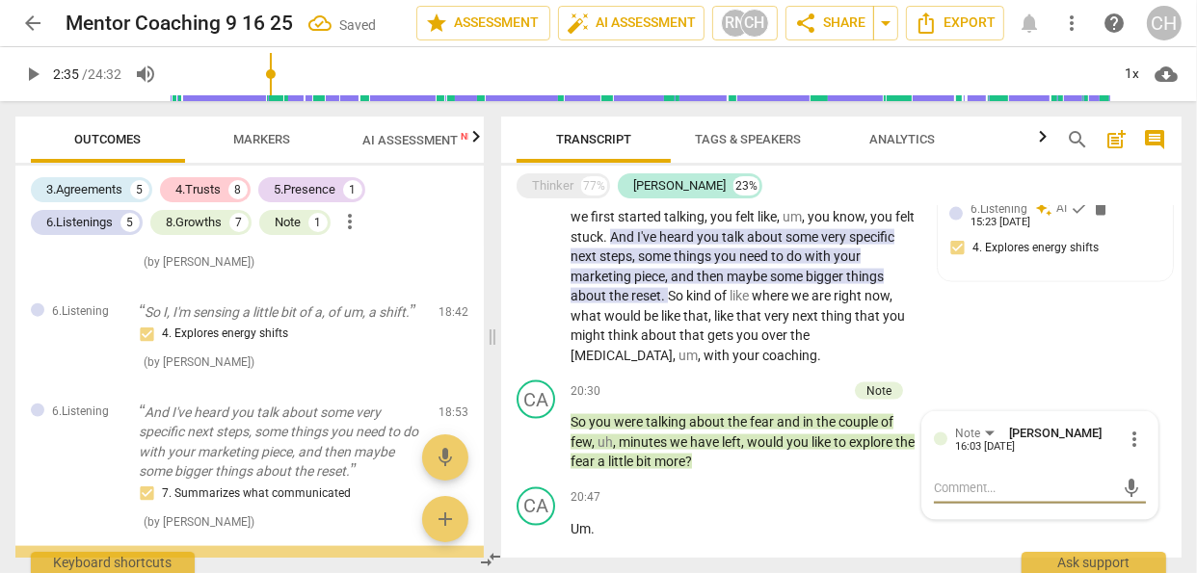
scroll to position [2221, 0]
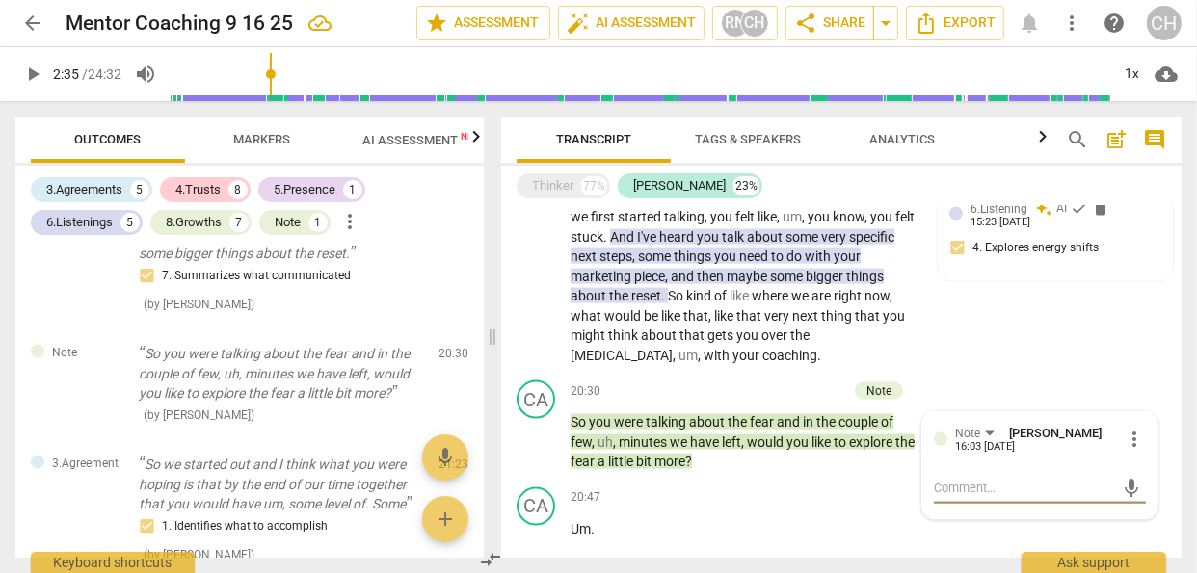
type textarea "I"
type textarea "I w"
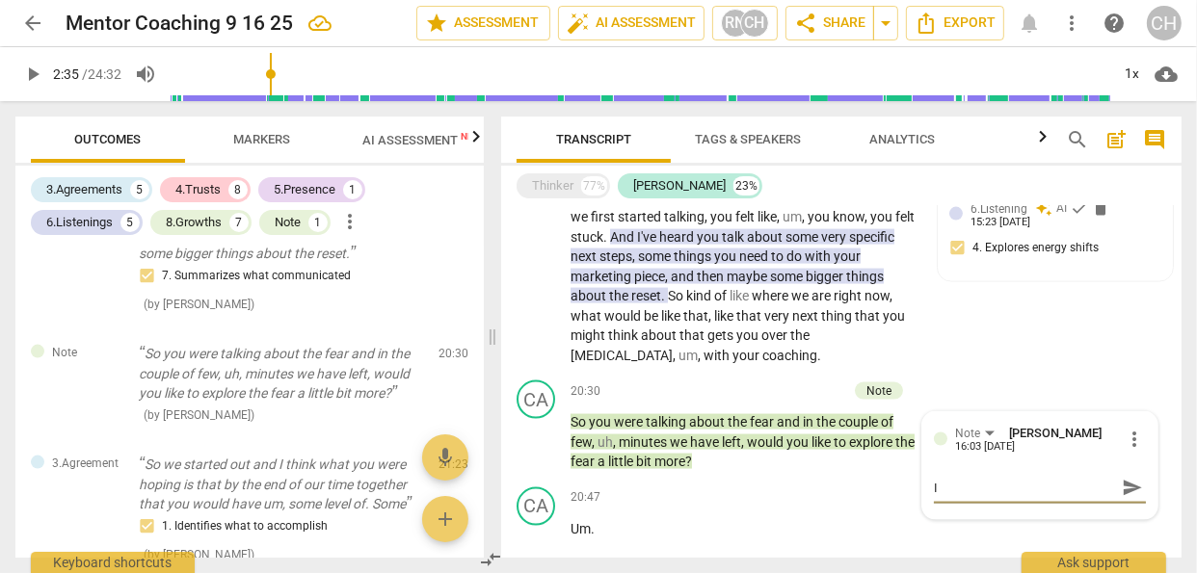
type textarea "I w"
type textarea "I wa"
type textarea "I was"
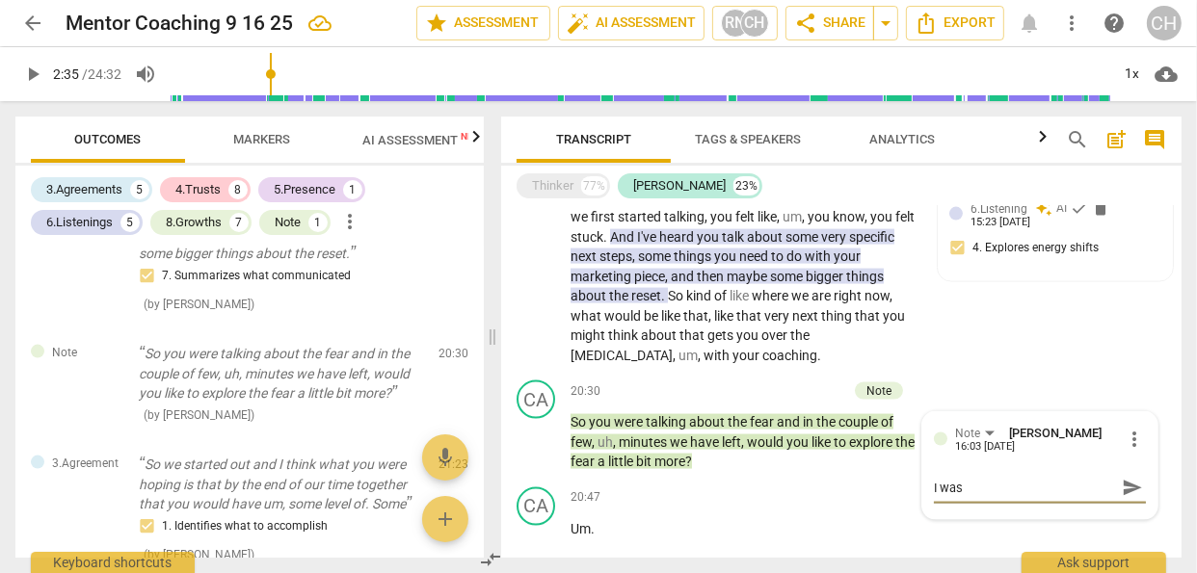
type textarea "I was"
type textarea "I was l"
type textarea "I was le"
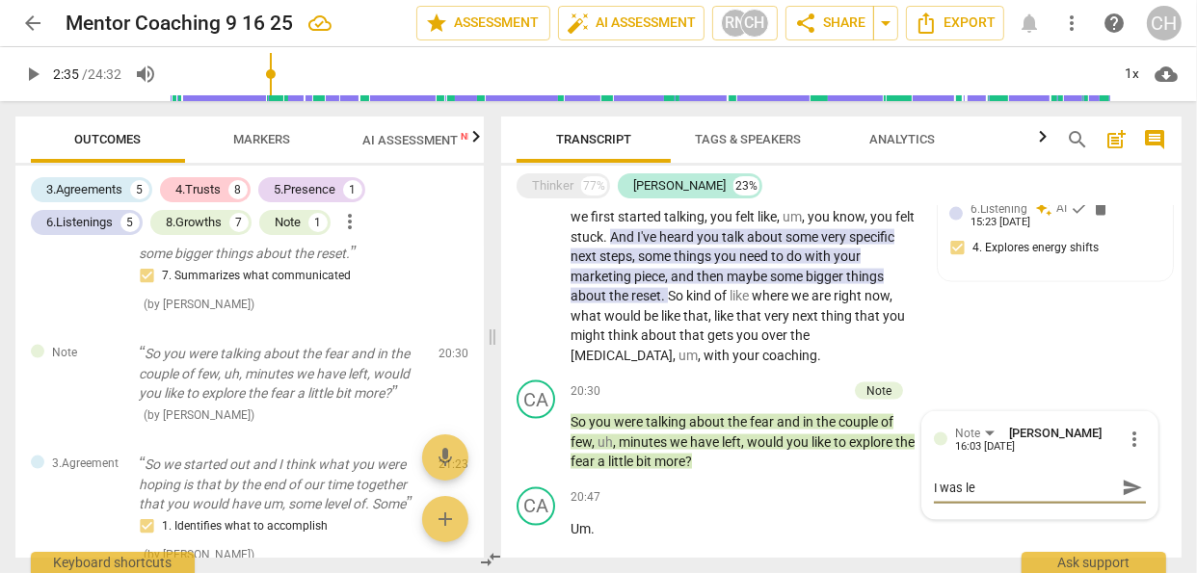
type textarea "I was lea"
type textarea "I was lead"
type textarea "I was leadi"
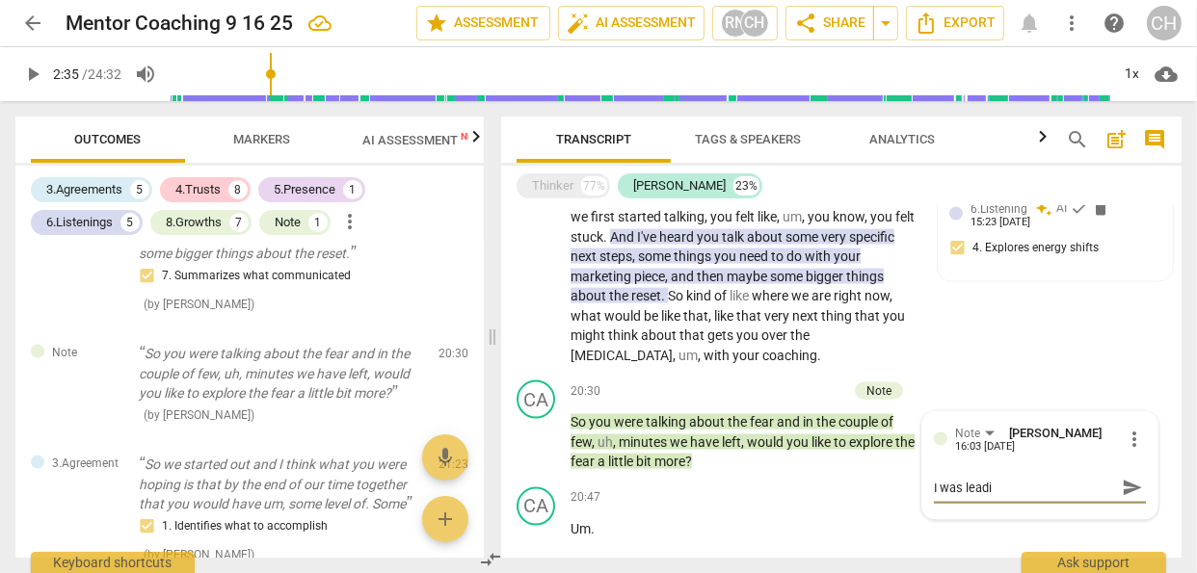
type textarea "I was leadin"
type textarea "I was leading"
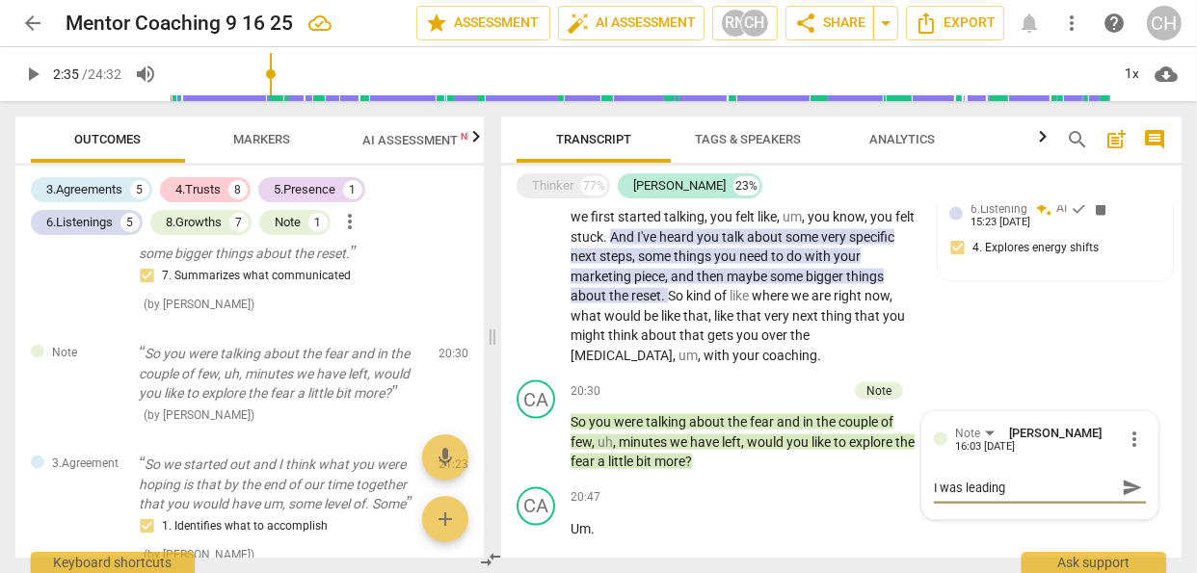
type textarea "I was leading"
type textarea "I was leading t"
type textarea "I was leading th"
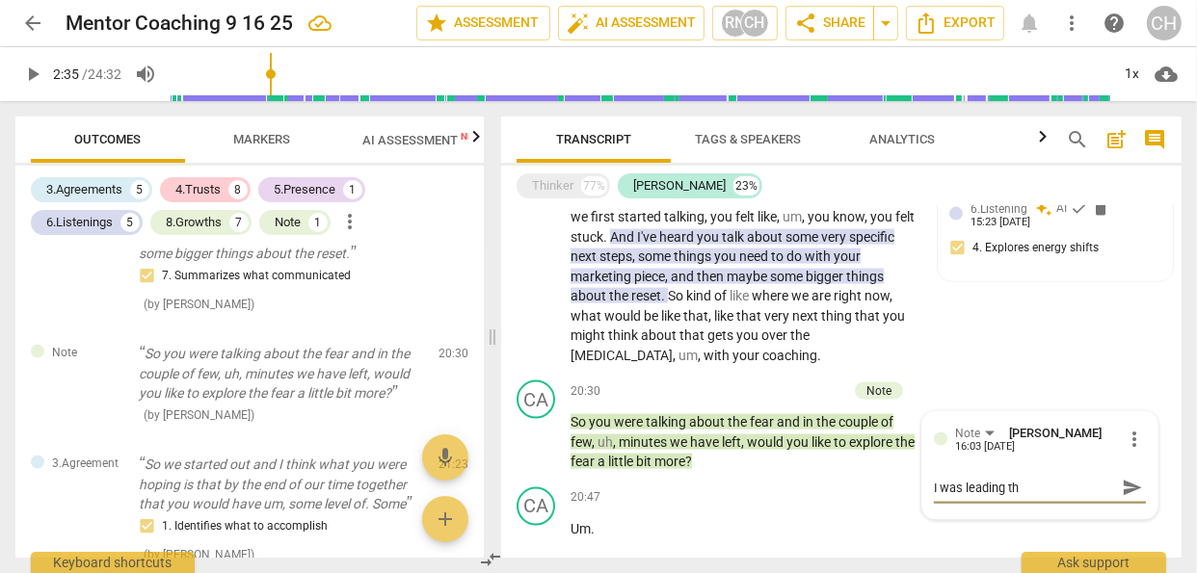
type textarea "I was leading the"
type textarea "I was leading the t"
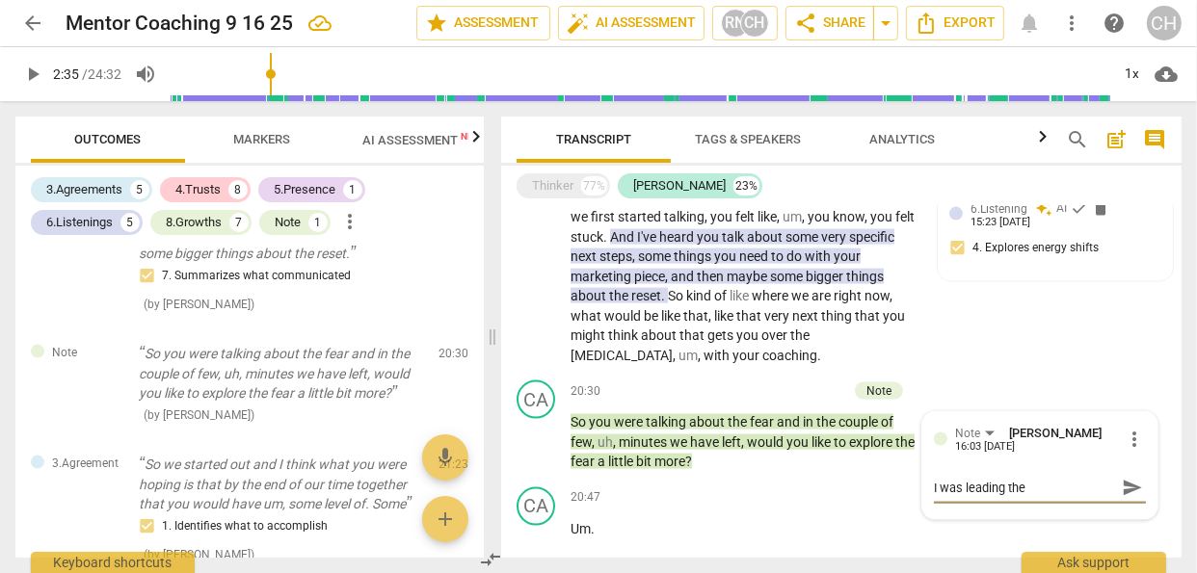
type textarea "I was leading the t"
type textarea "I was leading the th"
type textarea "I was leading the thi"
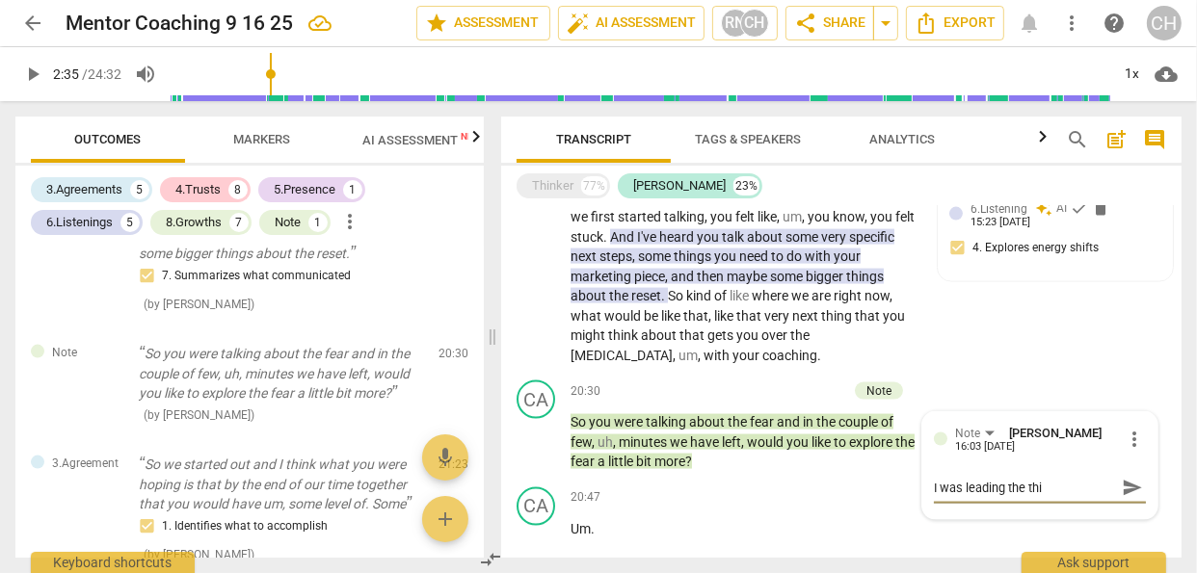
type textarea "I was leading the thin"
type textarea "I was leading the think"
type textarea "I was leading the thinki"
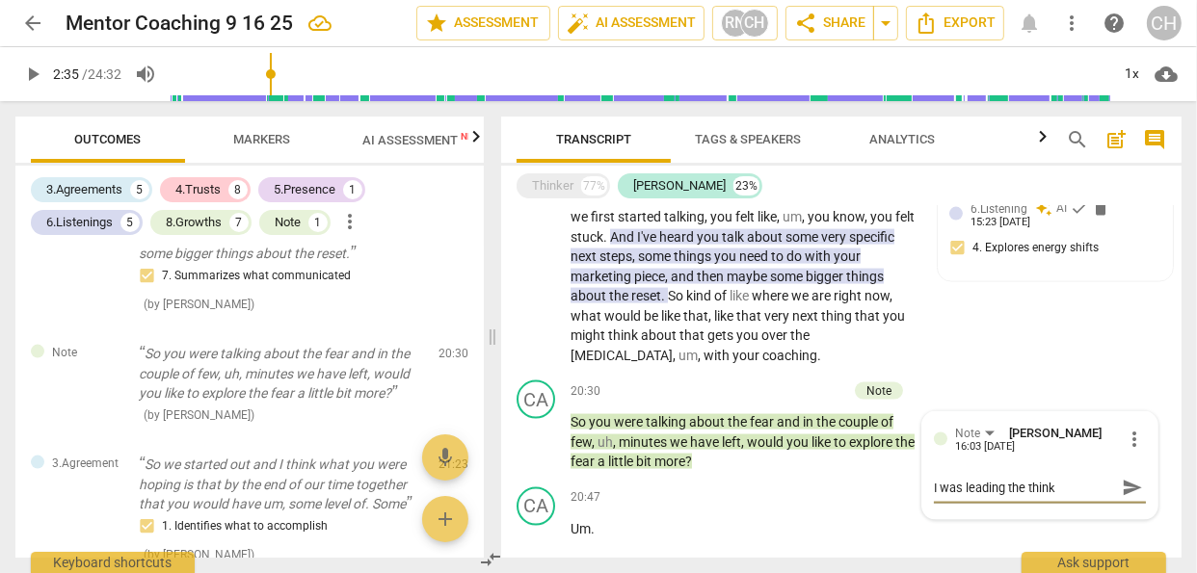
type textarea "I was leading the thinki"
type textarea "I was leading the think"
type textarea "I was leading the thinke"
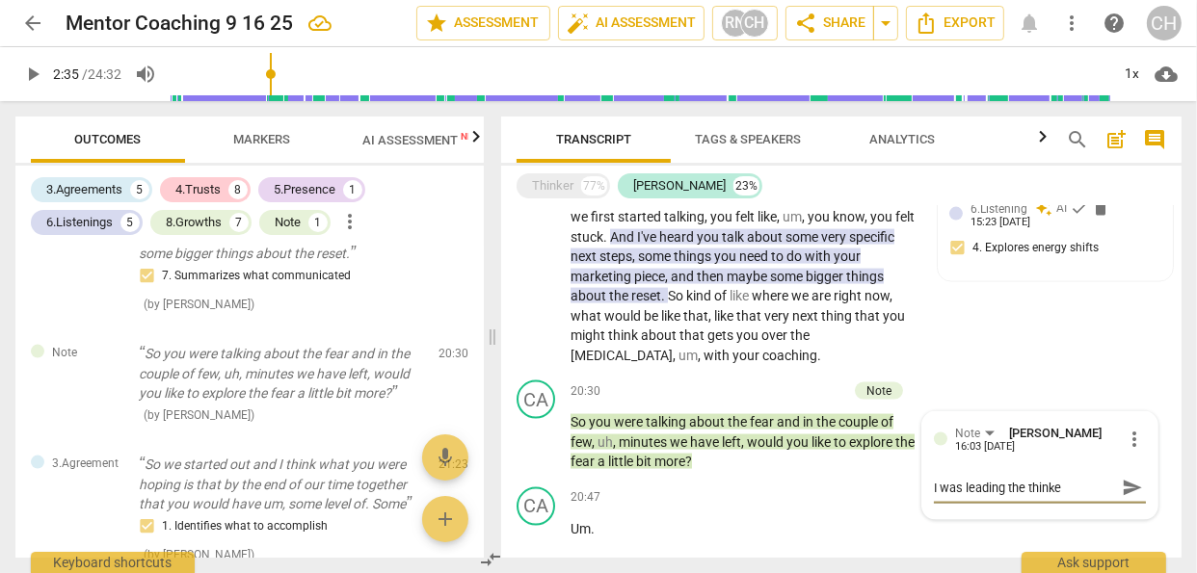
type textarea "I was leading the thinker"
type textarea "I was leading the thinker w"
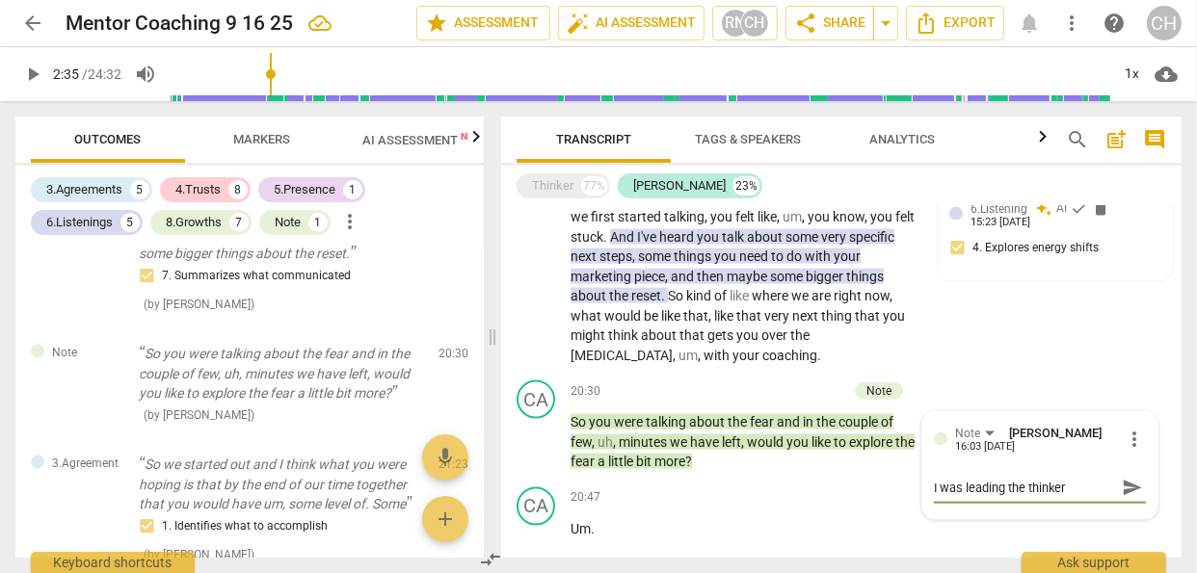
type textarea "I was leading the thinker w"
type textarea "I was leading the thinker wi"
type textarea "I was leading the thinker wit"
type textarea "I was leading the thinker with"
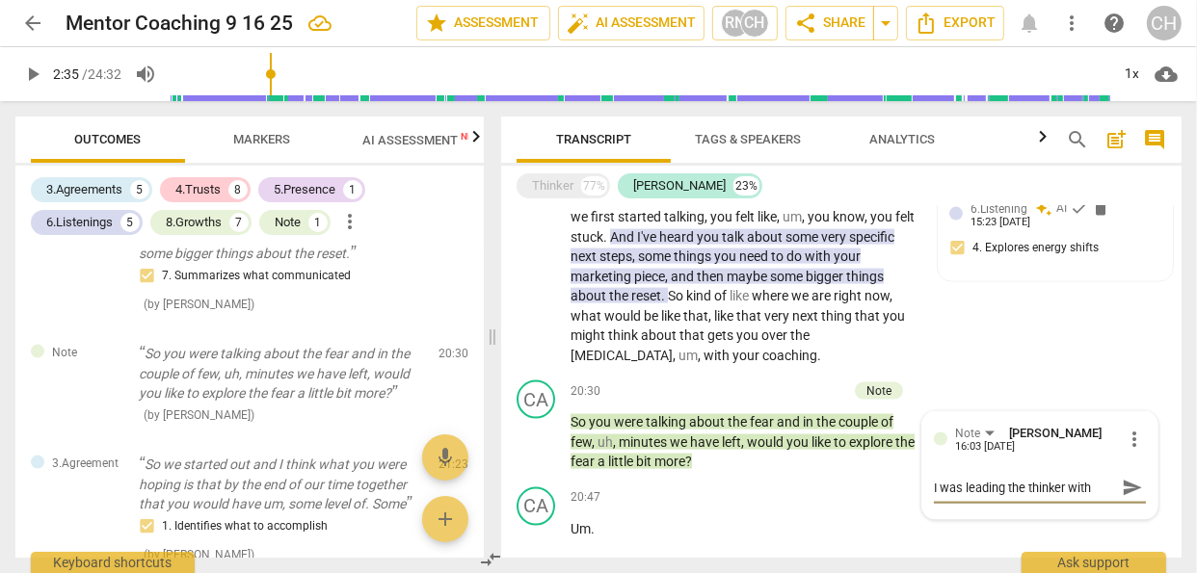
type textarea "I was leading the thinker with"
type textarea "I was leading the thinker with t"
type textarea "I was leading the thinker with ti"
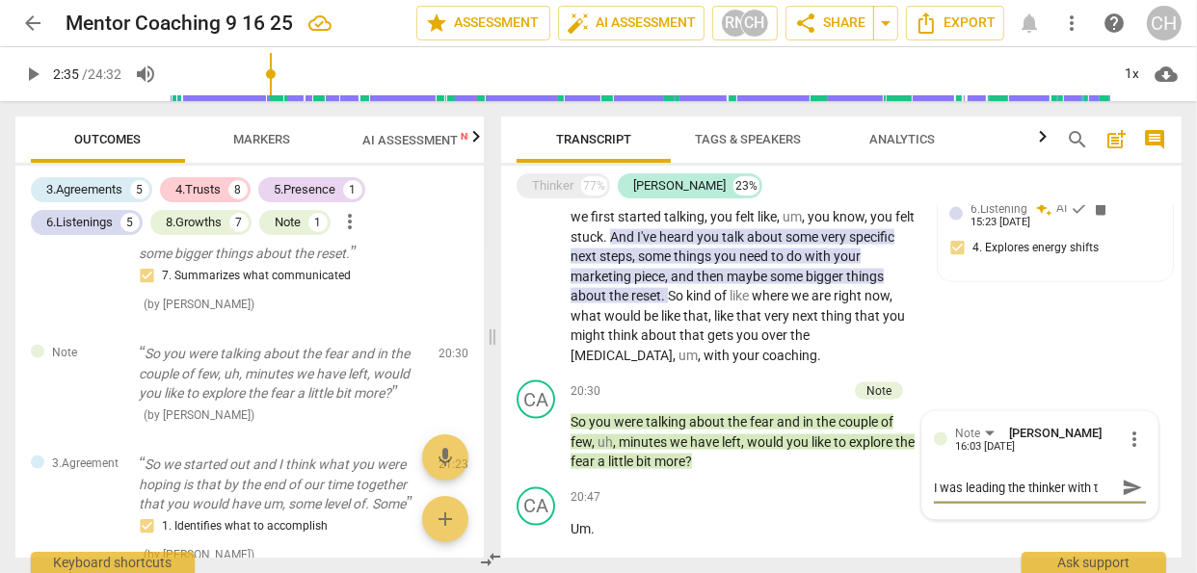
type textarea "I was leading the thinker with ti"
type textarea "I was leading the thinker with t"
type textarea "I was leading the thinker with th"
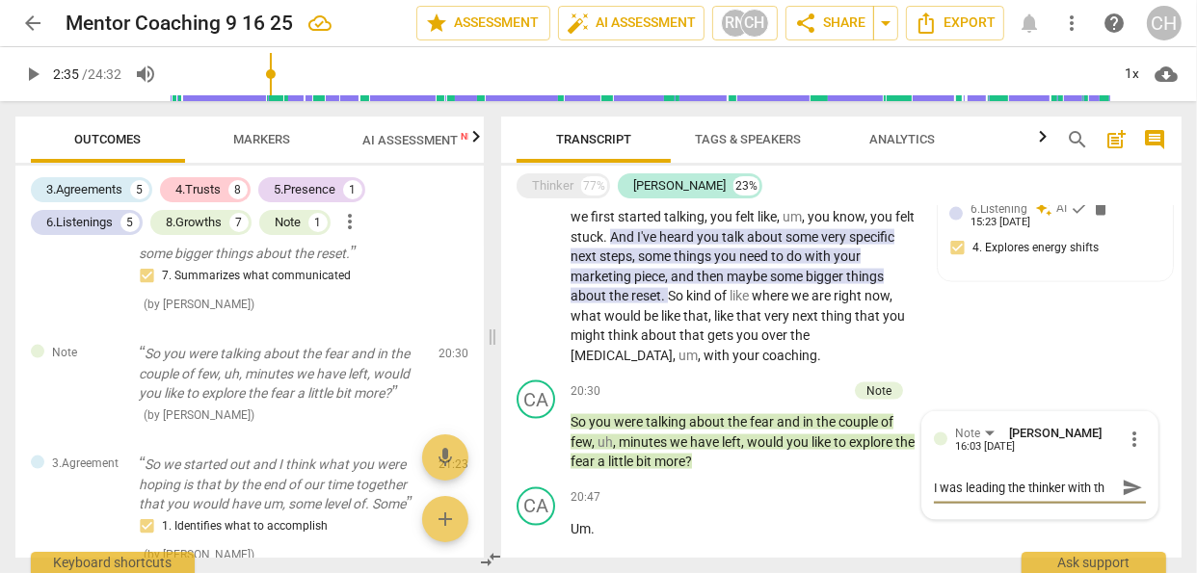
type textarea "I was leading the thinker with thi"
type textarea "I was leading the thinker with this"
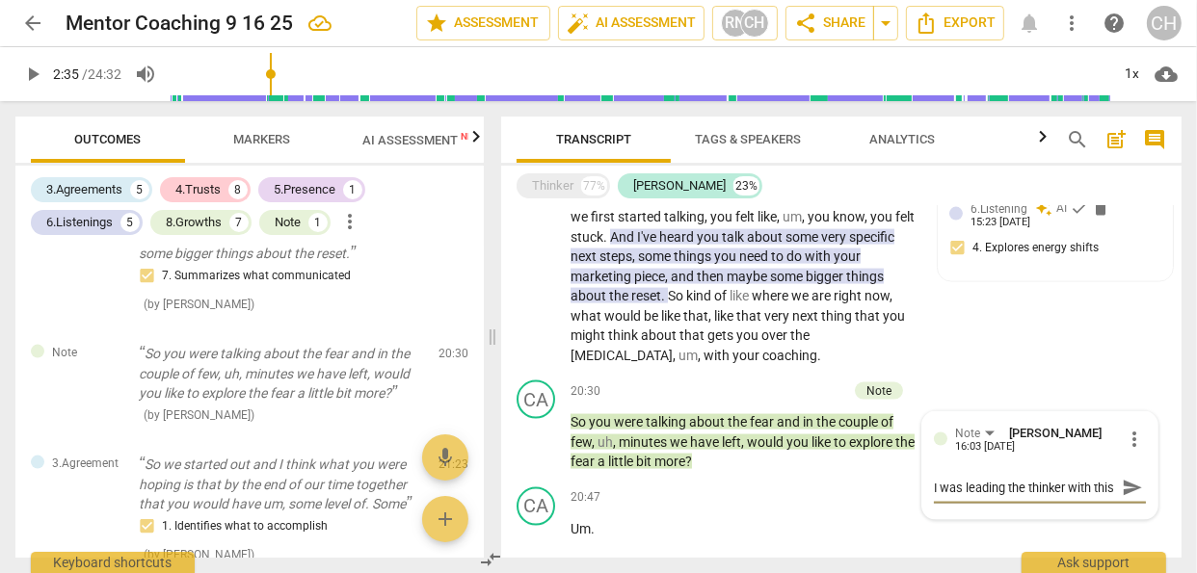
type textarea "I was leading the thinker with this"
type textarea "I was leading the thinker with this q"
type textarea "I was leading the thinker with this qu"
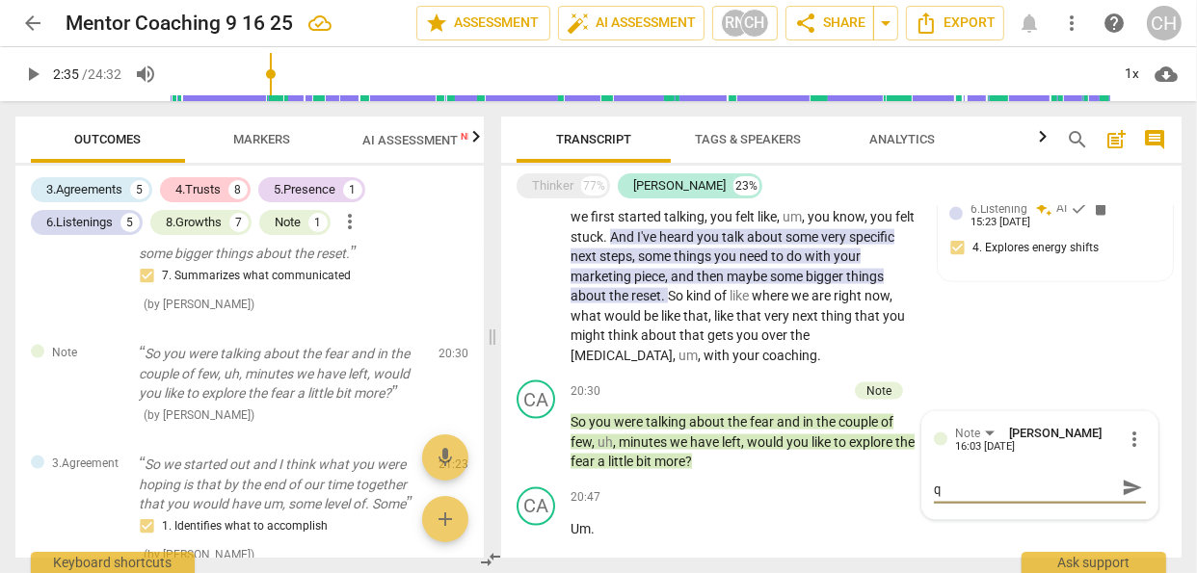
type textarea "I was leading the thinker with this qu"
type textarea "I was leading the thinker with this que"
type textarea "I was leading the thinker with this ques"
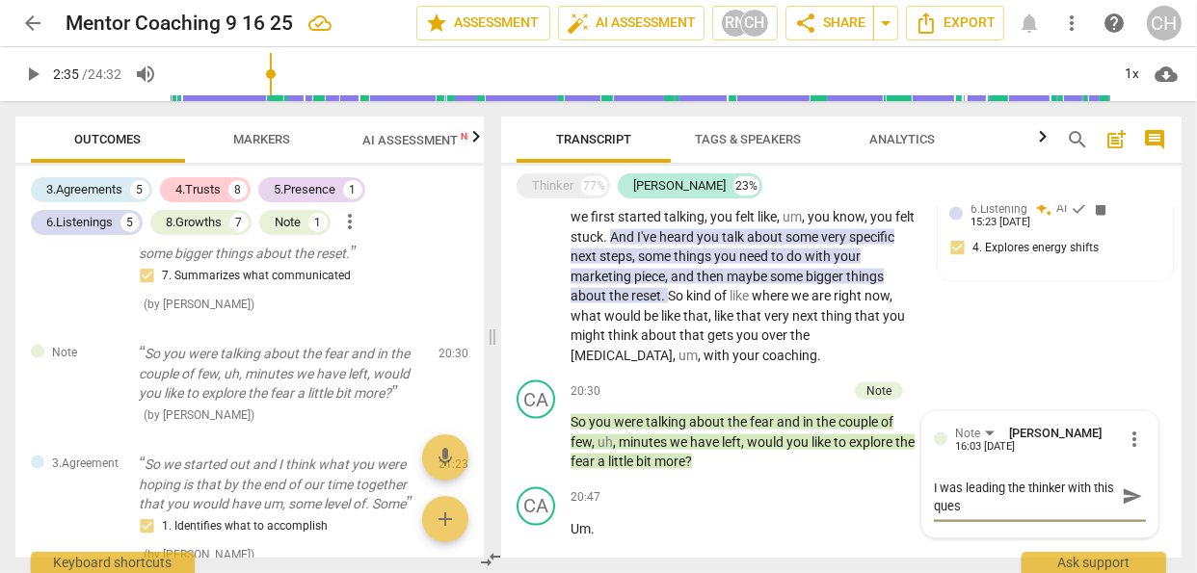
scroll to position [0, 0]
type textarea "I was leading the thinker with this quest"
type textarea "I was leading the thinker with this questi"
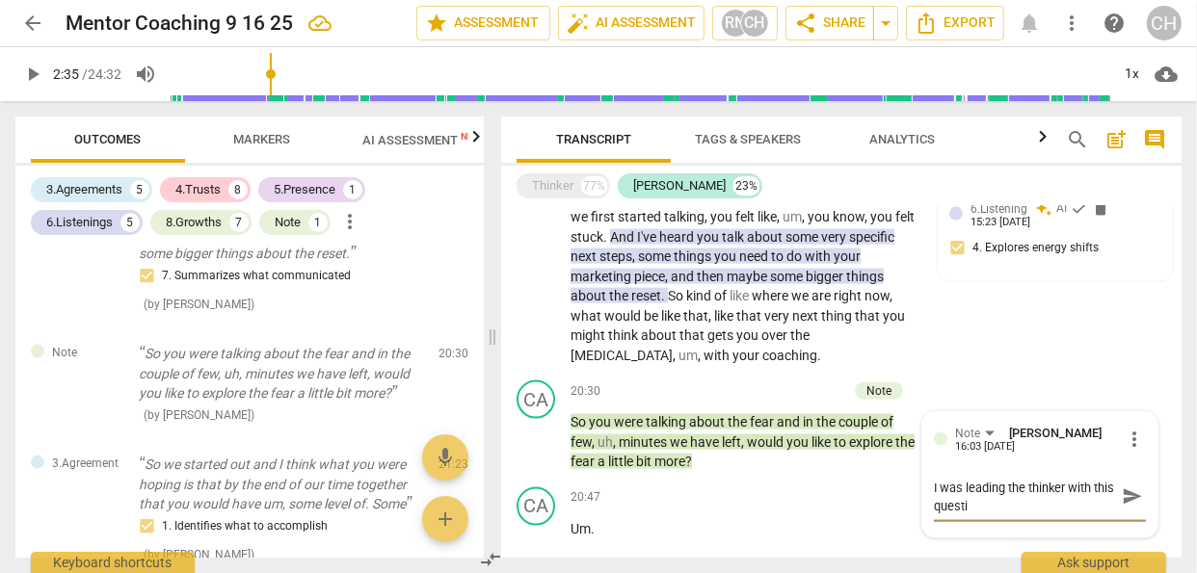
type textarea "I was leading the thinker with this questio"
type textarea "I was leading the thinker with this question"
type textarea "I was leading the thinker with this question."
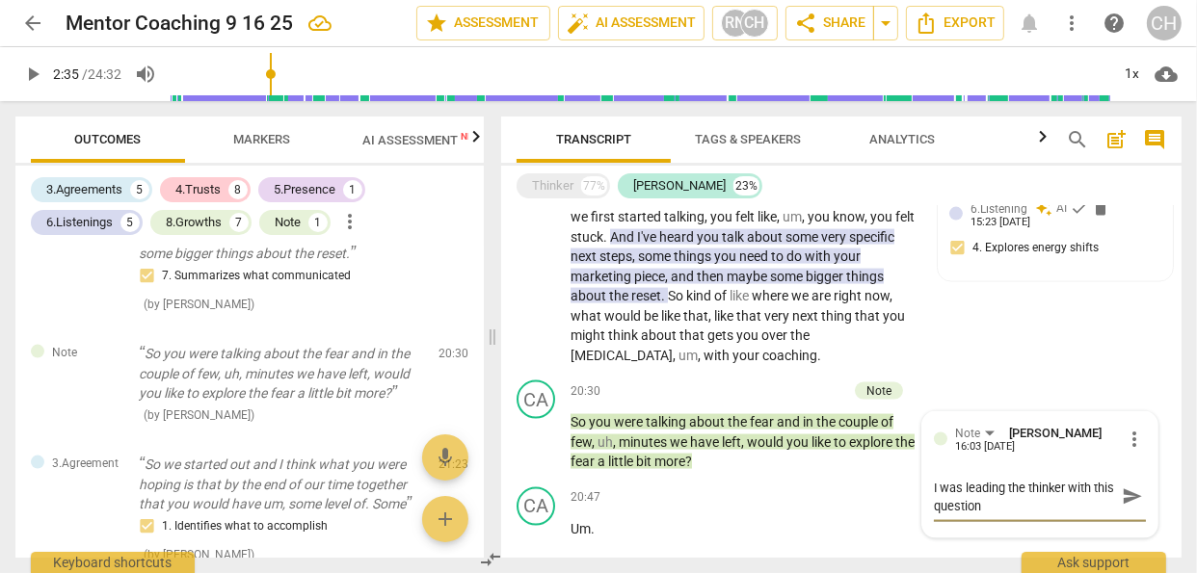
type textarea "I was leading the thinker with this question."
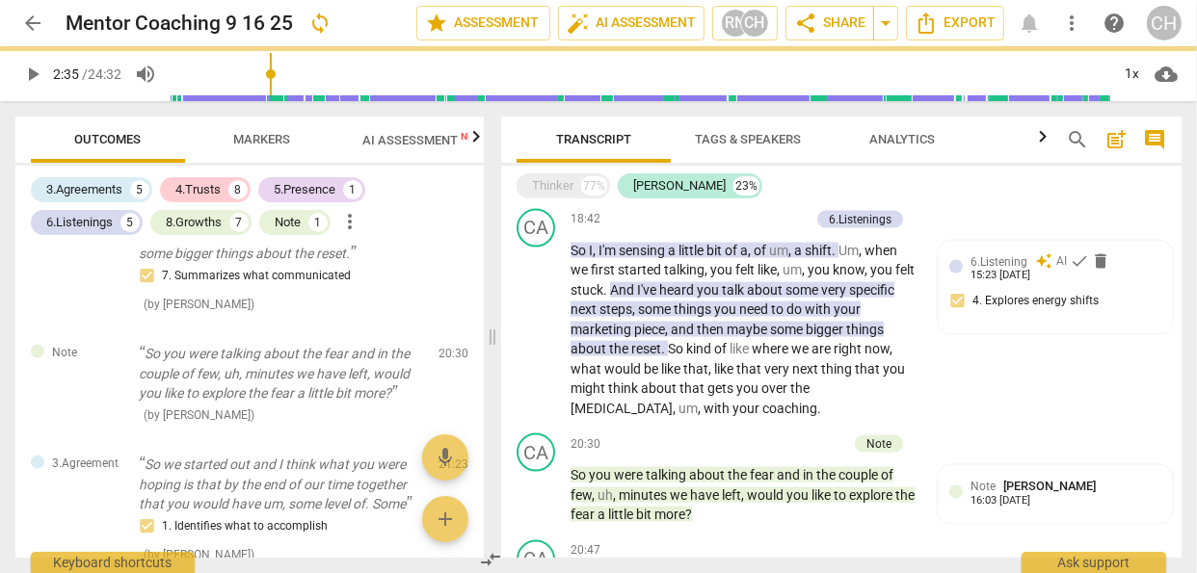
scroll to position [2311, 0]
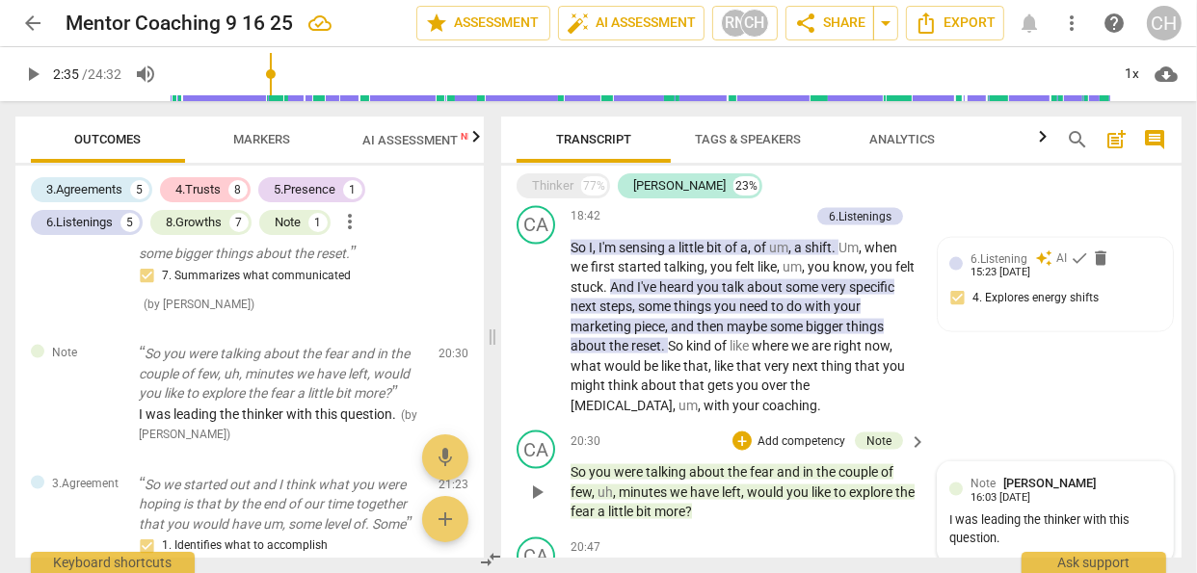
click at [1020, 518] on div "I was leading the thinker with this question." at bounding box center [1055, 530] width 212 height 37
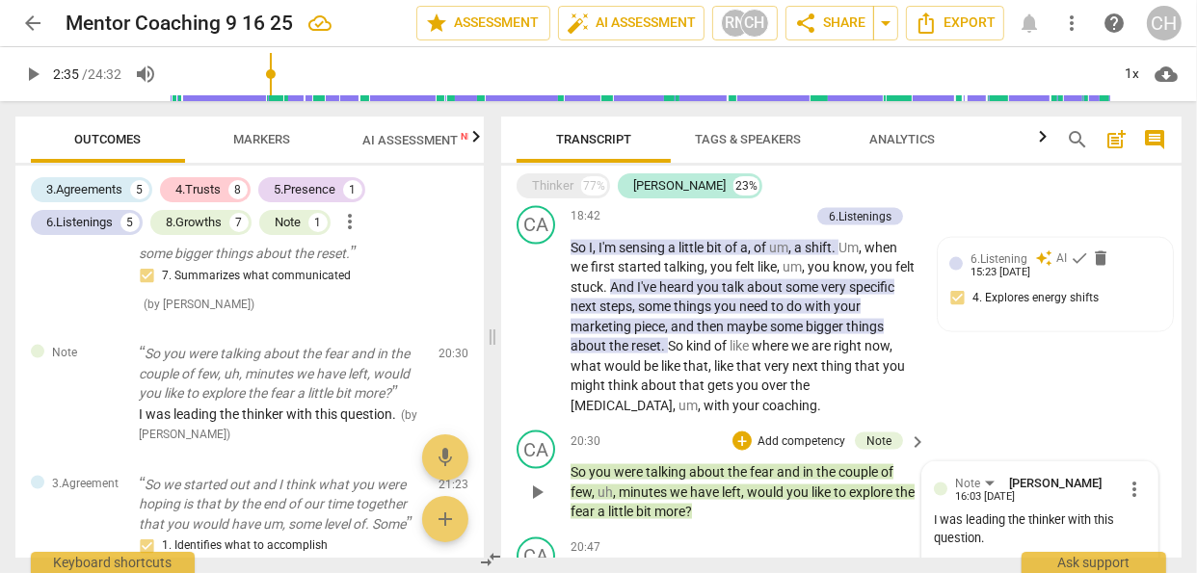
click at [996, 514] on div "I was leading the thinker with this question." at bounding box center [1040, 530] width 212 height 37
click at [993, 512] on div "I was leading the thinker with this question." at bounding box center [1040, 530] width 212 height 37
click at [991, 512] on div "I was leading the thinker with this question." at bounding box center [1040, 530] width 212 height 37
click at [982, 512] on div "I was leading the thinker with this question." at bounding box center [1040, 530] width 212 height 37
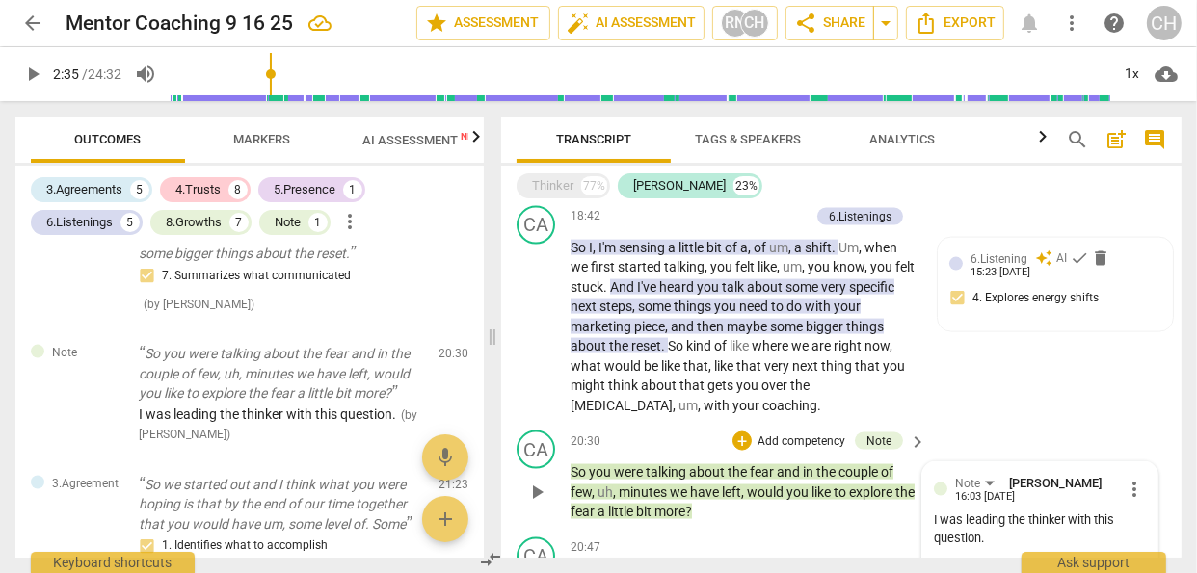
click at [937, 483] on div at bounding box center [940, 489] width 13 height 13
click at [947, 512] on div "I was leading the thinker with this question." at bounding box center [1040, 530] width 212 height 37
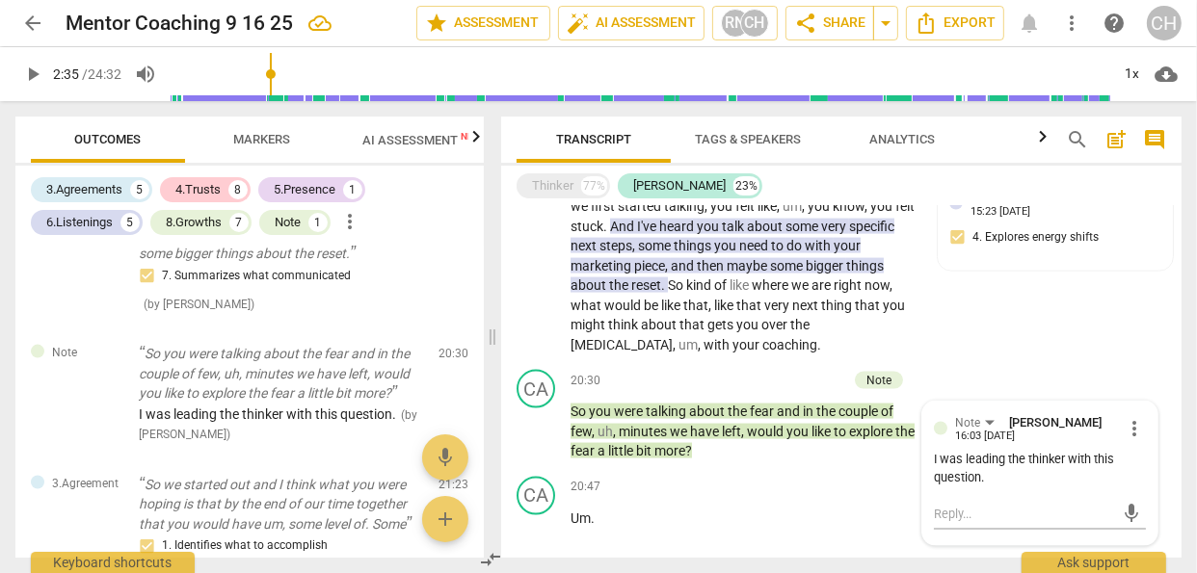
scroll to position [2378, 0]
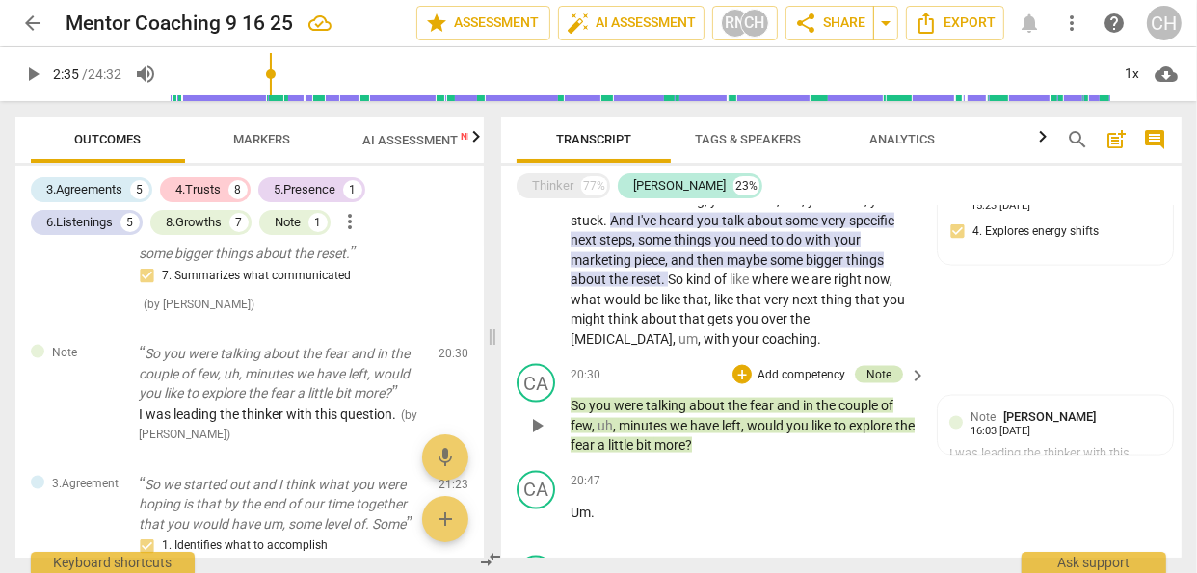
click at [883, 366] on div "Note" at bounding box center [878, 374] width 25 height 17
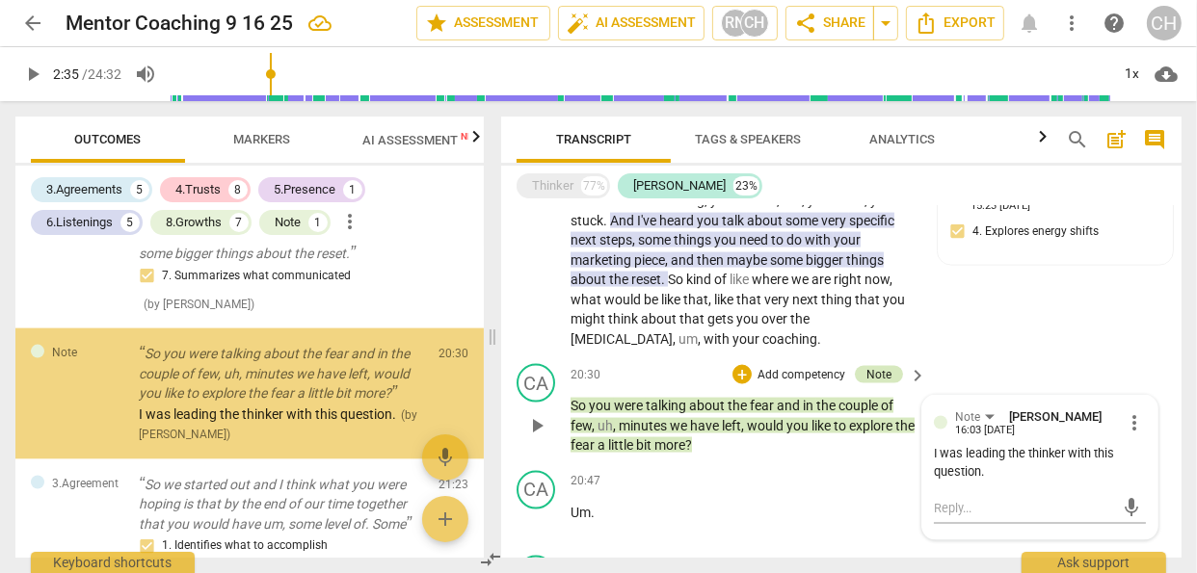
scroll to position [2231, 0]
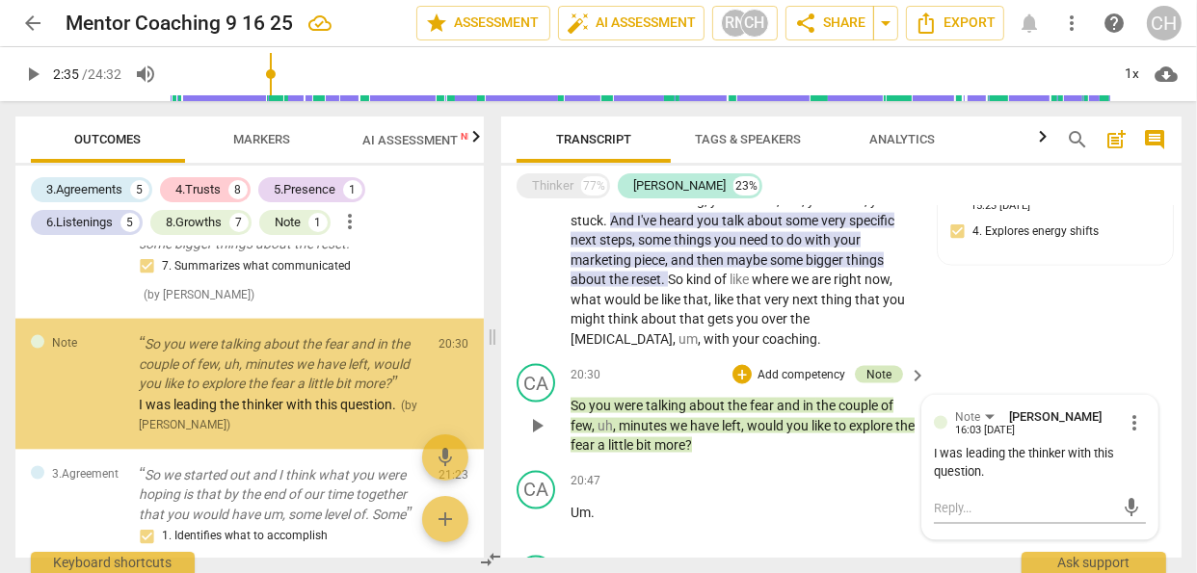
click at [883, 366] on div "Note" at bounding box center [878, 374] width 25 height 17
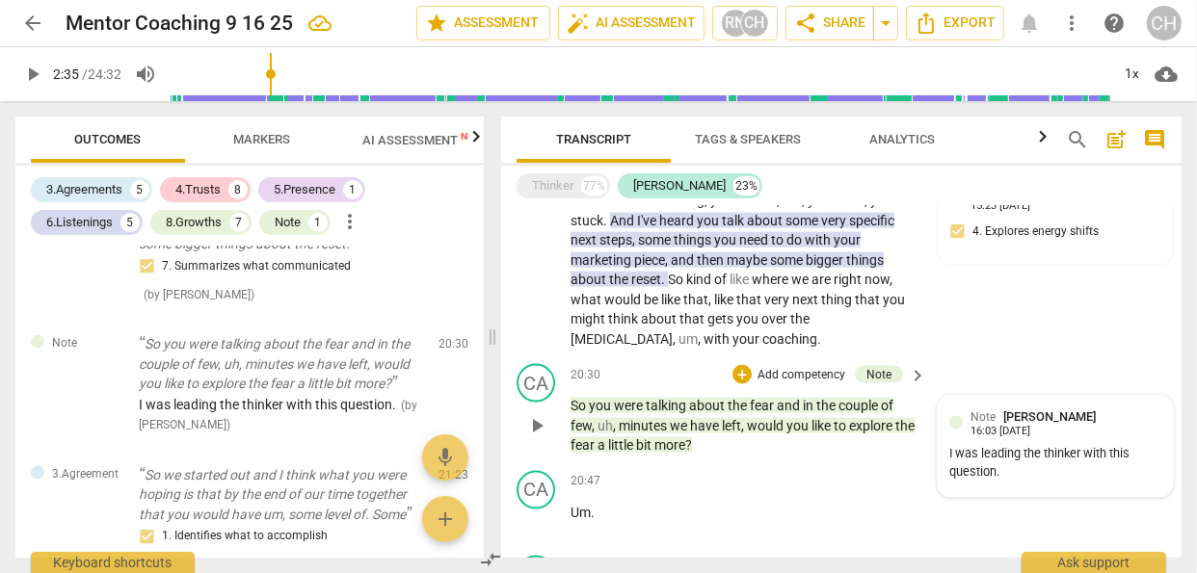
click at [1001, 445] on div "I was leading the thinker with this question." at bounding box center [1055, 463] width 212 height 37
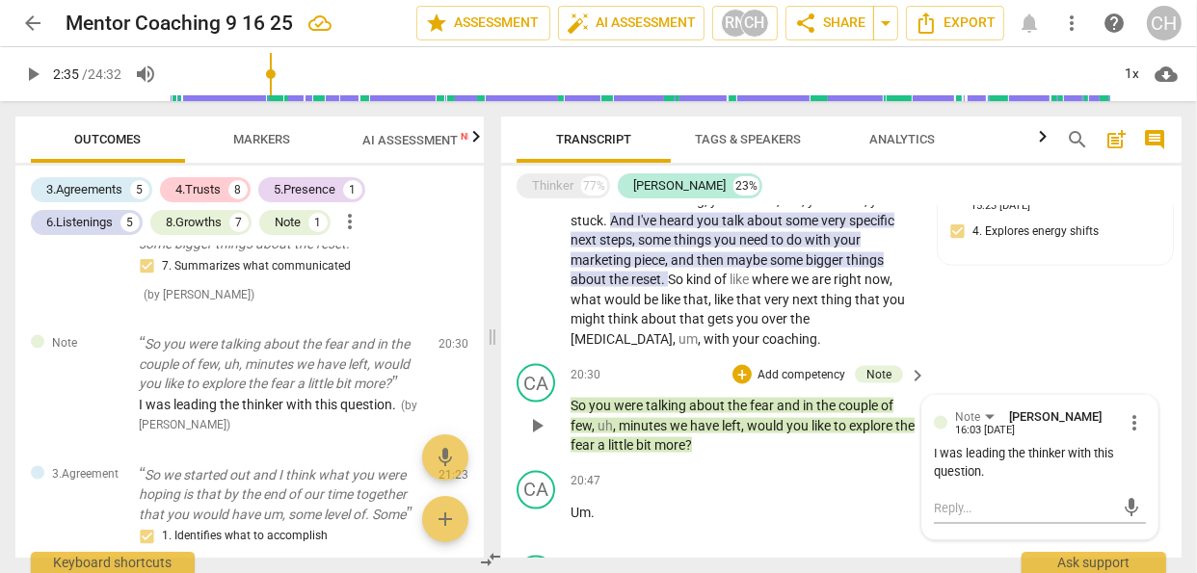
click at [997, 445] on div "I was leading the thinker with this question." at bounding box center [1040, 463] width 212 height 37
click at [1131, 412] on span "more_vert" at bounding box center [1134, 423] width 23 height 23
click at [1131, 394] on li "Edit" at bounding box center [1147, 396] width 66 height 37
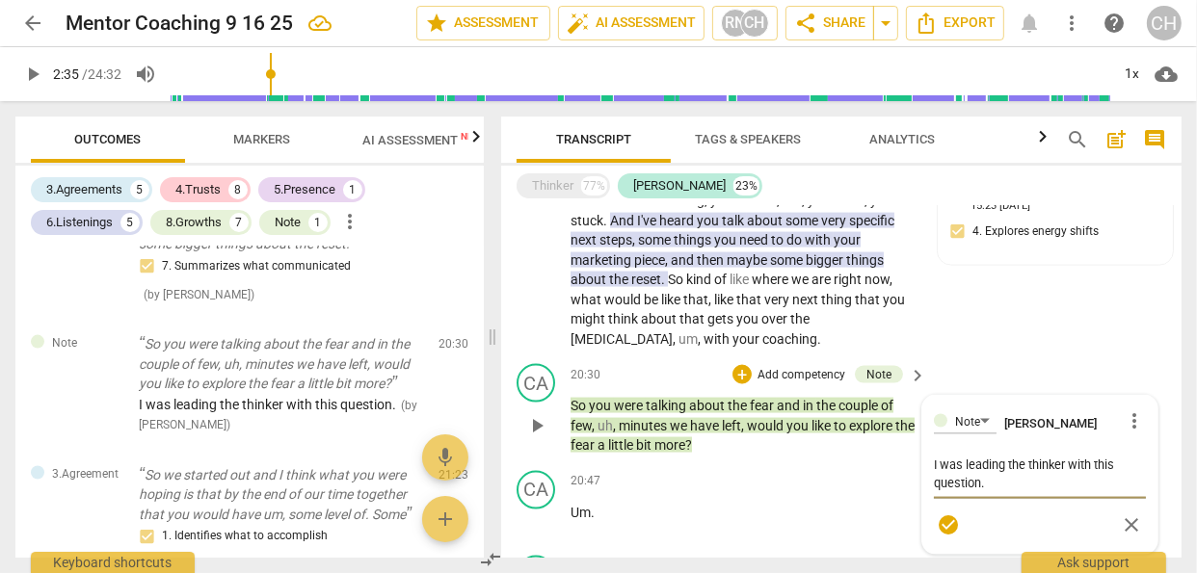
click at [1013, 465] on textarea "I was leading the thinker with this question." at bounding box center [1040, 474] width 212 height 37
type textarea "I was leading the thinker with this question. A"
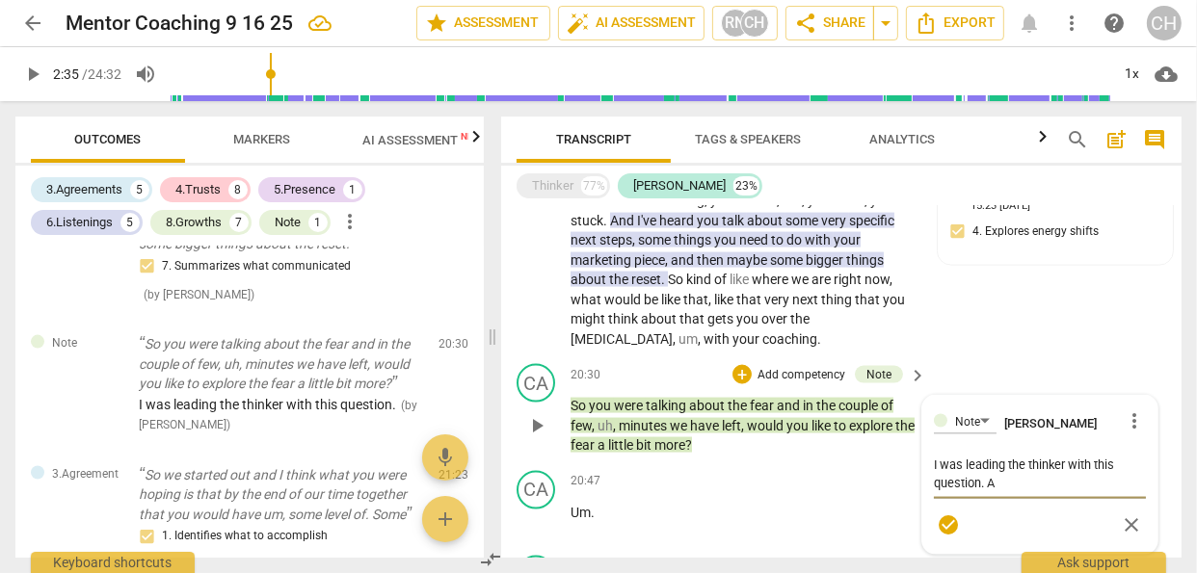
type textarea "I was leading the thinker with this question. A b"
type textarea "I was leading the thinker with this question. A be"
type textarea "I was leading the thinker with this question. A bet"
type textarea "I was leading the thinker with this question. A bett"
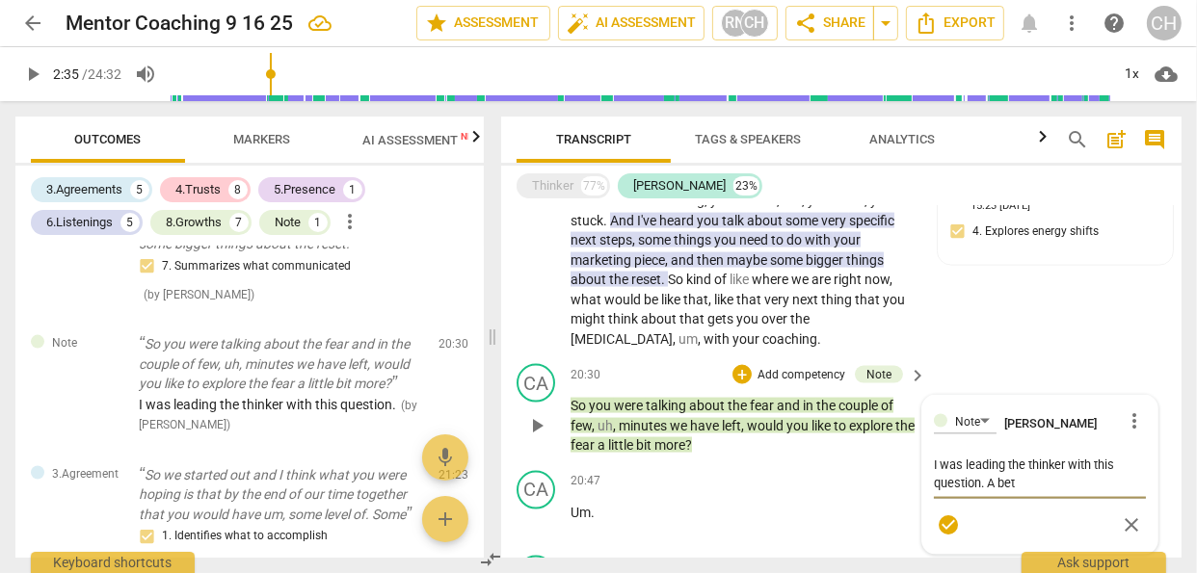
type textarea "I was leading the thinker with this question. A bett"
type textarea "I was leading the thinker with this question. A [PERSON_NAME]"
type textarea "I was leading the thinker with this question. A better"
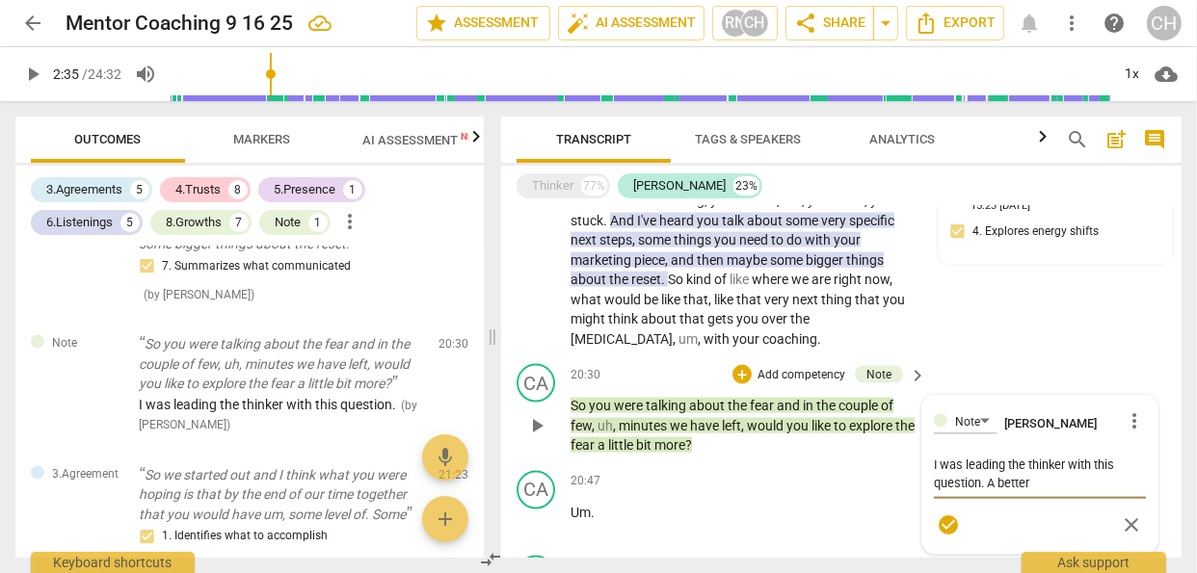
type textarea "I was leading the thinker with this question. A better"
type textarea "I was leading the thinker with this question. A better q"
type textarea "I was leading the thinker with this question. A better qu"
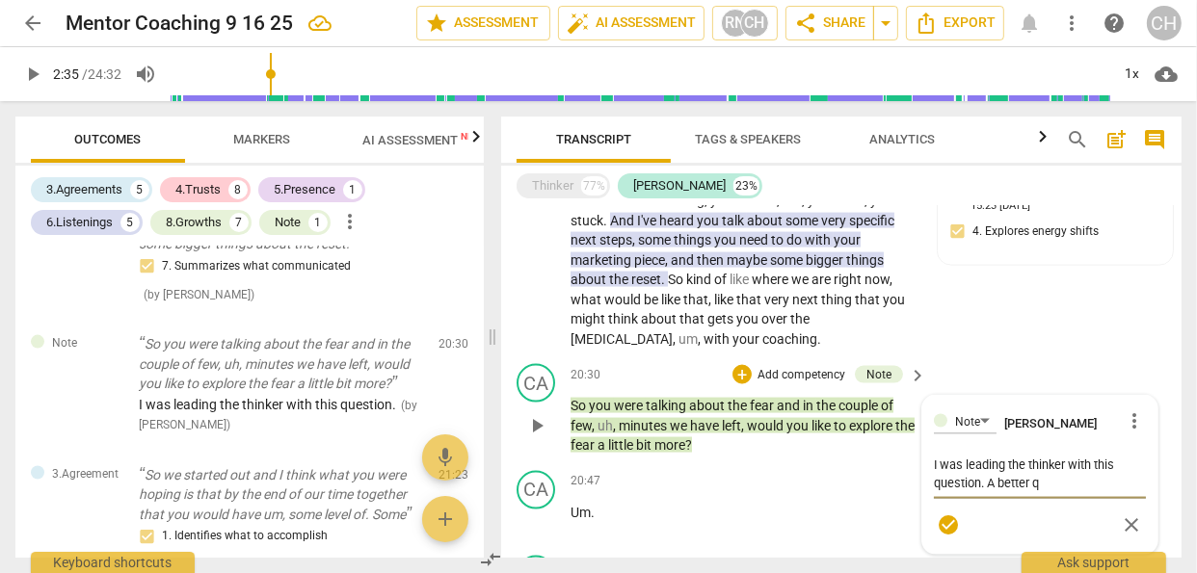
type textarea "I was leading the thinker with this question. A better qu"
type textarea "I was leading the thinker with this question. A better que"
type textarea "I was leading the thinker with this question. A better ques"
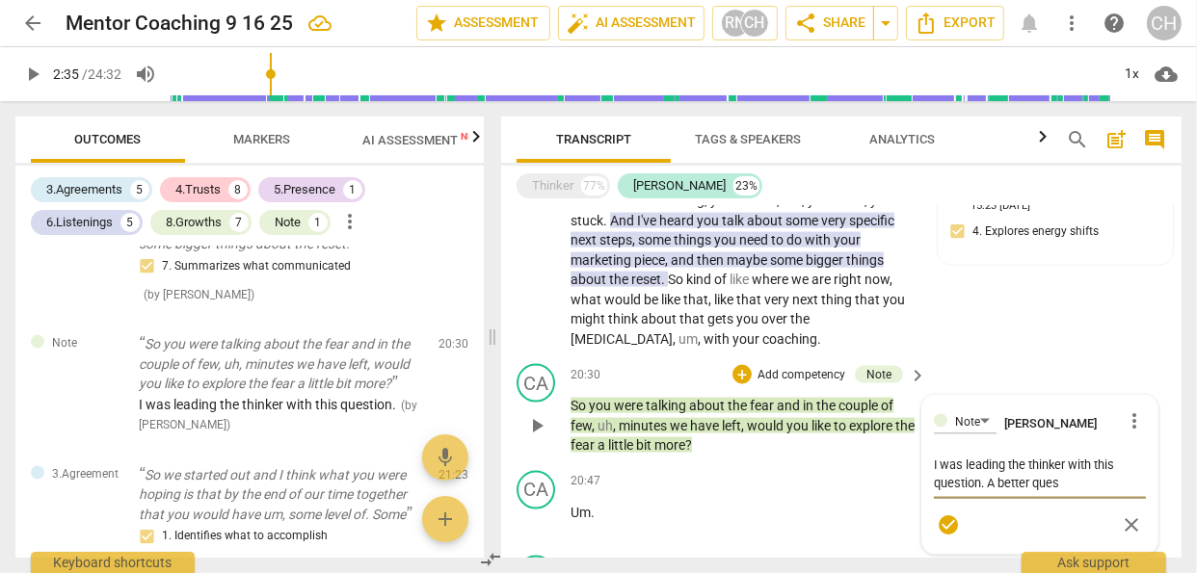
type textarea "I was leading the thinker with this question. A better quest"
type textarea "I was leading the thinker with this question. A better questi"
type textarea "I was leading the thinker with this question. A better questio"
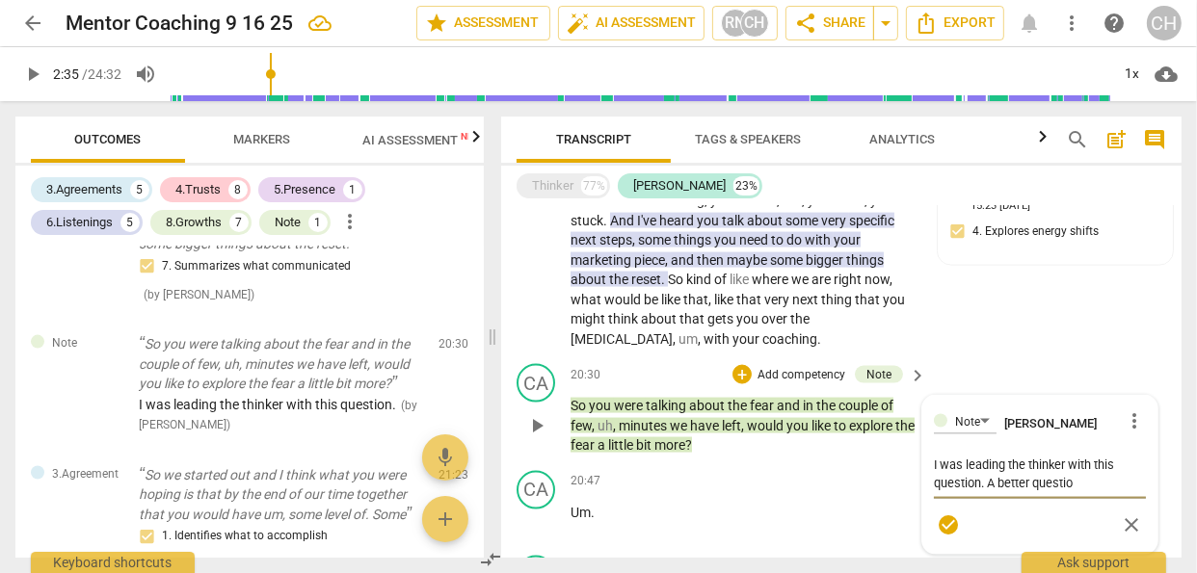
type textarea "I was leading the thinker with this question. A better question"
type textarea "I was leading the thinker with this question. A better question m"
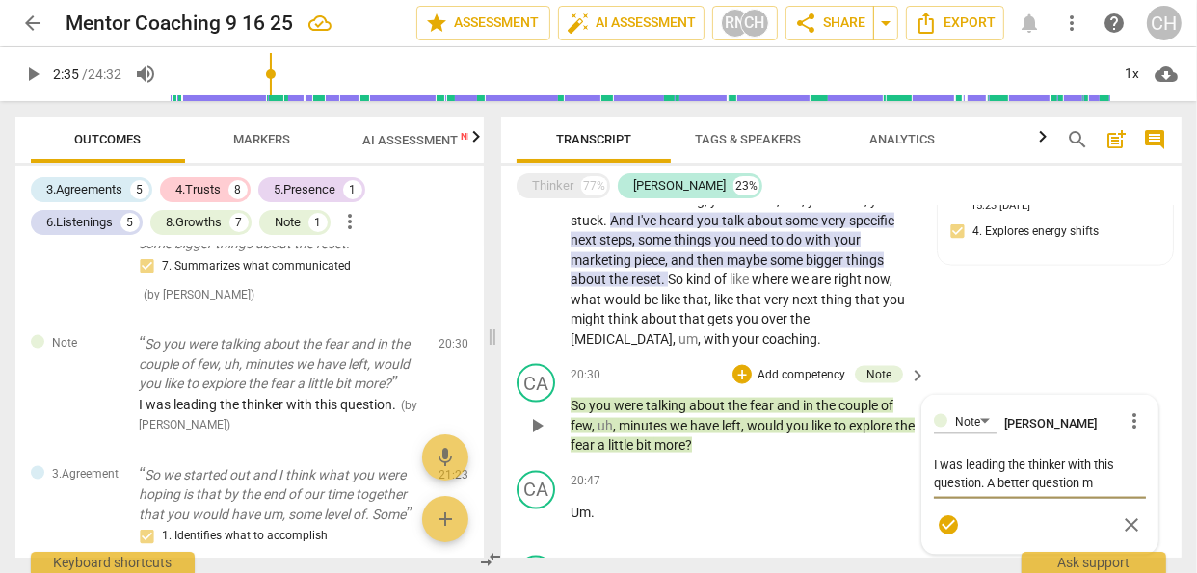
type textarea "I was leading the thinker with this question. A better question mi"
type textarea "I was leading the thinker with this question. A better question mig"
type textarea "I was leading the thinker with this question. A better question migh"
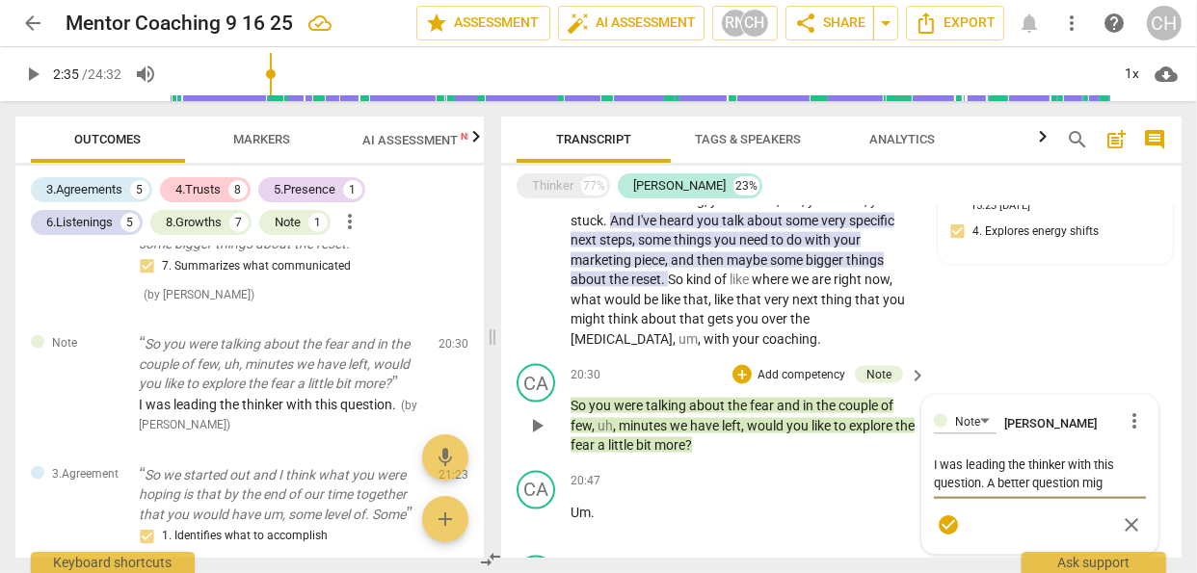
type textarea "I was leading the thinker with this question. A better question migh"
type textarea "I was leading the thinker with this question. A better question might"
type textarea "I was leading the thinker with this question. A better question might h"
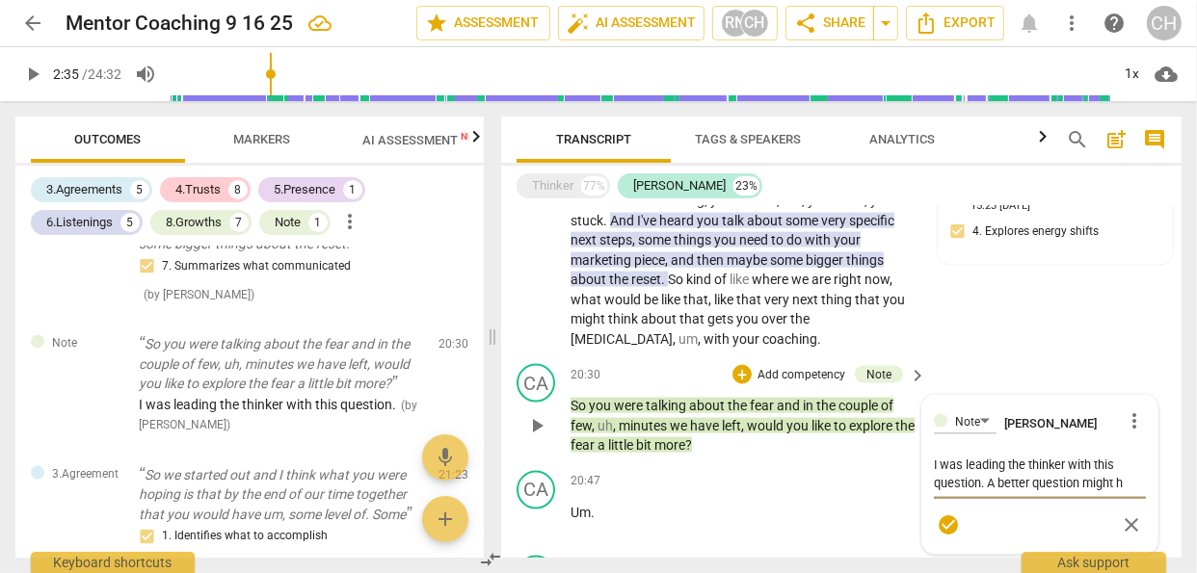
type textarea "I was leading the thinker with this question. A better question might ha"
type textarea "I was leading the thinker with this question. A better question might hav"
type textarea "I was leading the thinker with this question. A better question might have"
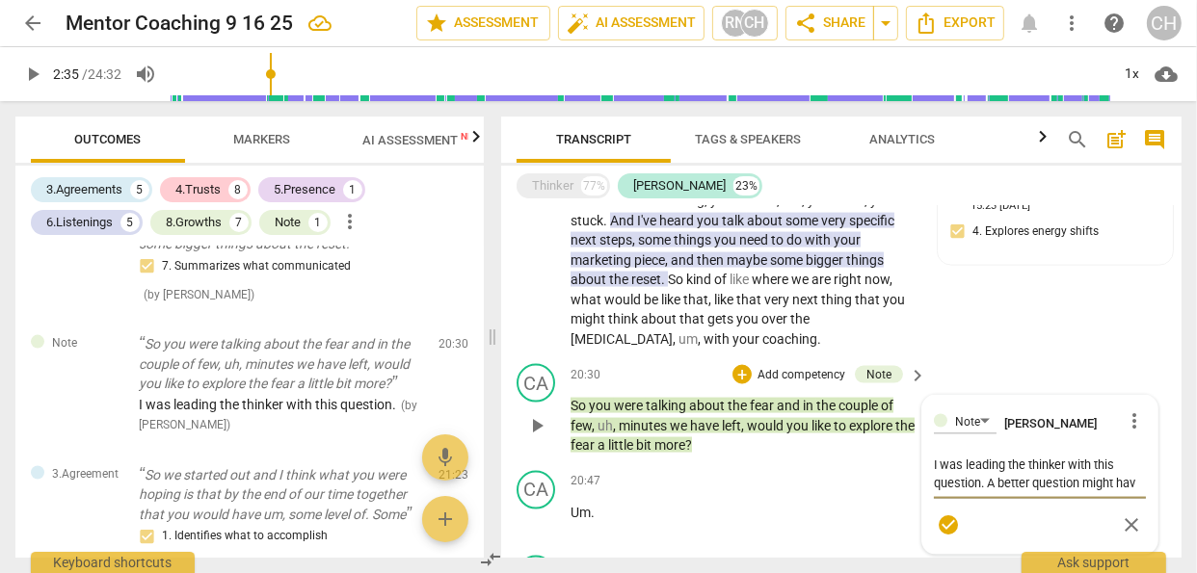
scroll to position [0, 0]
type textarea "I was leading the thinker with this question. A better question might have"
type textarea "I was leading the thinker with this question. A better question might have b"
type textarea "I was leading the thinker with this question. A better question might have be"
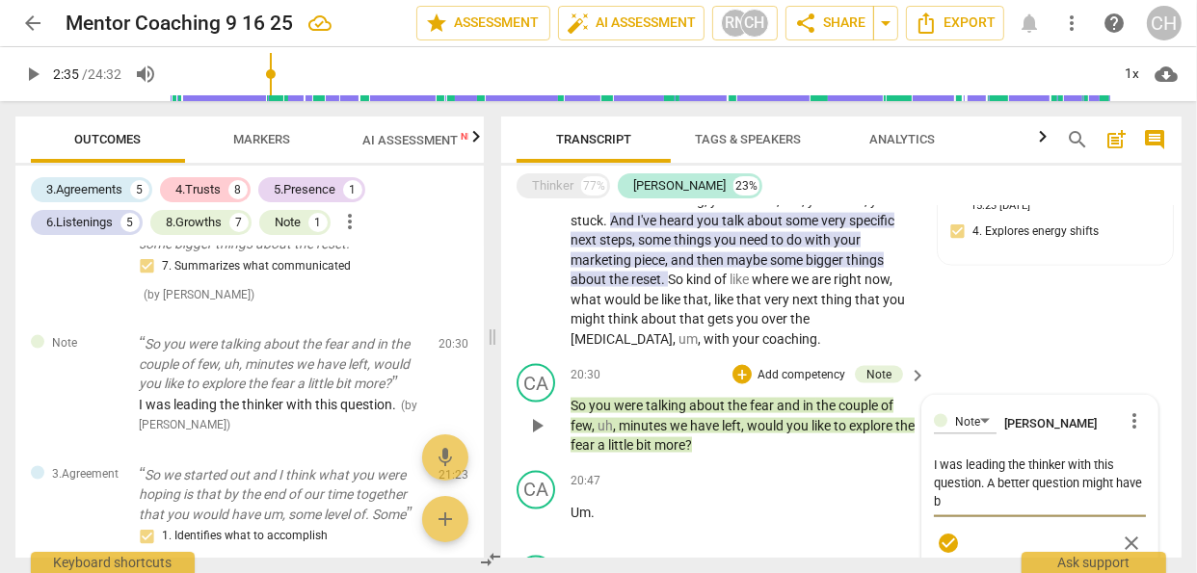
type textarea "I was leading the thinker with this question. A better question might have be"
type textarea "I was leading the thinker with this question. A better question might have bee"
type textarea "I was leading the thinker with this question. A better question might have been"
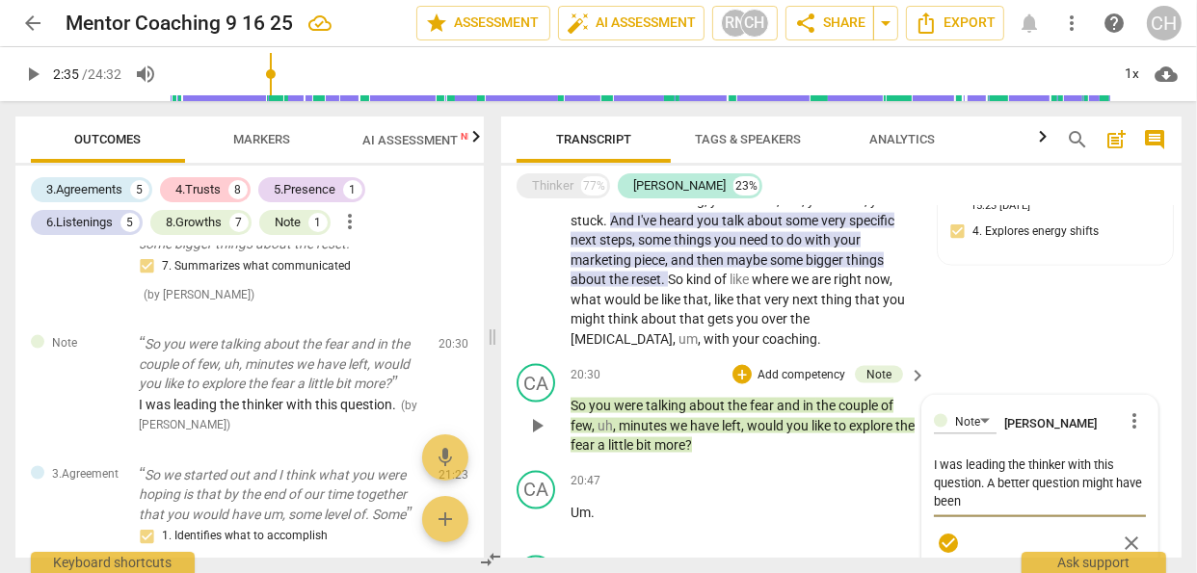
type textarea "I was leading the thinker with this question. A better question might have been"
type textarea "I was leading the thinker with this question. A better question might have been…"
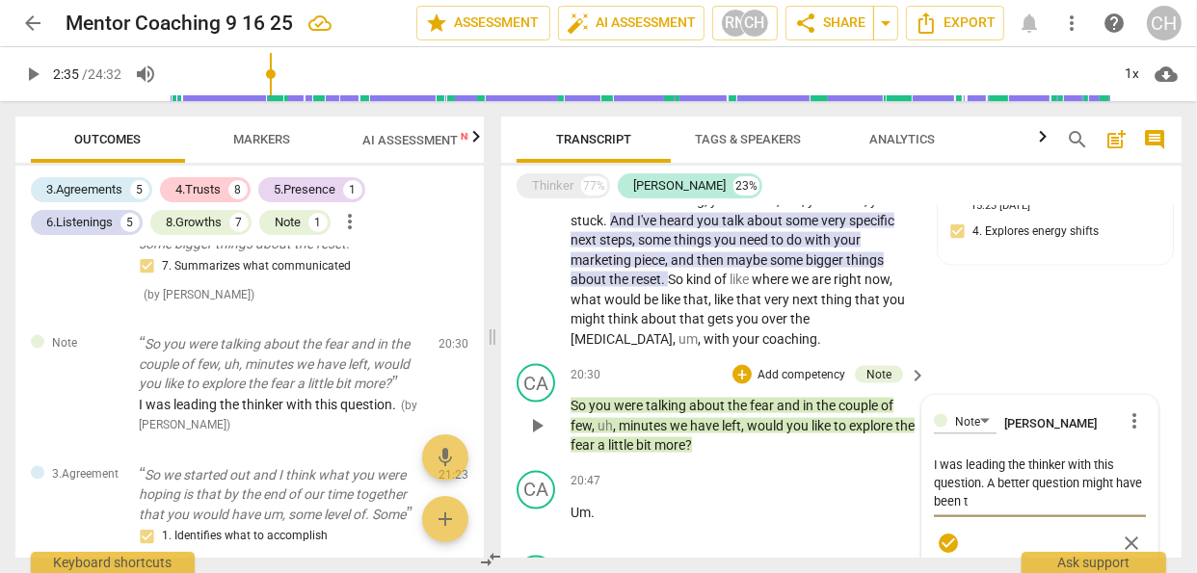
type textarea "I was leading the thinker with this question. A better question might have been…"
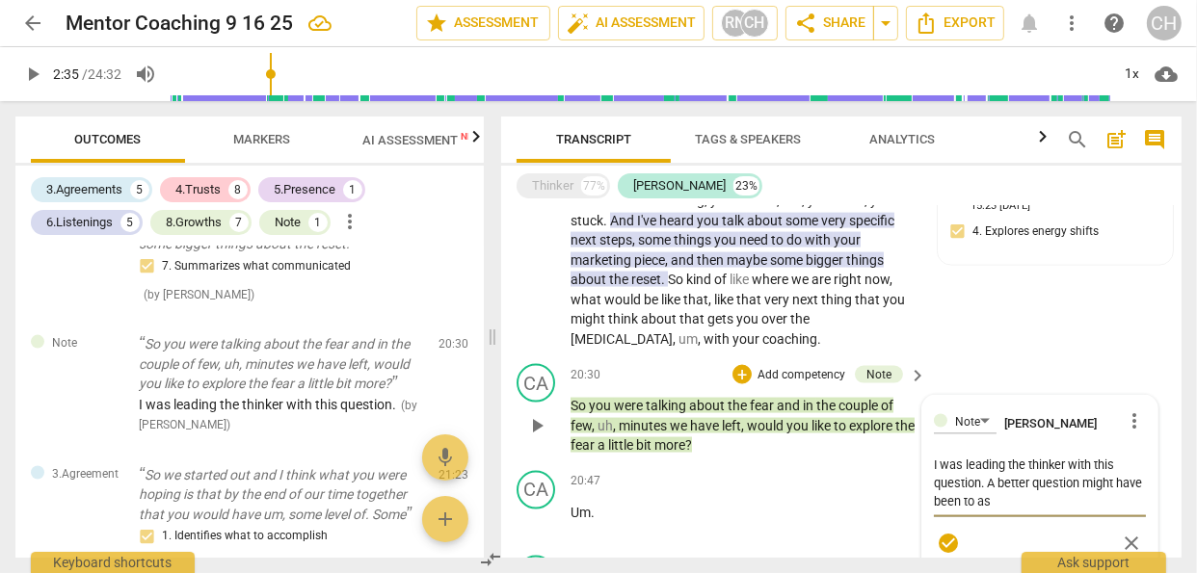
type textarea "I was leading the thinker with this question. A better question might have been…"
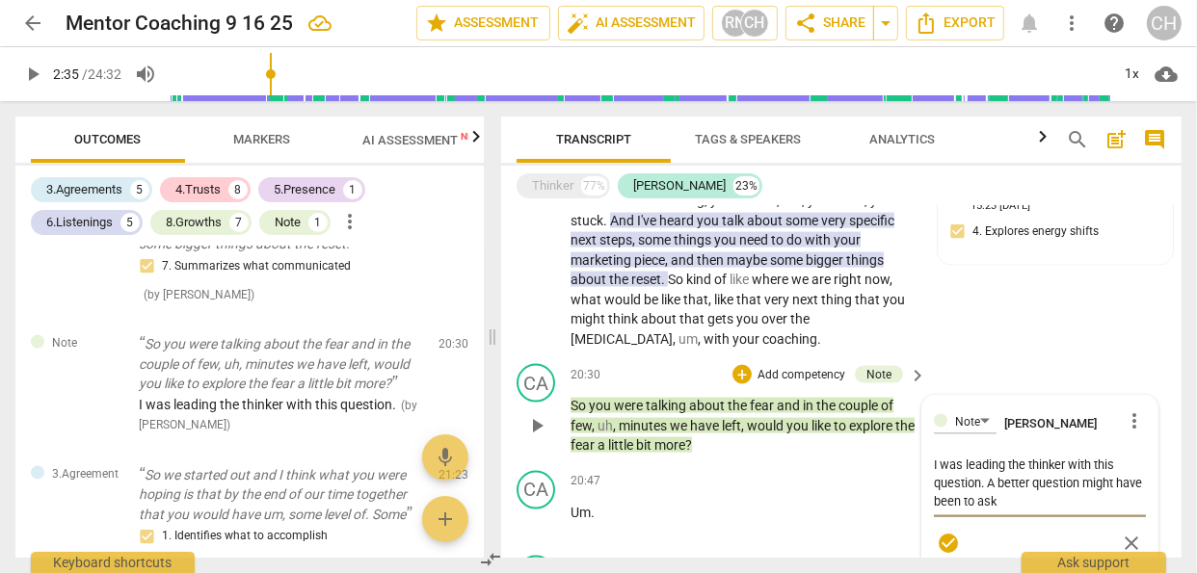
type textarea "I was leading the thinker with this question. A better question might have been…"
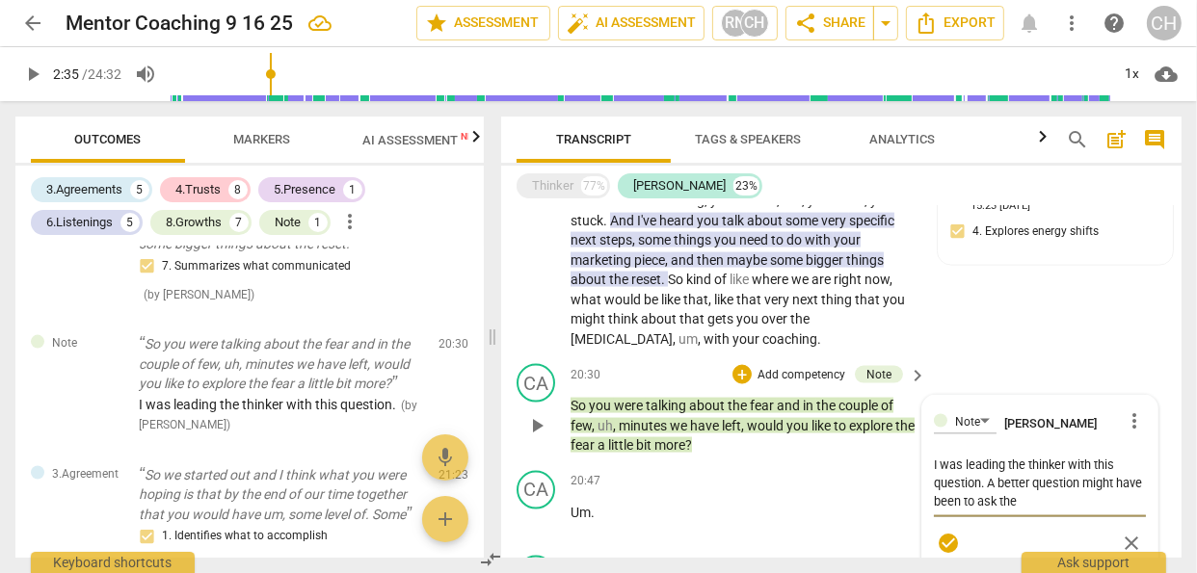
type textarea "I was leading the thinker with this question. A better question might have been…"
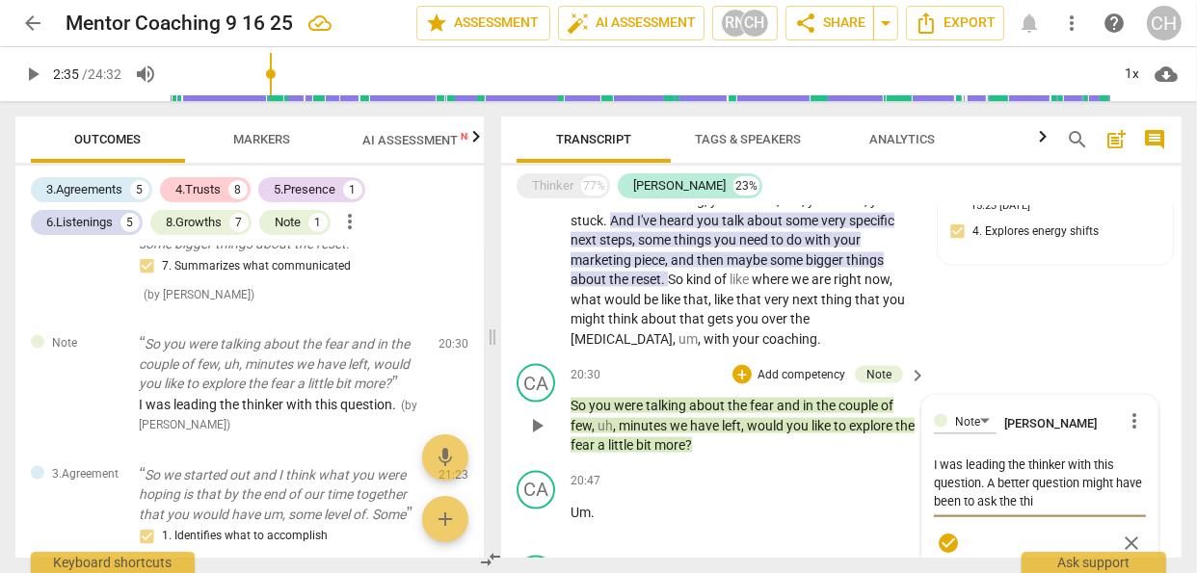
type textarea "I was leading the thinker with this question. A better question might have been…"
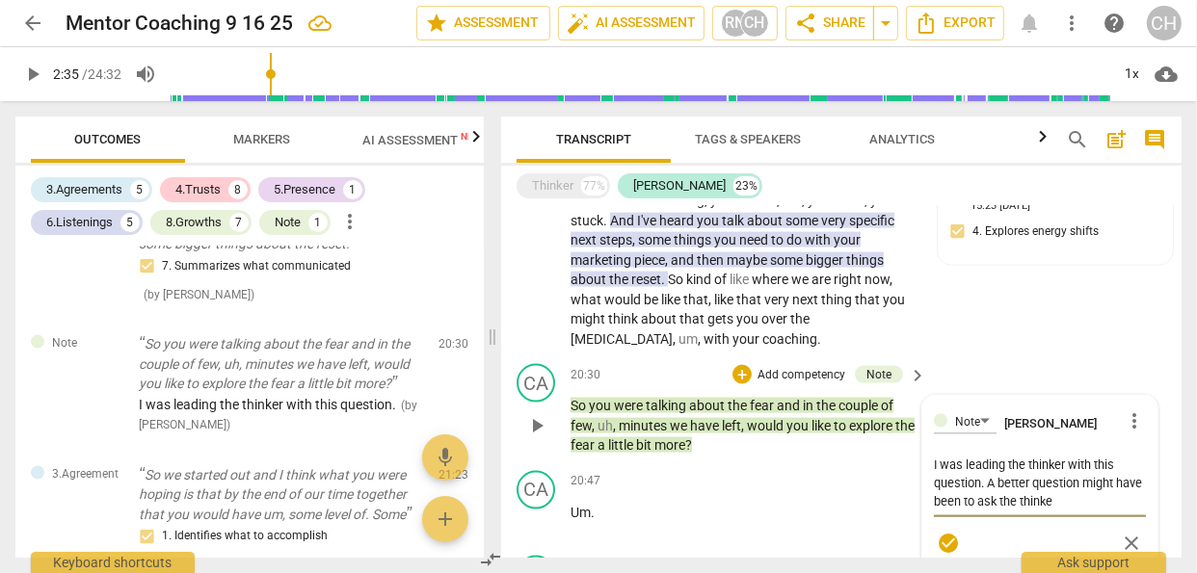
type textarea "I was leading the thinker with this question. A better question might have been…"
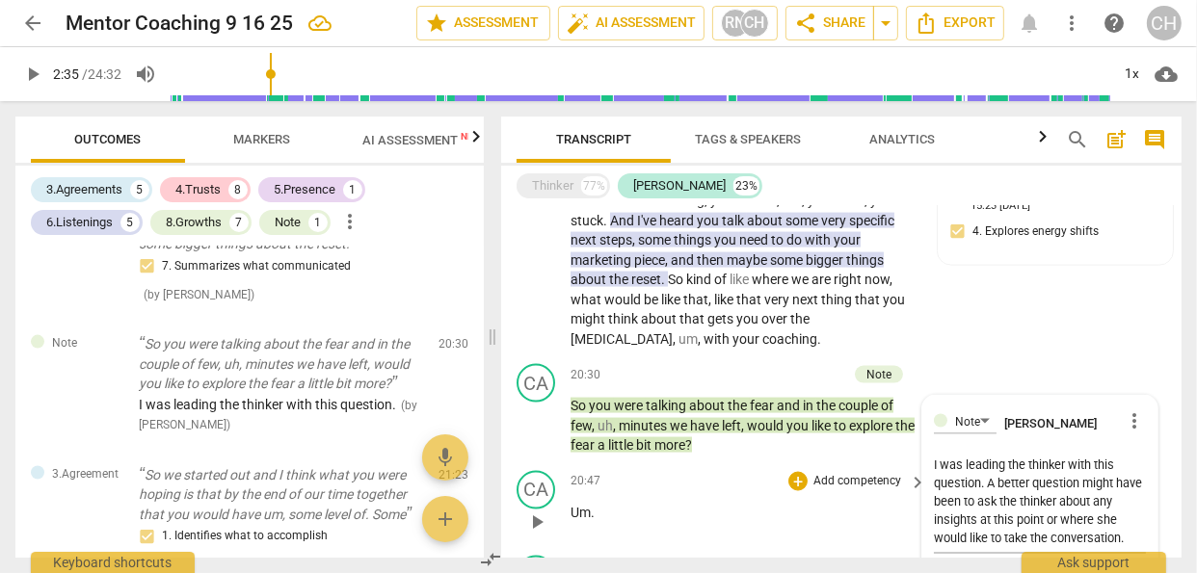
click at [881, 473] on p "Add competency" at bounding box center [857, 481] width 92 height 17
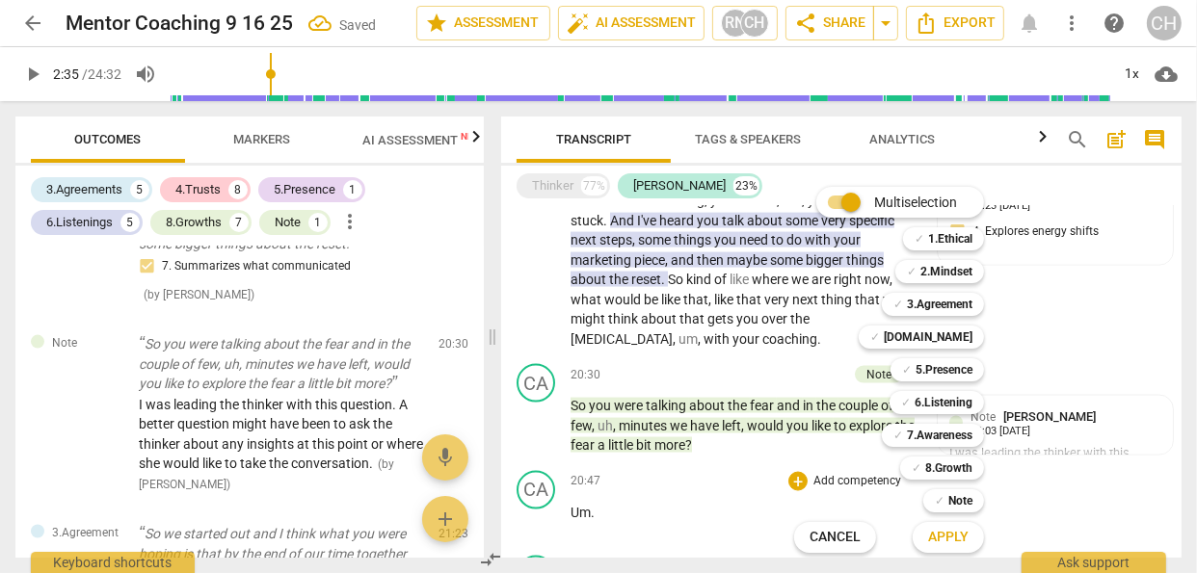
click at [830, 310] on div "Multiselection m ✓ 1.Ethical 1 ✓ 2.Mindset 2 ✓ 3.Agreement 3 ✓ [DOMAIN_NAME] 4 …" at bounding box center [903, 370] width 234 height 376
drag, startPoint x: 1176, startPoint y: 440, endPoint x: 1177, endPoint y: 456, distance: 15.4
click at [1177, 456] on div at bounding box center [598, 286] width 1197 height 573
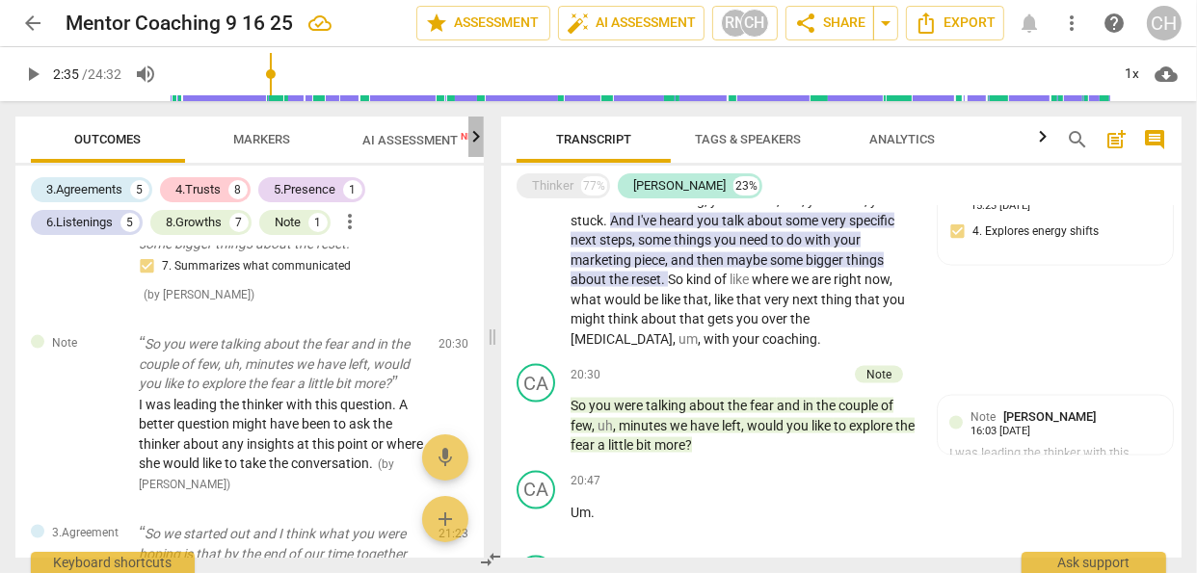
click at [473, 139] on icon "button" at bounding box center [476, 136] width 23 height 23
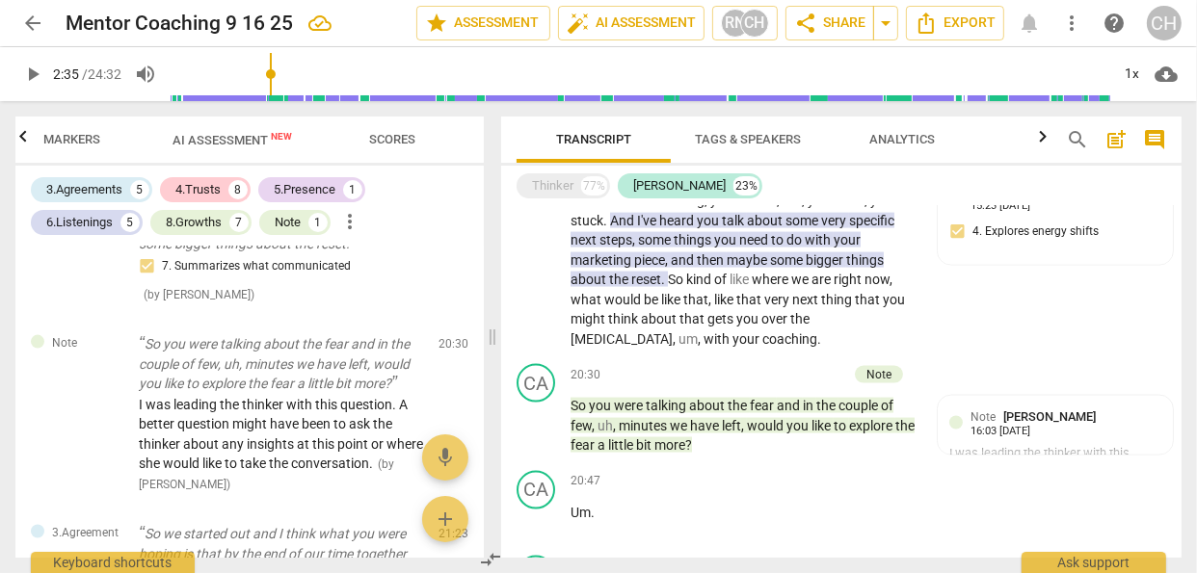
click at [408, 132] on span "Scores" at bounding box center [392, 139] width 46 height 14
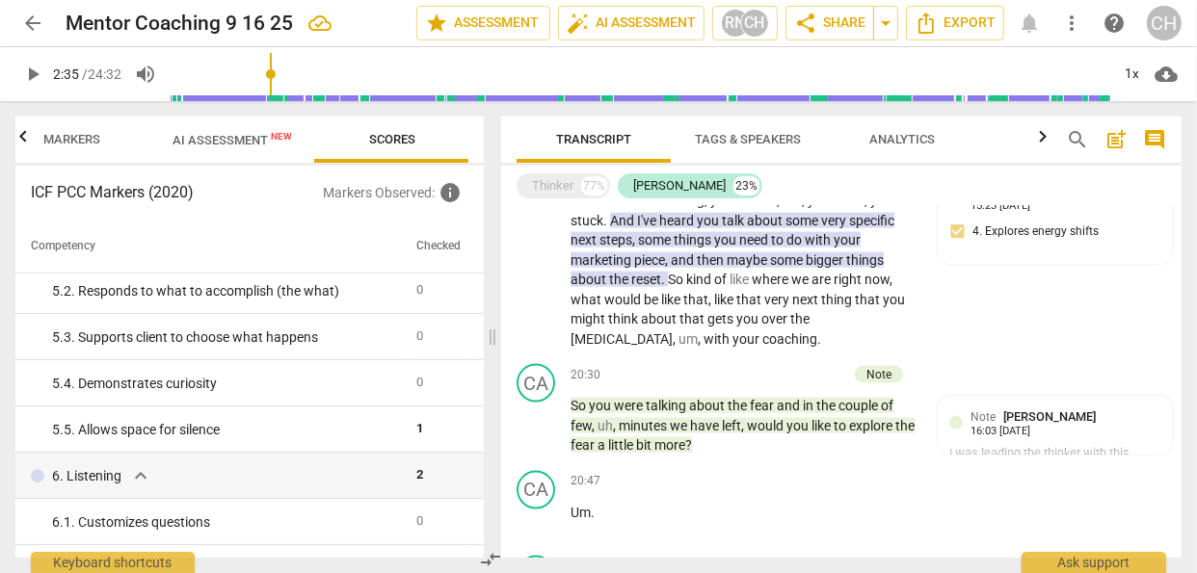
scroll to position [0, 0]
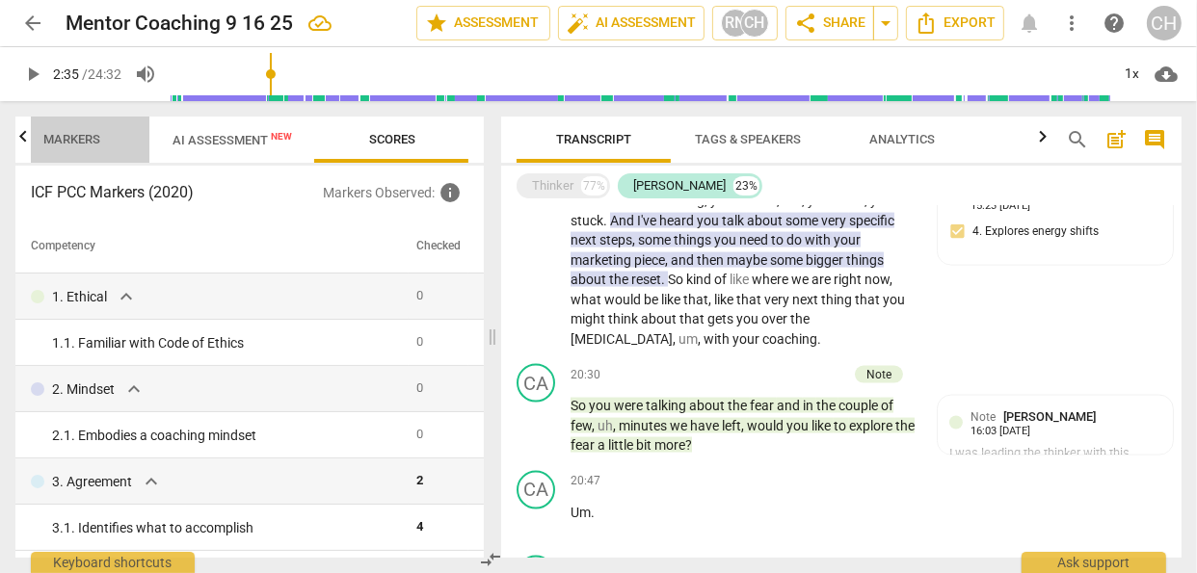
click at [89, 134] on span "Markers" at bounding box center [72, 139] width 57 height 14
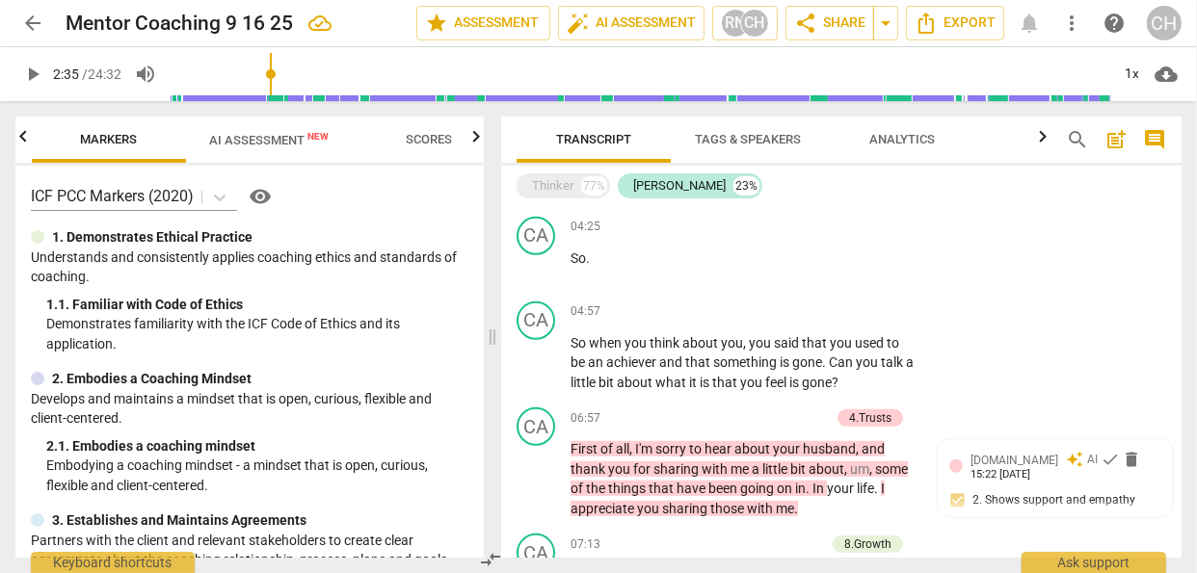
scroll to position [803, 0]
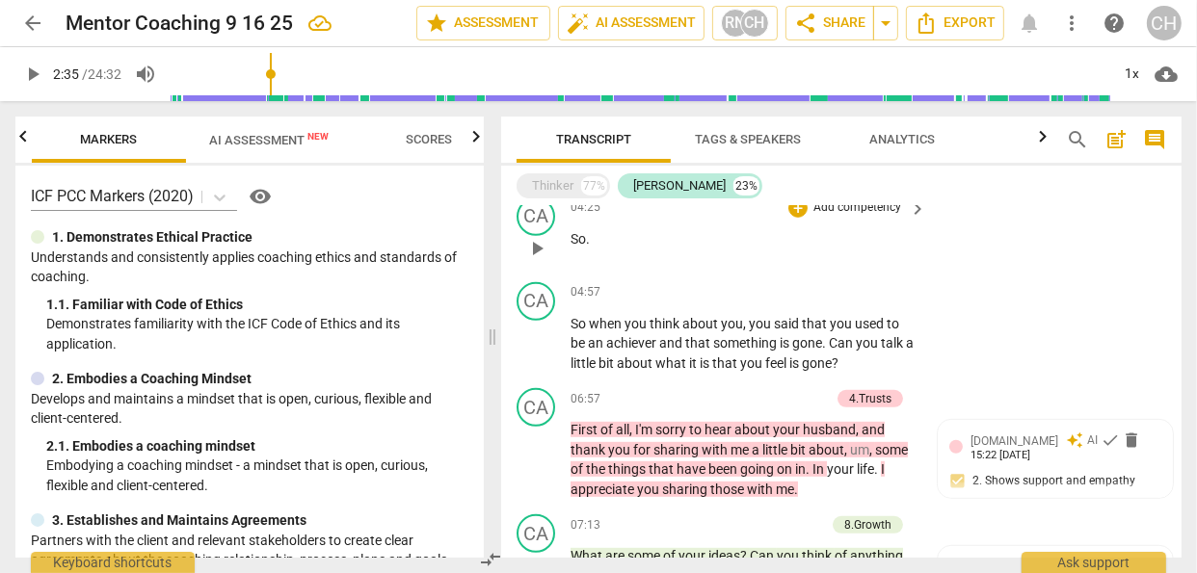
click at [1026, 219] on div "CA play_arrow pause 04:25 + Add competency keyboard_arrow_right So ." at bounding box center [841, 232] width 680 height 85
